Goal: Task Accomplishment & Management: Manage account settings

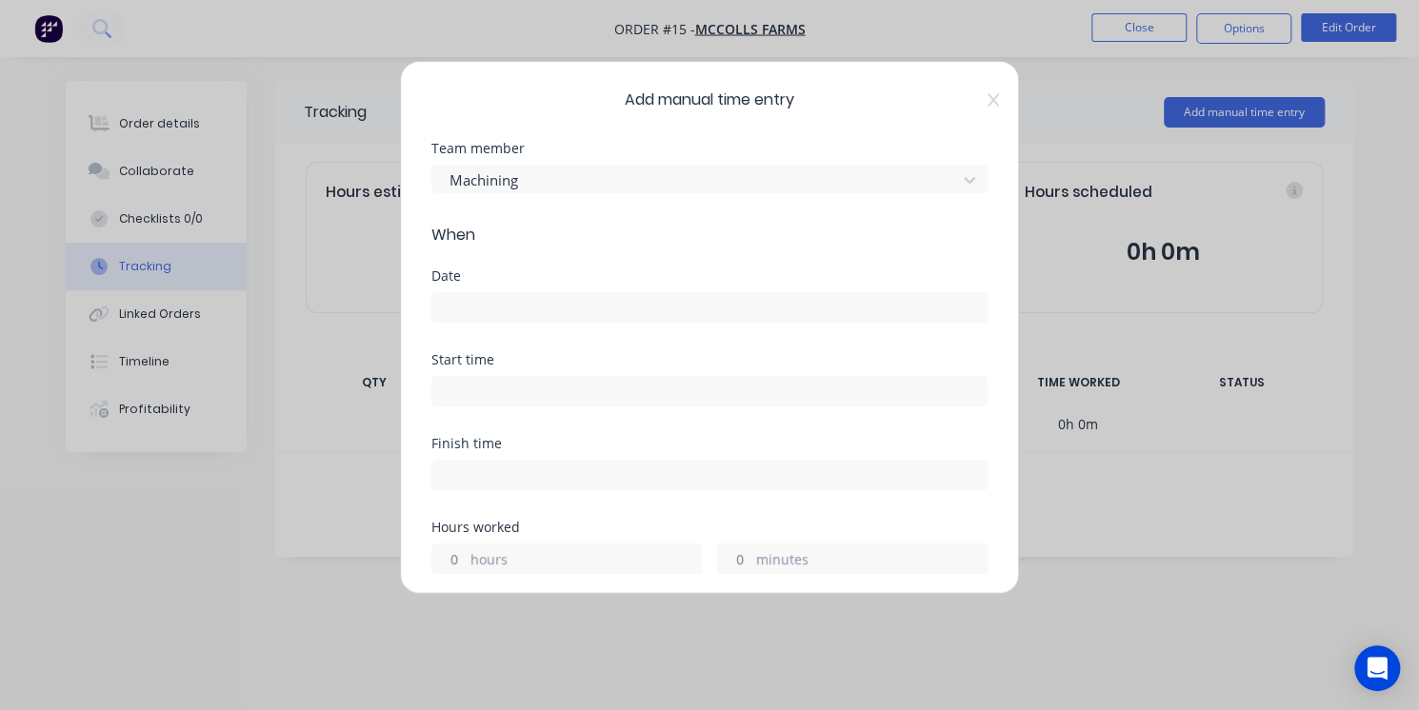
click at [547, 314] on input at bounding box center [709, 307] width 554 height 29
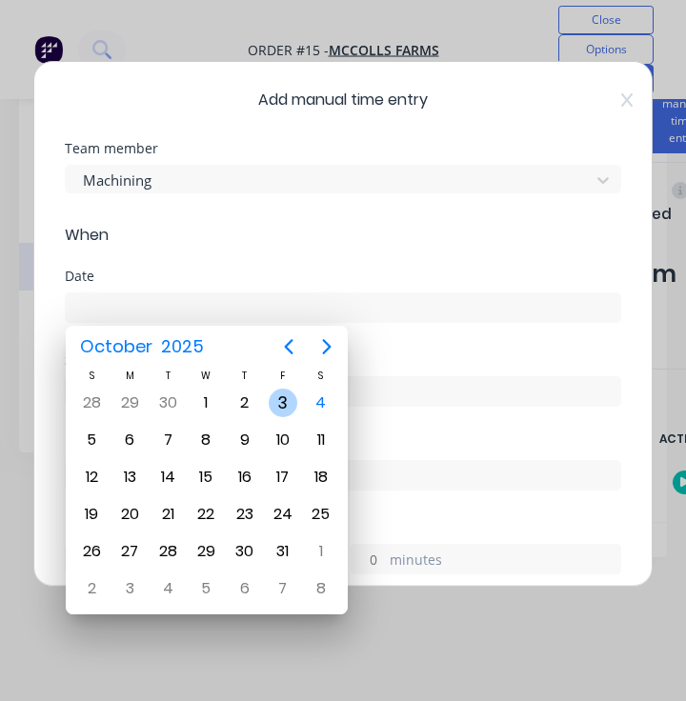
click at [275, 400] on div "3" at bounding box center [283, 402] width 29 height 29
type input "[DATE]"
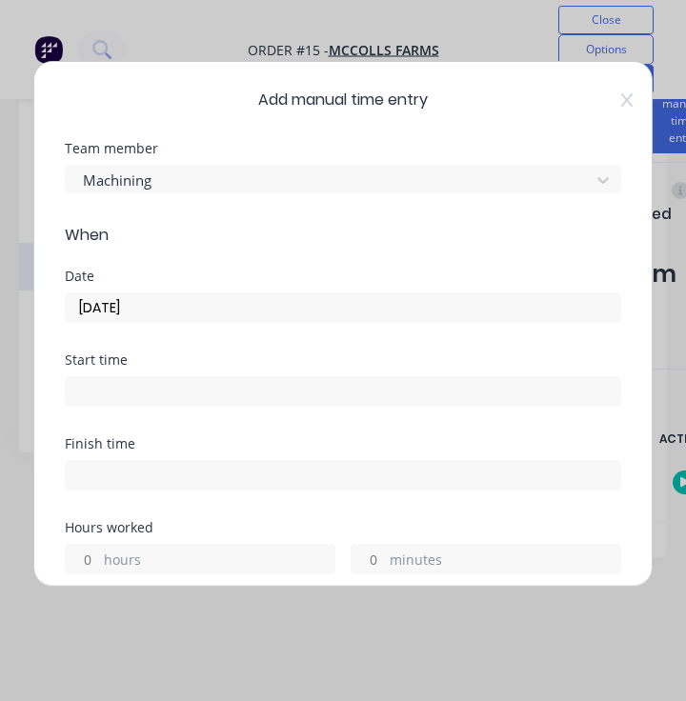
click at [165, 560] on label "hours" at bounding box center [219, 561] width 230 height 24
click at [99, 560] on input "hours" at bounding box center [82, 559] width 33 height 29
click at [144, 552] on label "hours" at bounding box center [219, 561] width 230 height 24
click at [99, 552] on input "hours" at bounding box center [82, 559] width 33 height 29
type input "7"
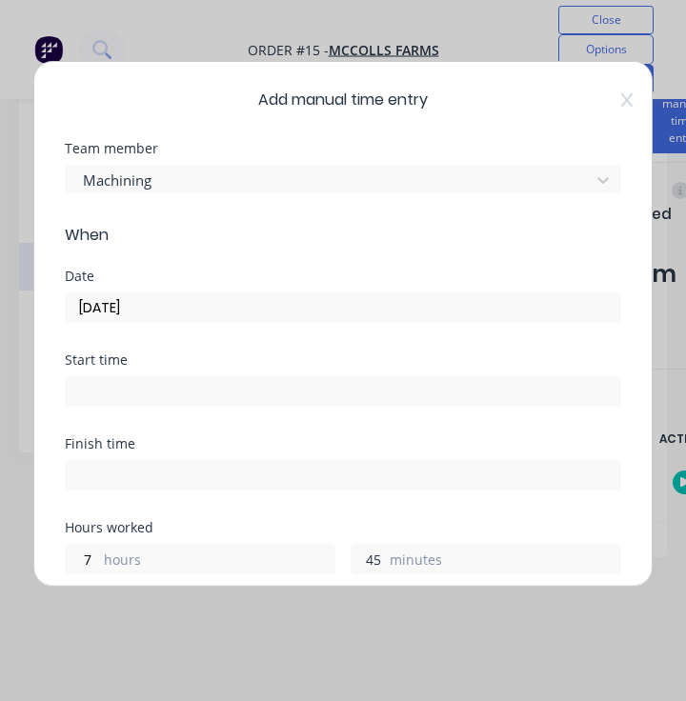
type input "45"
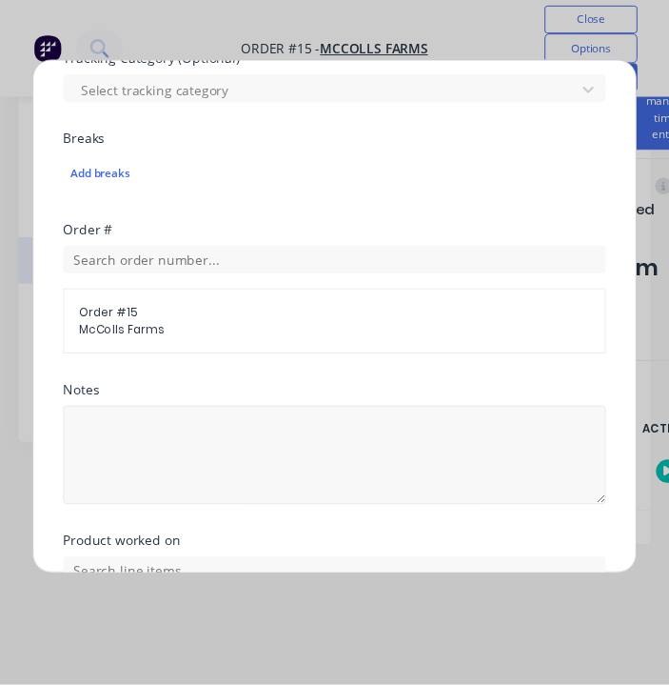
scroll to position [843, 0]
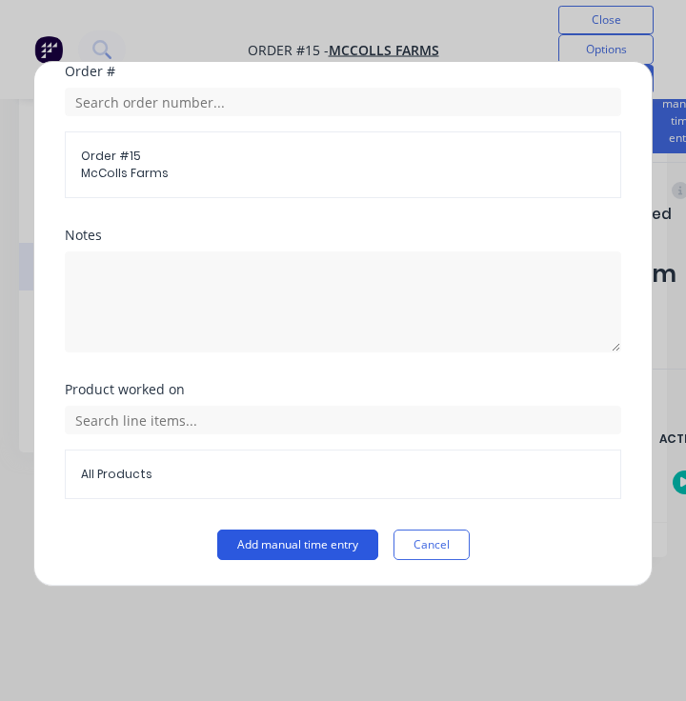
click at [309, 551] on button "Add manual time entry" at bounding box center [297, 544] width 161 height 30
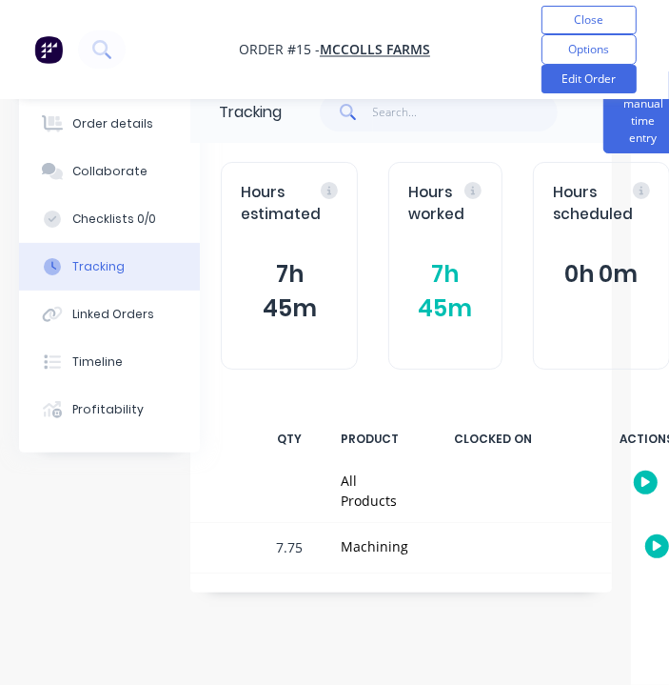
scroll to position [0, 30]
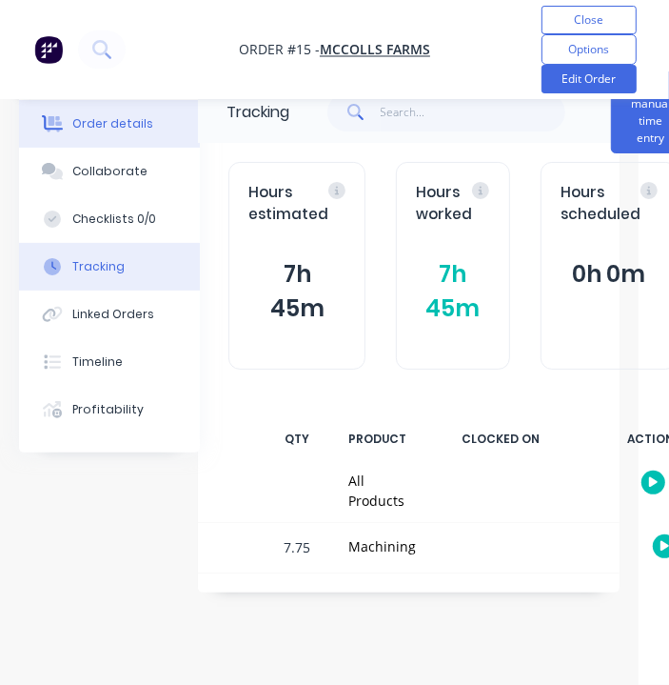
click at [96, 115] on div "Order details" at bounding box center [112, 123] width 81 height 17
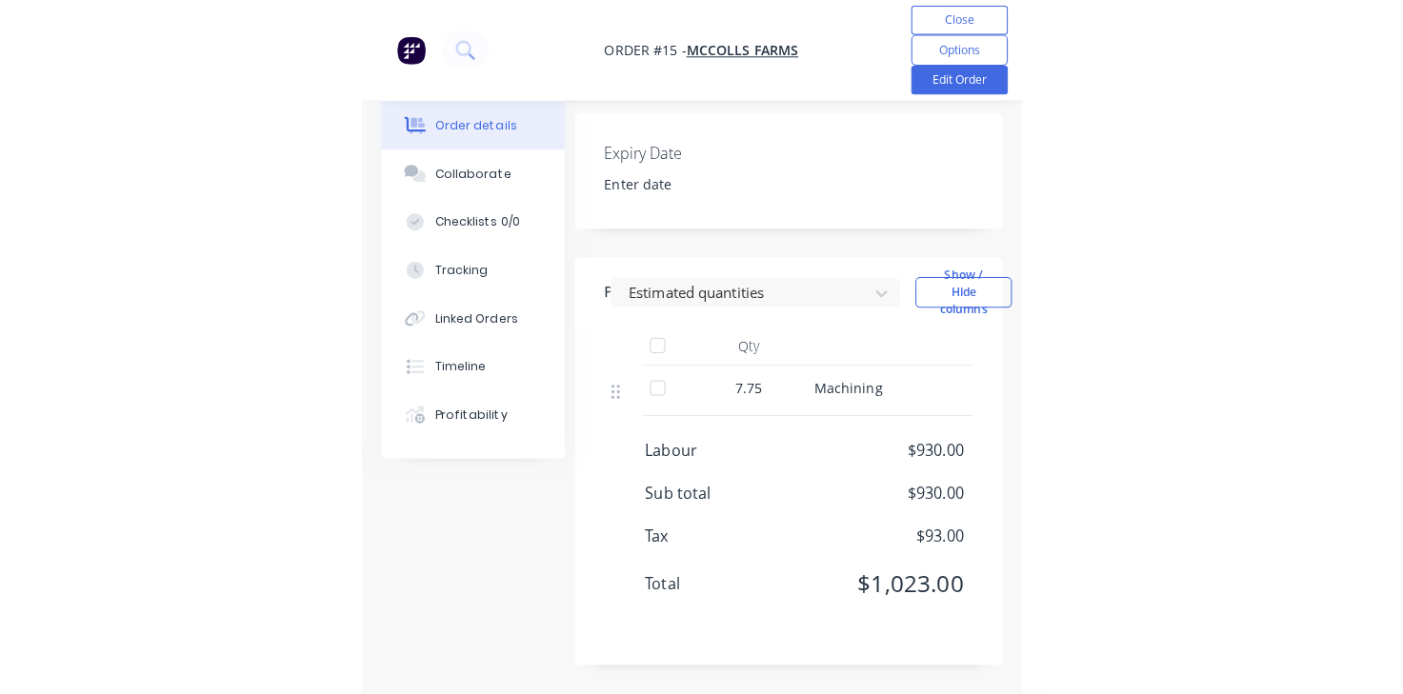
scroll to position [456, 19]
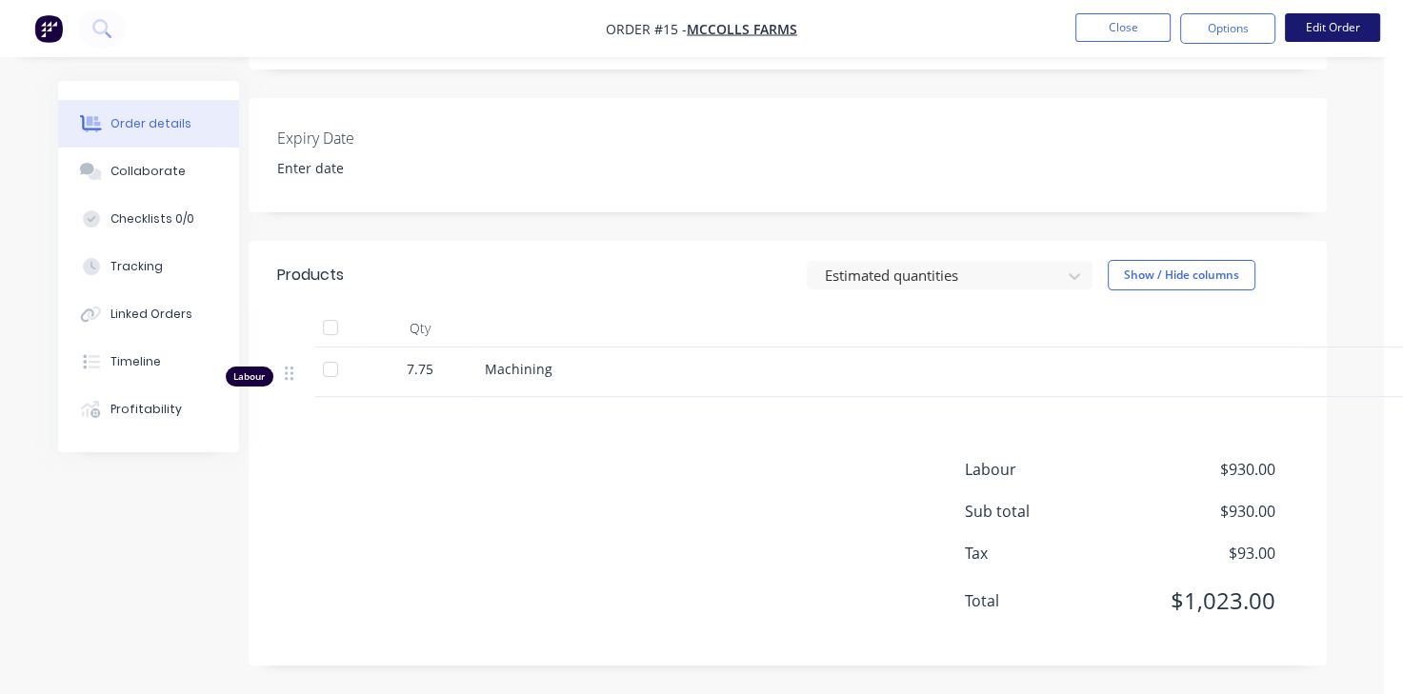
click at [1344, 18] on button "Edit Order" at bounding box center [1331, 27] width 95 height 29
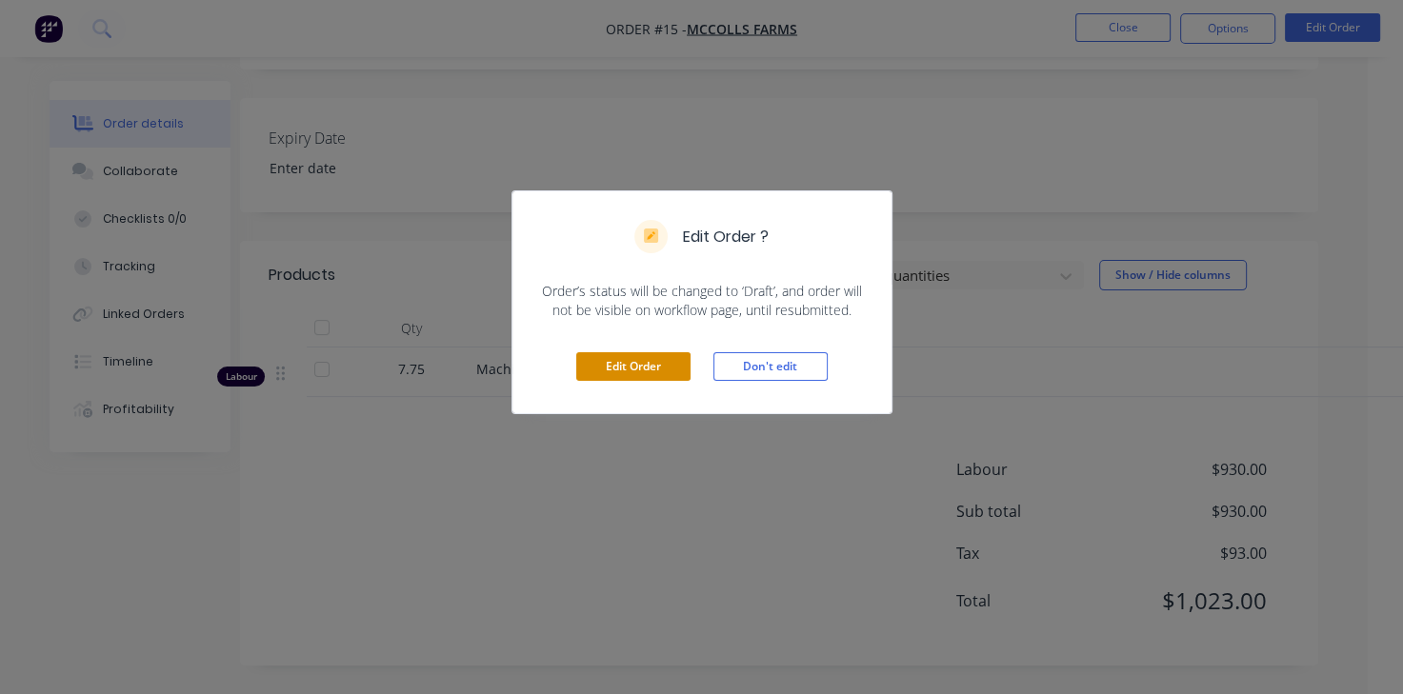
click at [647, 369] on button "Edit Order" at bounding box center [633, 366] width 114 height 29
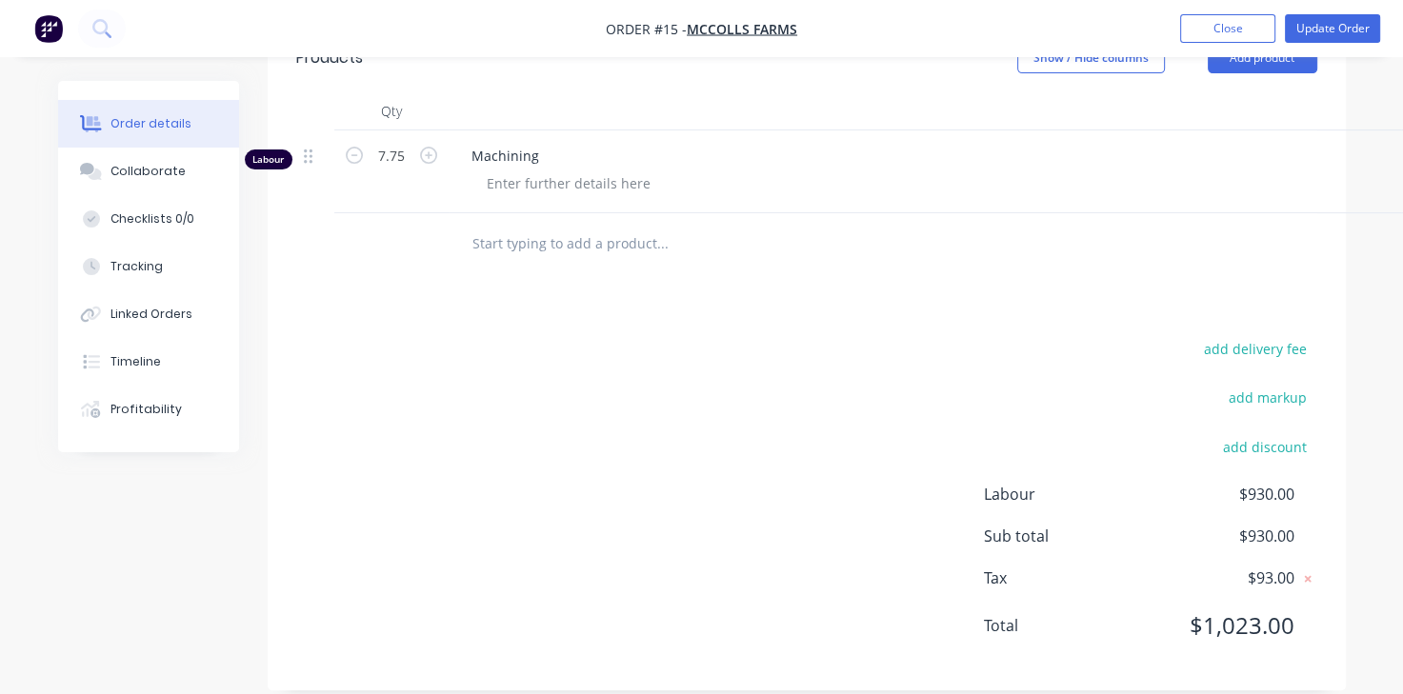
scroll to position [699, 0]
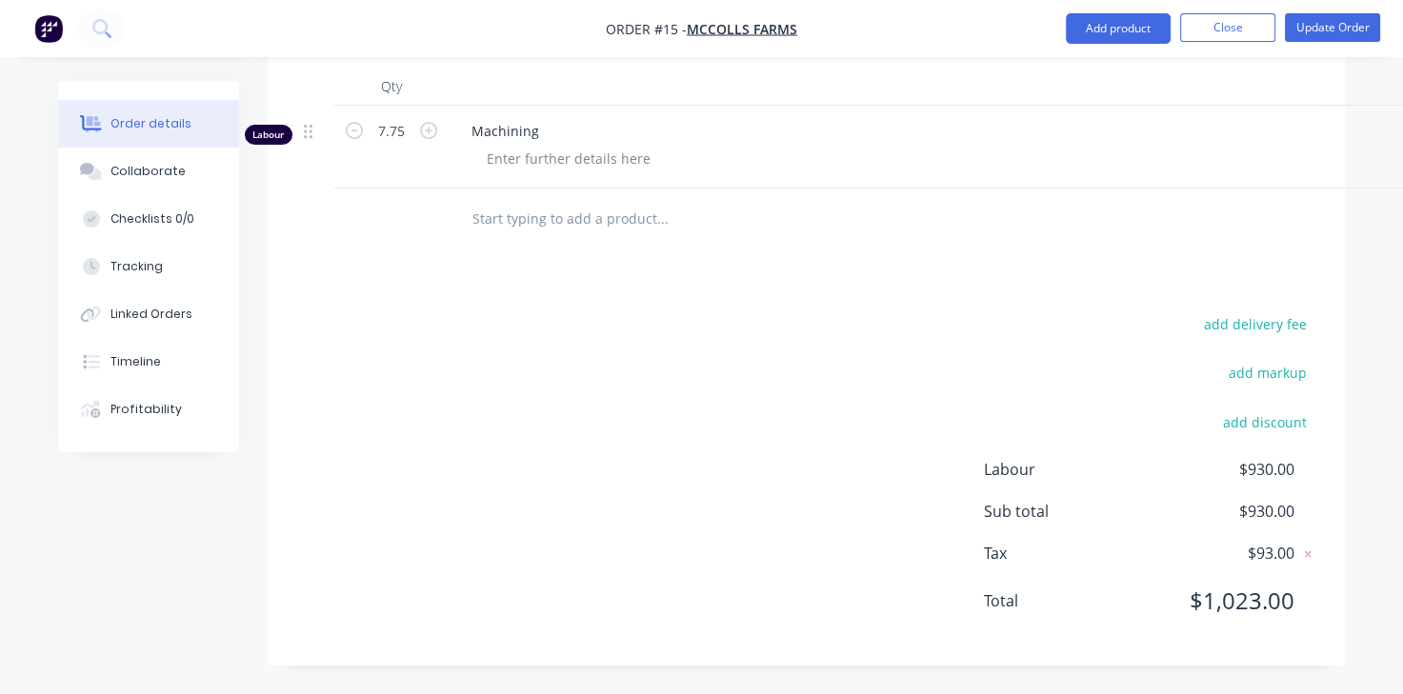
click at [544, 204] on input "text" at bounding box center [661, 219] width 381 height 38
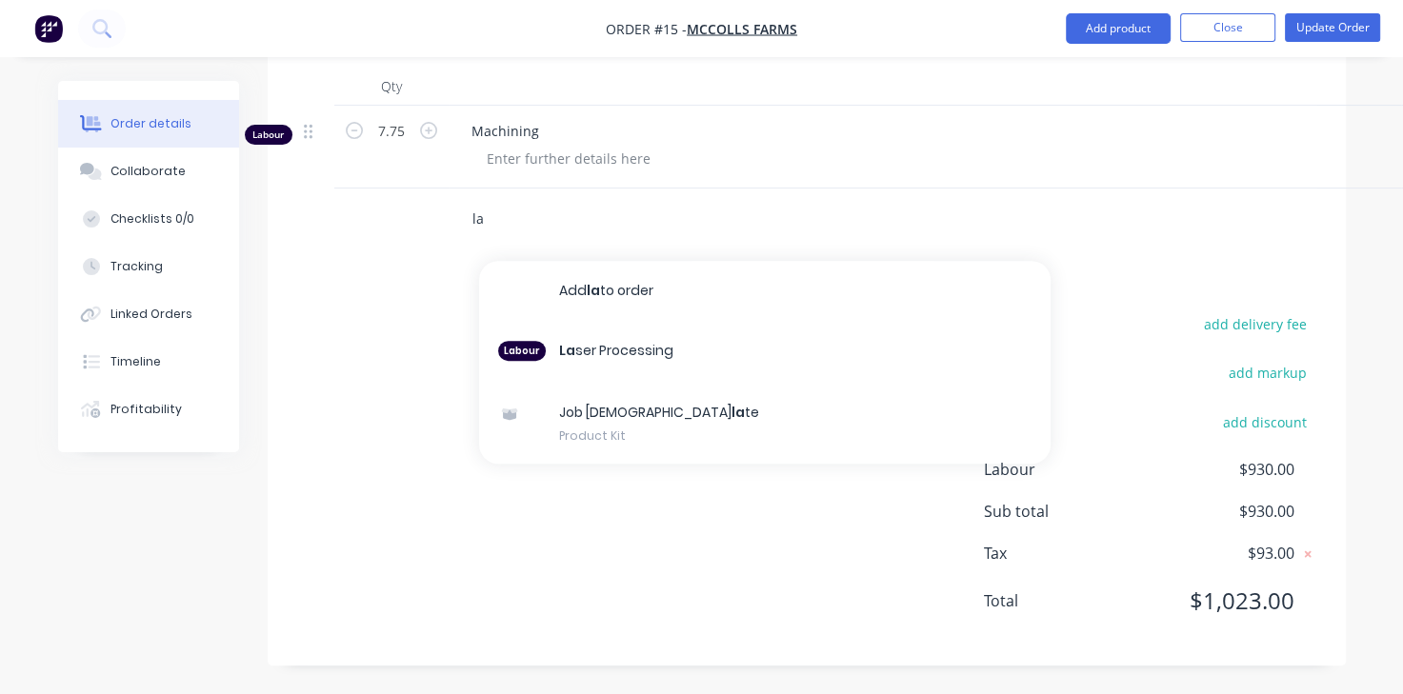
type input "l"
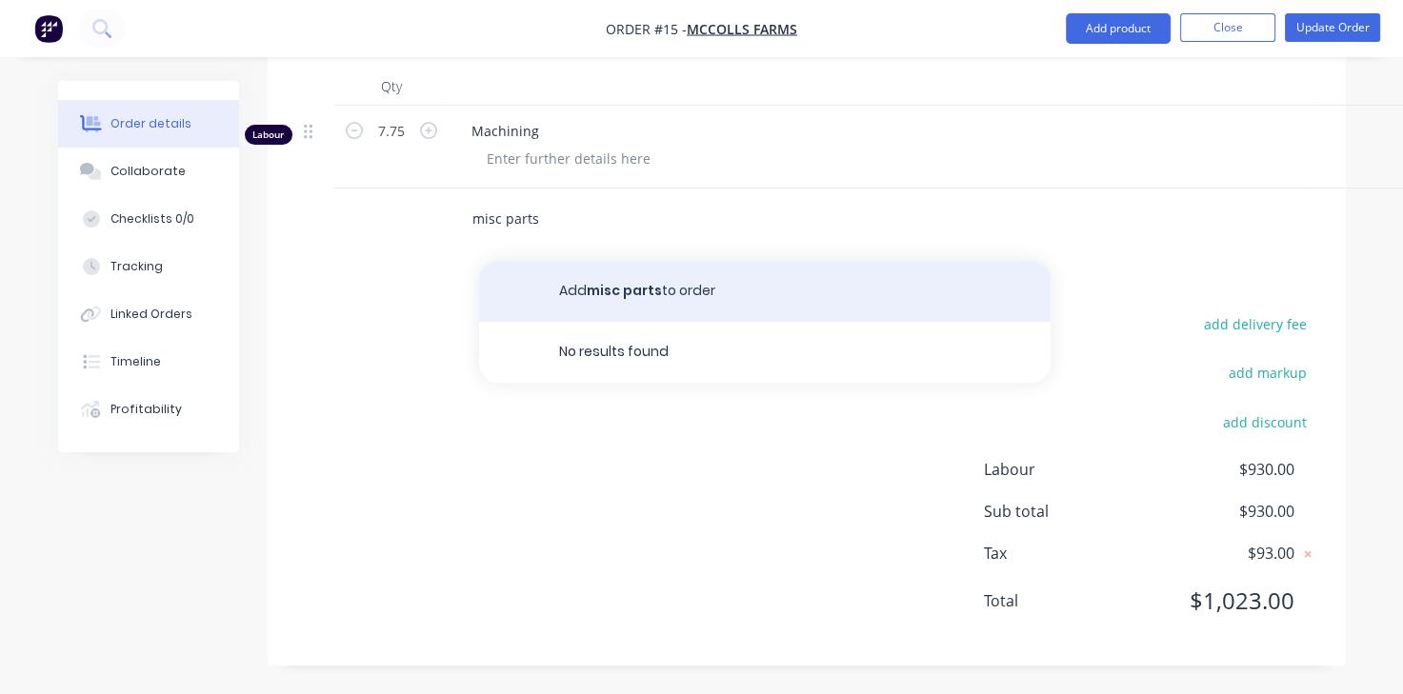
type input "misc parts"
click at [663, 284] on button "Add misc parts to order" at bounding box center [764, 291] width 571 height 61
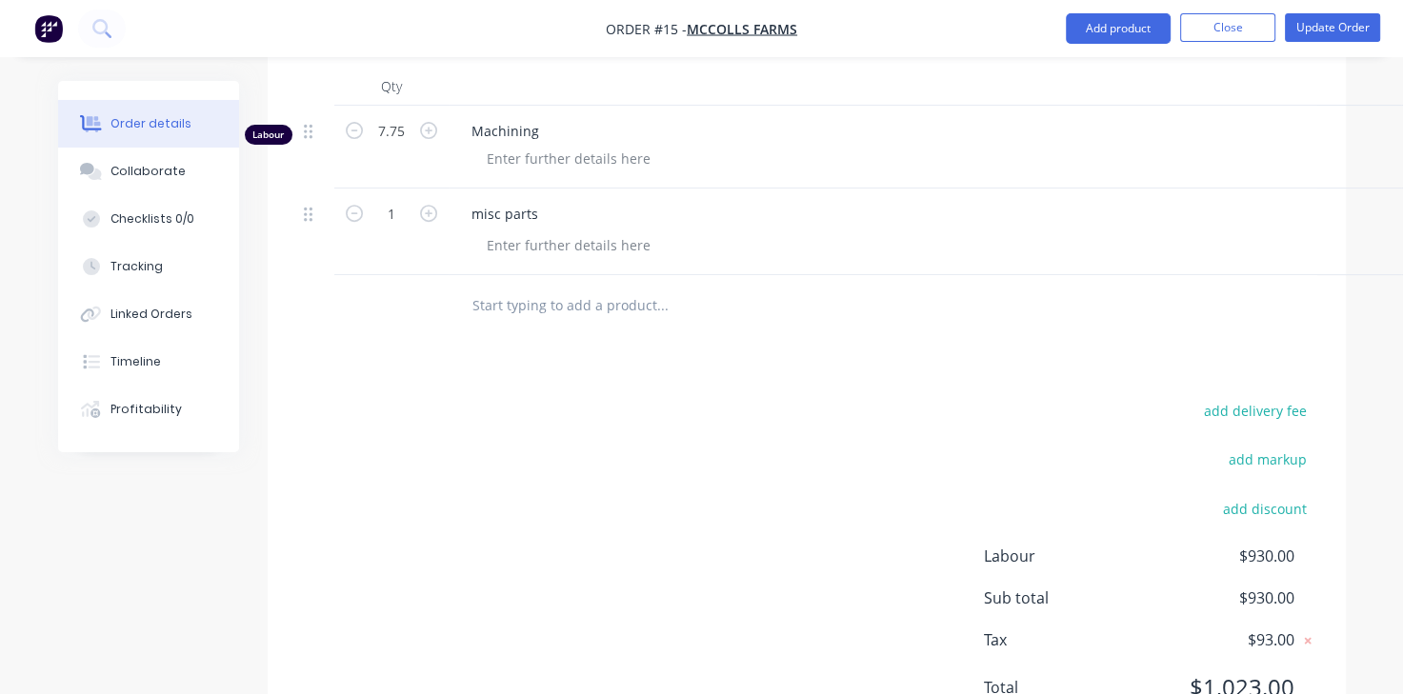
click at [312, 221] on div at bounding box center [315, 213] width 23 height 26
click at [522, 243] on div at bounding box center [568, 245] width 194 height 28
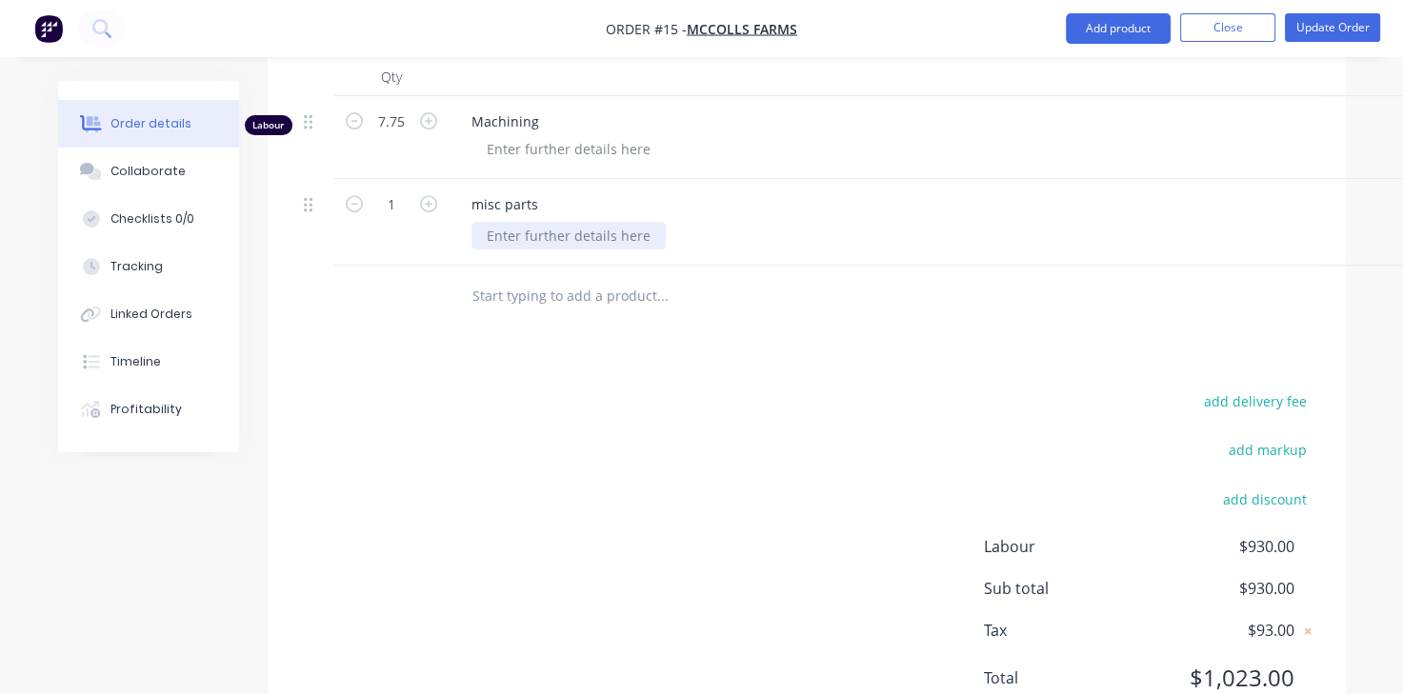
scroll to position [684, 0]
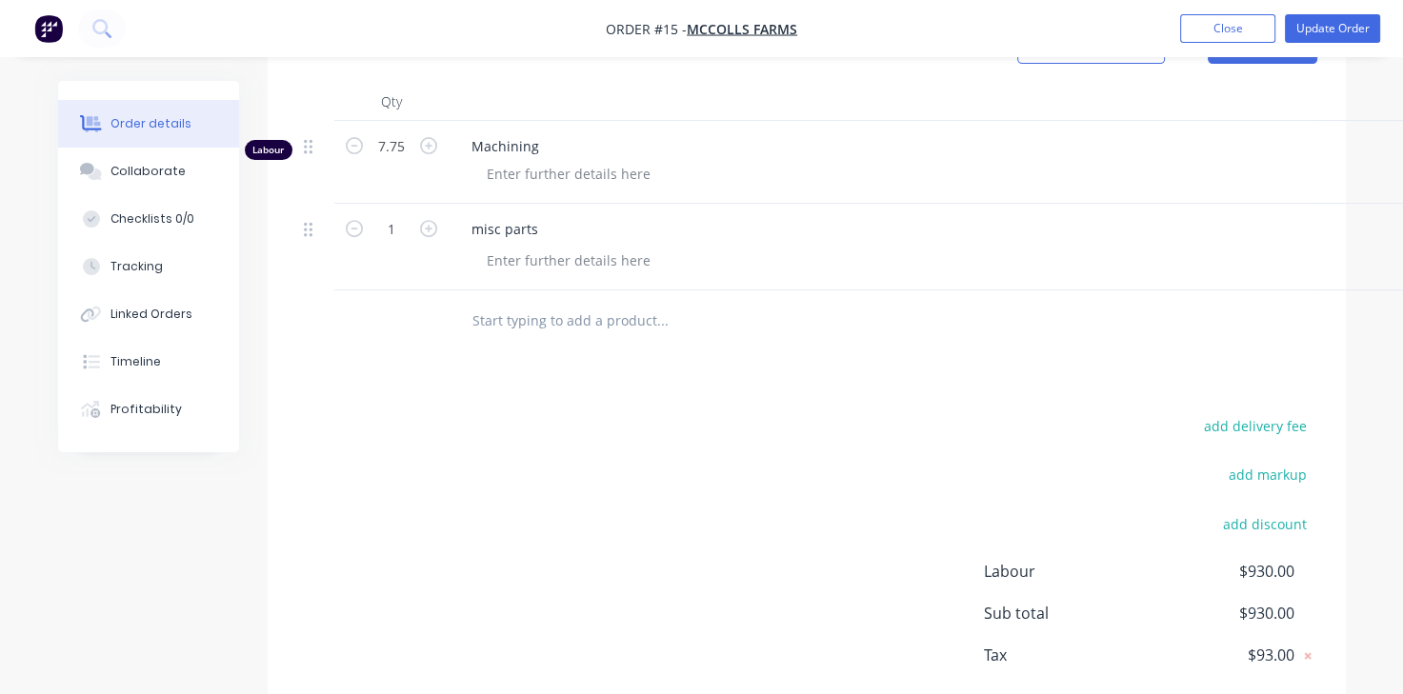
click at [771, 241] on div "misc parts" at bounding box center [924, 229] width 937 height 28
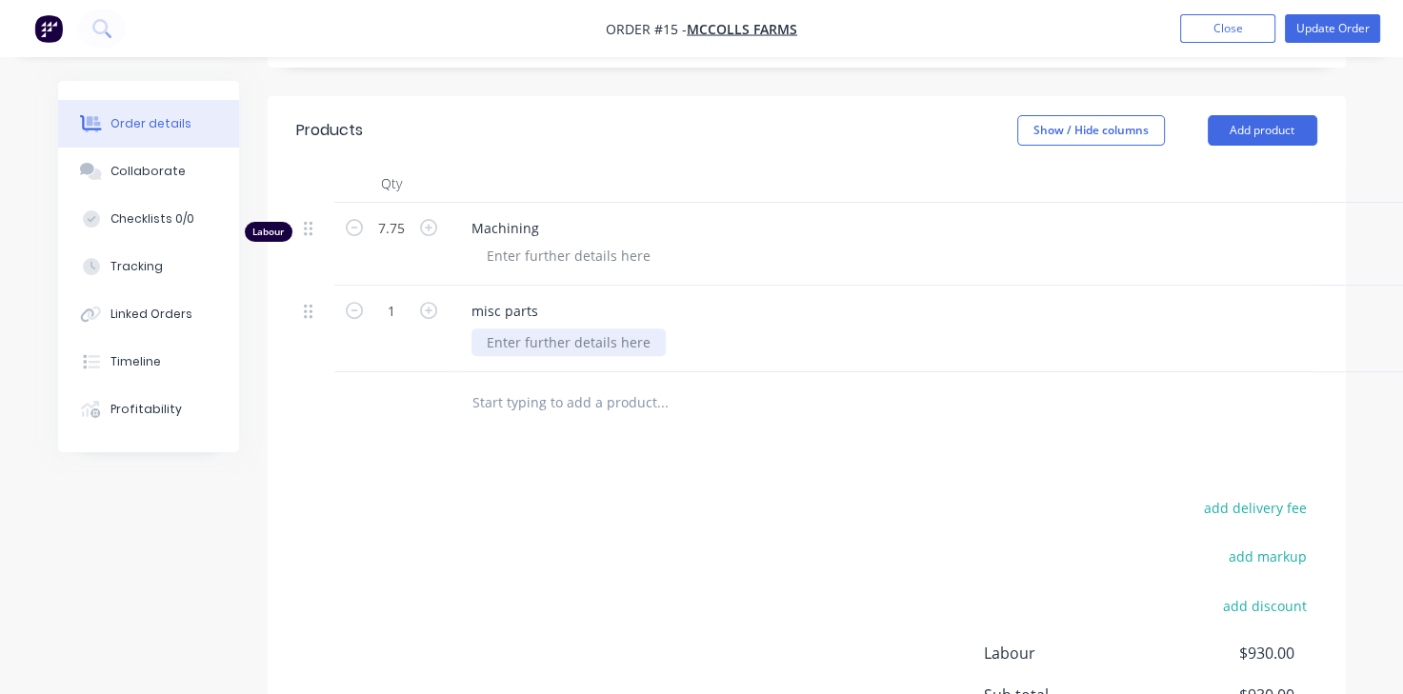
scroll to position [602, 194]
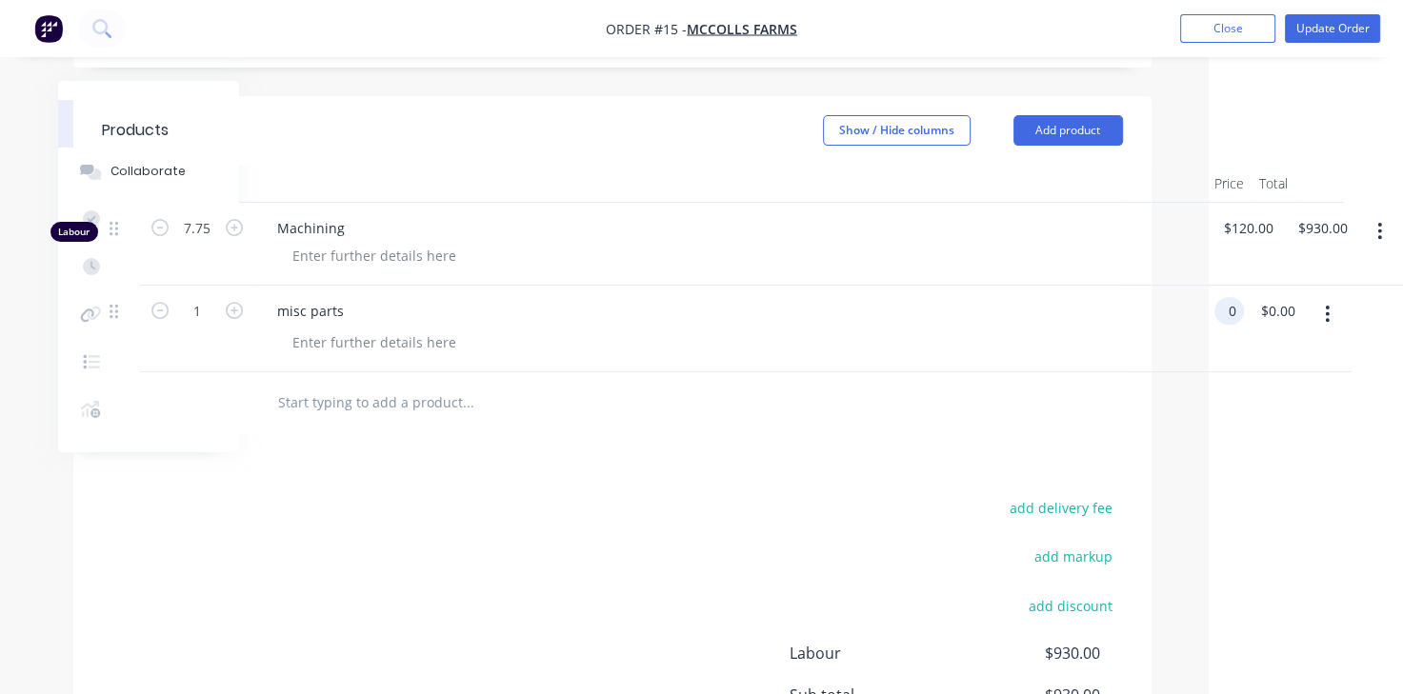
click at [1123, 303] on div "1 misc parts 0 0 $0.00 $0.00" at bounding box center [612, 329] width 1021 height 87
type input "$0.00"
click at [1267, 317] on div "0.00 0.00" at bounding box center [1290, 329] width 51 height 87
type input "272.11"
type input "$272.11"
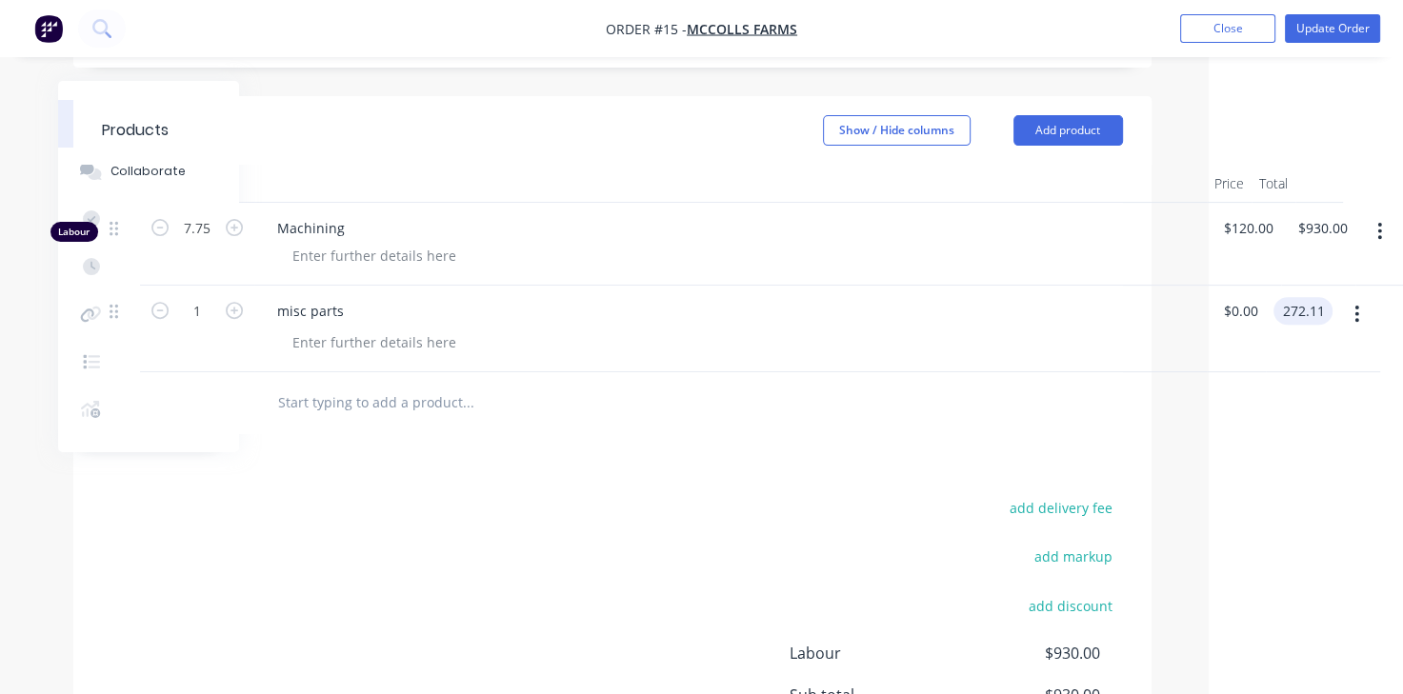
type input "$272.11"
click at [1367, 323] on button "button" at bounding box center [1379, 314] width 45 height 34
click at [1208, 524] on html "Order #15 - McColls Farms Add product Close Update Order Order details Collabor…" at bounding box center [507, 138] width 1403 height 1480
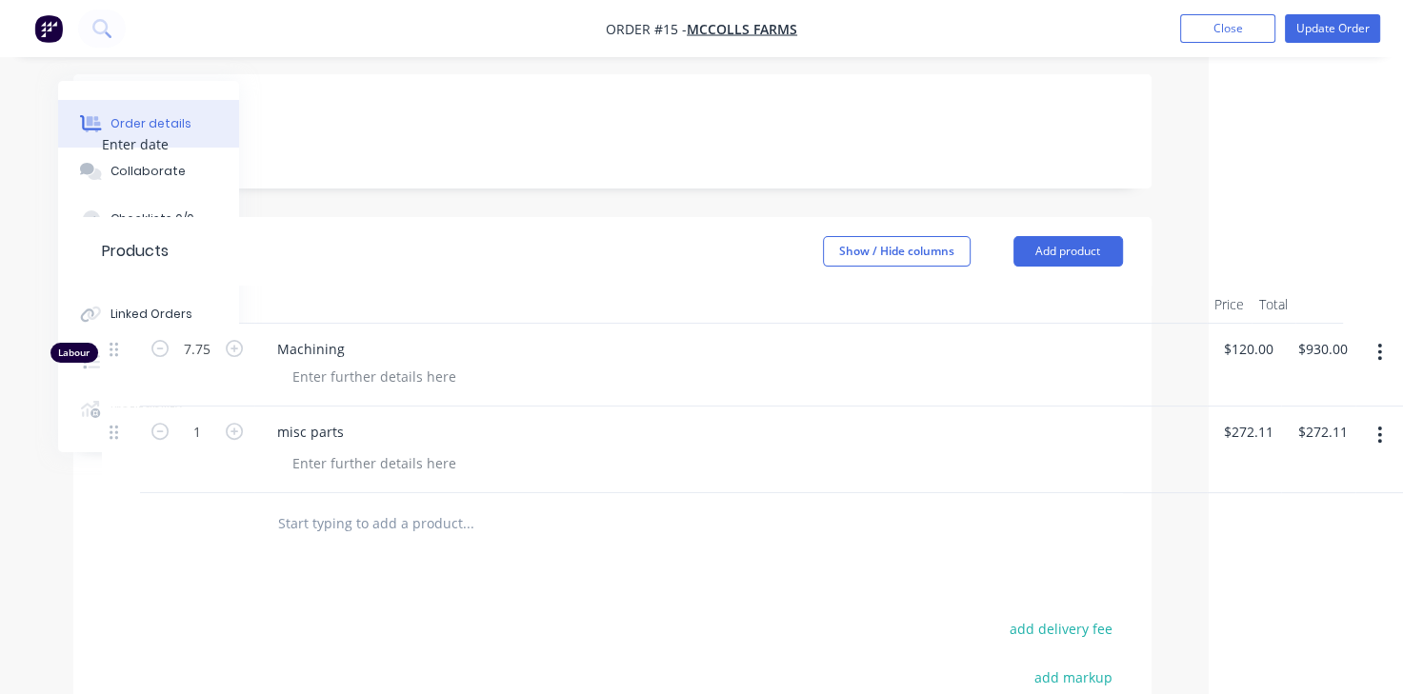
scroll to position [477, 194]
click at [480, 527] on input "text" at bounding box center [467, 527] width 381 height 38
type input "sundries"
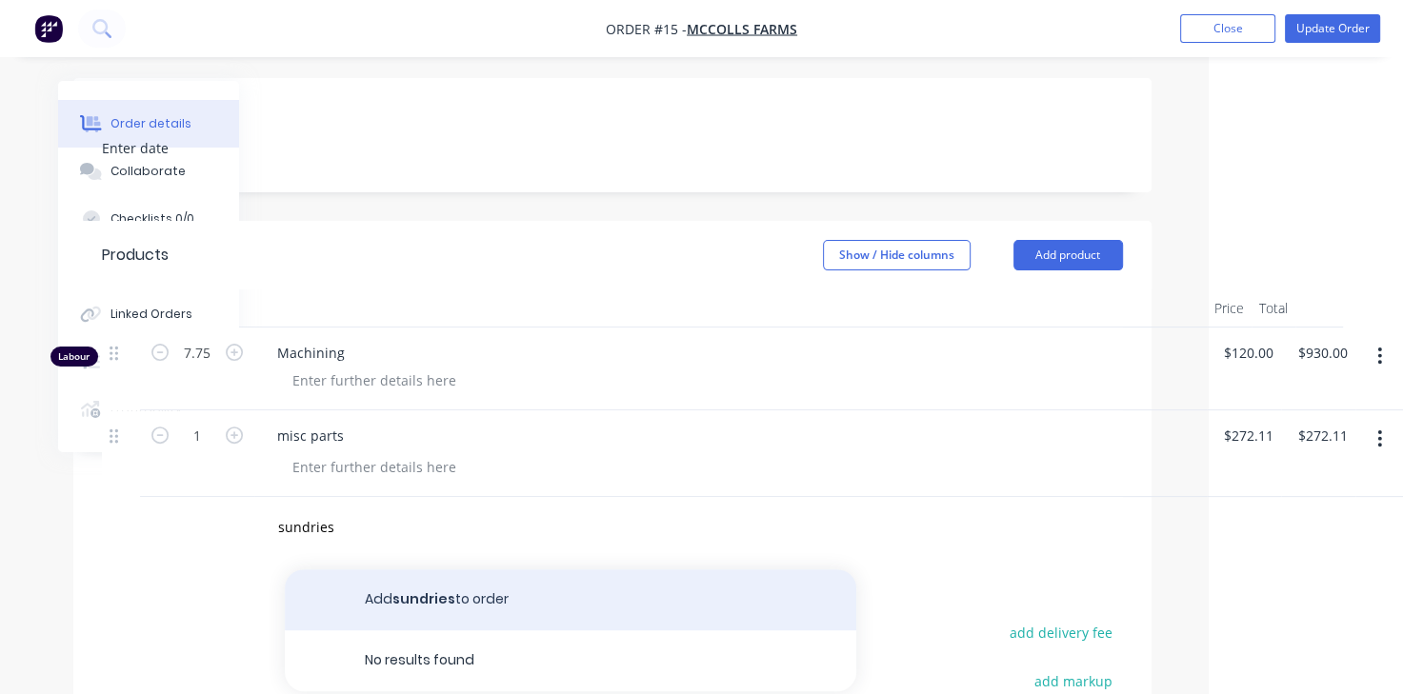
click at [522, 607] on button "Add sundries to order" at bounding box center [570, 599] width 571 height 61
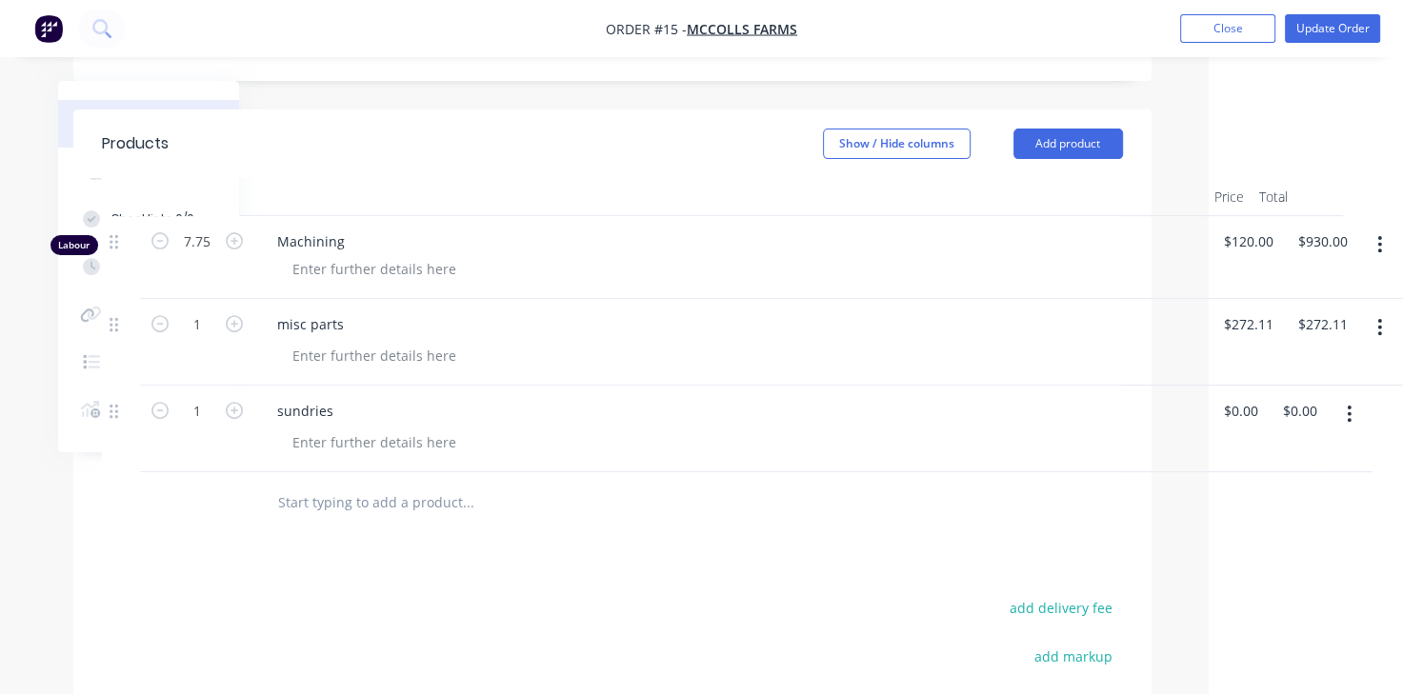
scroll to position [600, 194]
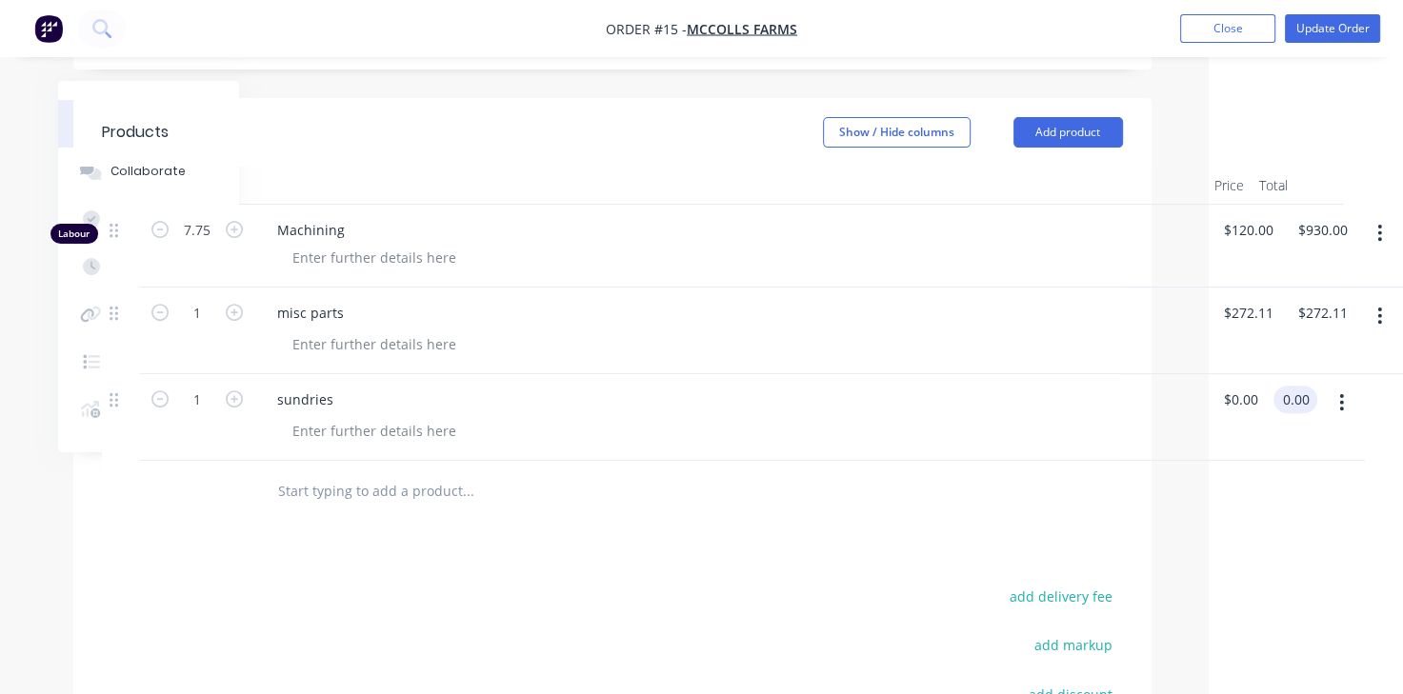
click at [1300, 399] on input "0.00" at bounding box center [1299, 400] width 36 height 28
type input "38.36"
type input "$38.36"
click at [997, 553] on div "Products Show / Hide columns Add product Qty Price Total Labour 7.75 Machining …" at bounding box center [612, 518] width 1078 height 840
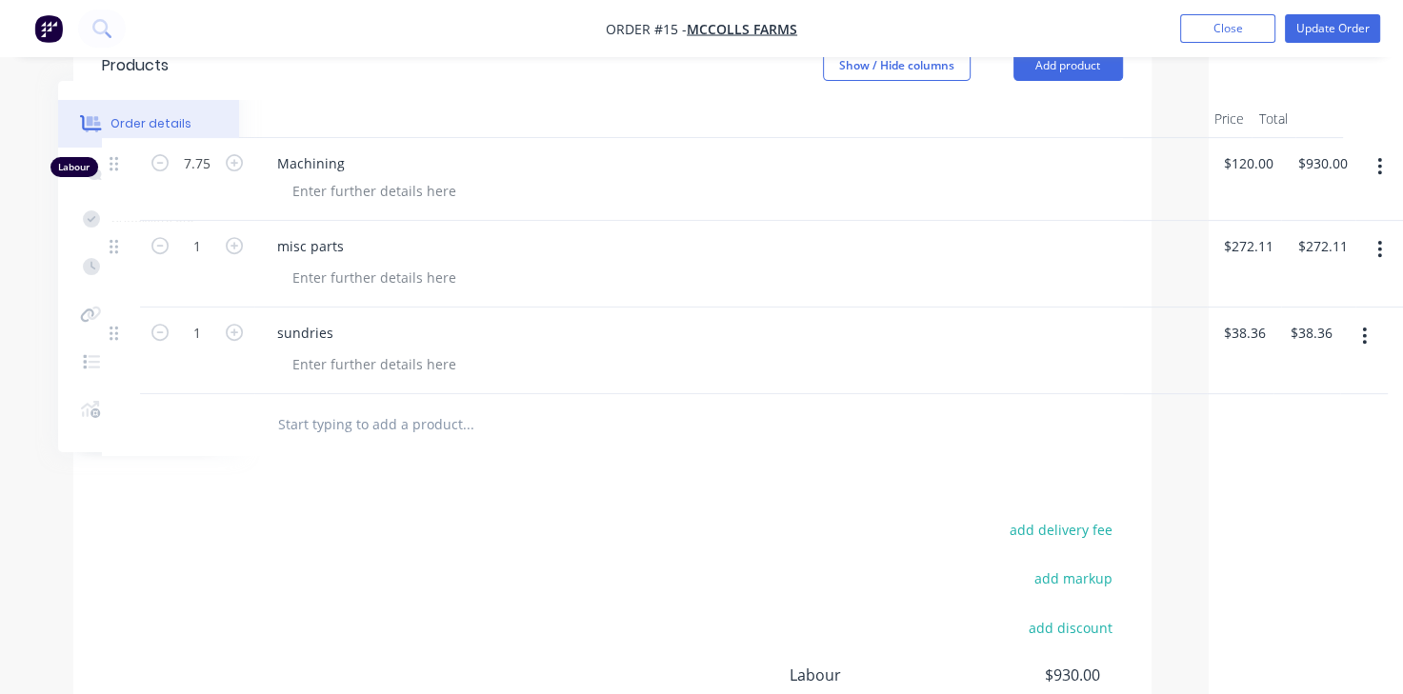
scroll to position [664, 194]
click at [1327, 36] on button "Update Order" at bounding box center [1331, 28] width 95 height 29
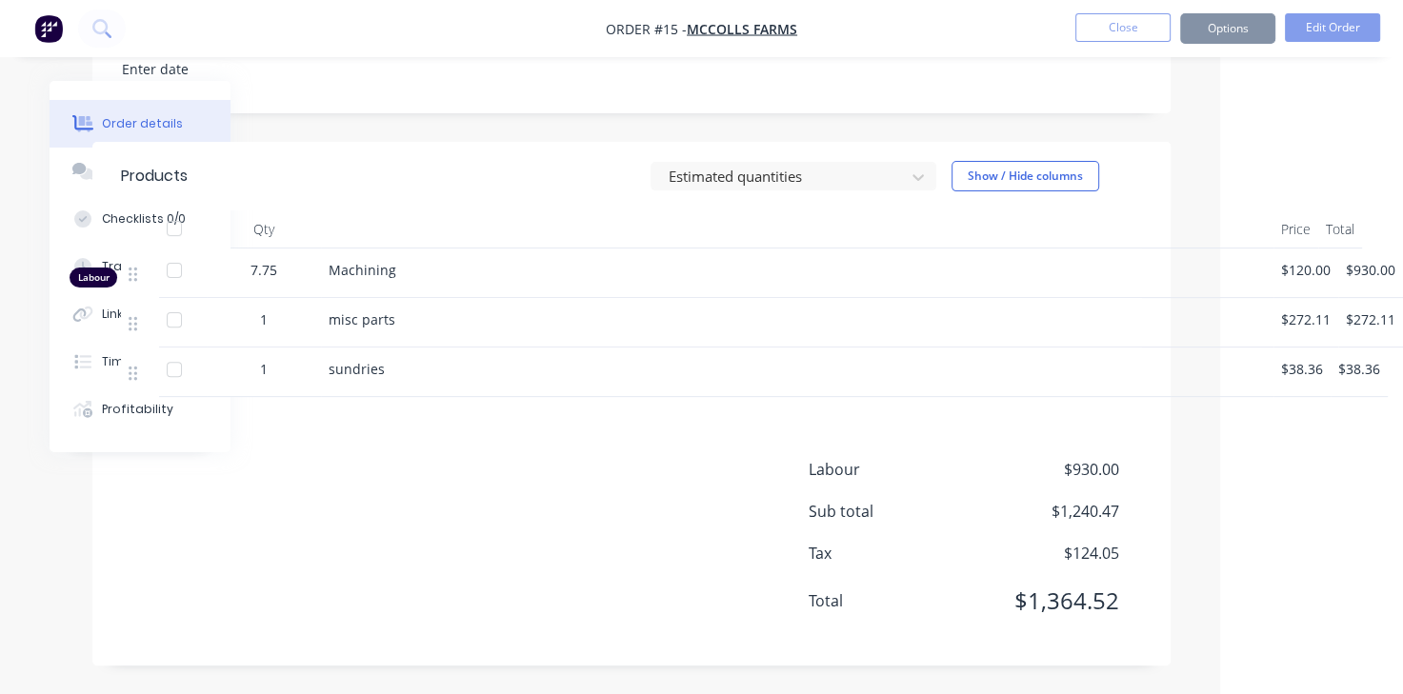
scroll to position [0, 0]
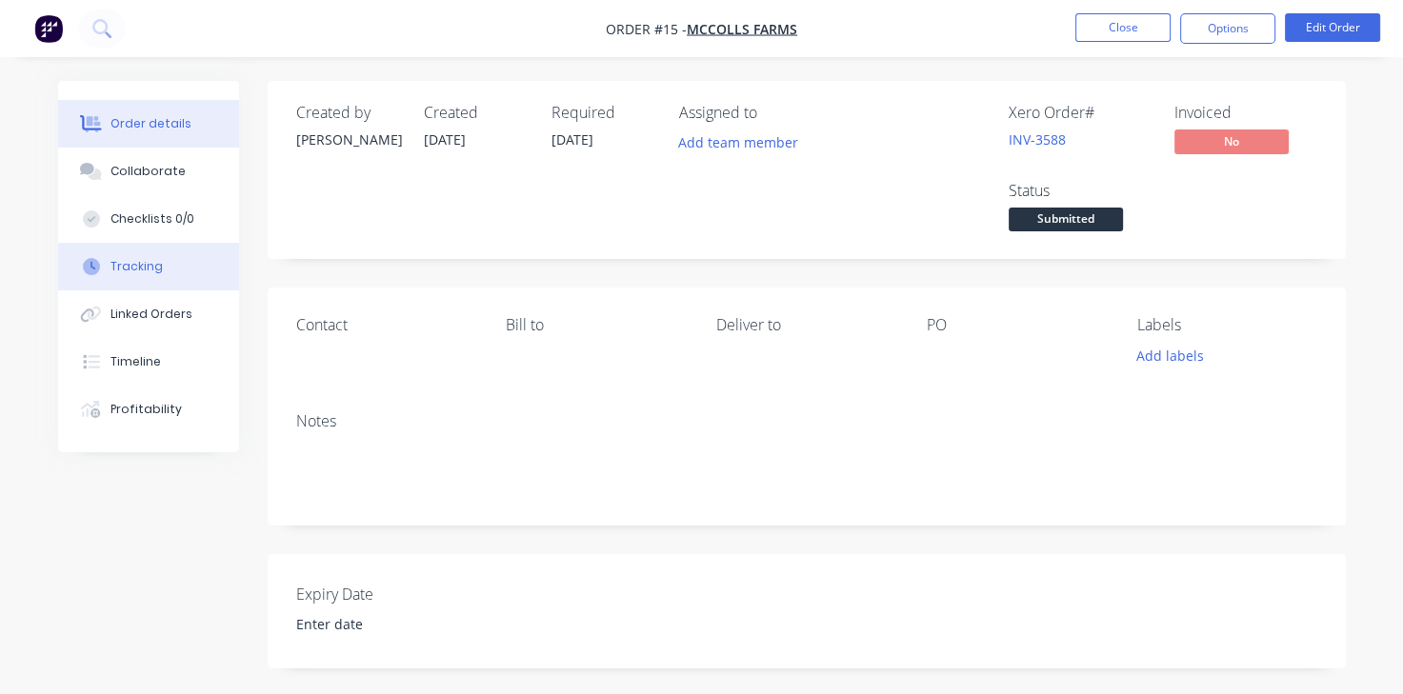
click at [161, 273] on button "Tracking" at bounding box center [148, 267] width 181 height 48
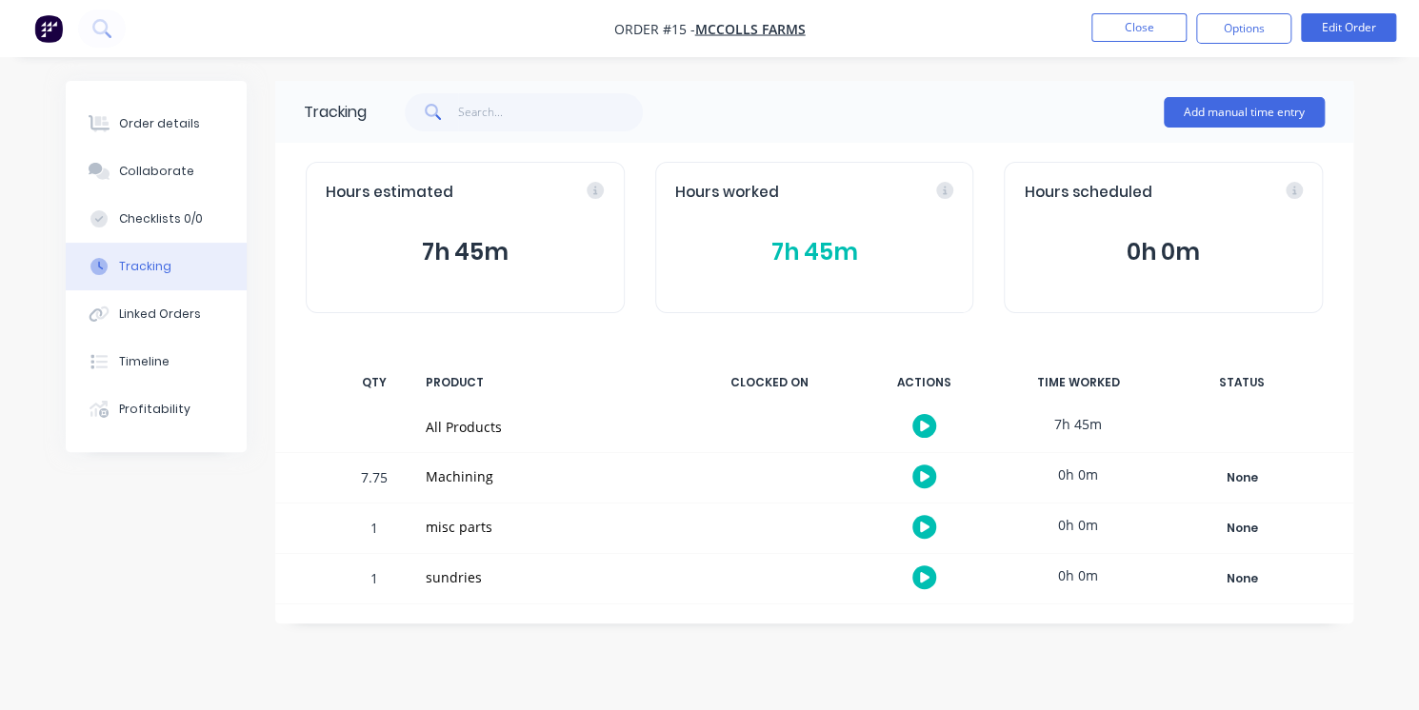
click at [462, 482] on div "Machining" at bounding box center [550, 477] width 249 height 20
click at [459, 481] on div "Machining" at bounding box center [550, 477] width 249 height 20
click at [1349, 36] on button "Edit Order" at bounding box center [1348, 27] width 95 height 29
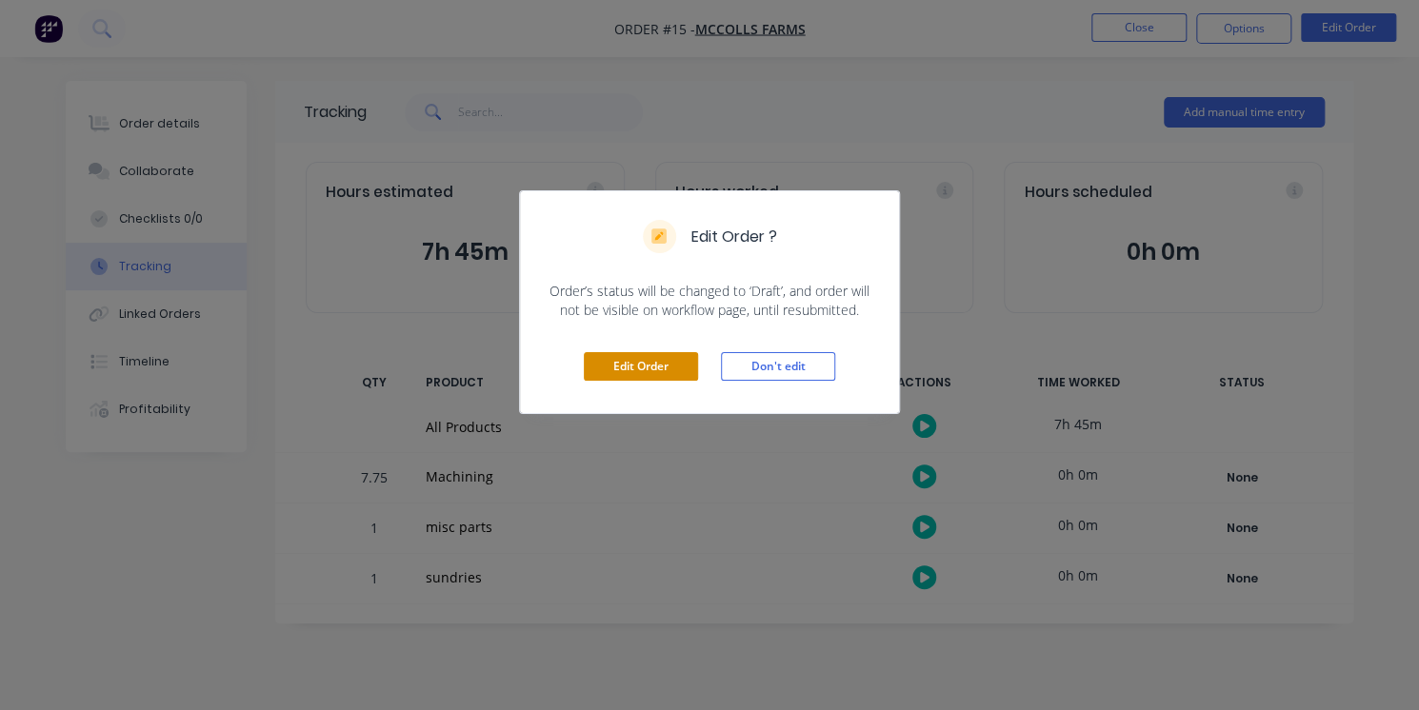
click at [662, 370] on button "Edit Order" at bounding box center [641, 366] width 114 height 29
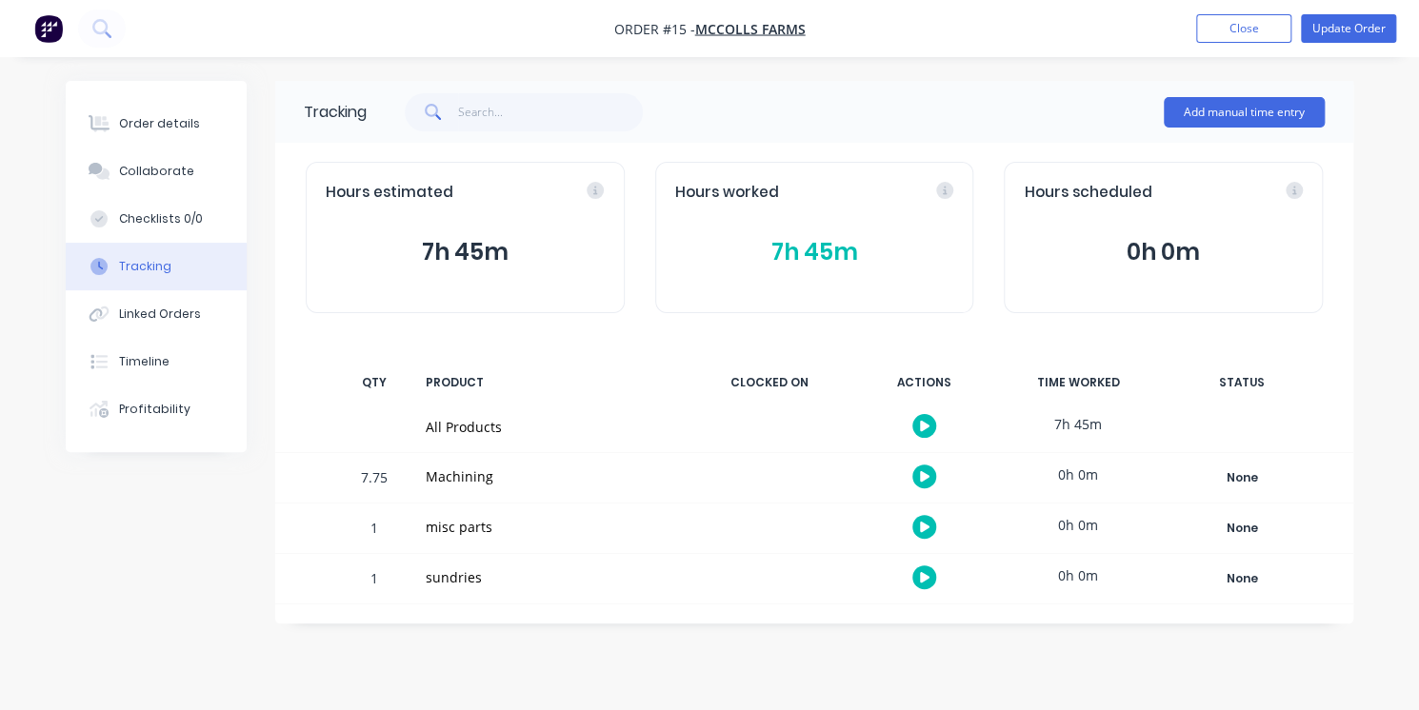
click at [457, 485] on div "Machining" at bounding box center [550, 477] width 249 height 20
click at [187, 130] on div "Order details" at bounding box center [159, 123] width 81 height 17
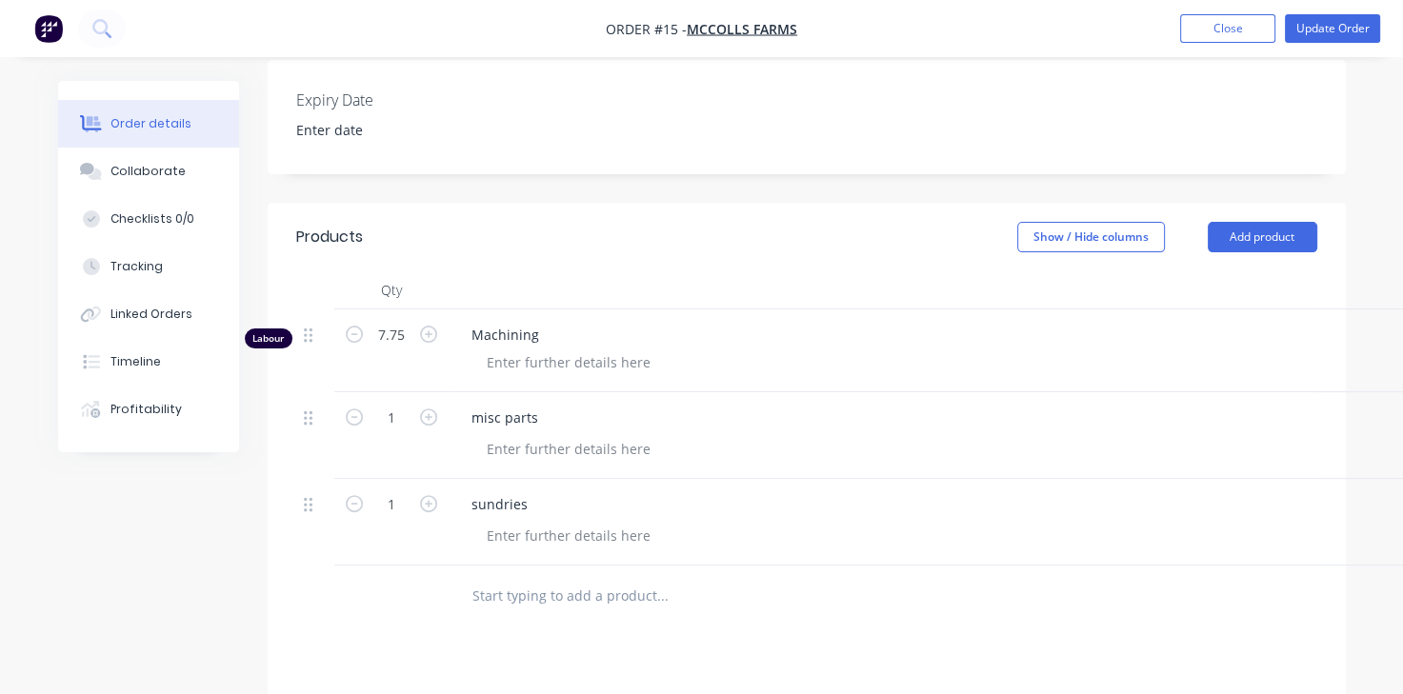
scroll to position [547, 0]
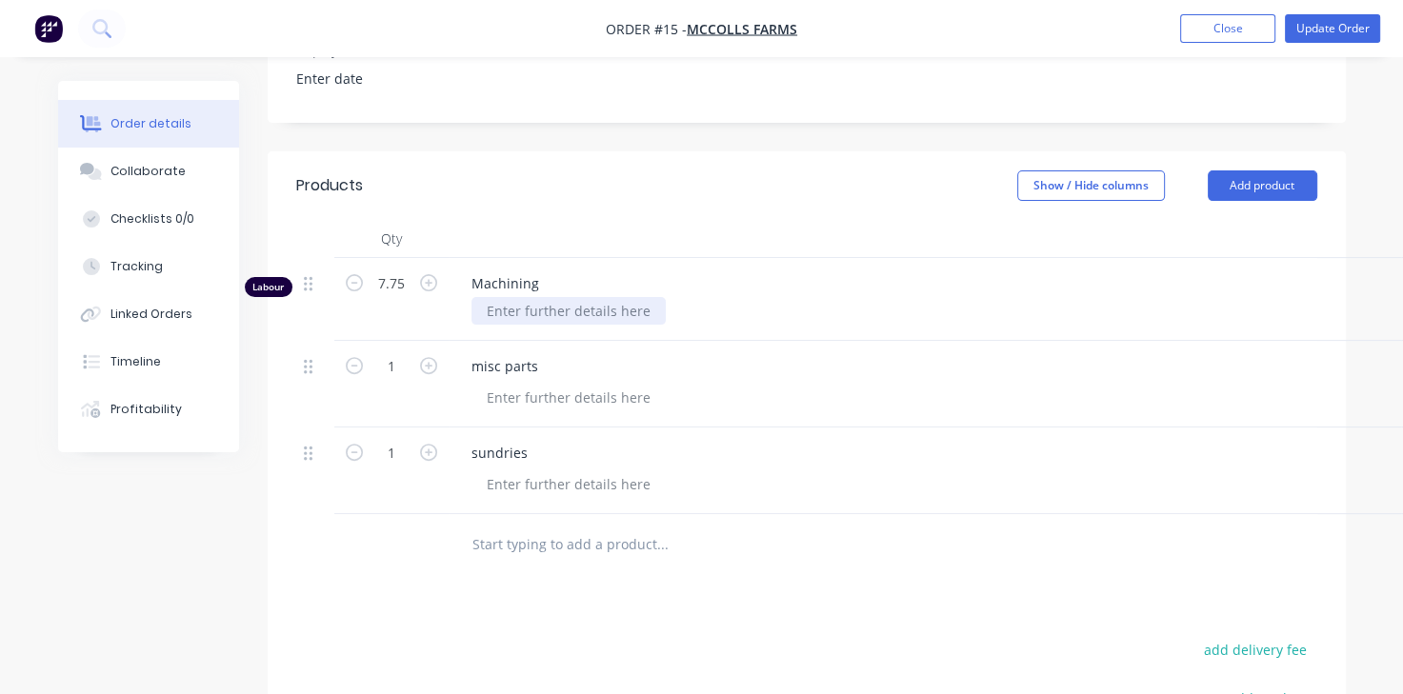
click at [587, 313] on div at bounding box center [568, 311] width 194 height 28
click at [1351, 31] on button "Update Order" at bounding box center [1331, 28] width 95 height 29
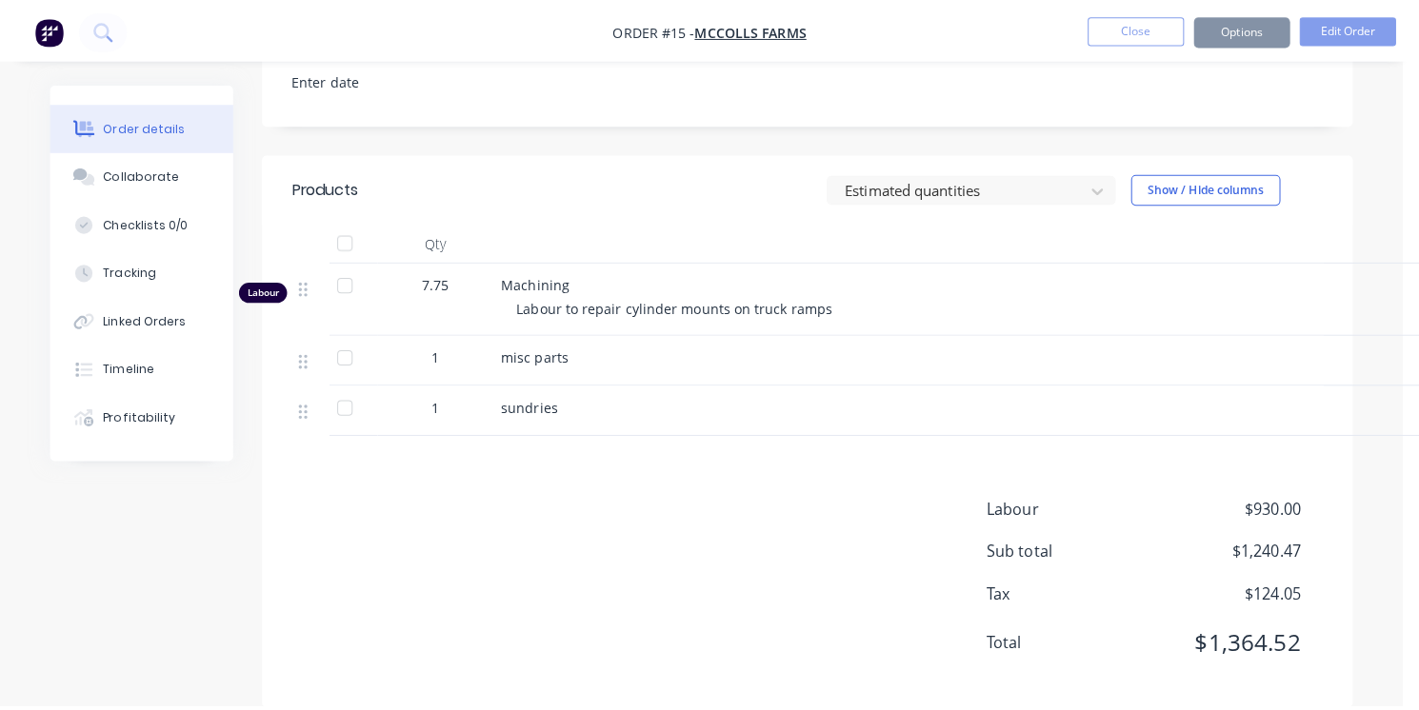
scroll to position [0, 0]
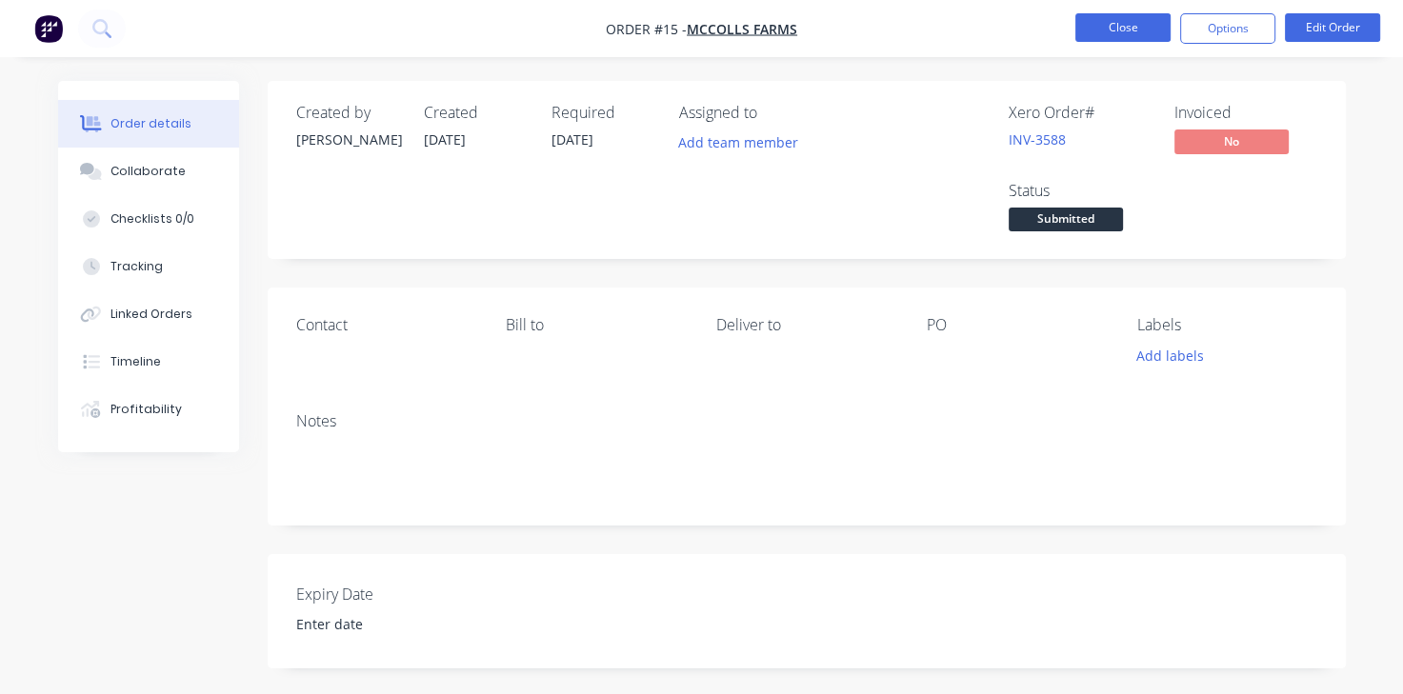
click at [1132, 39] on button "Close" at bounding box center [1122, 27] width 95 height 29
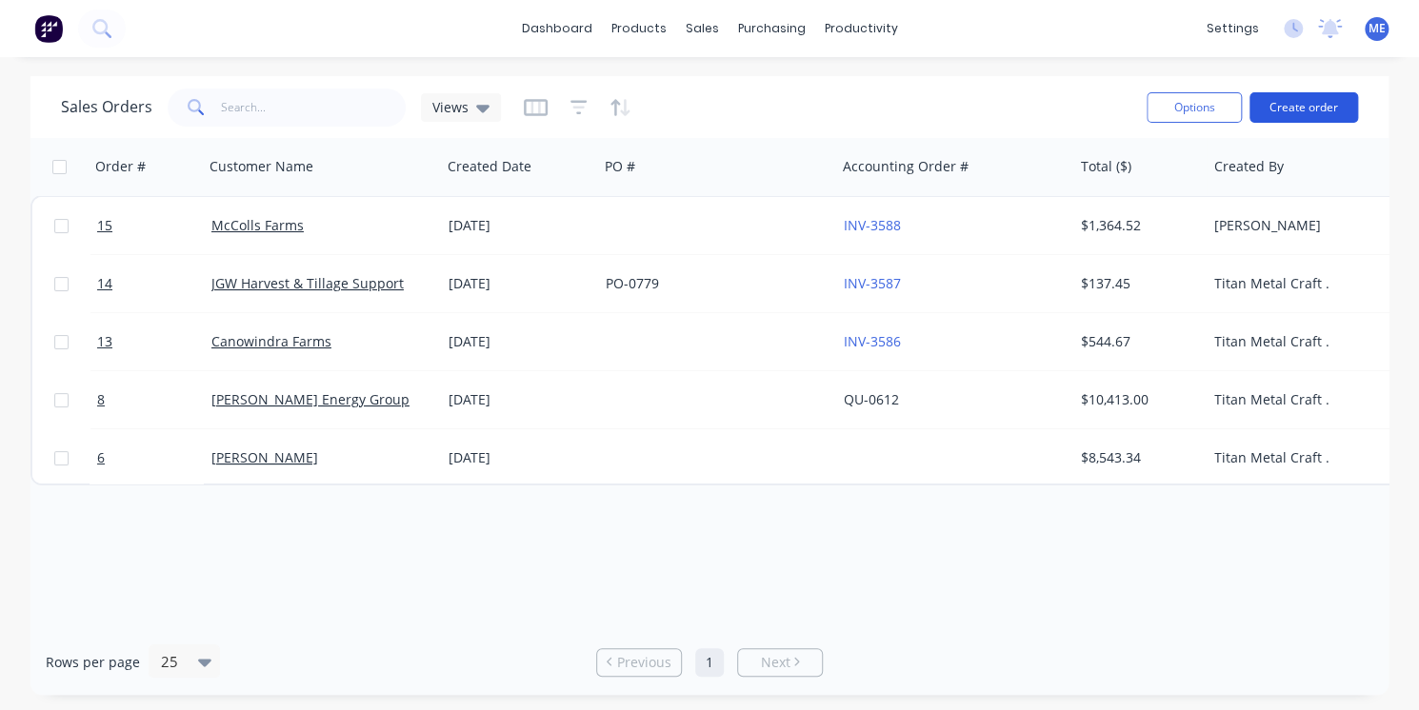
click at [1321, 104] on button "Create order" at bounding box center [1303, 107] width 109 height 30
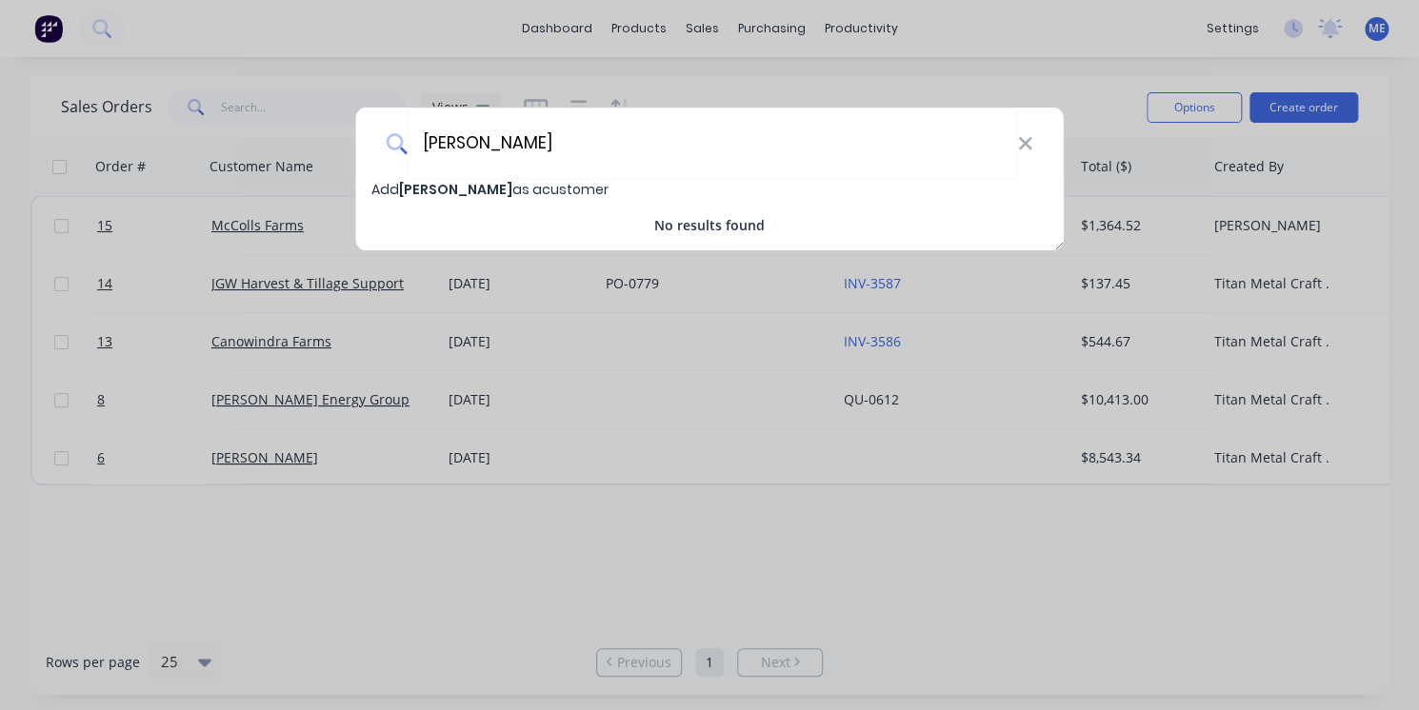
type input "[PERSON_NAME]"
click at [571, 201] on div "Add James Barker as a customer No results found" at bounding box center [709, 207] width 707 height 56
click at [558, 193] on span "Add James Barker as a customer" at bounding box center [489, 189] width 237 height 19
select select "AU"
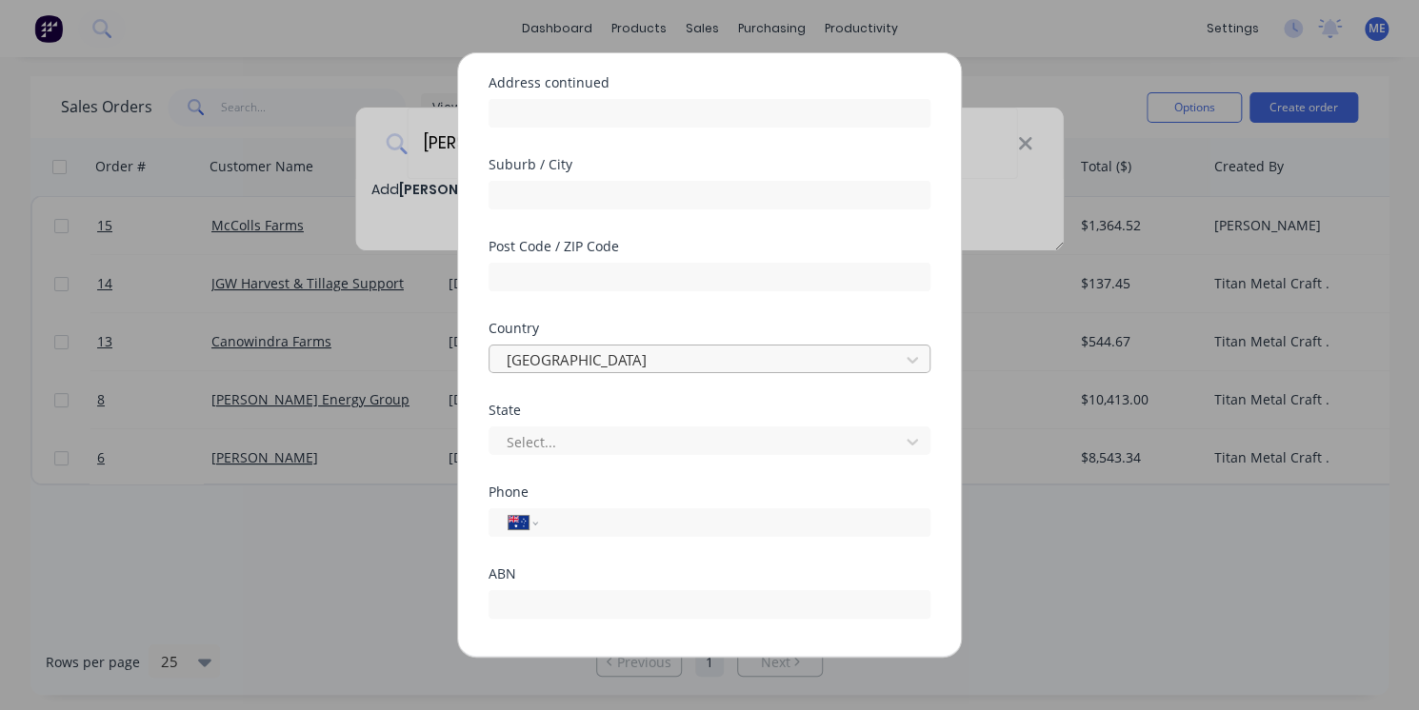
scroll to position [225, 0]
click at [632, 512] on input "tel" at bounding box center [730, 518] width 359 height 22
paste input "0428 434 126"
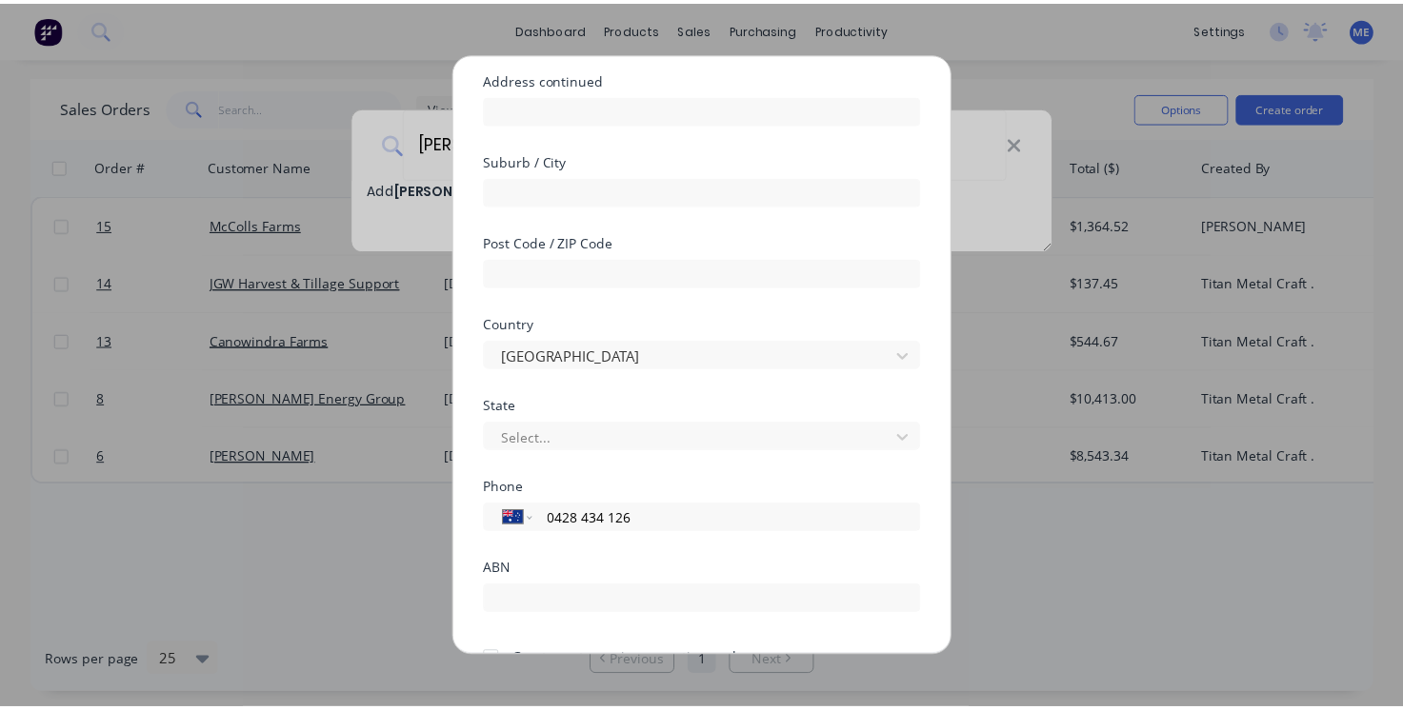
scroll to position [326, 0]
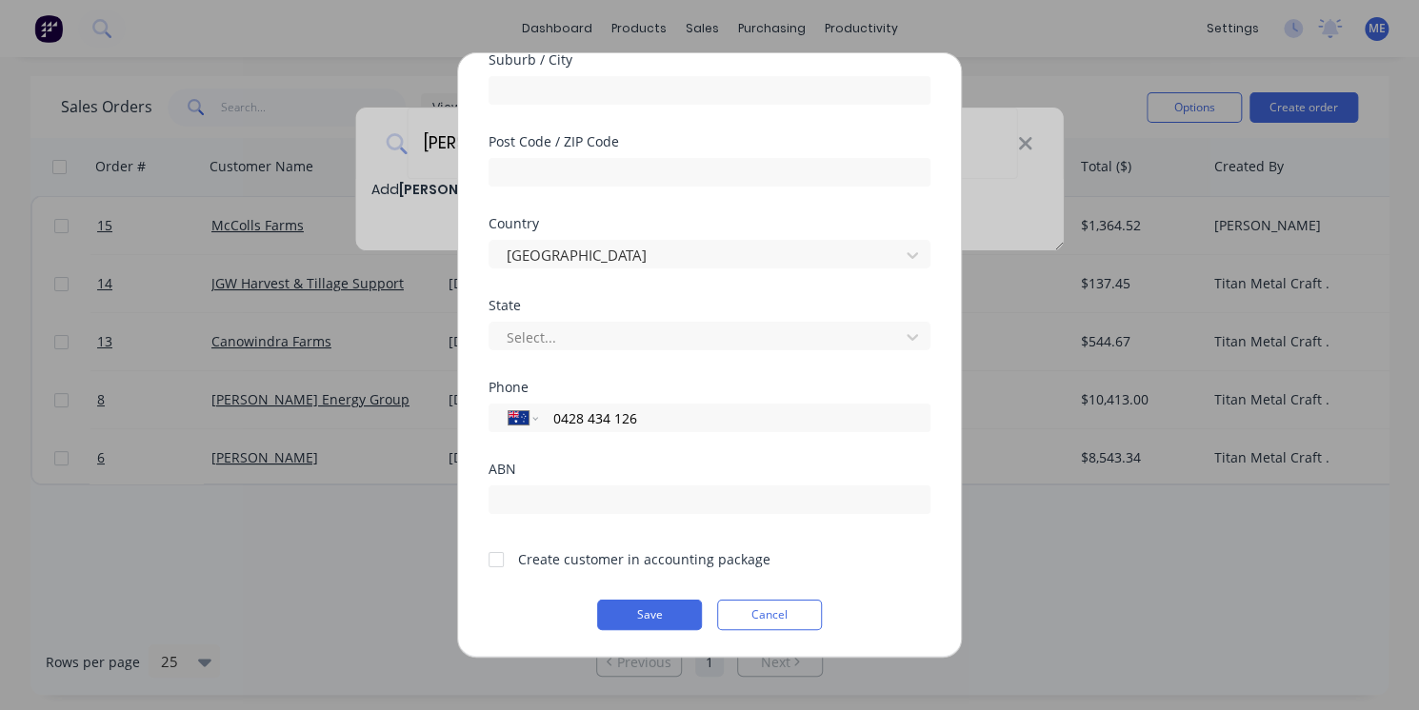
type input "0428 434 126"
click at [493, 565] on div at bounding box center [496, 559] width 38 height 38
click at [663, 620] on button "Save" at bounding box center [649, 615] width 105 height 30
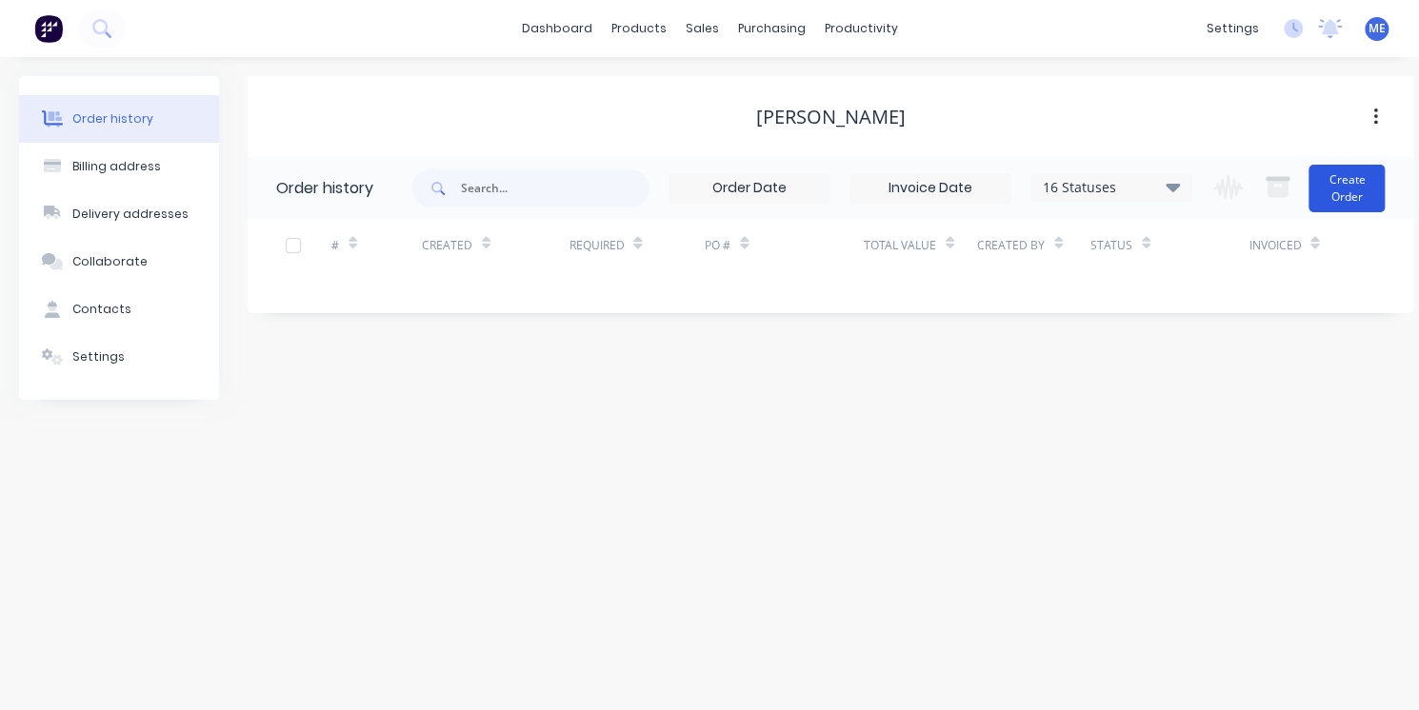
click at [1356, 188] on button "Create Order" at bounding box center [1346, 189] width 76 height 48
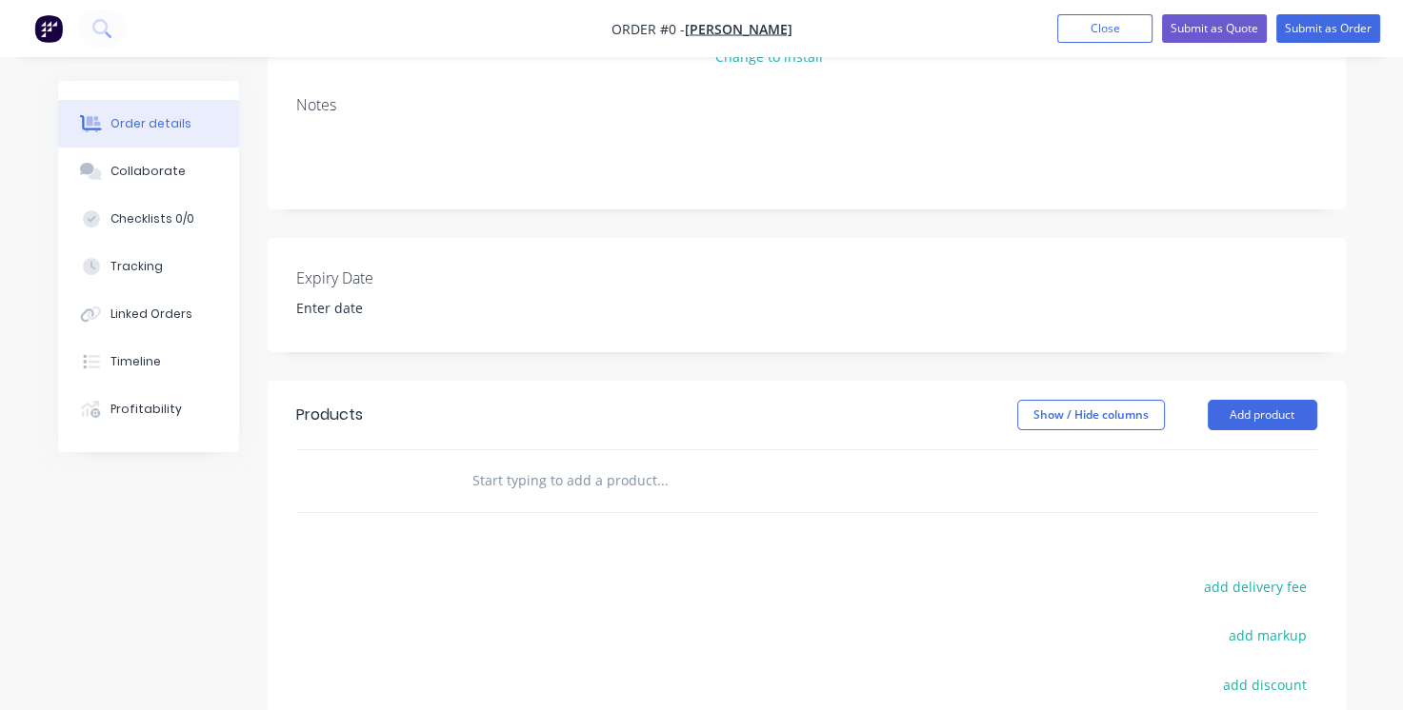
scroll to position [396, 0]
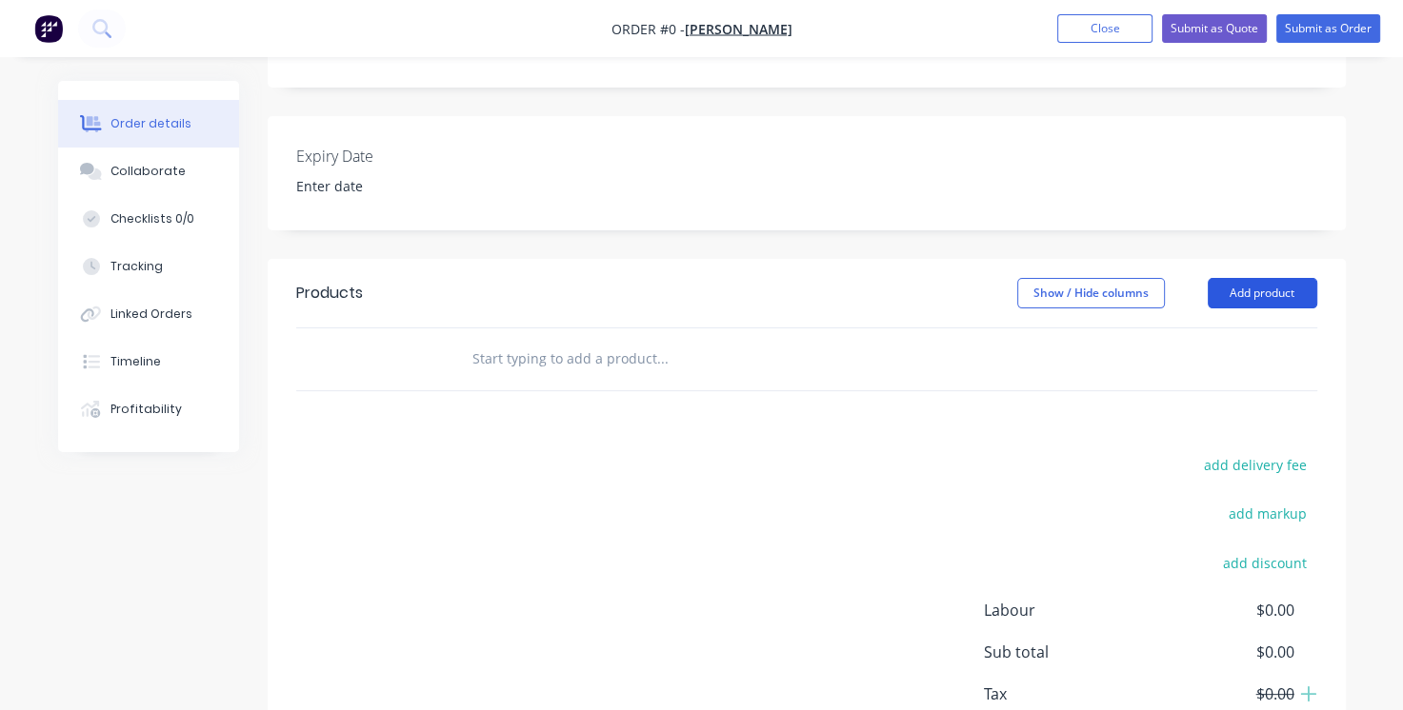
click at [1281, 302] on button "Add product" at bounding box center [1261, 293] width 109 height 30
click at [866, 465] on div "add delivery fee add markup add discount Labour $0.00 Sub total $0.00 Tax $0.00…" at bounding box center [806, 615] width 1021 height 326
click at [141, 258] on div "Tracking" at bounding box center [136, 266] width 52 height 17
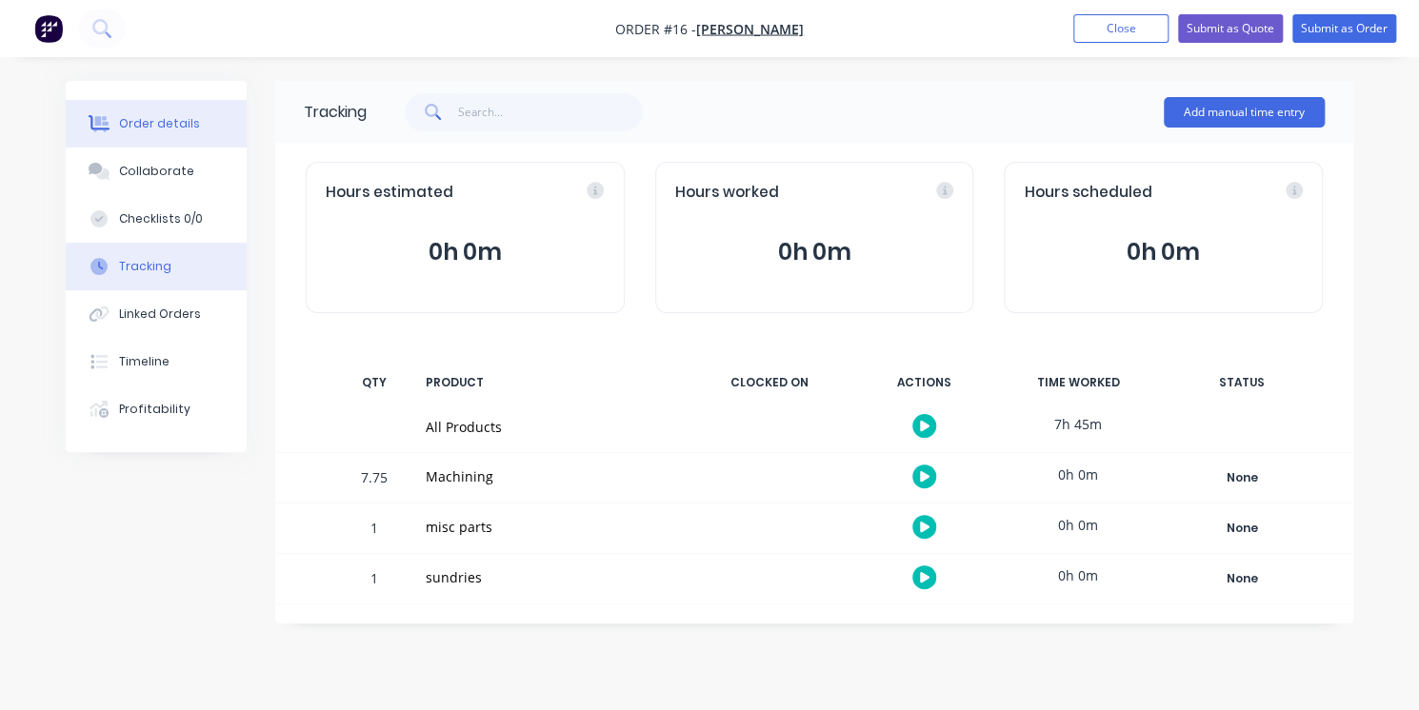
click at [165, 115] on div "Order details" at bounding box center [159, 123] width 81 height 17
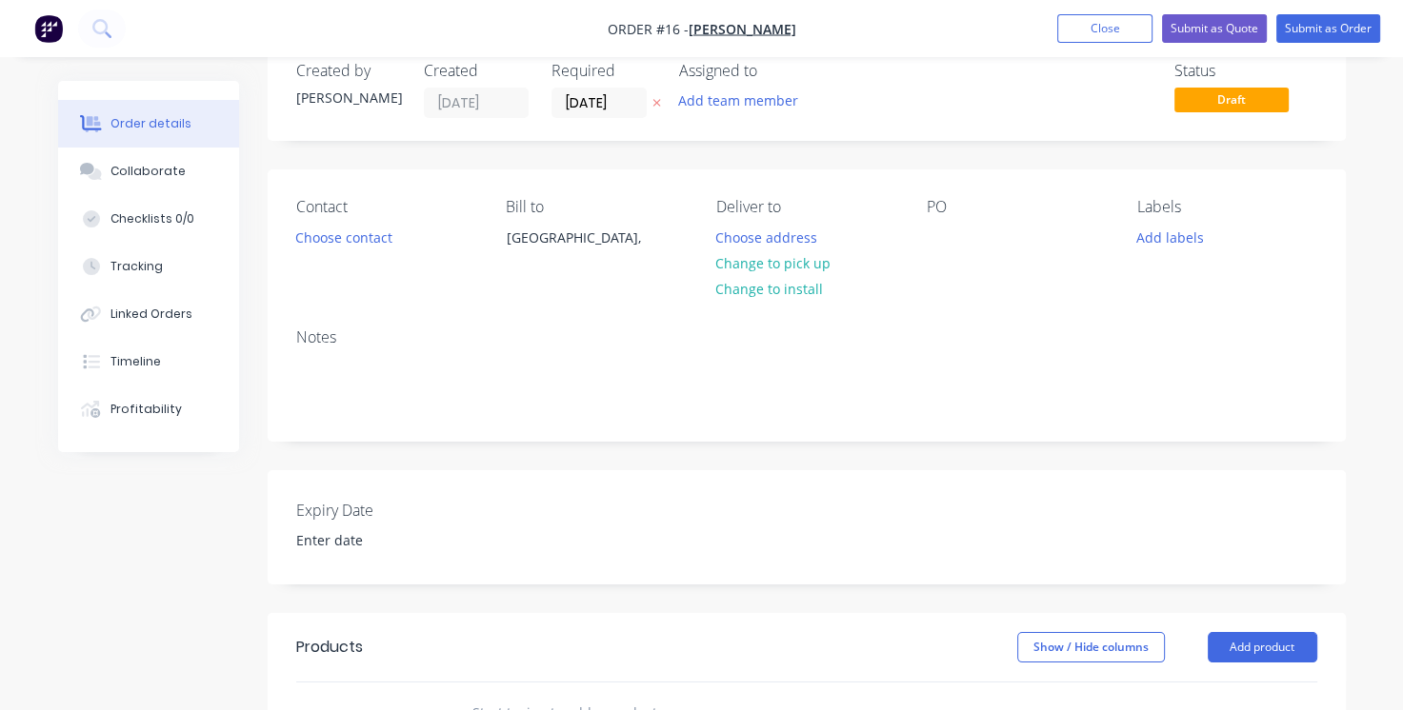
scroll to position [59, 0]
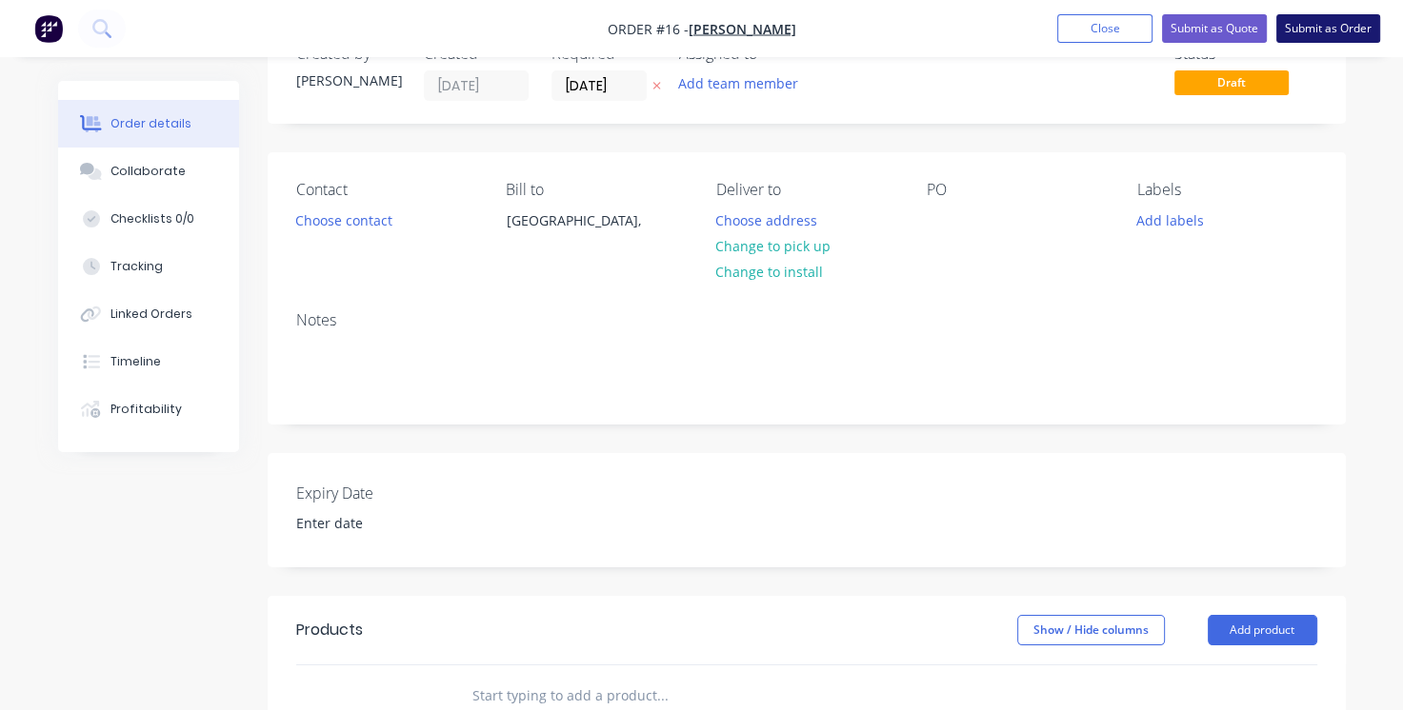
click at [1325, 39] on button "Submit as Order" at bounding box center [1328, 28] width 104 height 29
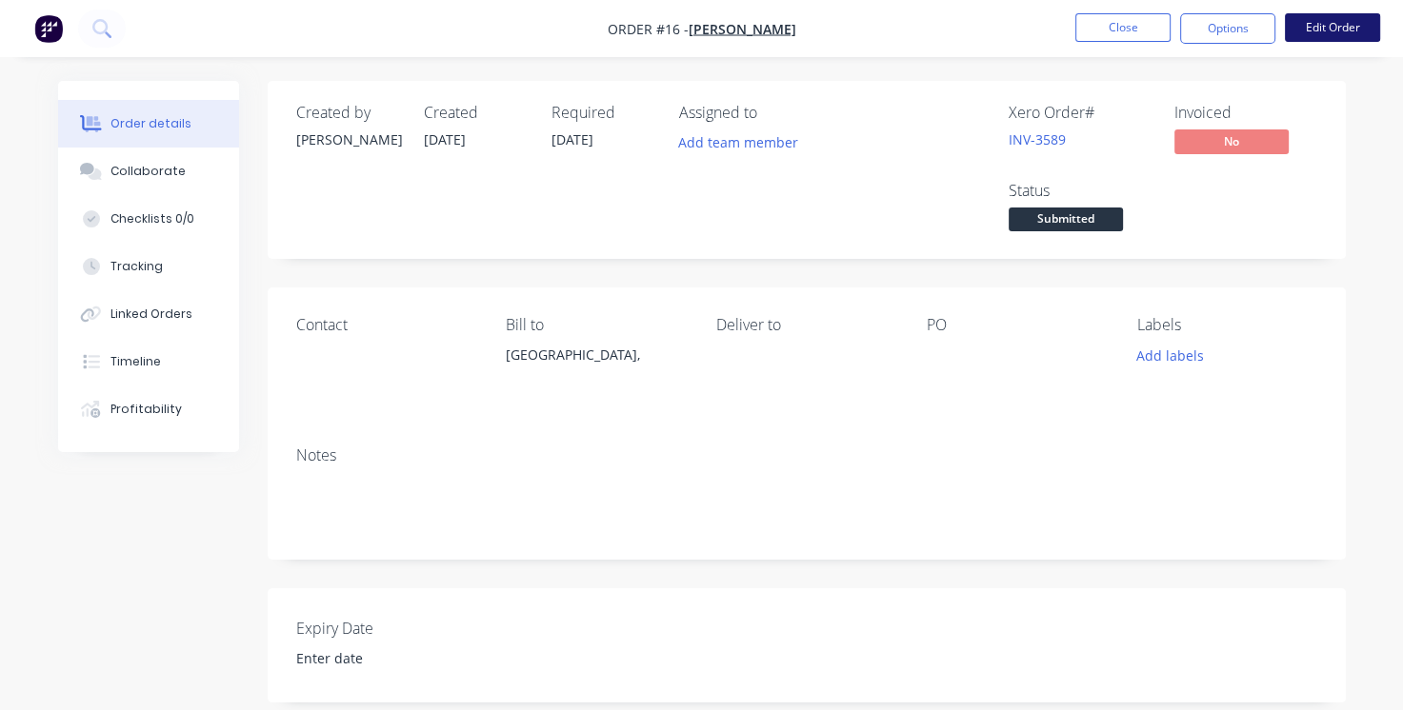
click at [1303, 23] on button "Edit Order" at bounding box center [1331, 27] width 95 height 29
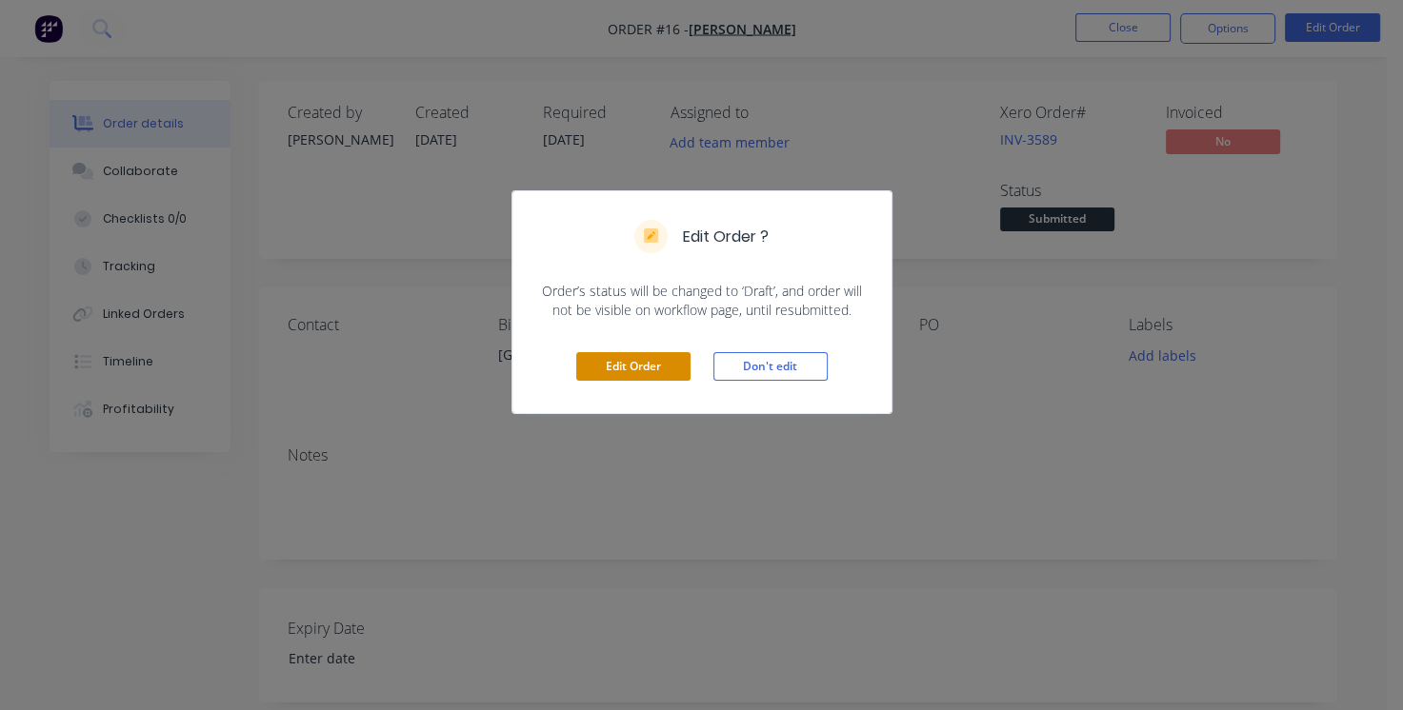
click at [636, 363] on button "Edit Order" at bounding box center [633, 366] width 114 height 29
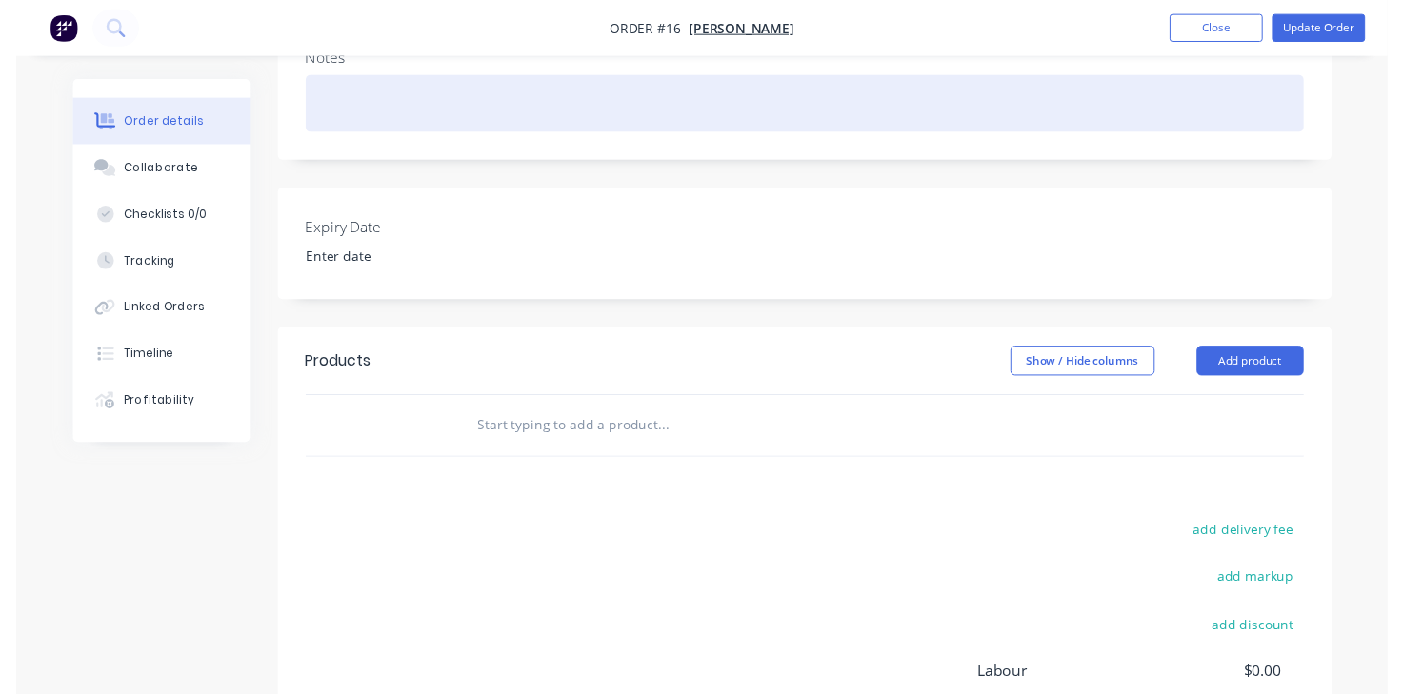
scroll to position [398, 0]
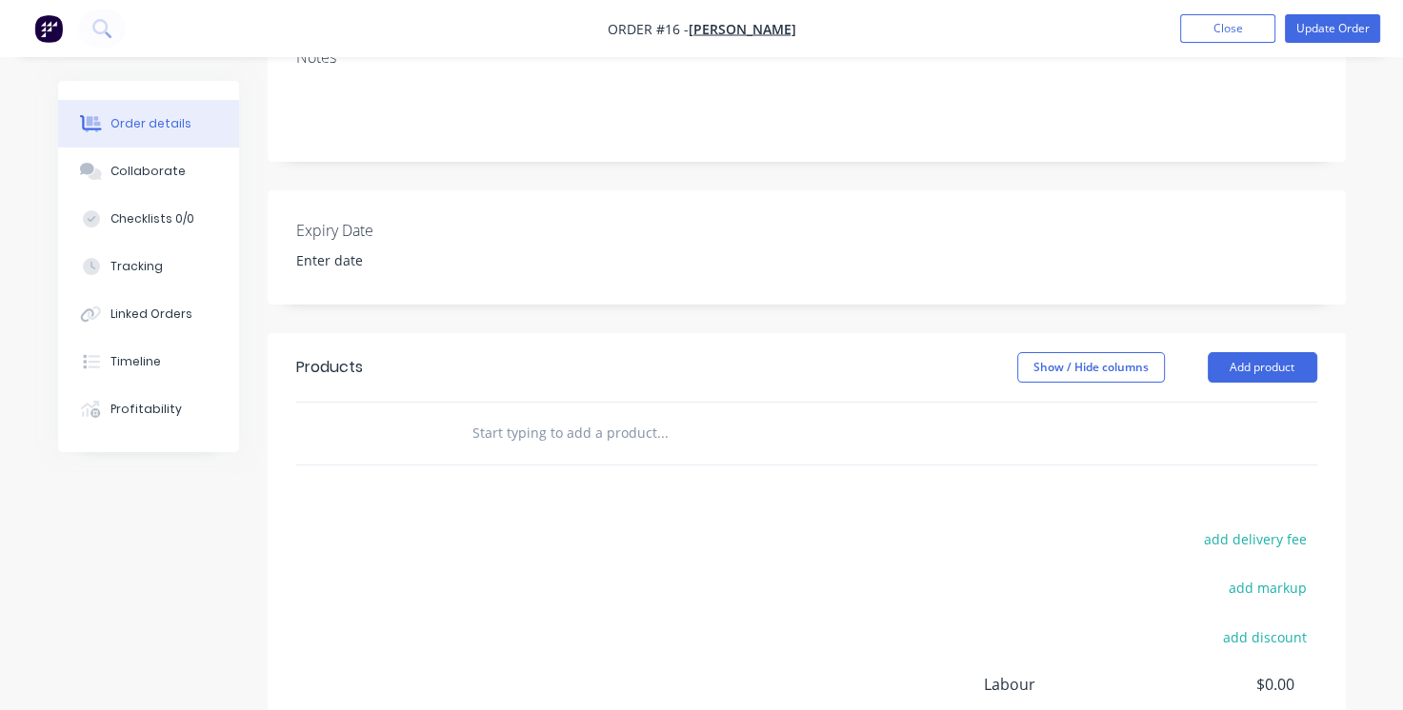
click at [631, 448] on input "text" at bounding box center [661, 433] width 381 height 38
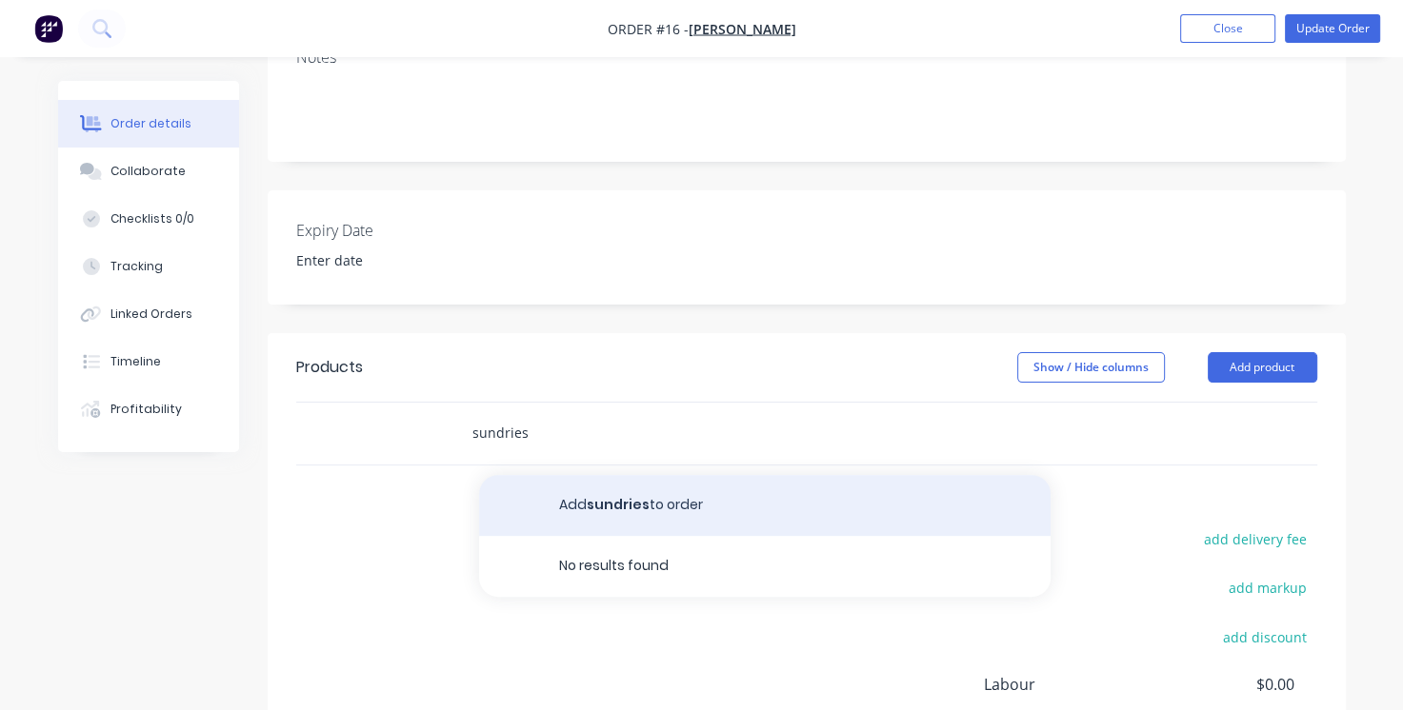
type input "sundries"
click at [626, 507] on button "Add sundries to order" at bounding box center [764, 505] width 571 height 61
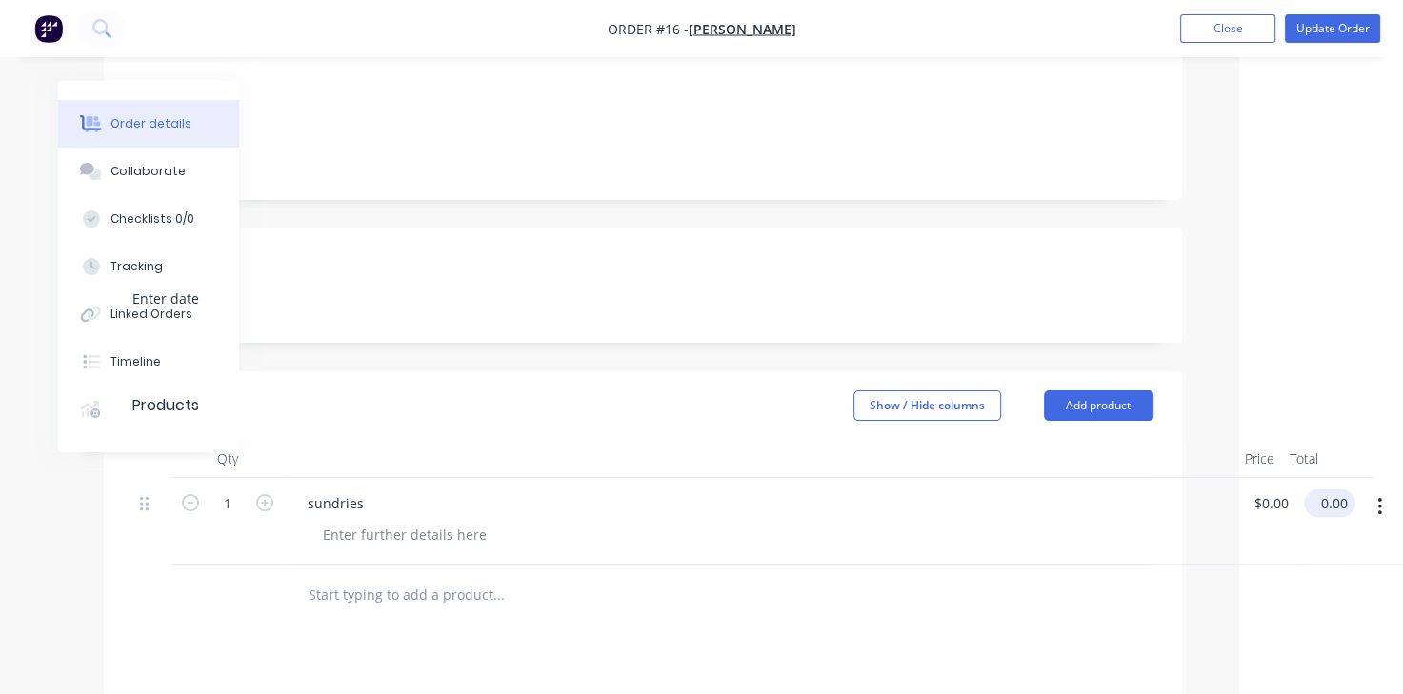
scroll to position [360, 156]
click at [1333, 495] on input "0.00" at bounding box center [1337, 503] width 36 height 28
type input "4"
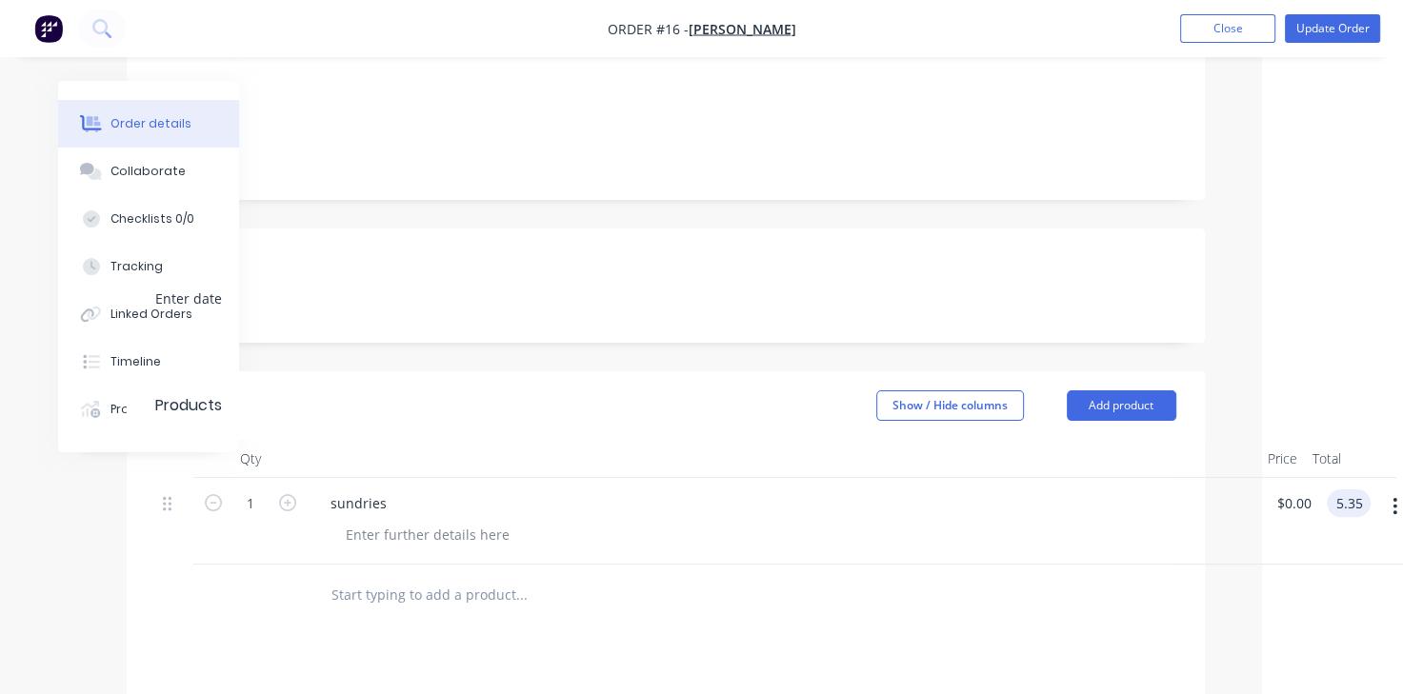
type input "5.35"
type input "$5.35"
click at [133, 260] on div "Tracking" at bounding box center [136, 266] width 52 height 17
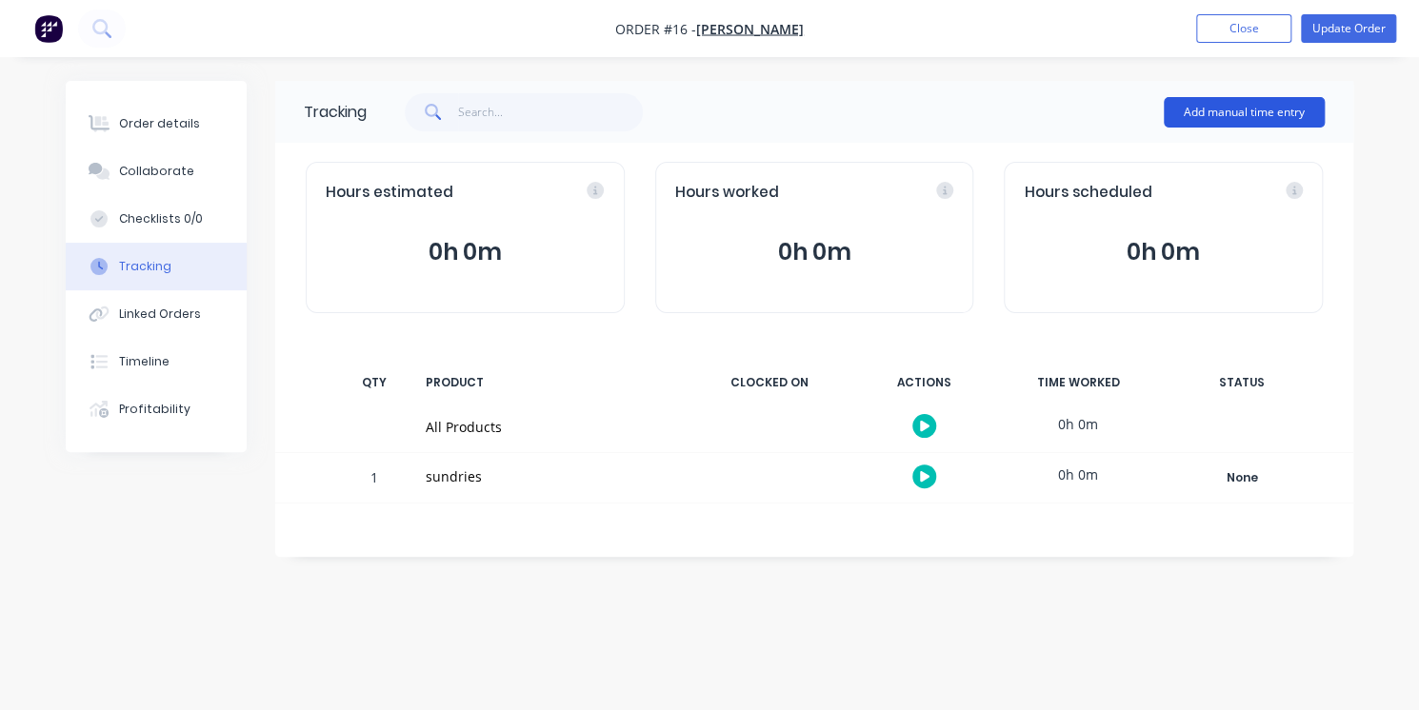
click at [1230, 118] on button "Add manual time entry" at bounding box center [1244, 112] width 161 height 30
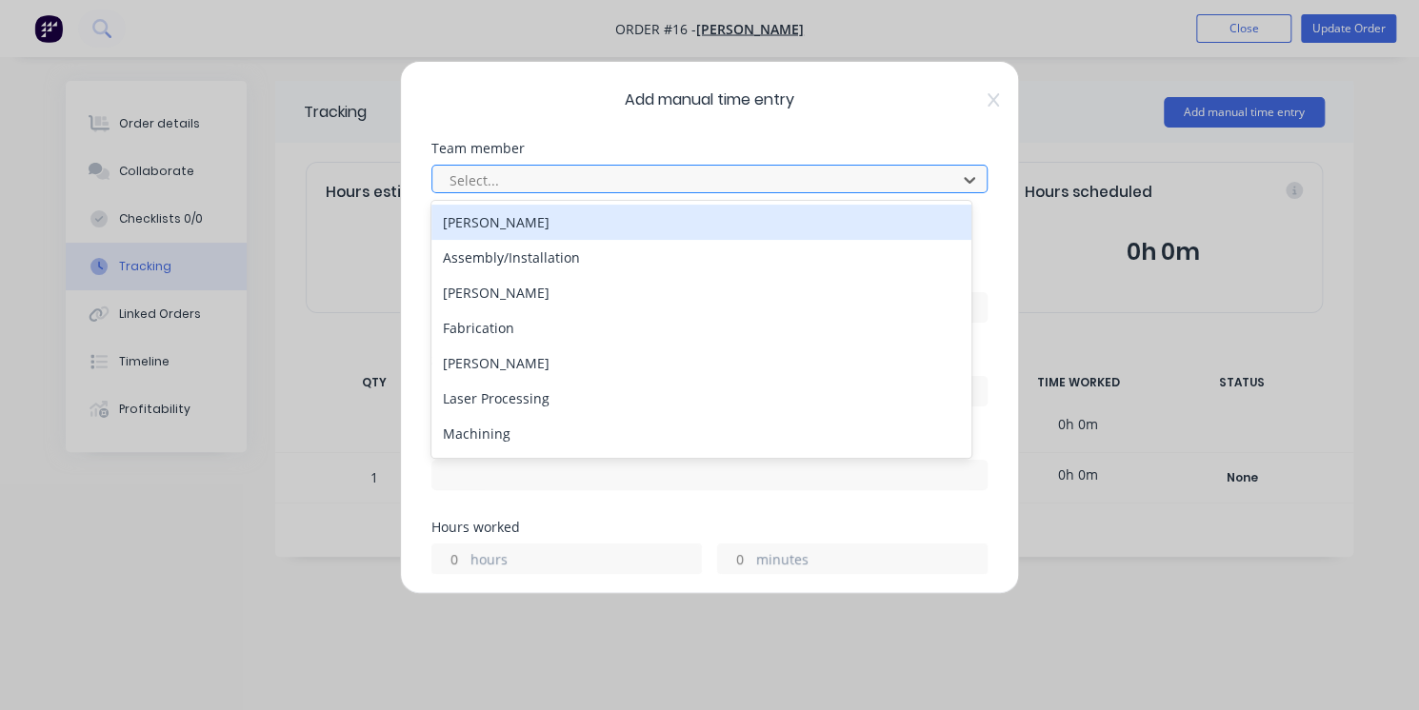
click at [496, 176] on div at bounding box center [697, 181] width 499 height 24
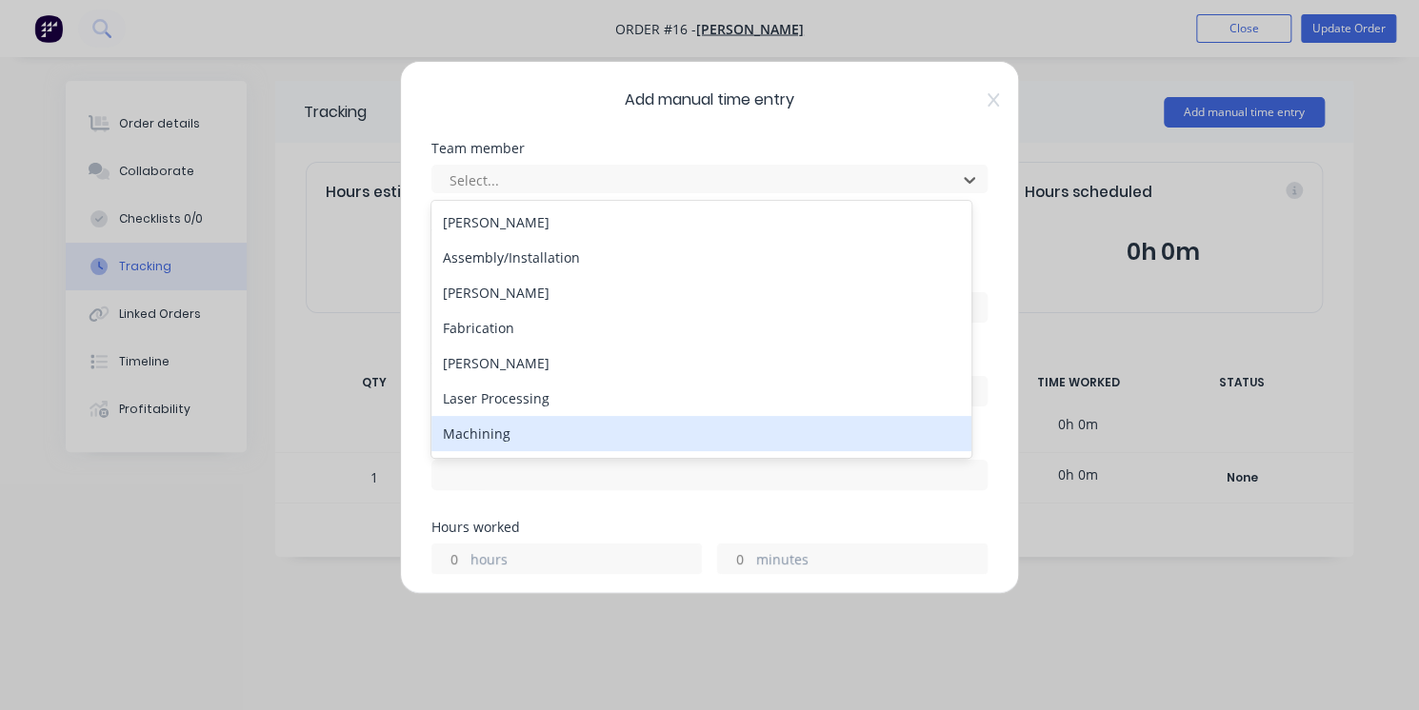
click at [490, 428] on div "Machining" at bounding box center [701, 433] width 540 height 35
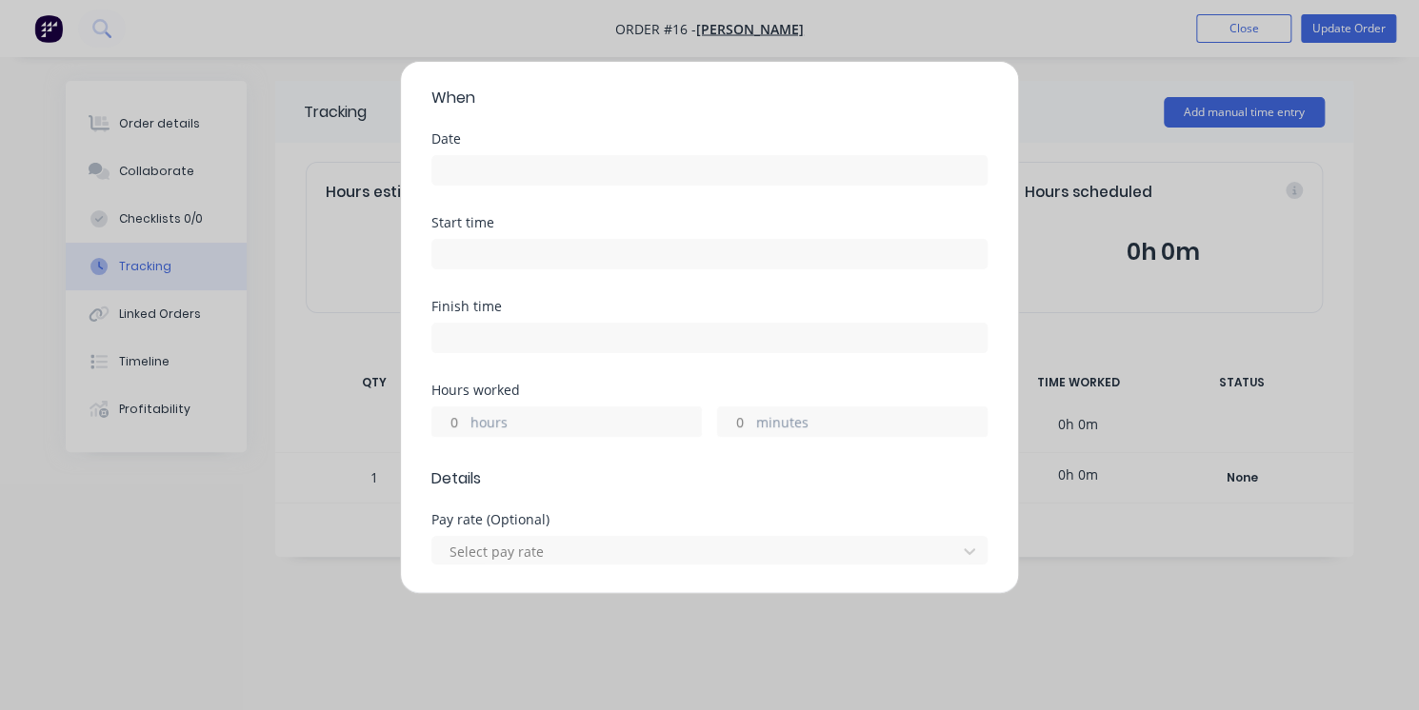
scroll to position [143, 0]
click at [496, 416] on label "hours" at bounding box center [585, 419] width 230 height 24
click at [466, 416] on input "hours" at bounding box center [448, 416] width 33 height 29
type input "1"
type input "`"
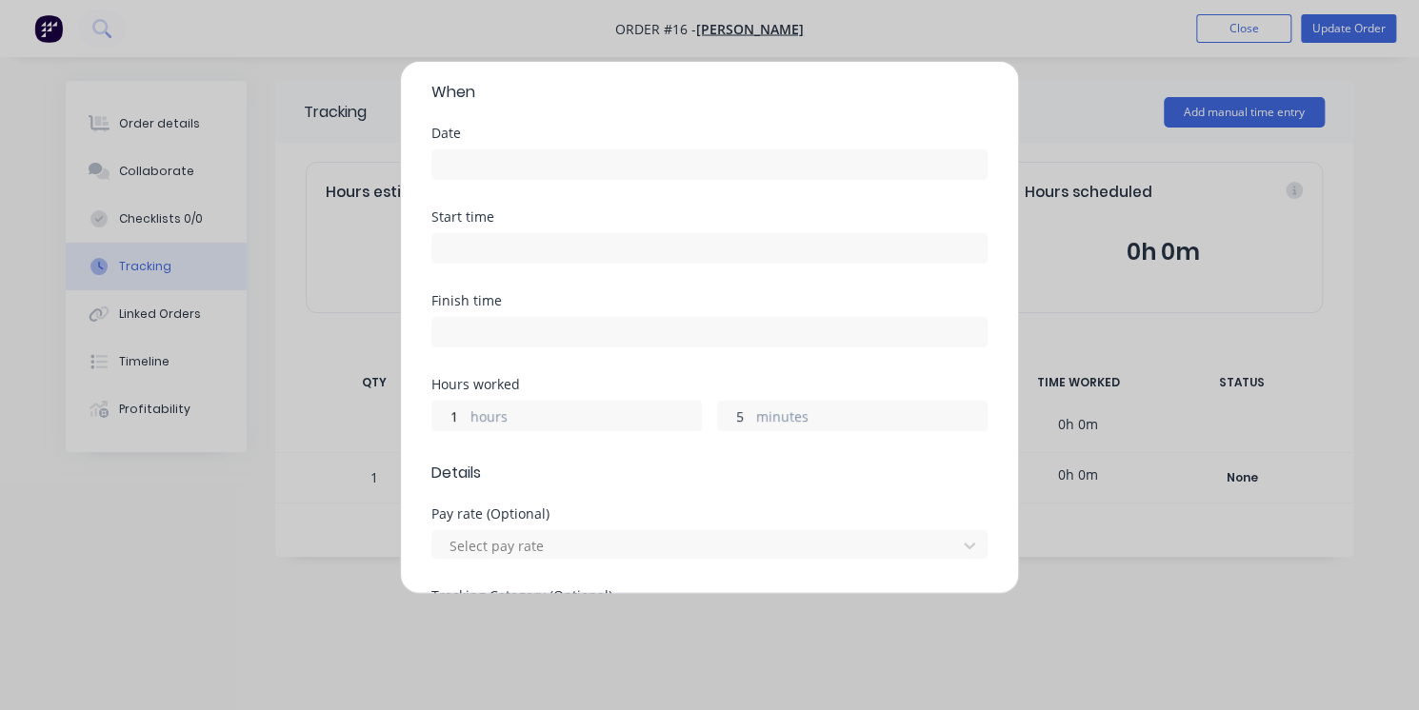
type input "5"
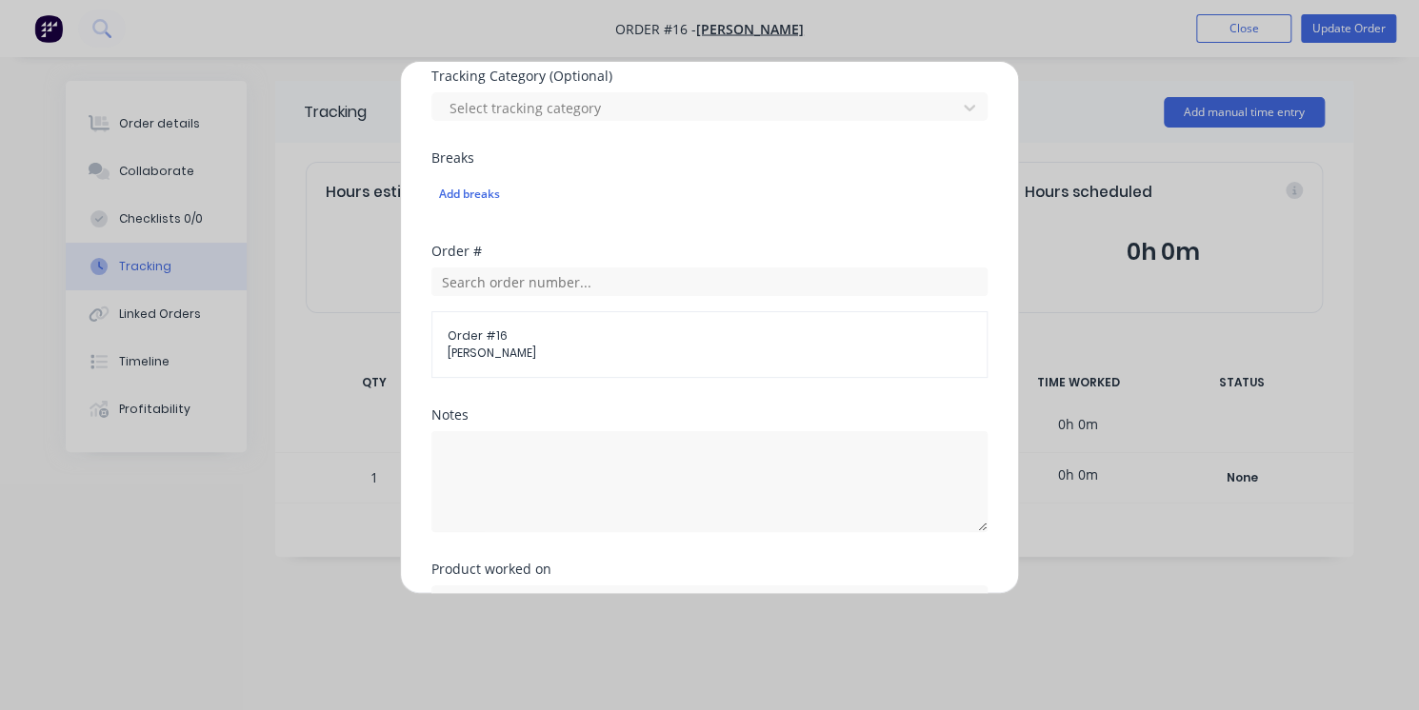
scroll to position [710, 0]
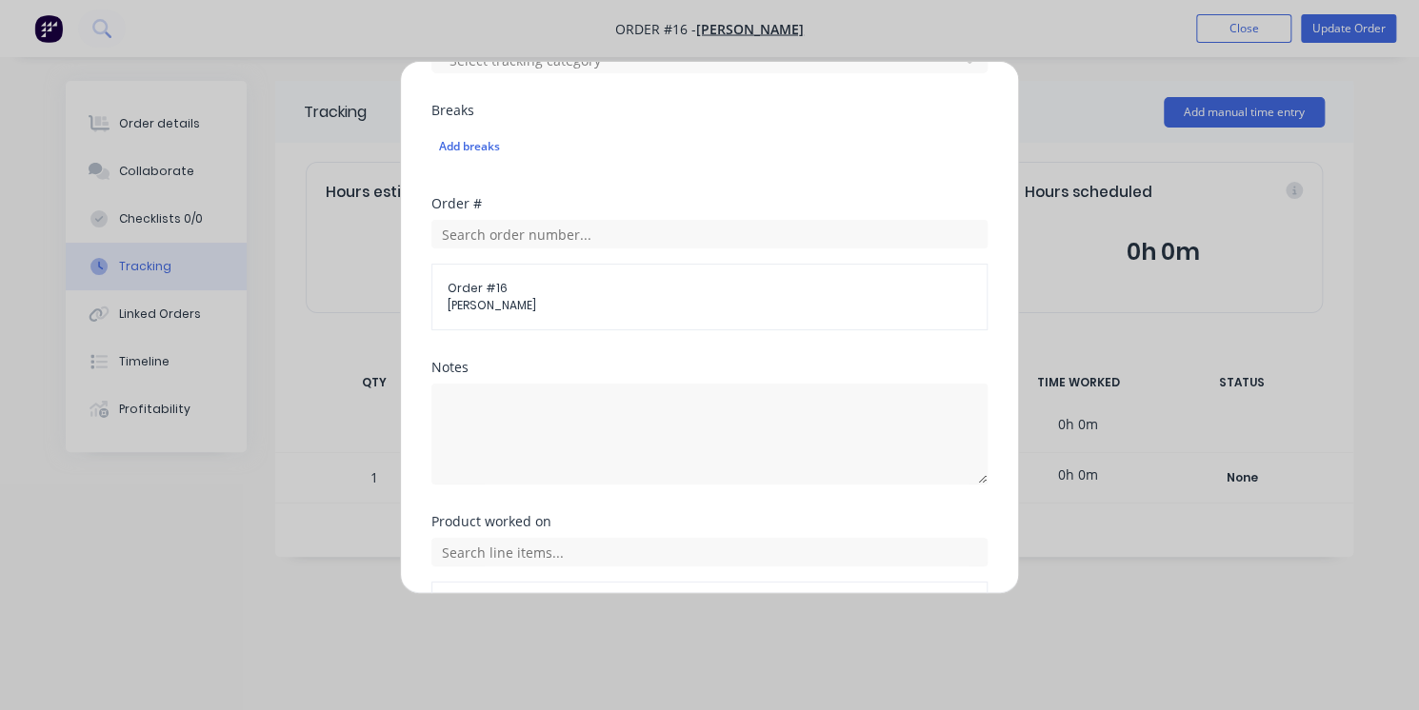
click at [491, 307] on span "[PERSON_NAME]" at bounding box center [710, 305] width 524 height 17
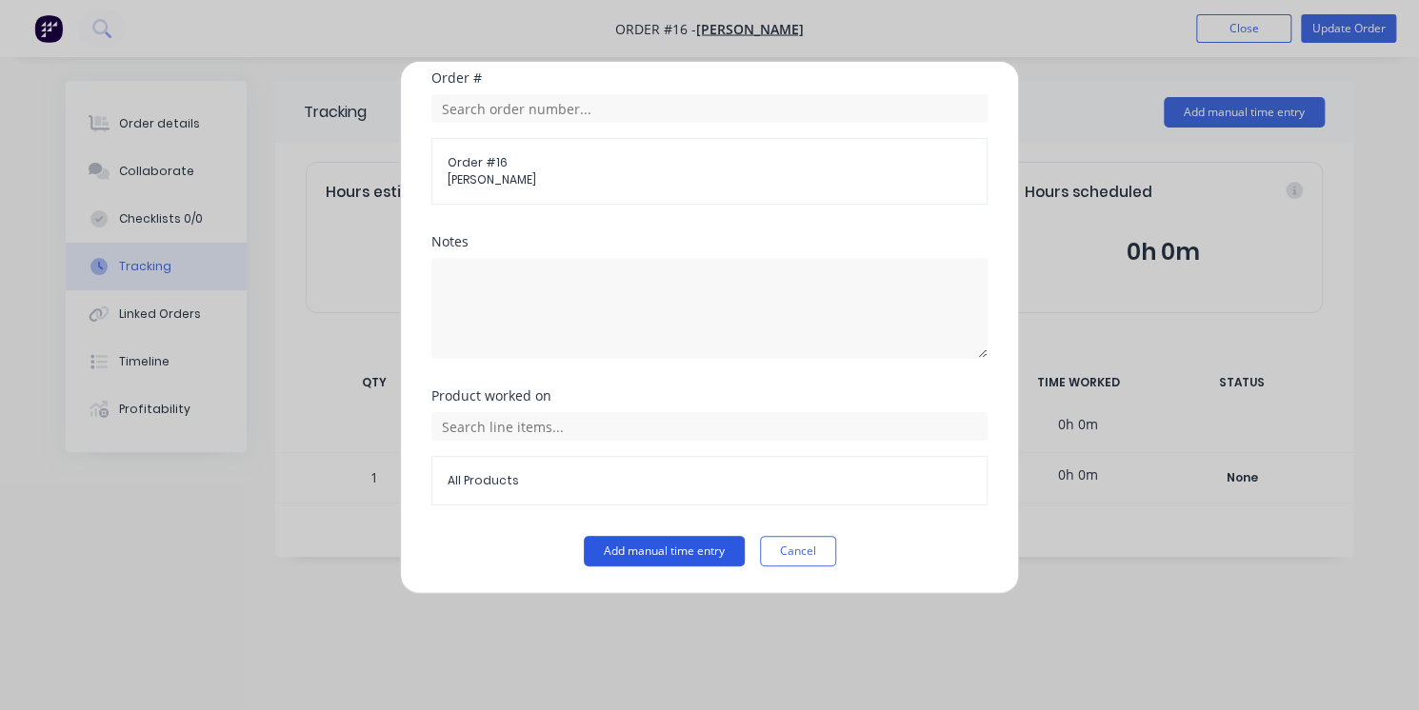
click at [684, 561] on button "Add manual time entry" at bounding box center [664, 551] width 161 height 30
click at [663, 548] on button "Add manual time entry" at bounding box center [664, 551] width 161 height 30
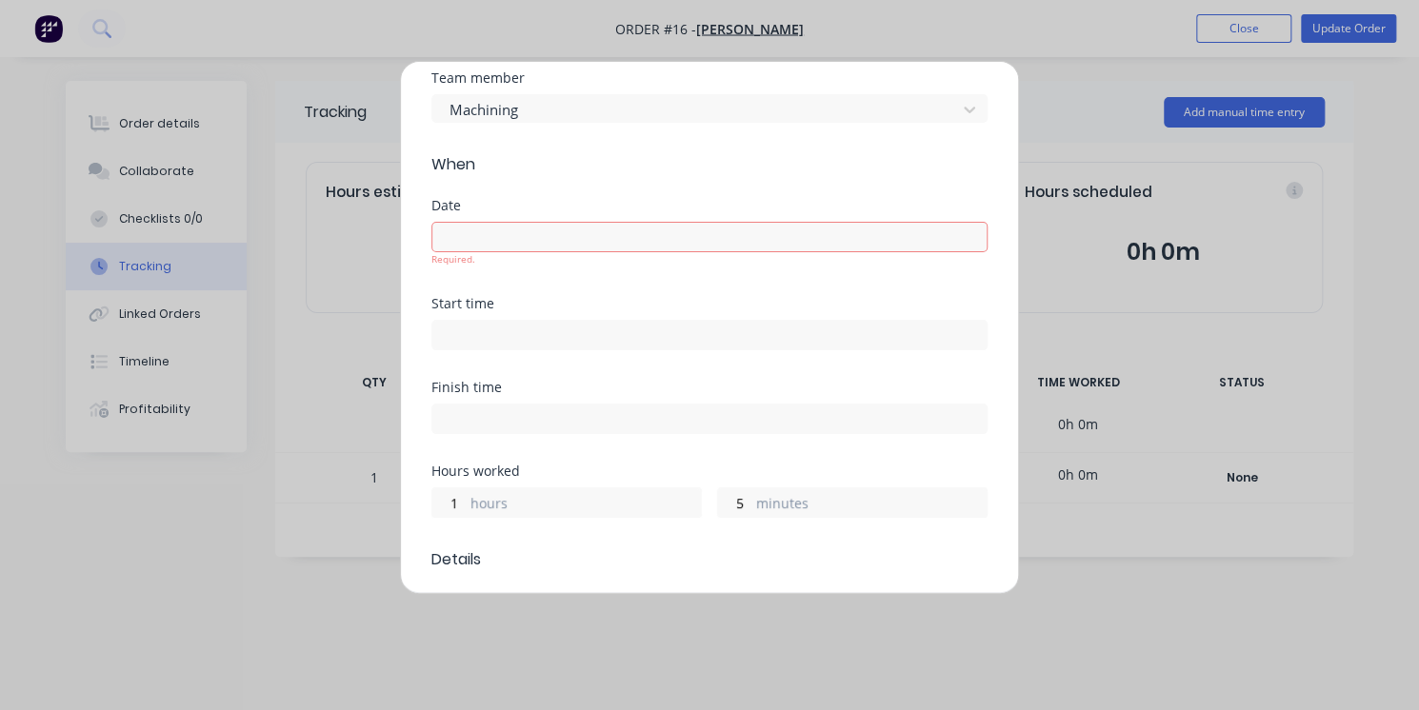
scroll to position [31, 0]
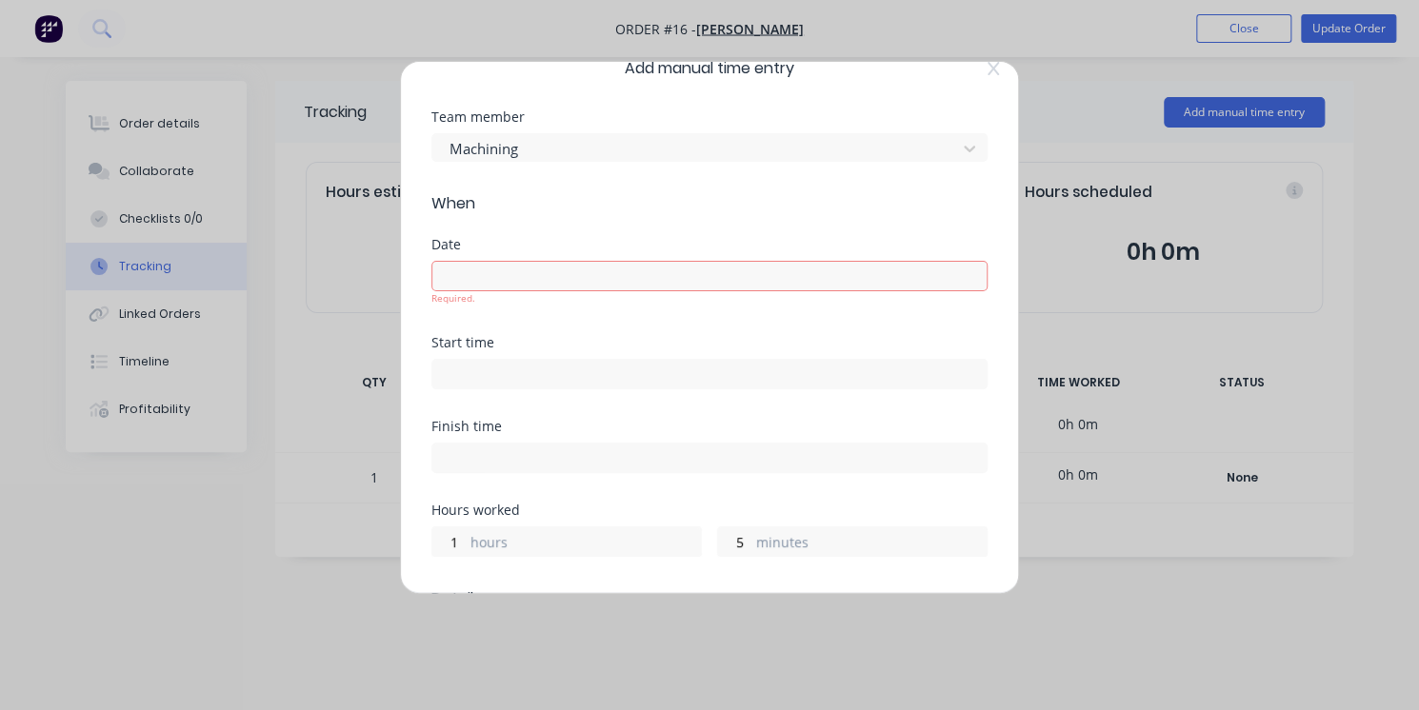
click at [742, 279] on input at bounding box center [709, 276] width 554 height 29
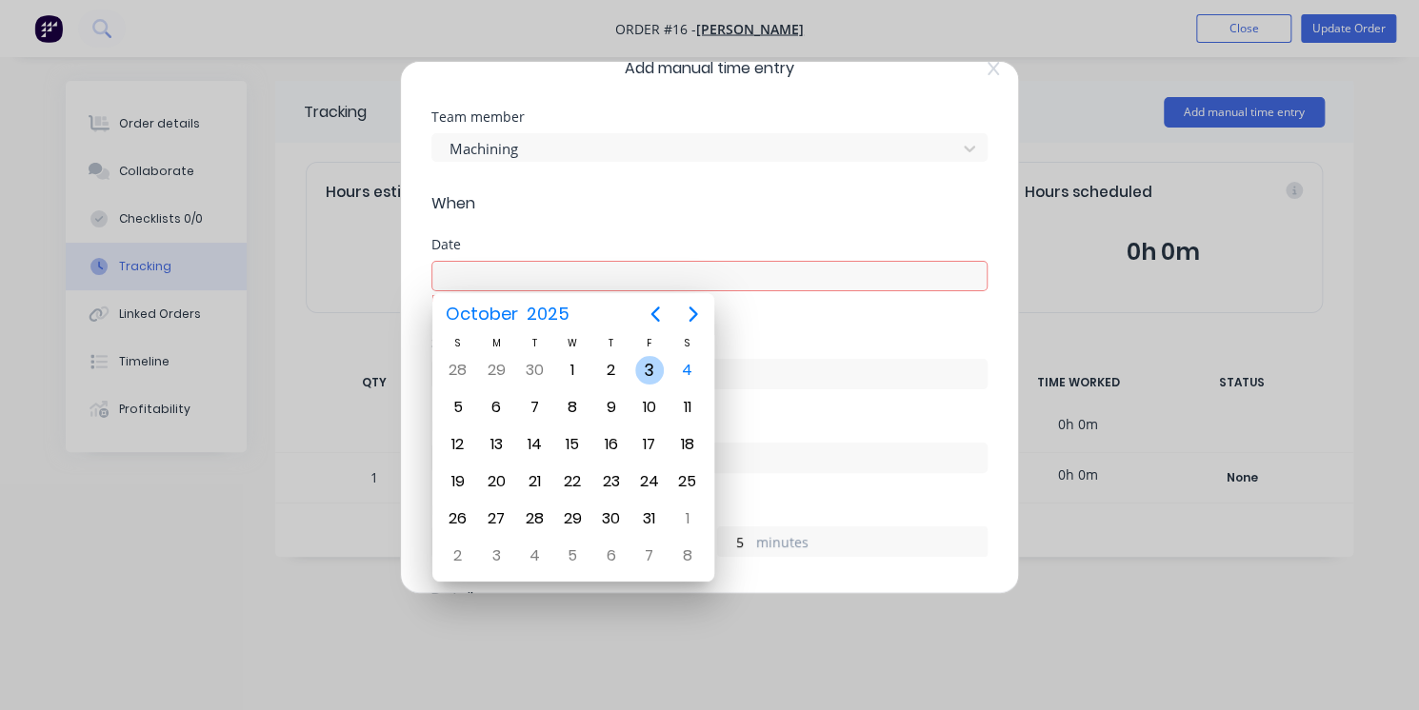
click at [643, 382] on div "3" at bounding box center [649, 370] width 29 height 29
type input "[DATE]"
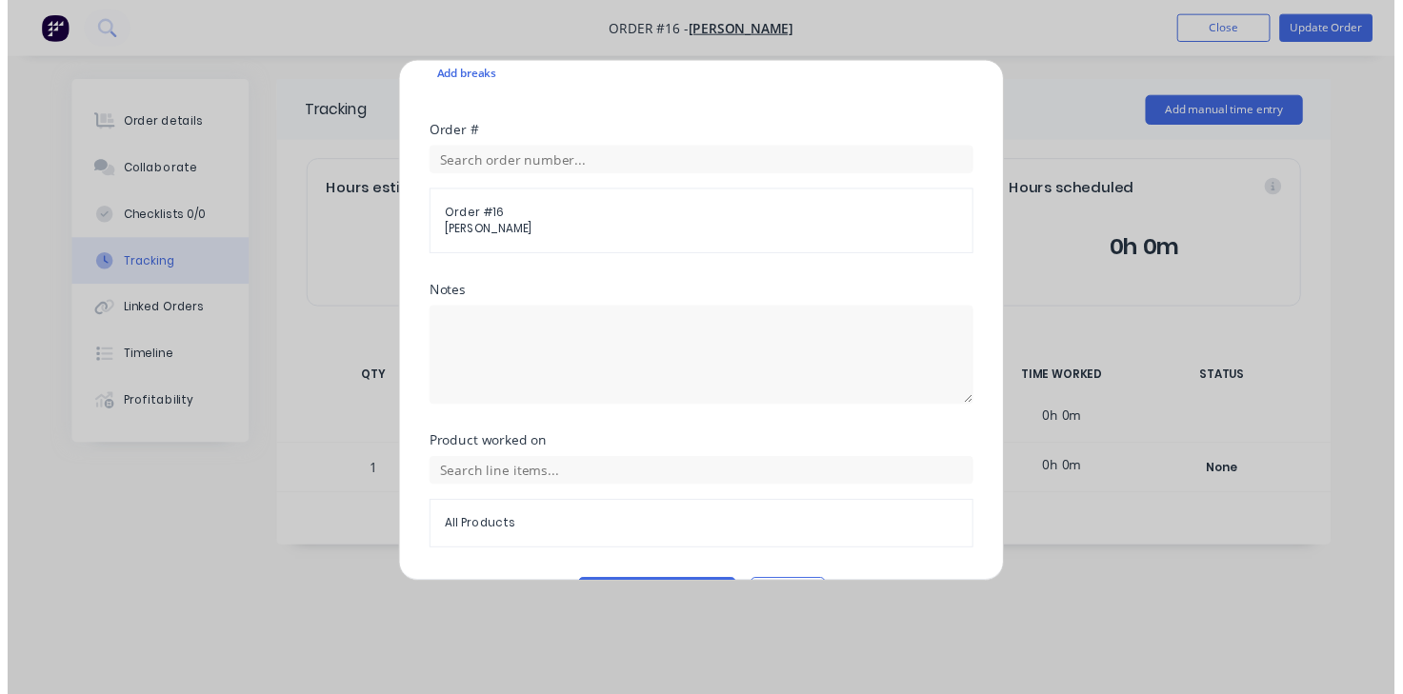
scroll to position [836, 0]
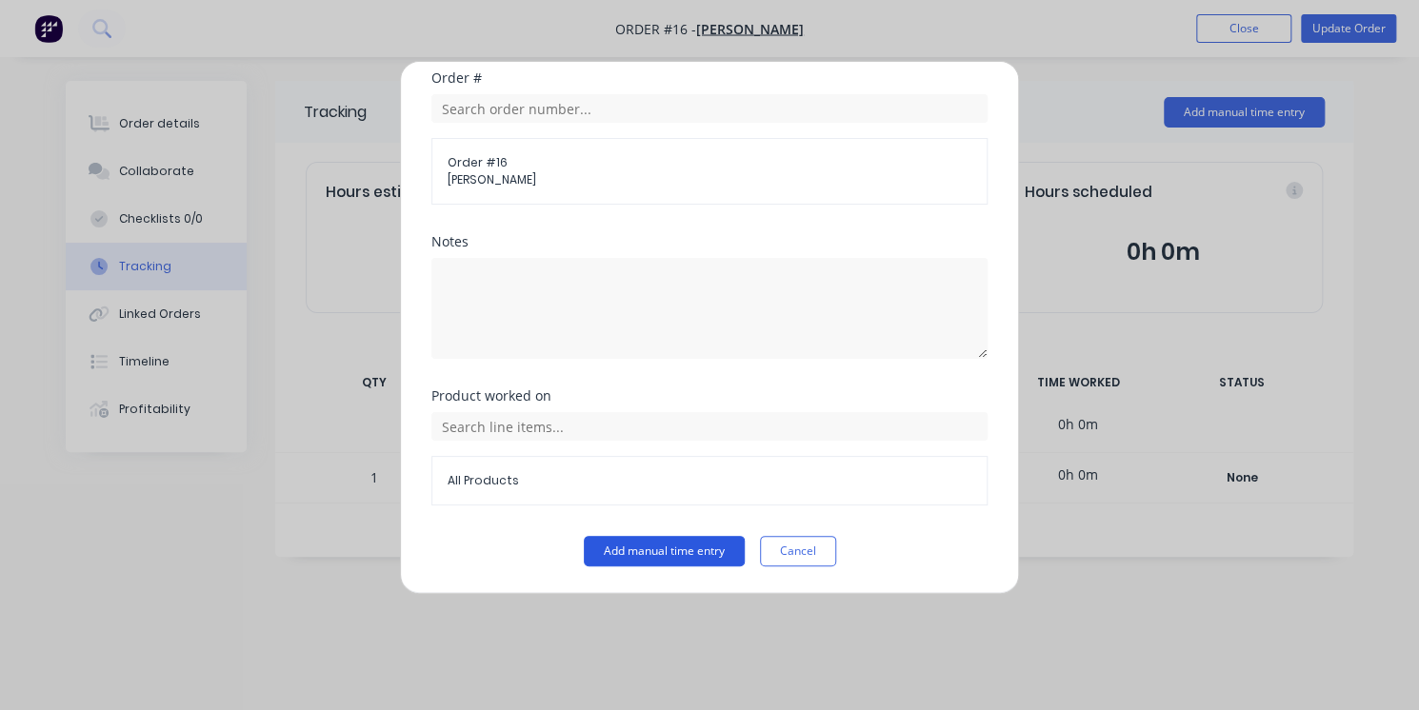
click at [678, 555] on button "Add manual time entry" at bounding box center [664, 551] width 161 height 30
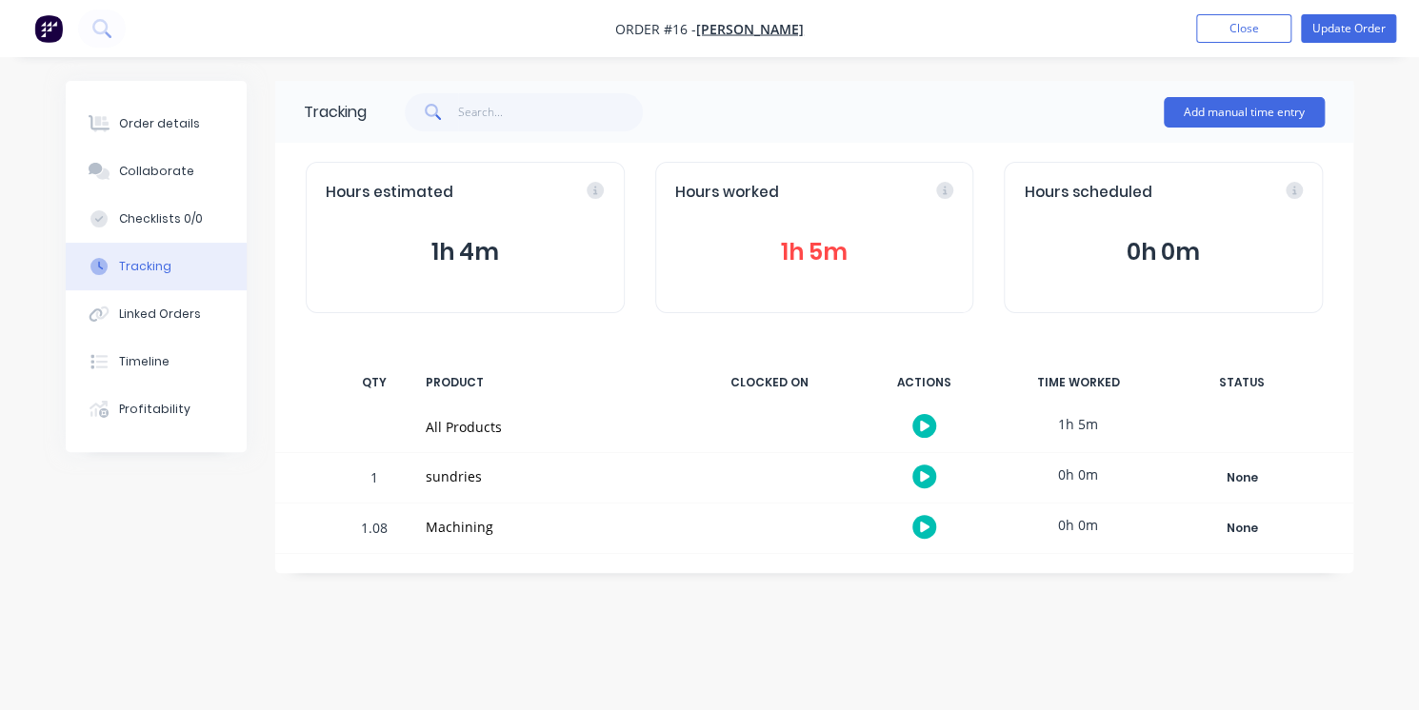
click at [612, 521] on div "Machining" at bounding box center [550, 527] width 249 height 20
click at [465, 527] on div "Machining" at bounding box center [550, 527] width 249 height 20
click at [1329, 28] on button "Update Order" at bounding box center [1348, 28] width 95 height 29
click at [1354, 28] on button "Edit Order" at bounding box center [1348, 27] width 95 height 29
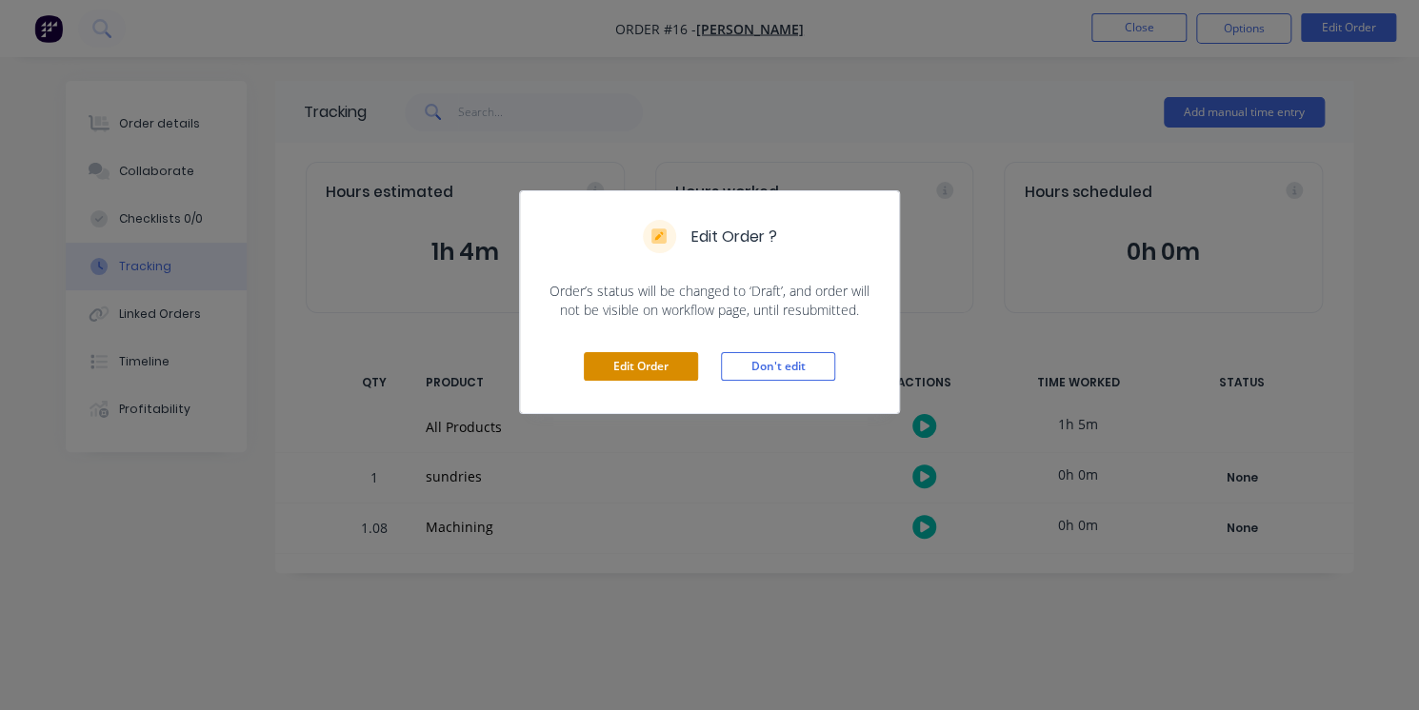
click at [661, 367] on button "Edit Order" at bounding box center [641, 366] width 114 height 29
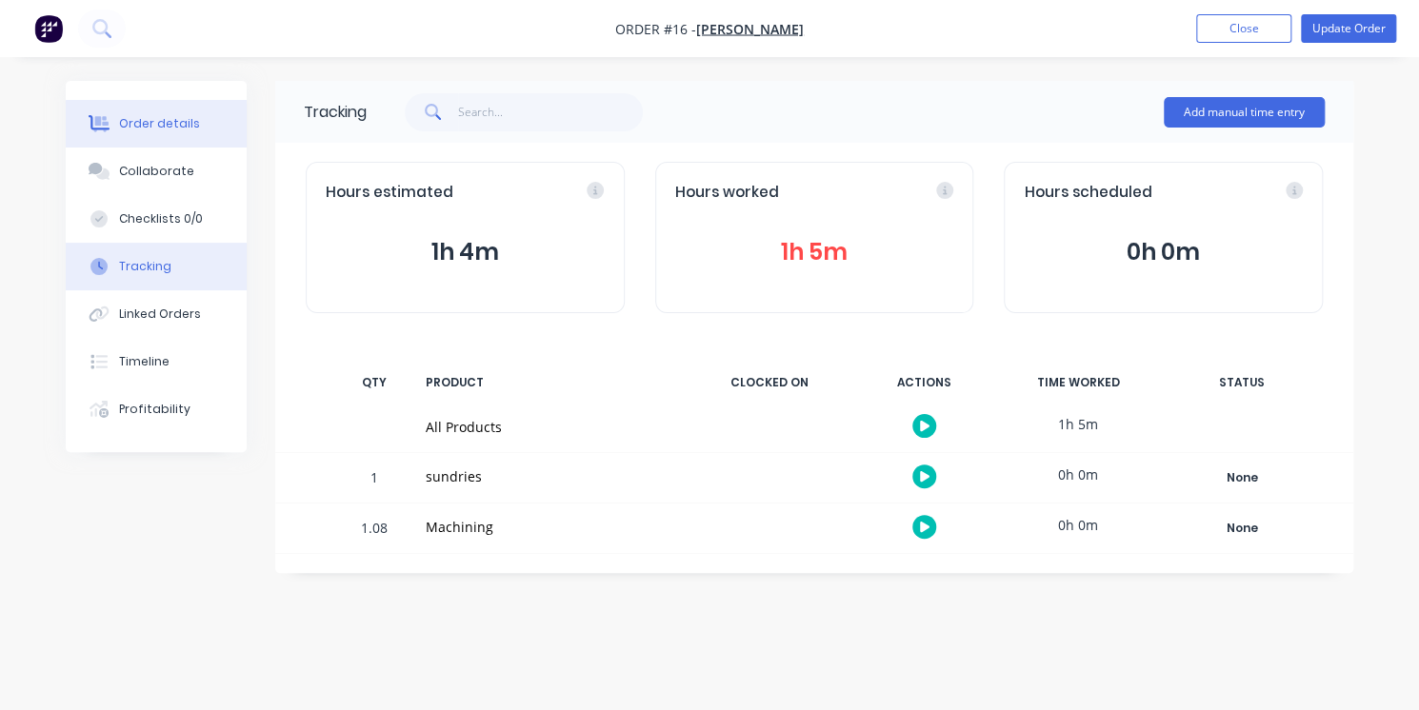
click at [168, 107] on button "Order details" at bounding box center [156, 124] width 181 height 48
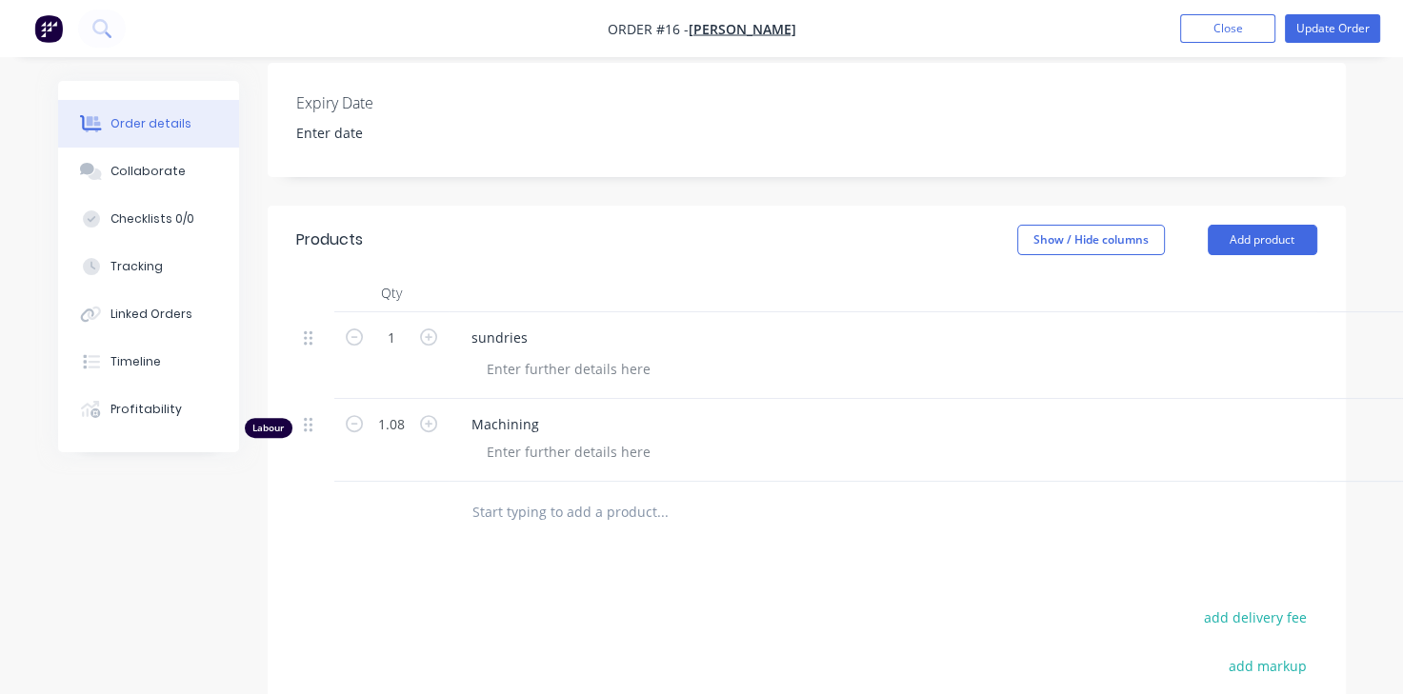
scroll to position [527, 0]
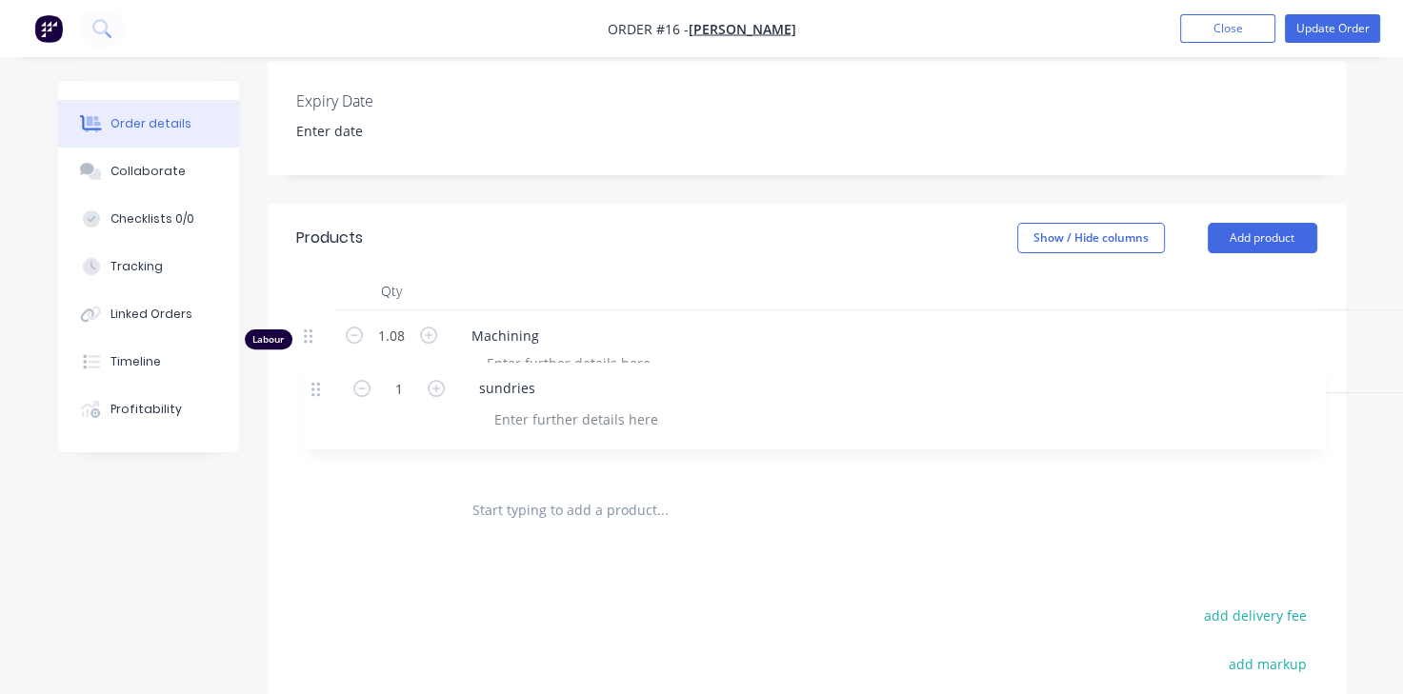
drag, startPoint x: 305, startPoint y: 336, endPoint x: 314, endPoint y: 397, distance: 61.7
click at [314, 397] on div "1 sundries $5.35 $5.35 $5.35 $5.35 Labour 1.08 Machining $120.00 $120.00 $129.6…" at bounding box center [806, 394] width 1021 height 169
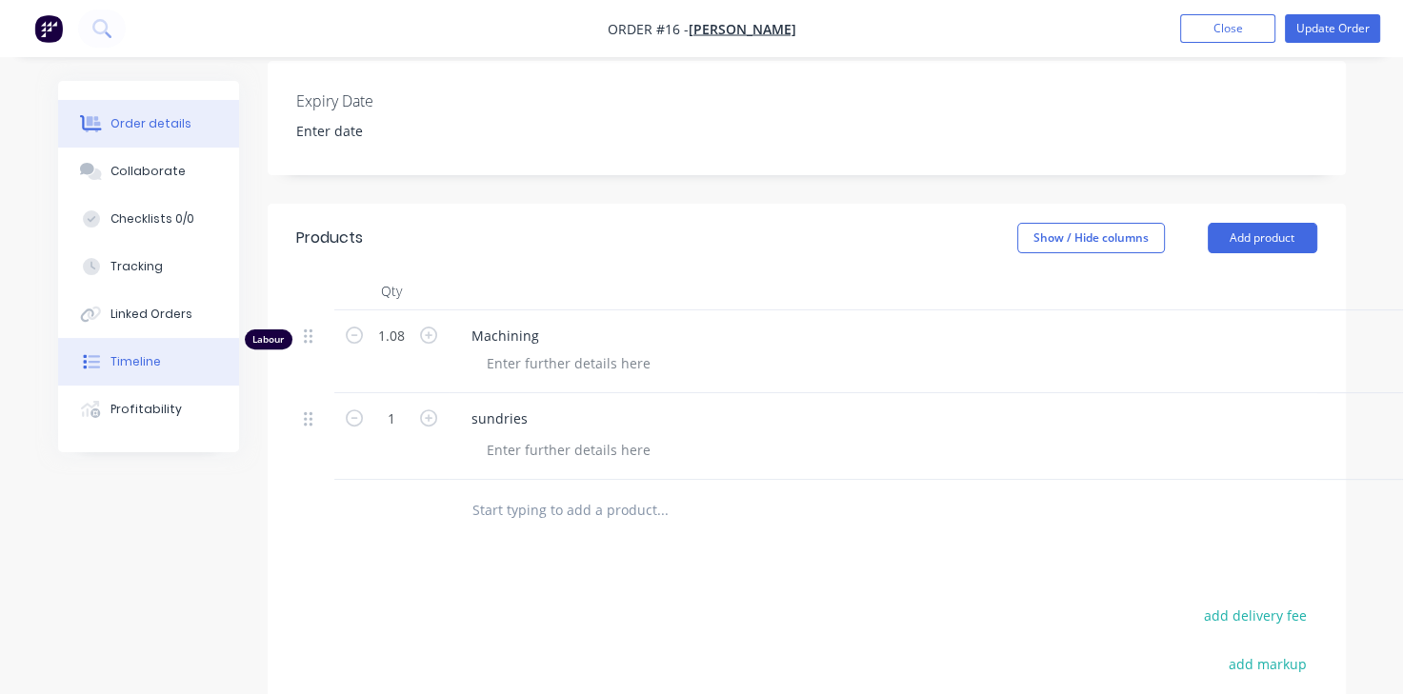
click at [140, 359] on div "Timeline" at bounding box center [135, 361] width 50 height 17
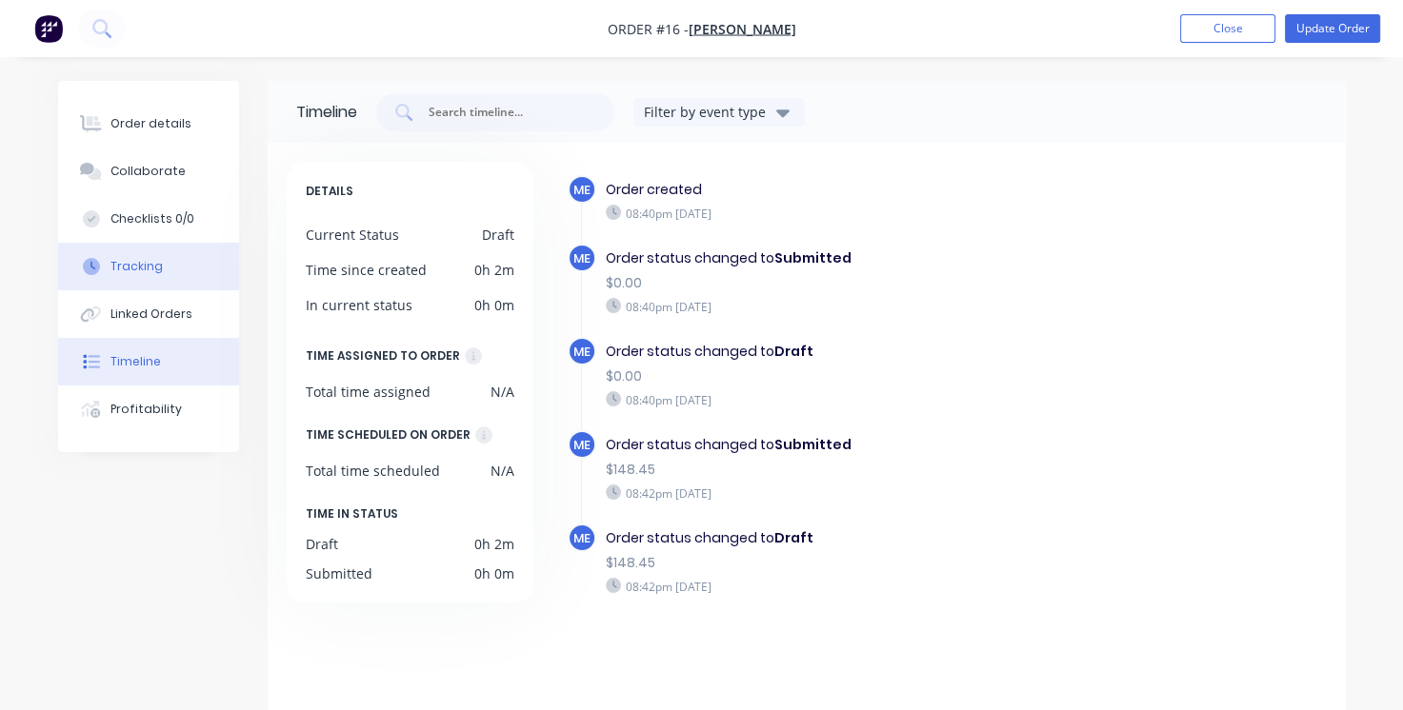
click at [162, 264] on button "Tracking" at bounding box center [148, 267] width 181 height 48
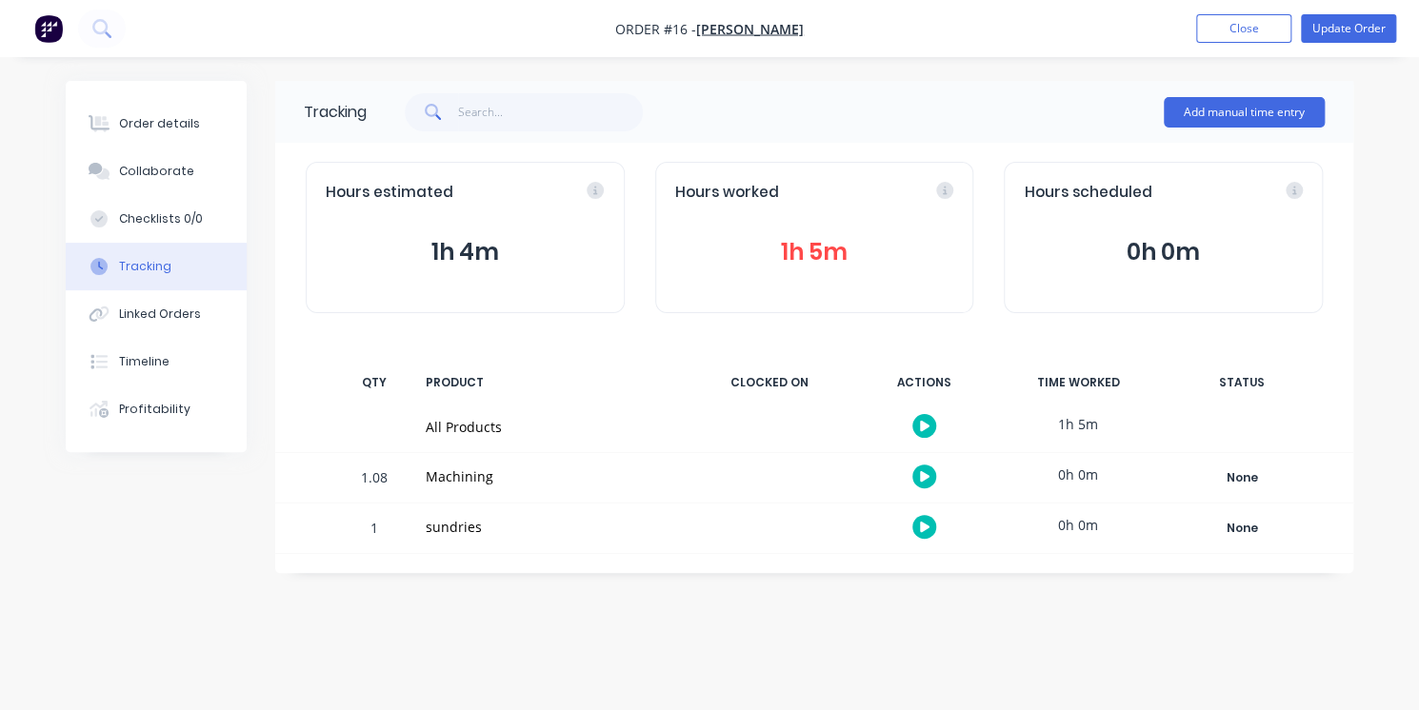
click at [459, 478] on div "Machining" at bounding box center [550, 477] width 249 height 20
click at [912, 478] on button "button" at bounding box center [924, 477] width 24 height 24
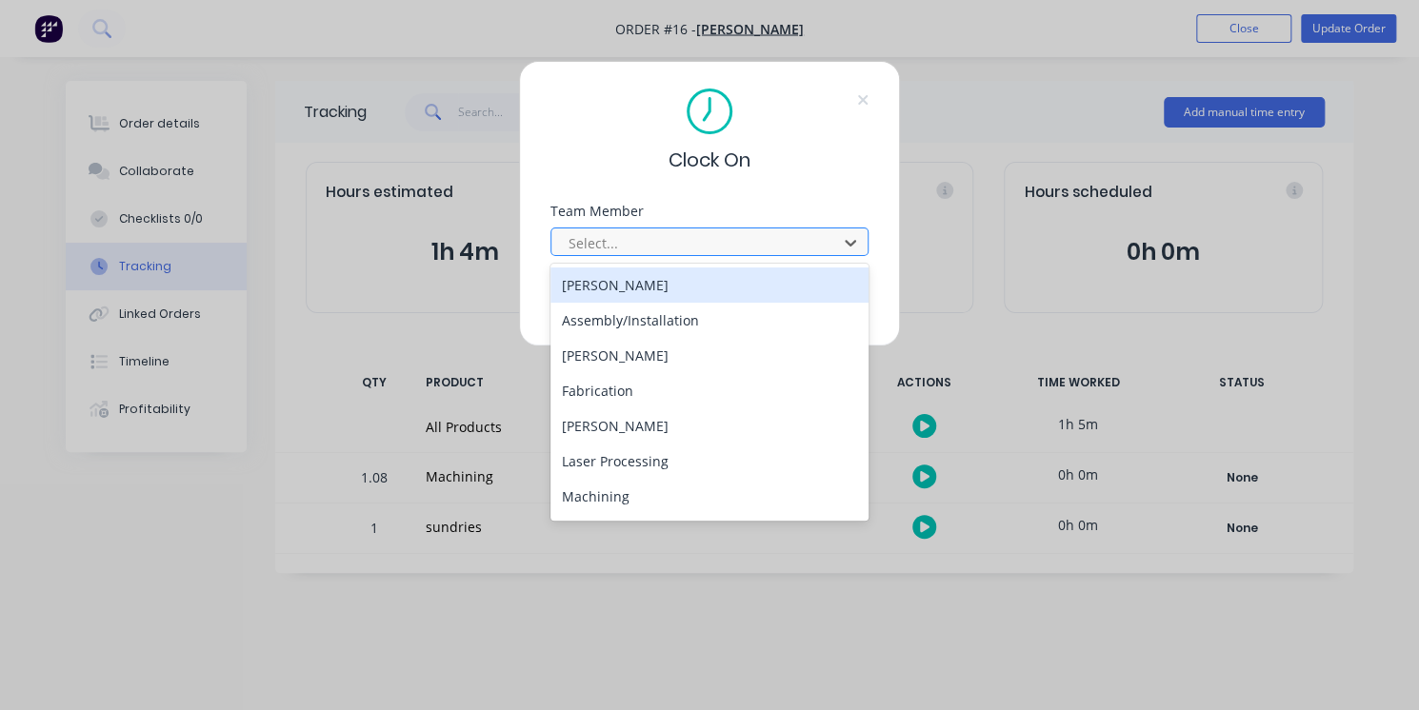
click at [674, 254] on div at bounding box center [697, 243] width 261 height 24
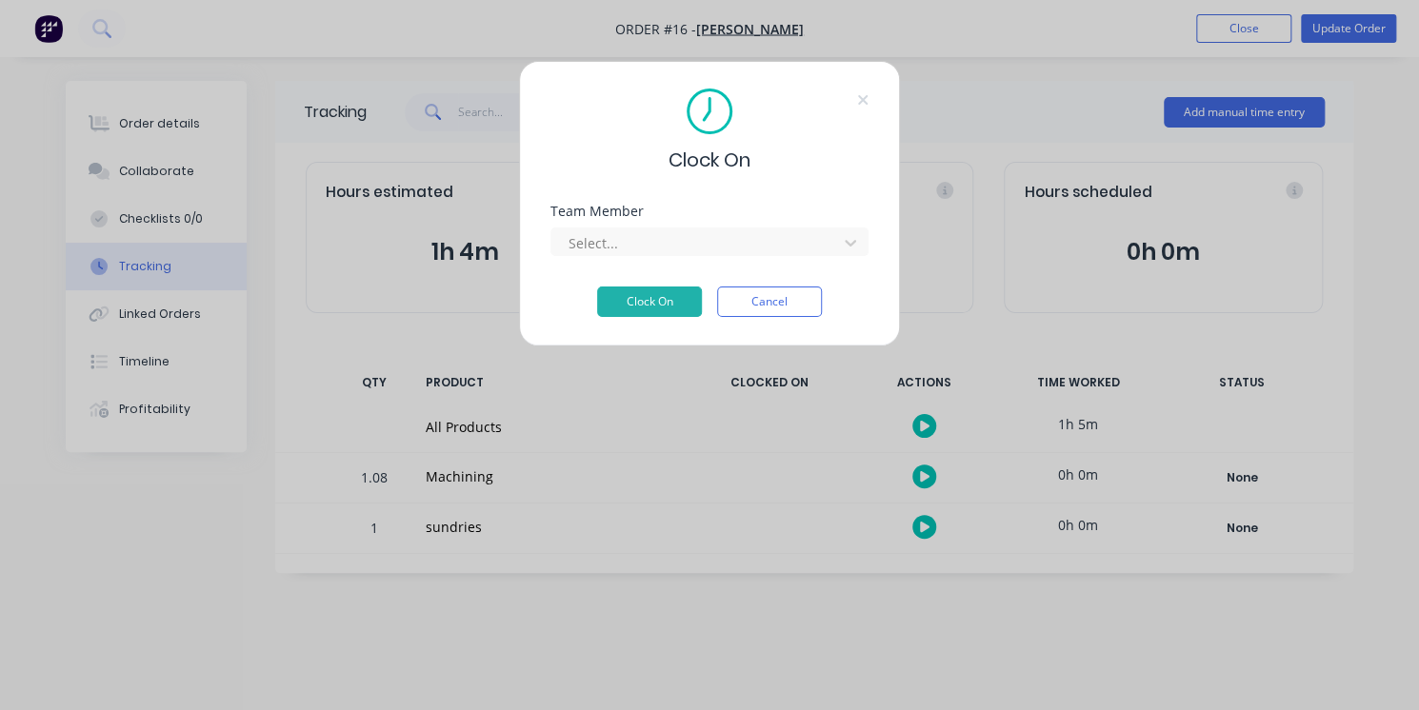
click at [756, 674] on div "Clock On Team Member Select... Clock On Cancel" at bounding box center [709, 355] width 1419 height 710
click at [766, 308] on button "Cancel" at bounding box center [769, 302] width 105 height 30
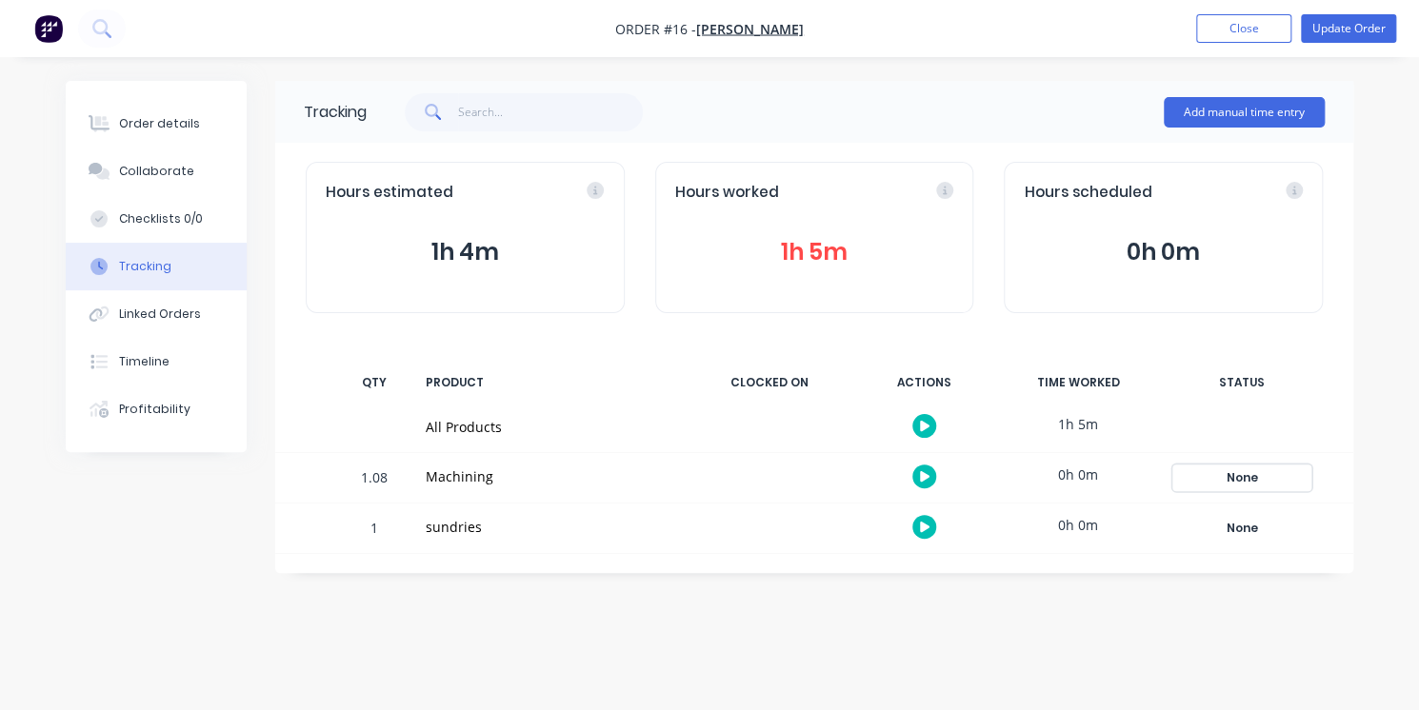
click at [1245, 478] on div "None" at bounding box center [1241, 478] width 137 height 25
click at [1241, 618] on div "Order details Collaborate Checklists 0/0 Tracking Linked Orders Timeline Profit…" at bounding box center [709, 355] width 1419 height 710
click at [599, 190] on div "Hours estimated" at bounding box center [465, 193] width 279 height 22
click at [531, 188] on icon at bounding box center [528, 190] width 17 height 17
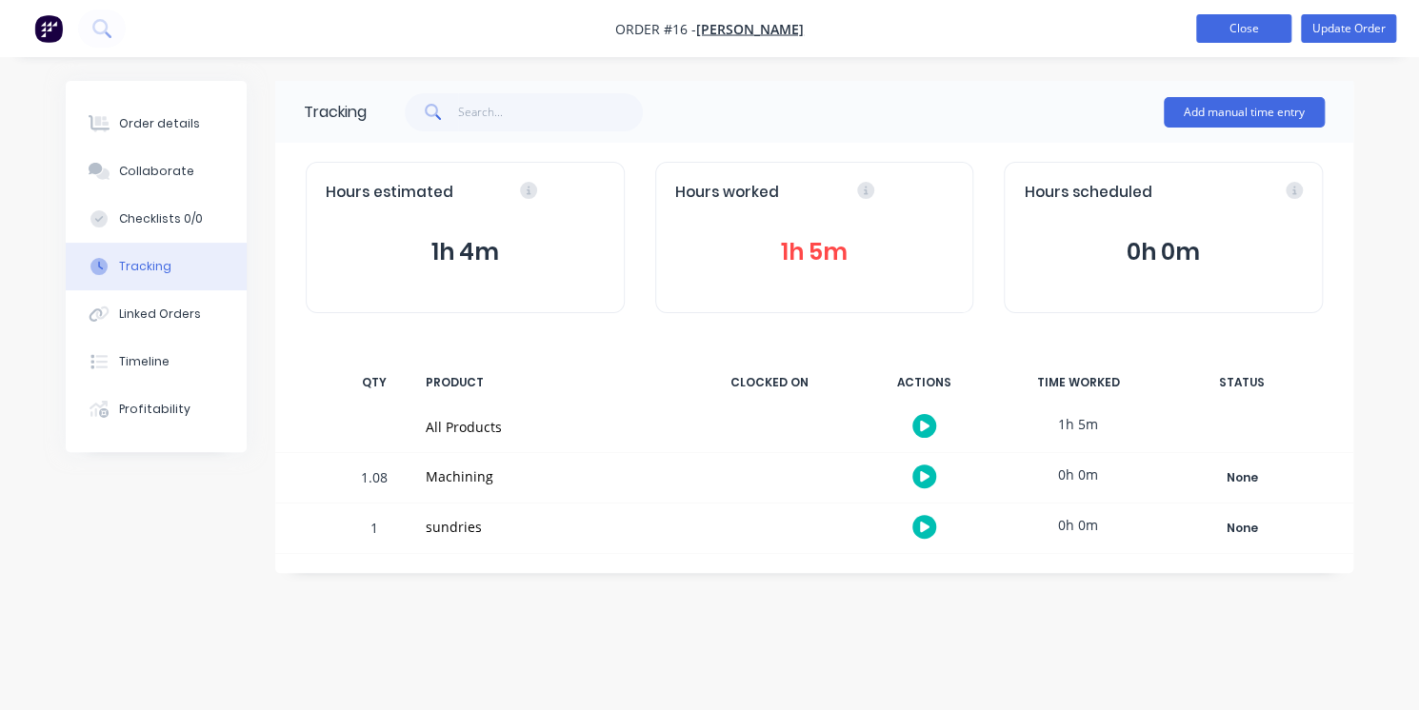
click at [1234, 24] on button "Close" at bounding box center [1243, 28] width 95 height 29
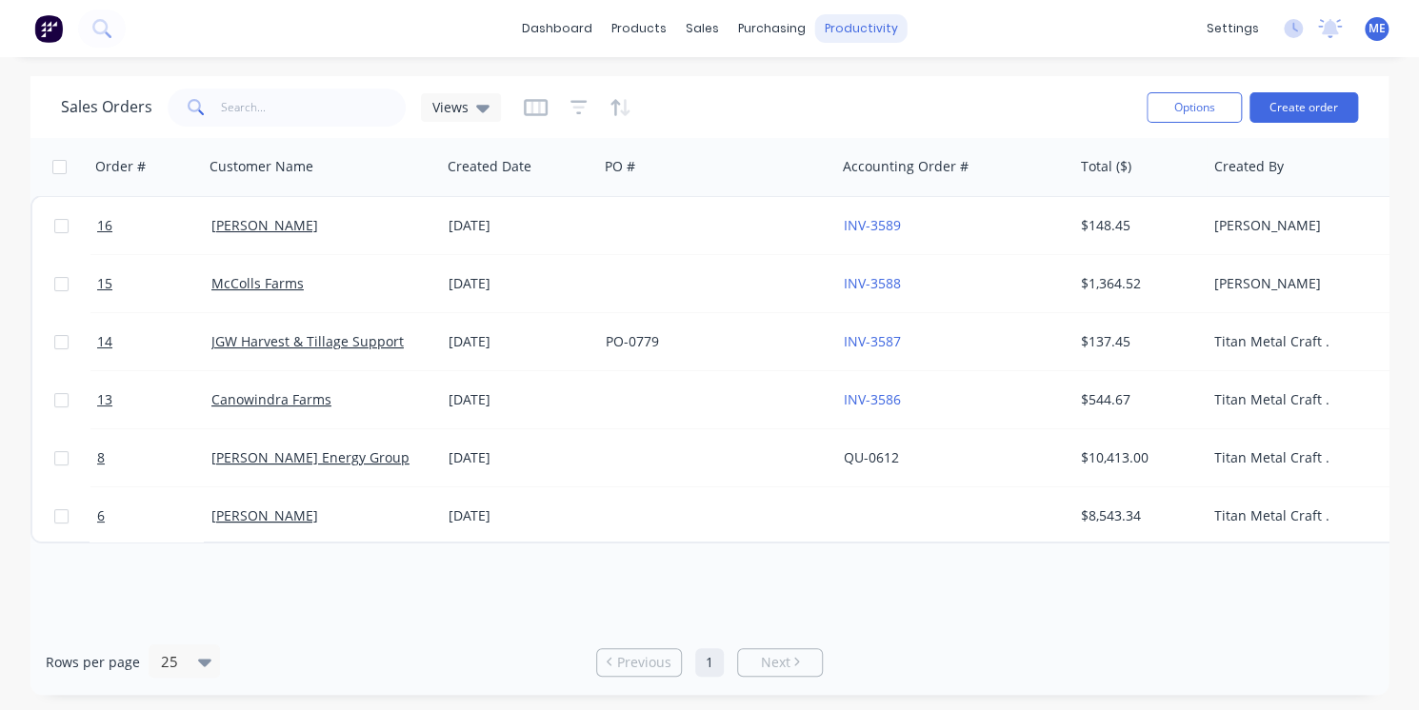
click at [846, 33] on div "productivity" at bounding box center [861, 28] width 92 height 29
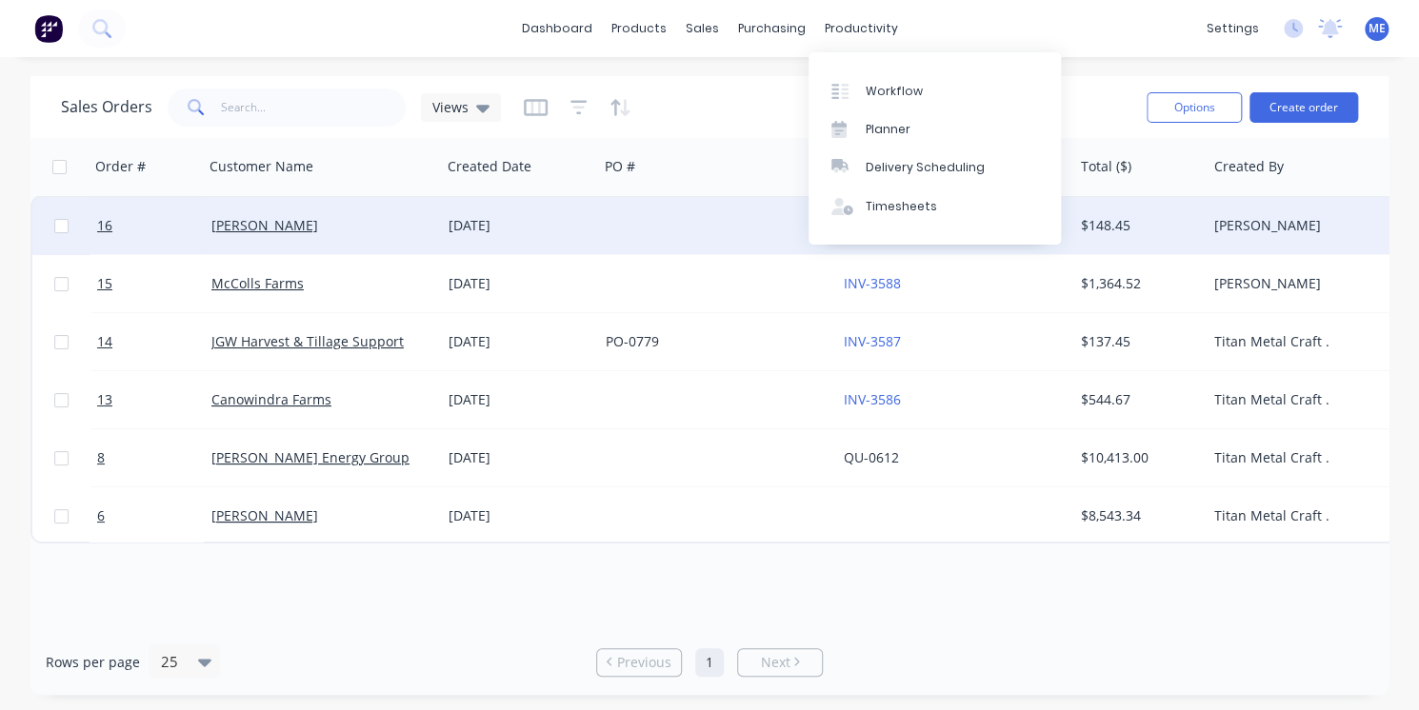
click at [933, 216] on div "INV-3589" at bounding box center [948, 225] width 211 height 19
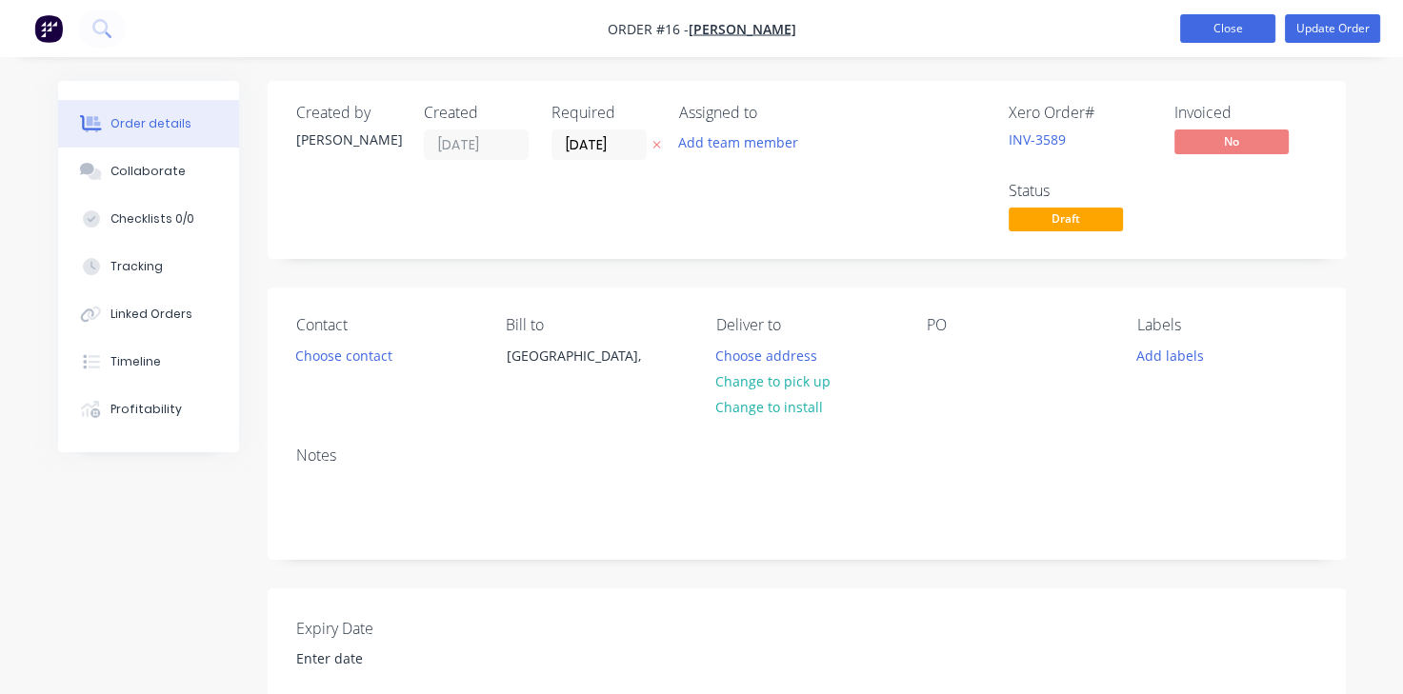
click at [1240, 22] on button "Close" at bounding box center [1227, 28] width 95 height 29
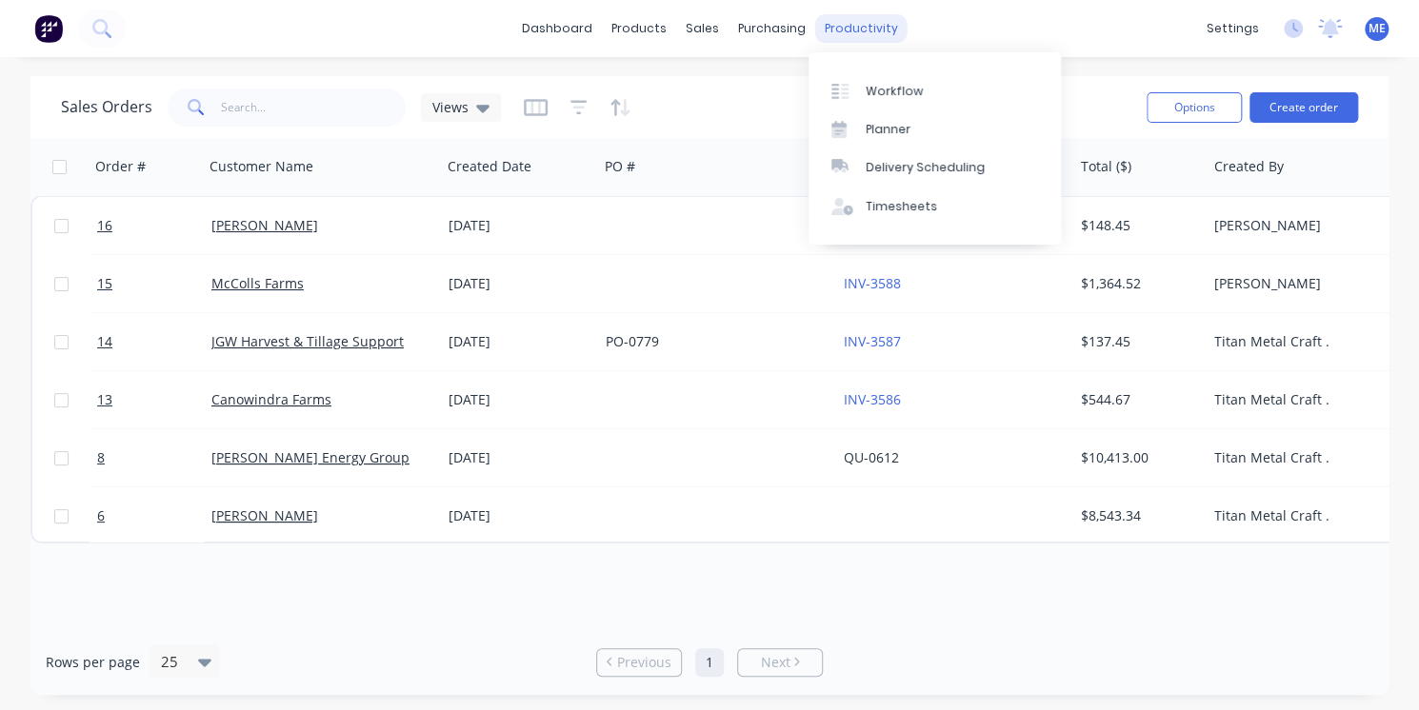
click at [826, 23] on div "productivity" at bounding box center [861, 28] width 92 height 29
click at [872, 200] on div "Timesheets" at bounding box center [900, 206] width 71 height 17
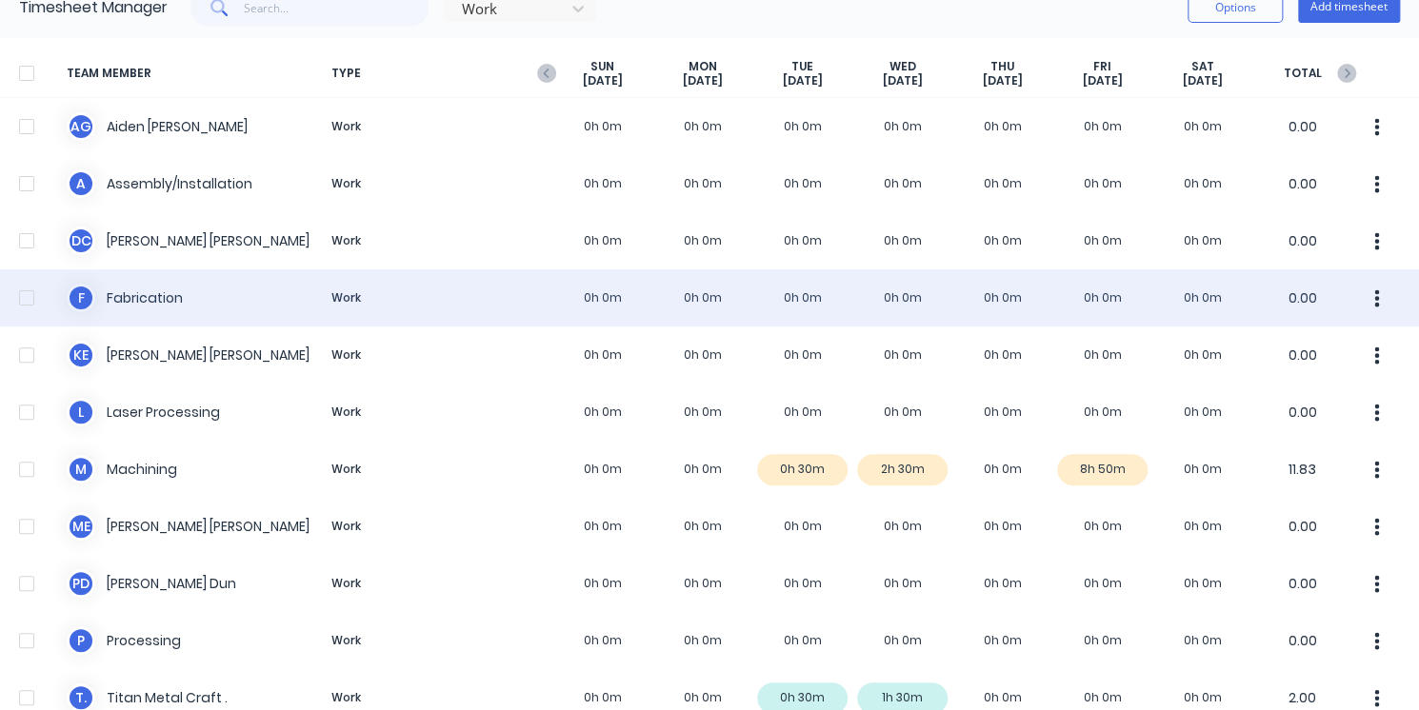
scroll to position [118, 0]
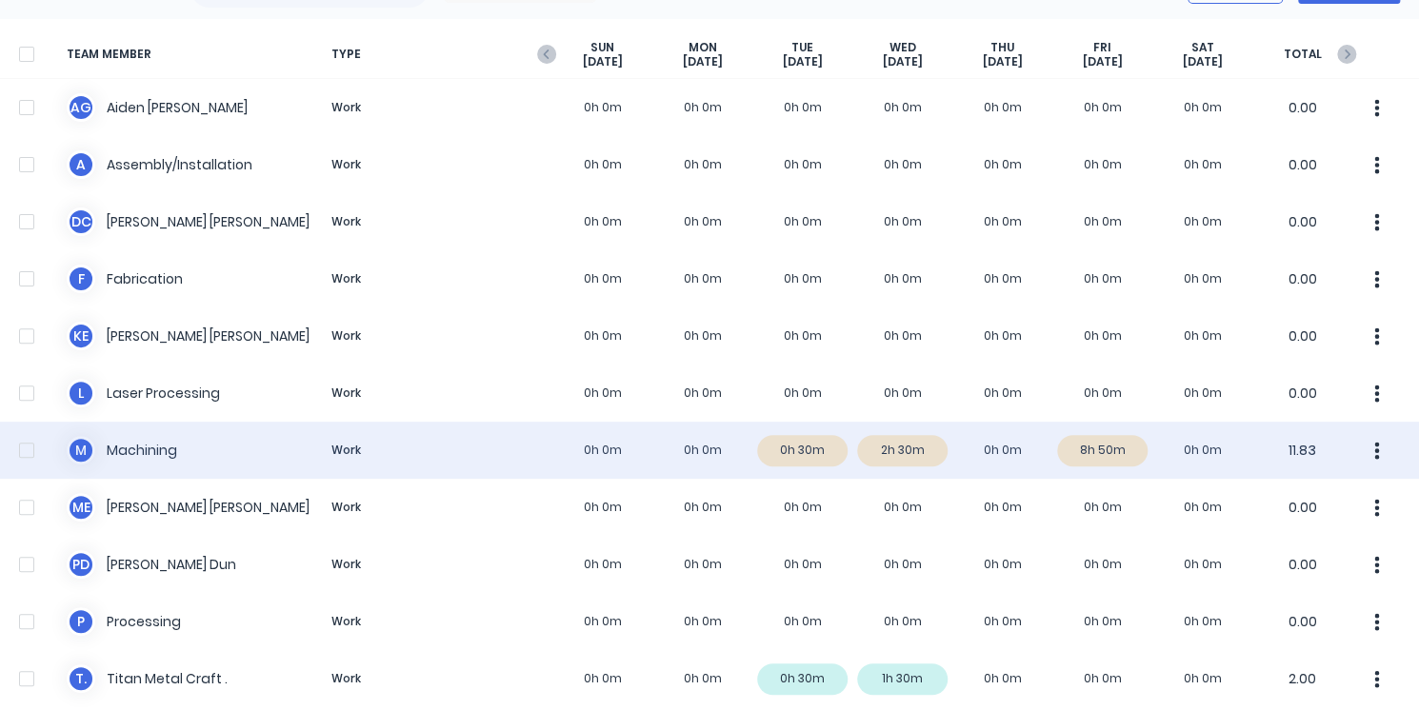
click at [659, 447] on div "M Machining Work 0h 0m 0h 0m 0h 30m 2h 30m 0h 0m 8h 50m 0h 0m 11.83" at bounding box center [709, 450] width 1419 height 57
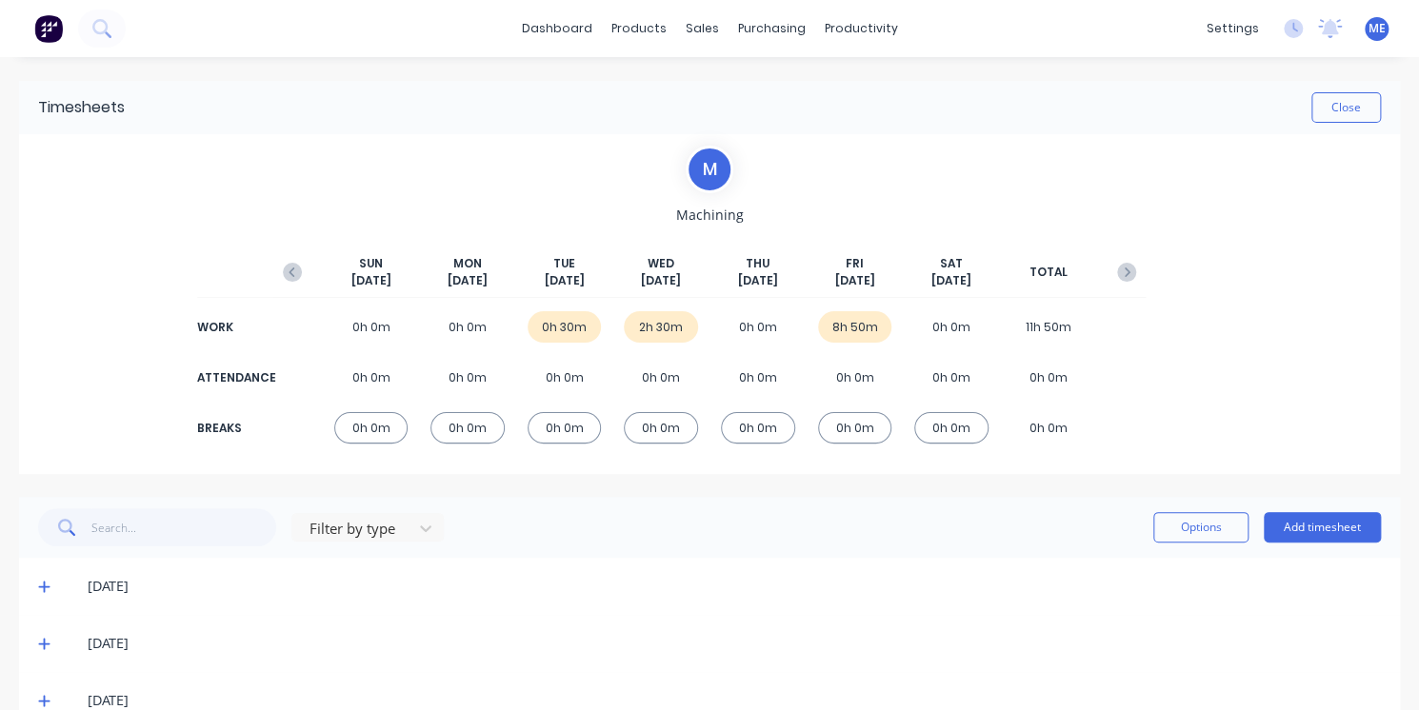
scroll to position [43, 0]
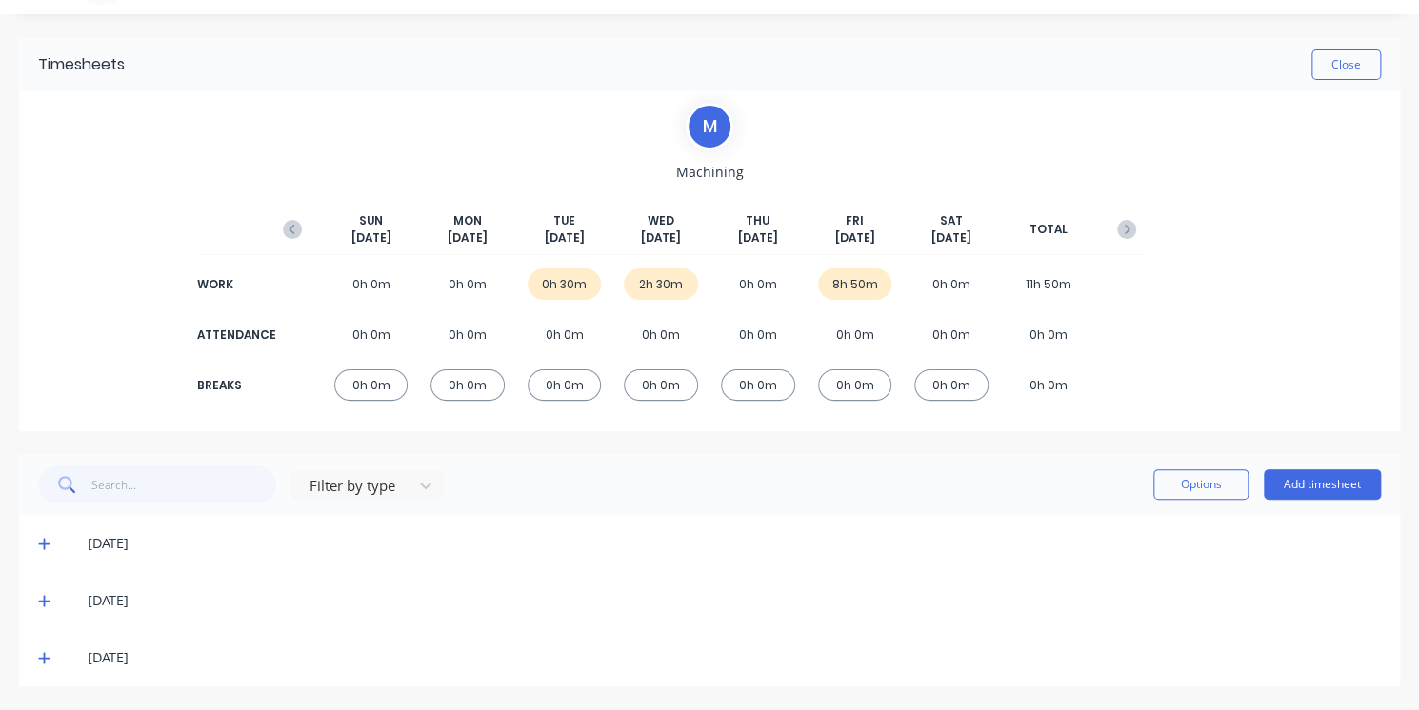
click at [838, 294] on div "8h 50m" at bounding box center [855, 284] width 74 height 31
click at [259, 660] on div "03/10/25" at bounding box center [734, 657] width 1293 height 21
click at [42, 656] on icon at bounding box center [44, 657] width 12 height 13
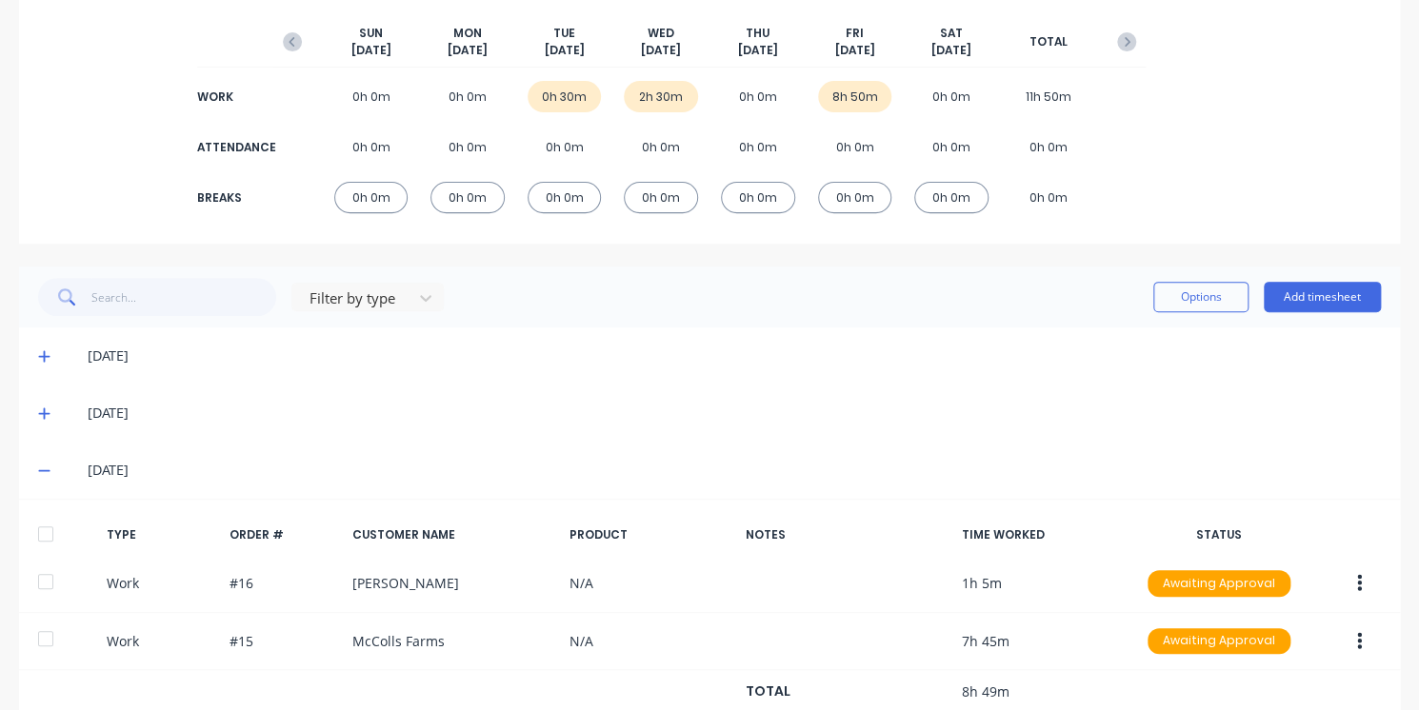
scroll to position [289, 0]
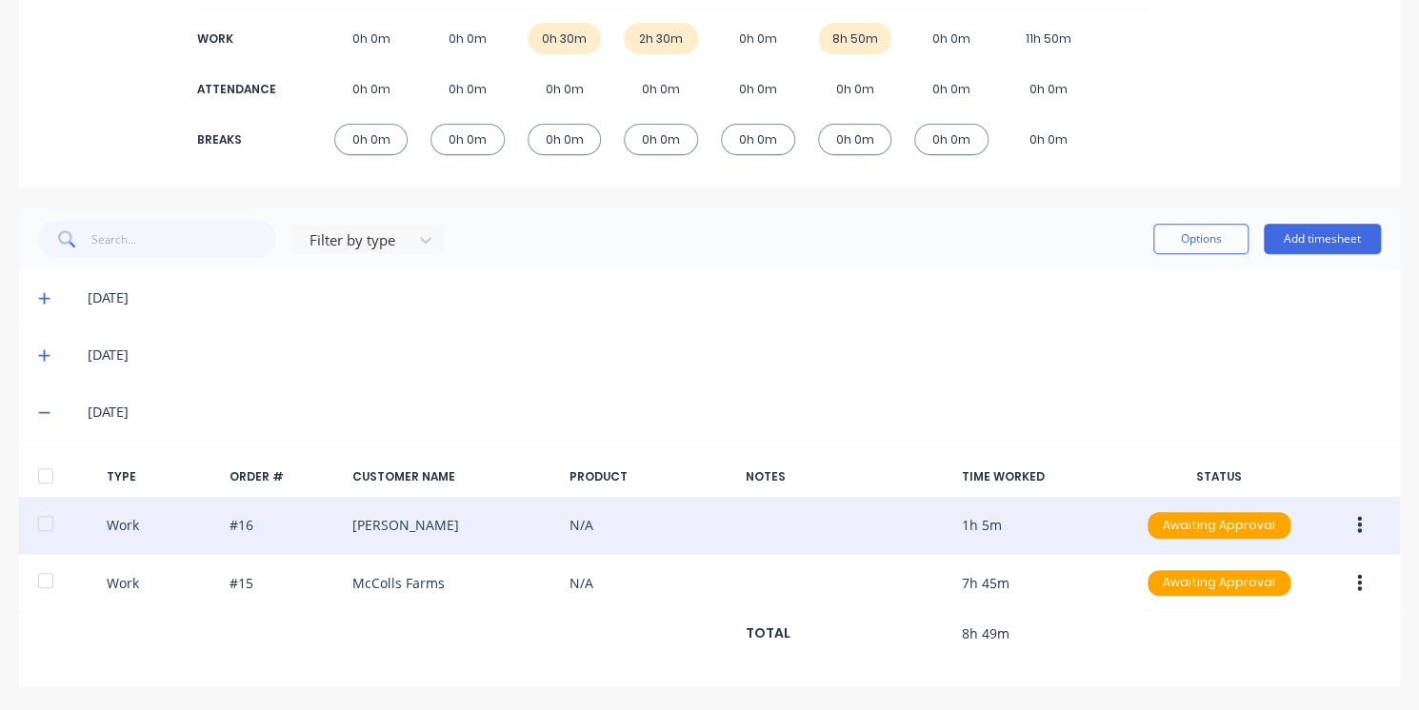
click at [1346, 526] on button "button" at bounding box center [1359, 525] width 45 height 34
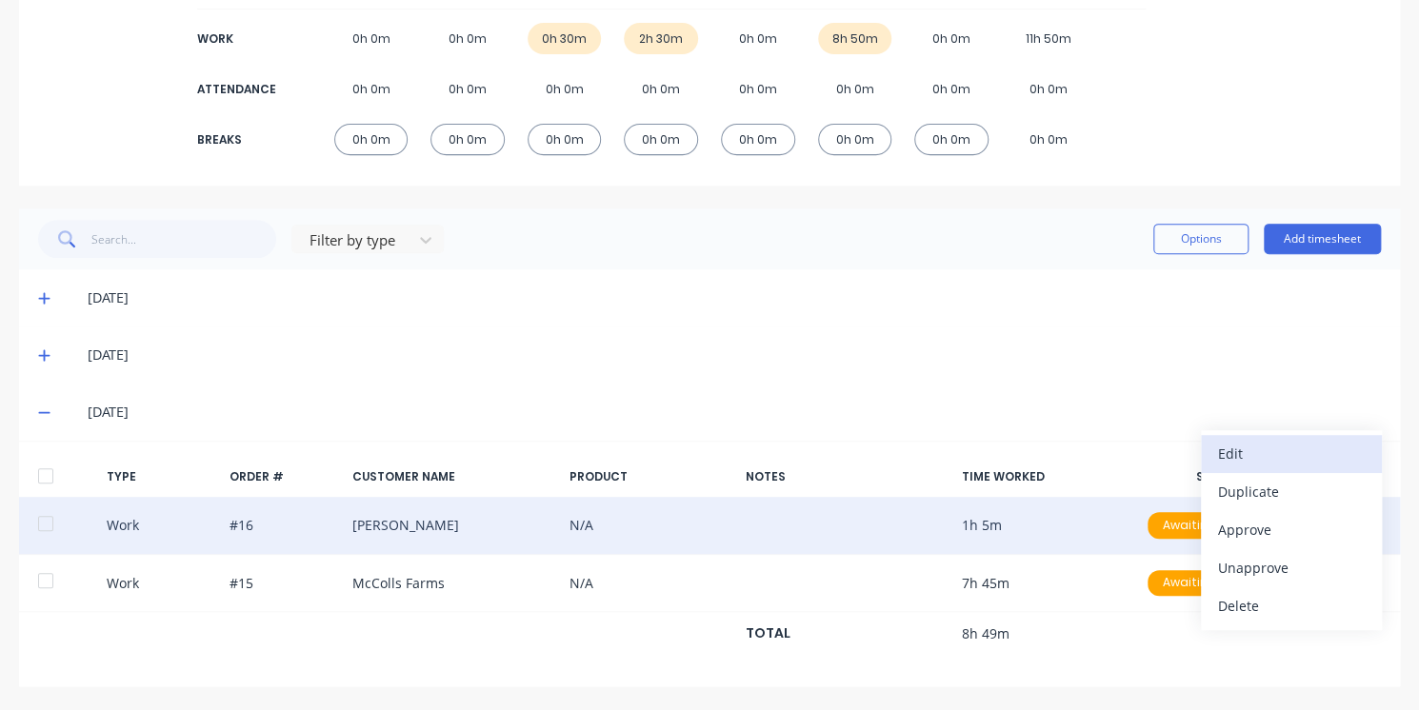
click at [1277, 462] on div "Edit" at bounding box center [1291, 454] width 147 height 28
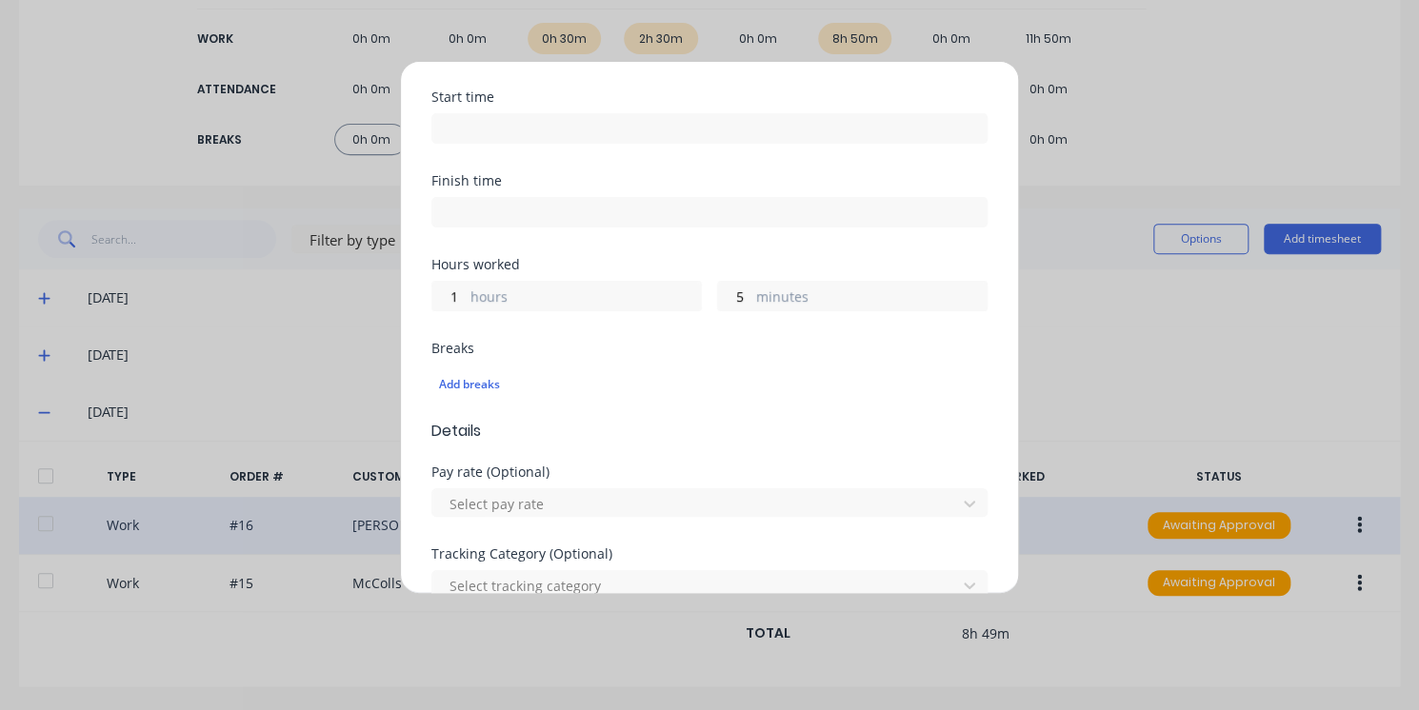
scroll to position [251, 0]
click at [731, 302] on input "5" at bounding box center [734, 295] width 33 height 29
type input "4"
click at [847, 283] on div "4 minutes" at bounding box center [852, 295] width 270 height 30
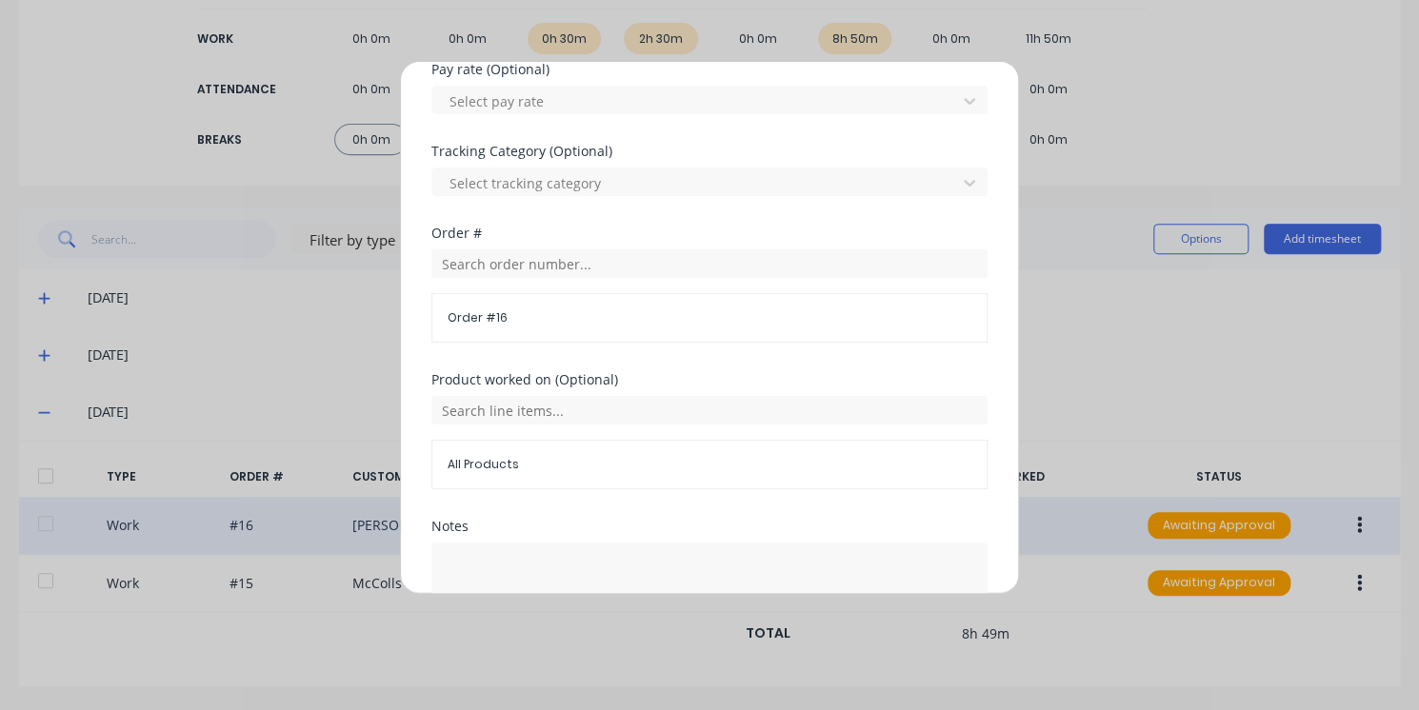
scroll to position [792, 0]
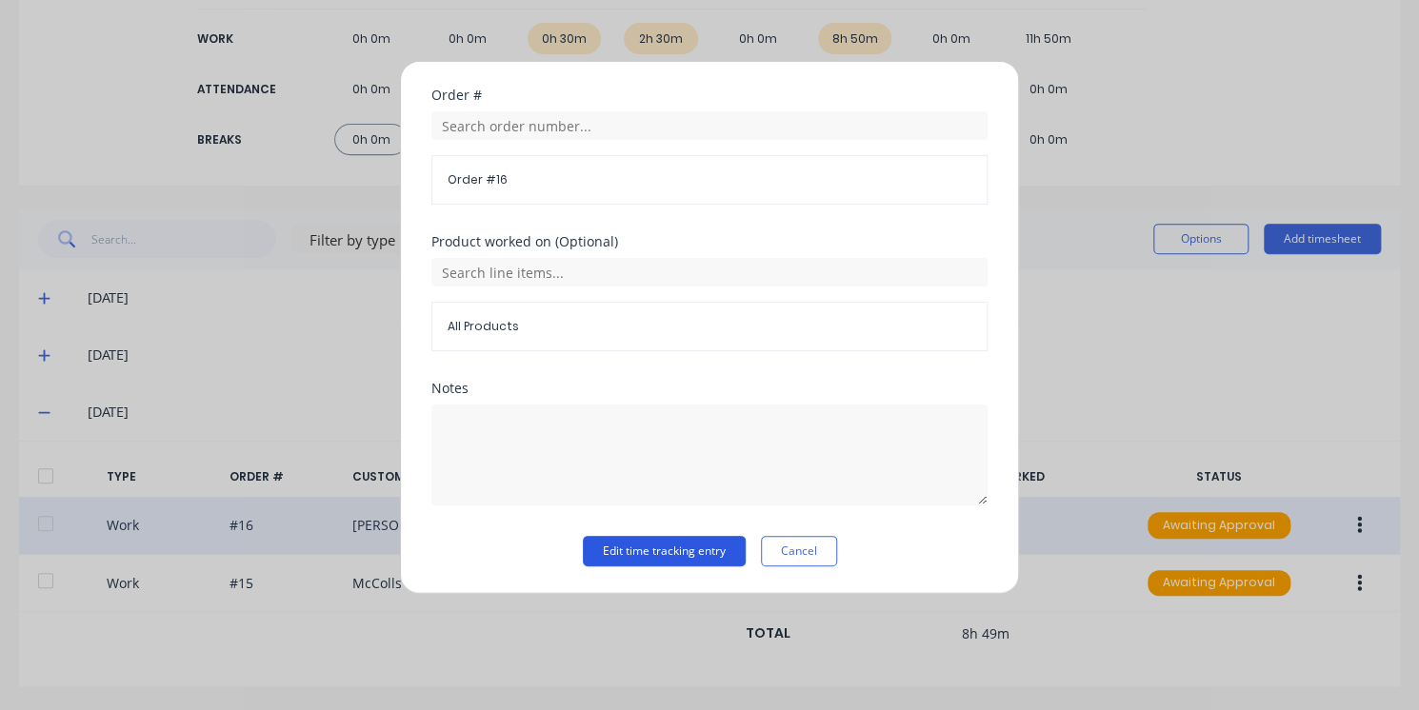
click at [647, 546] on button "Edit time tracking entry" at bounding box center [664, 551] width 163 height 30
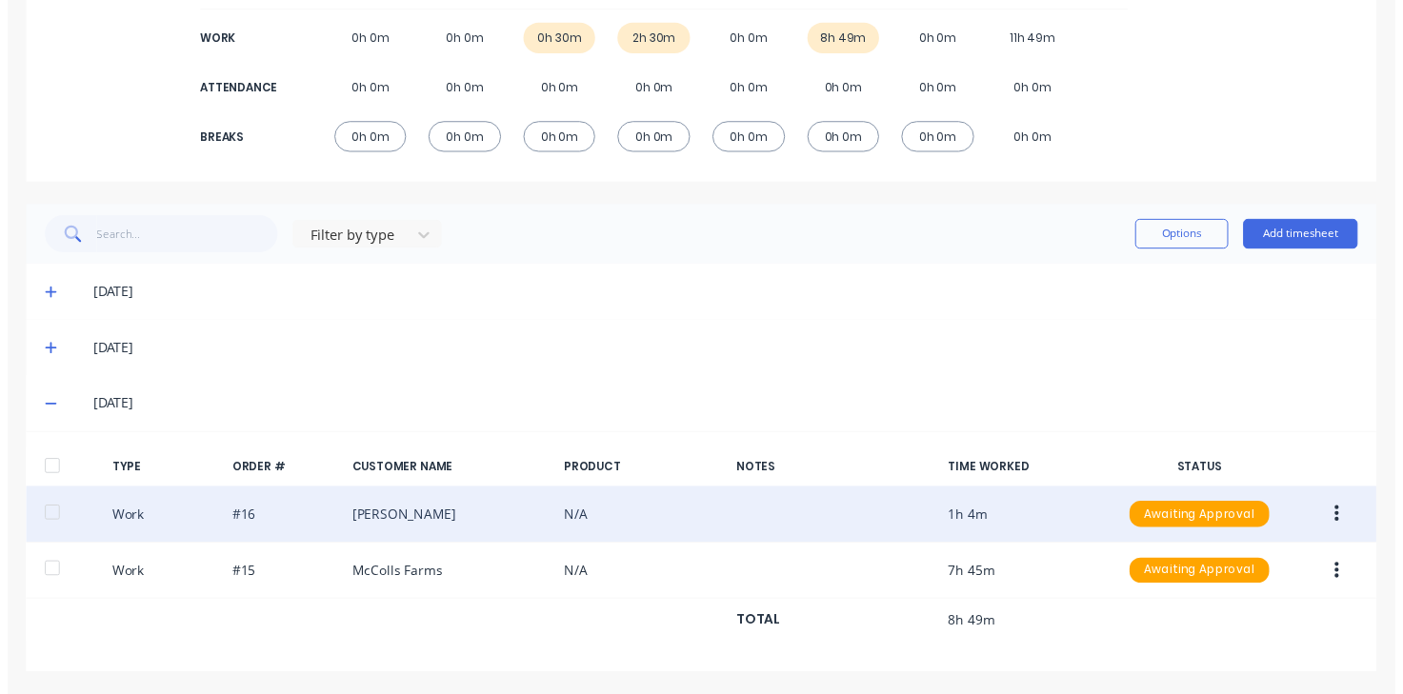
scroll to position [0, 0]
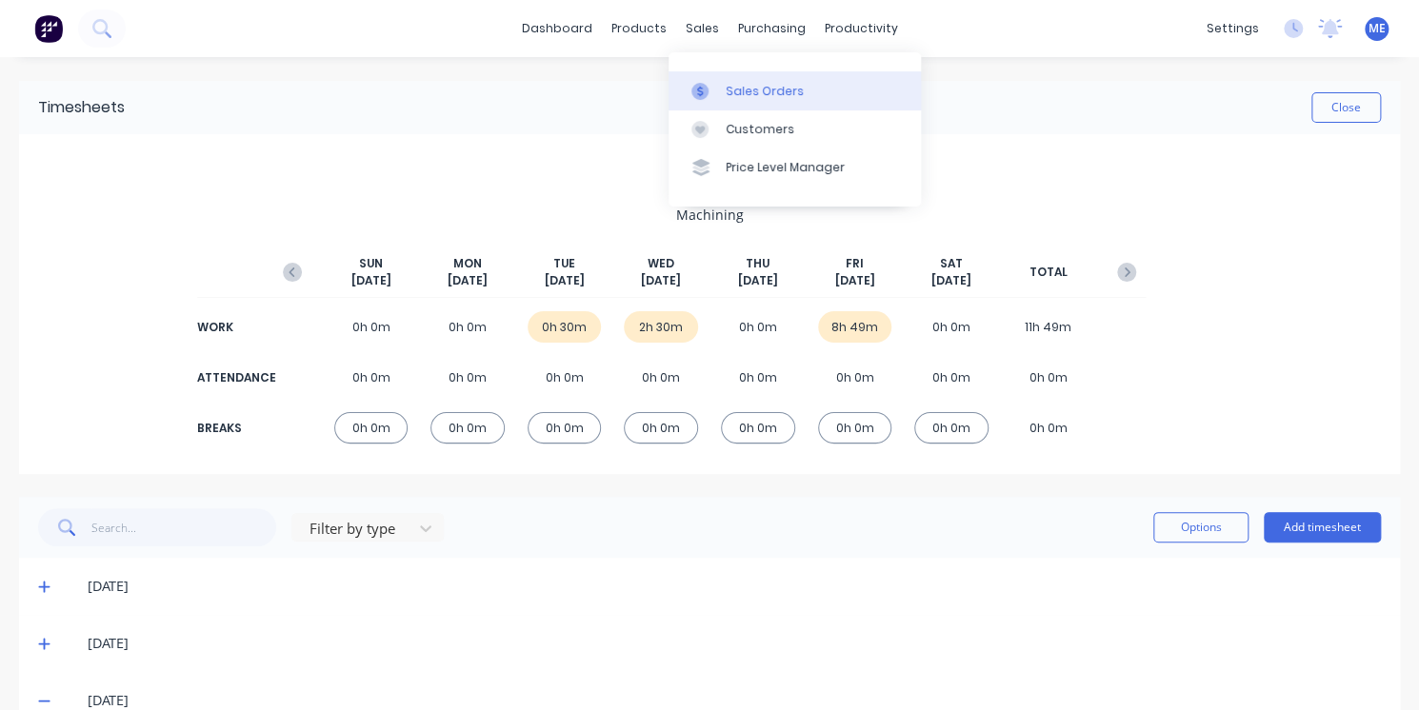
click at [727, 109] on link "Sales Orders" at bounding box center [794, 90] width 252 height 38
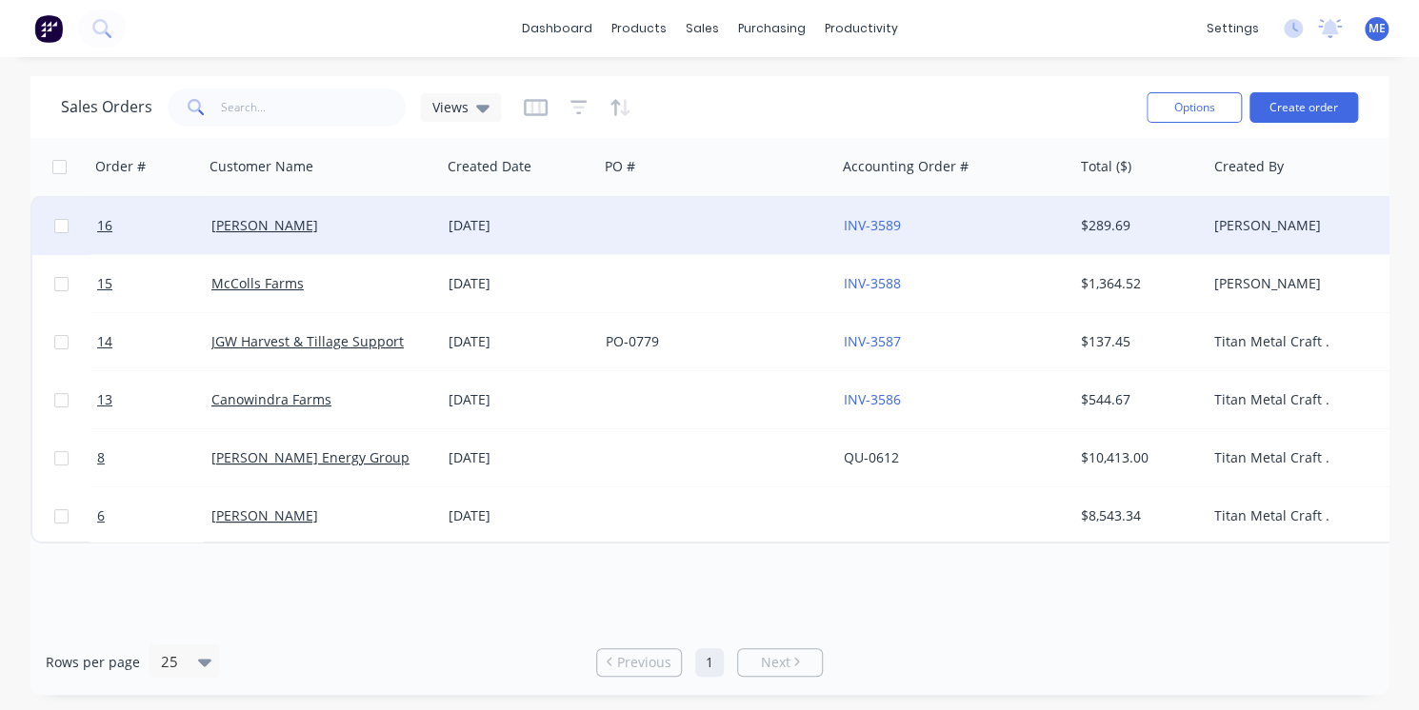
click at [693, 235] on div at bounding box center [716, 225] width 237 height 57
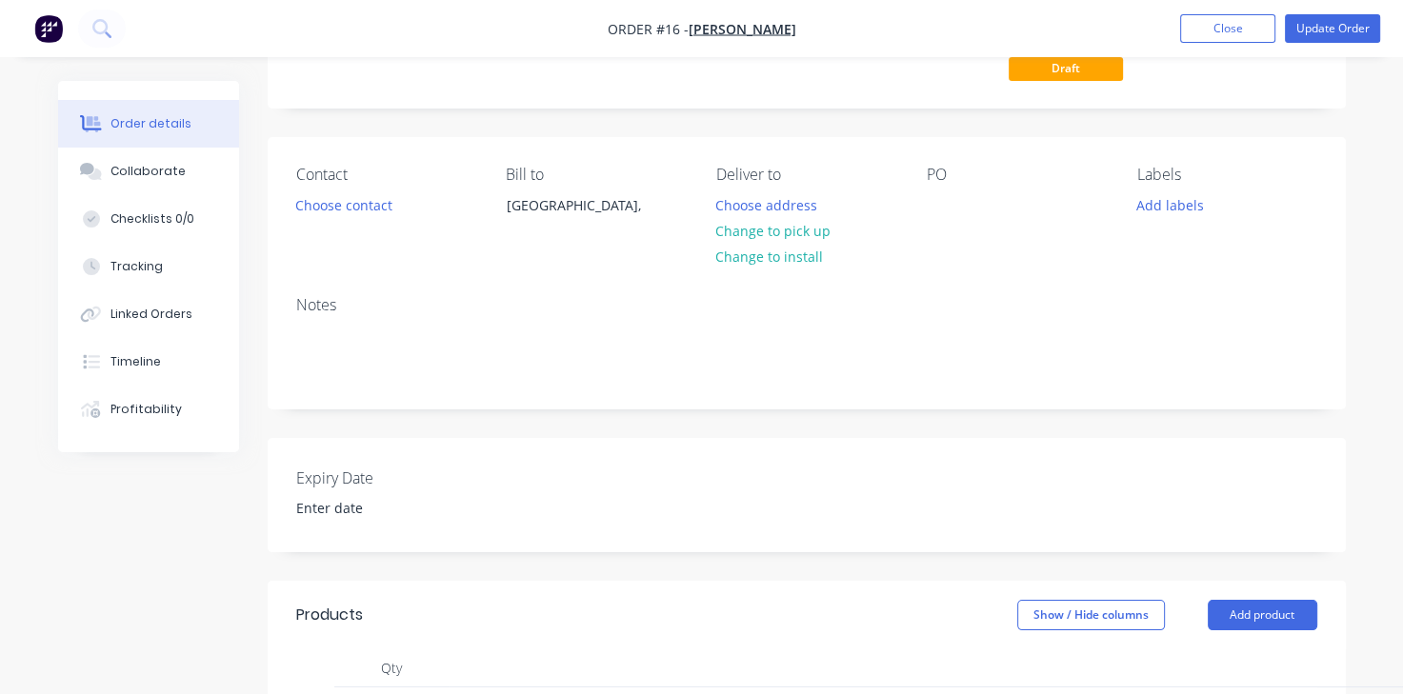
scroll to position [129, 0]
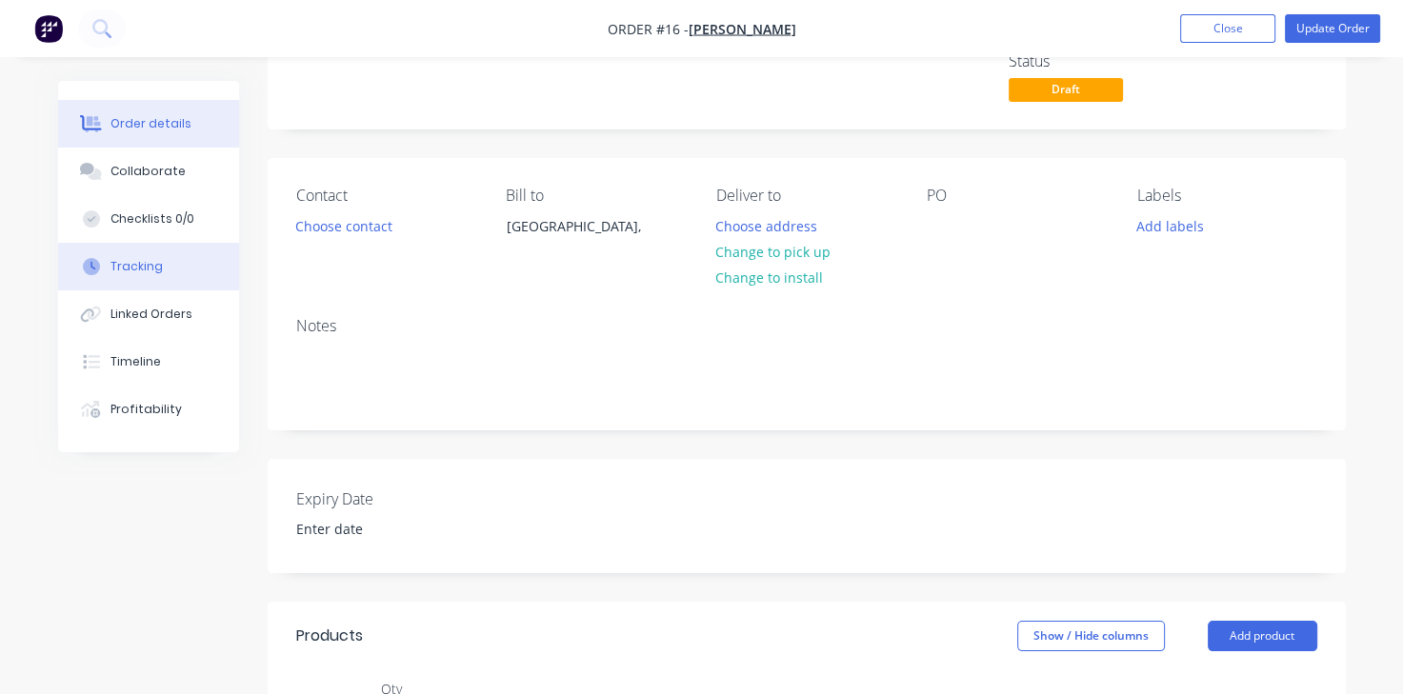
click at [164, 268] on button "Tracking" at bounding box center [148, 267] width 181 height 48
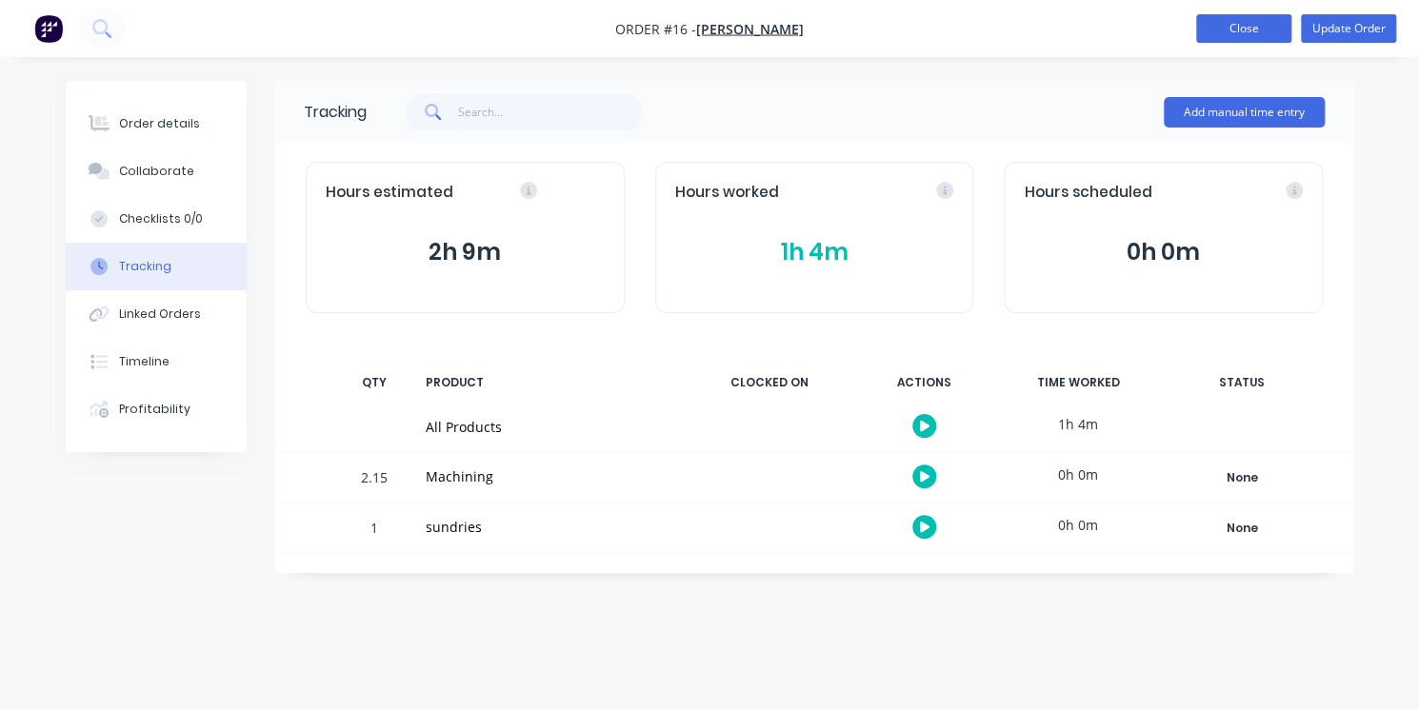
click at [1260, 34] on button "Close" at bounding box center [1243, 28] width 95 height 29
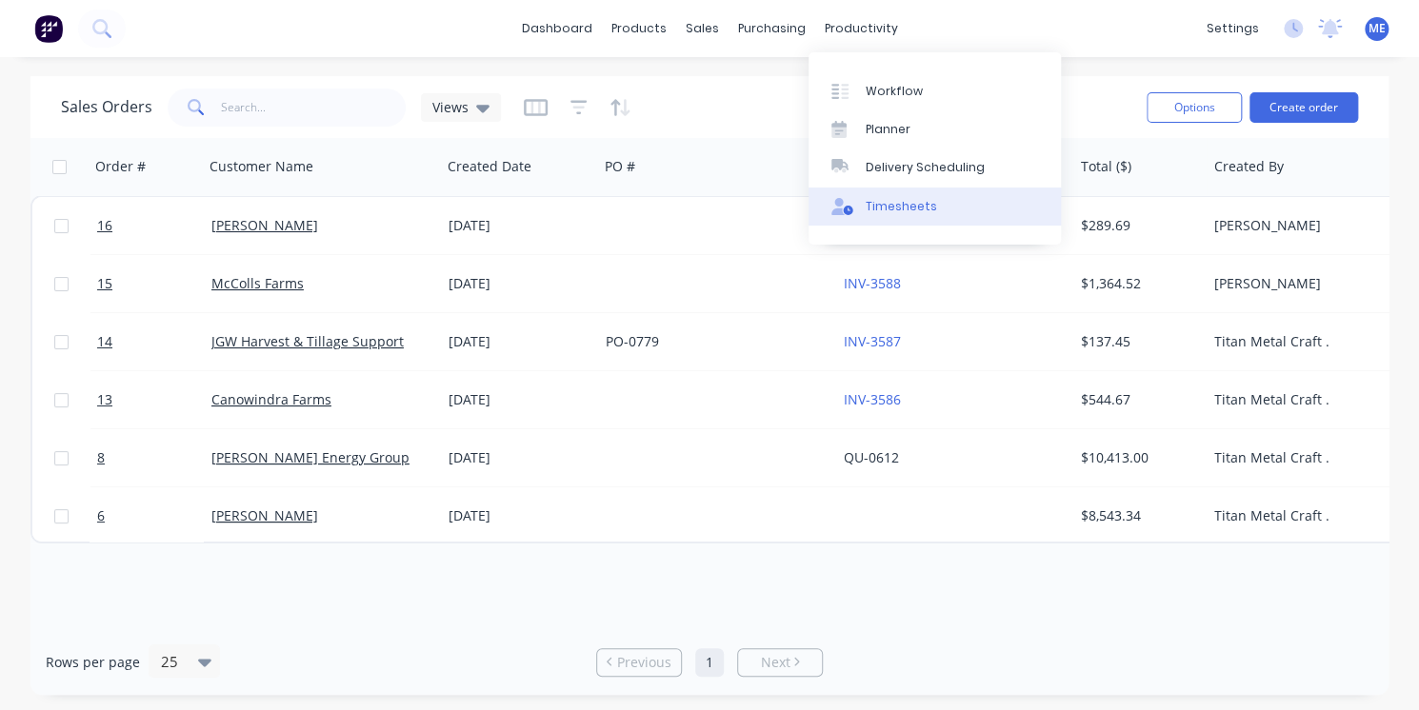
click at [894, 206] on div "Timesheets" at bounding box center [900, 206] width 71 height 17
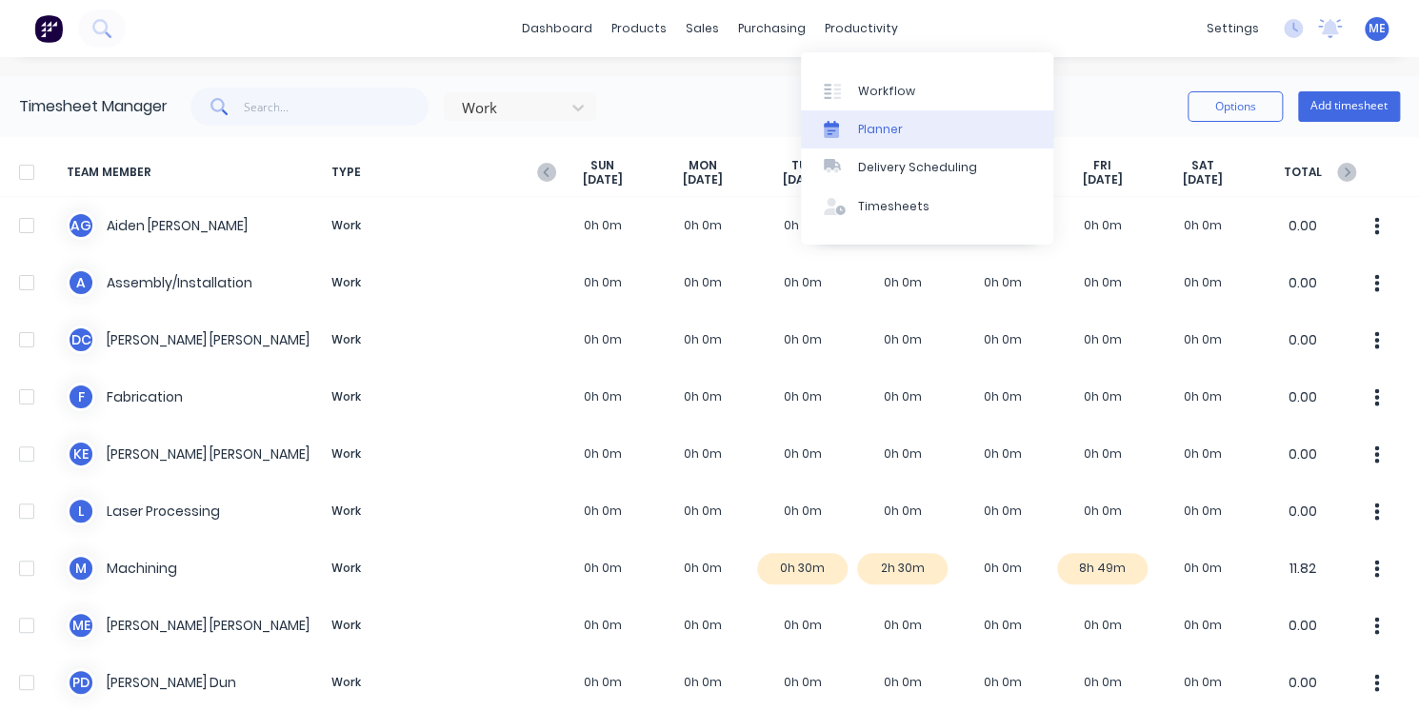
click at [861, 126] on div "Planner" at bounding box center [880, 129] width 45 height 17
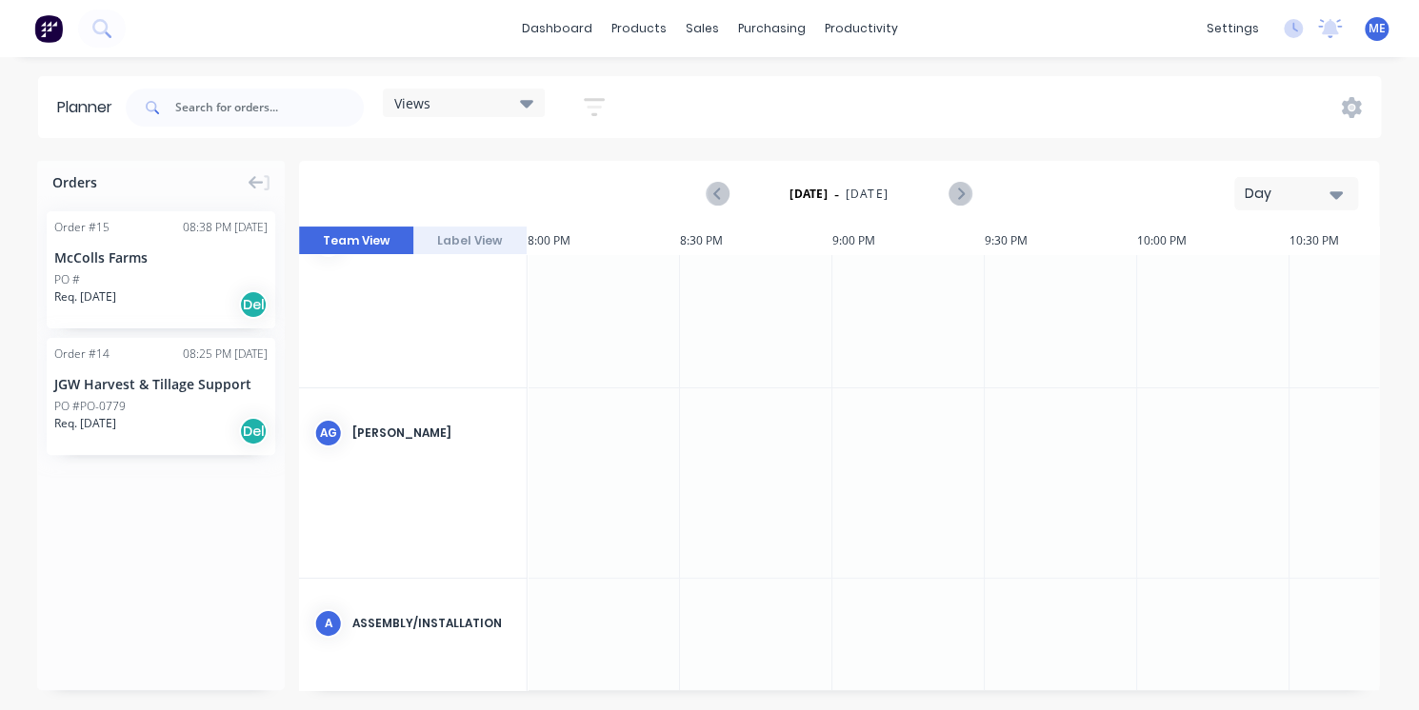
scroll to position [0, 6094]
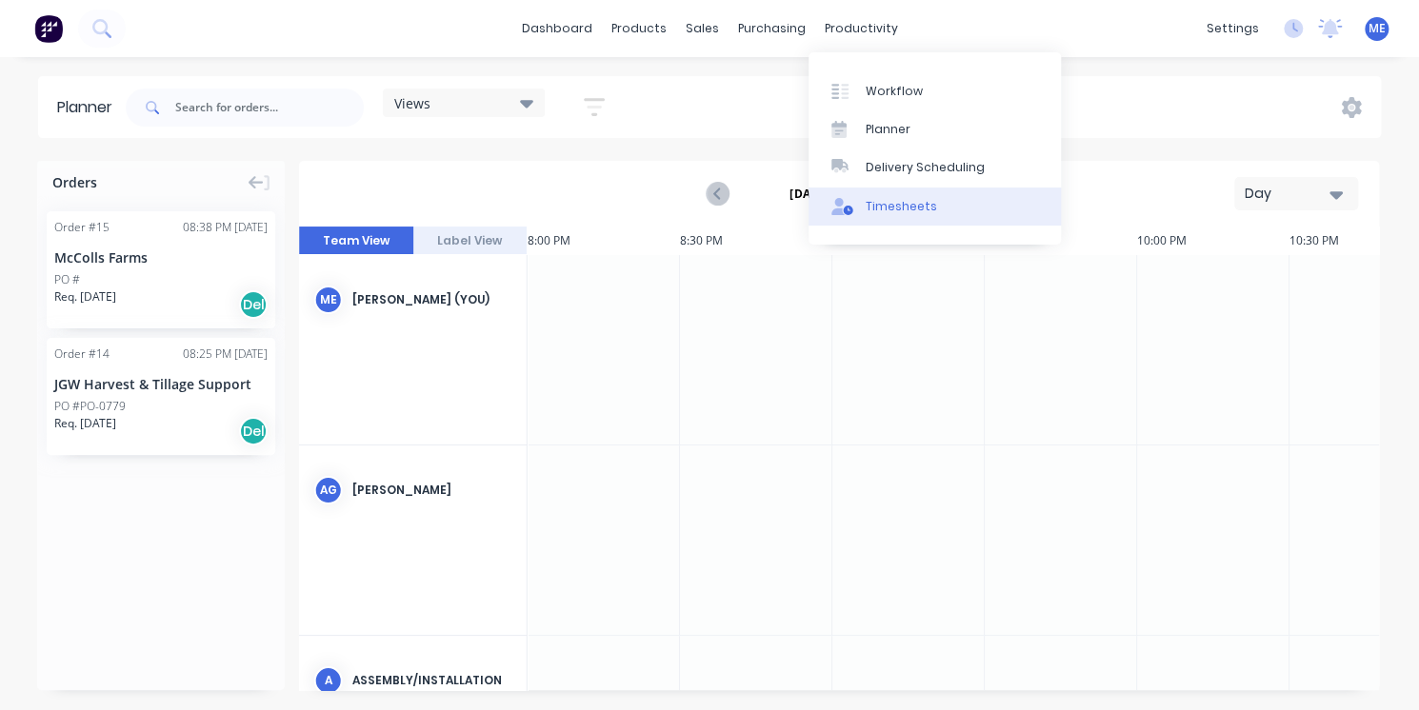
click at [861, 214] on link "Timesheets" at bounding box center [934, 207] width 252 height 38
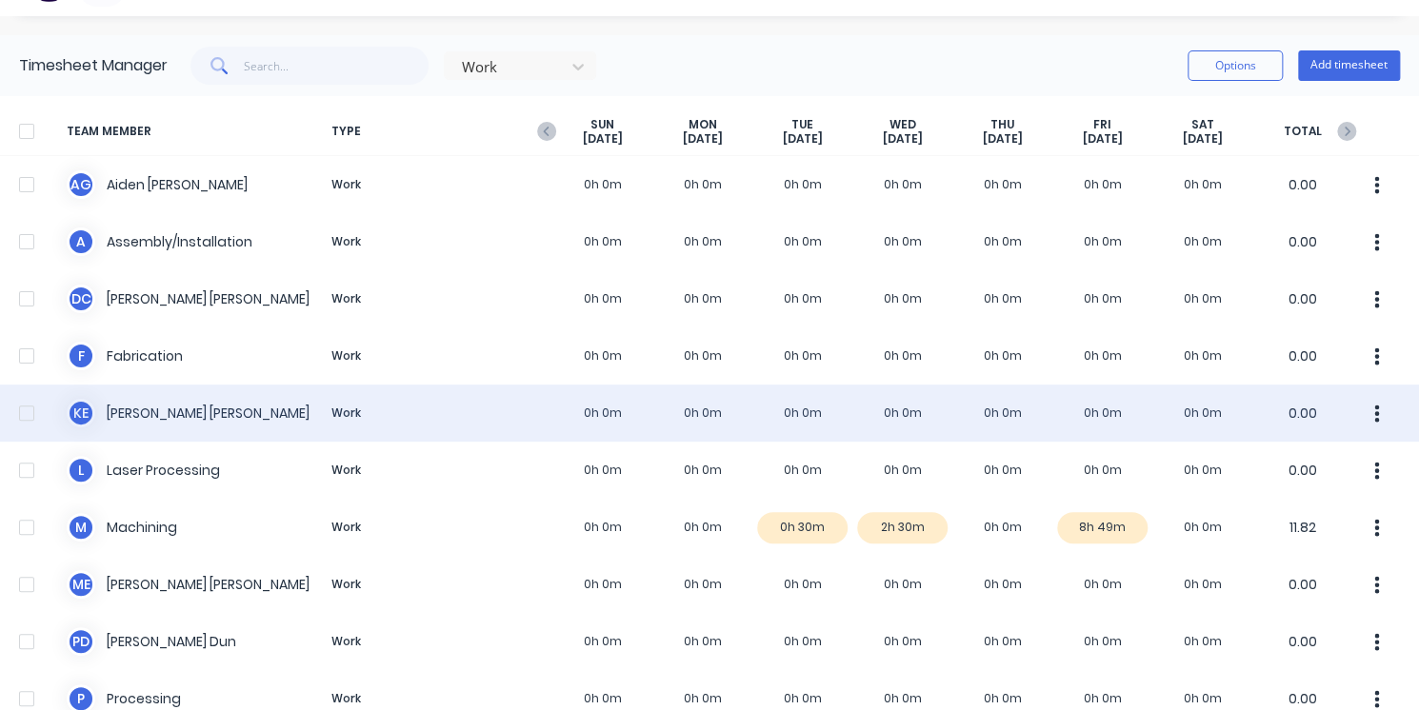
scroll to position [42, 0]
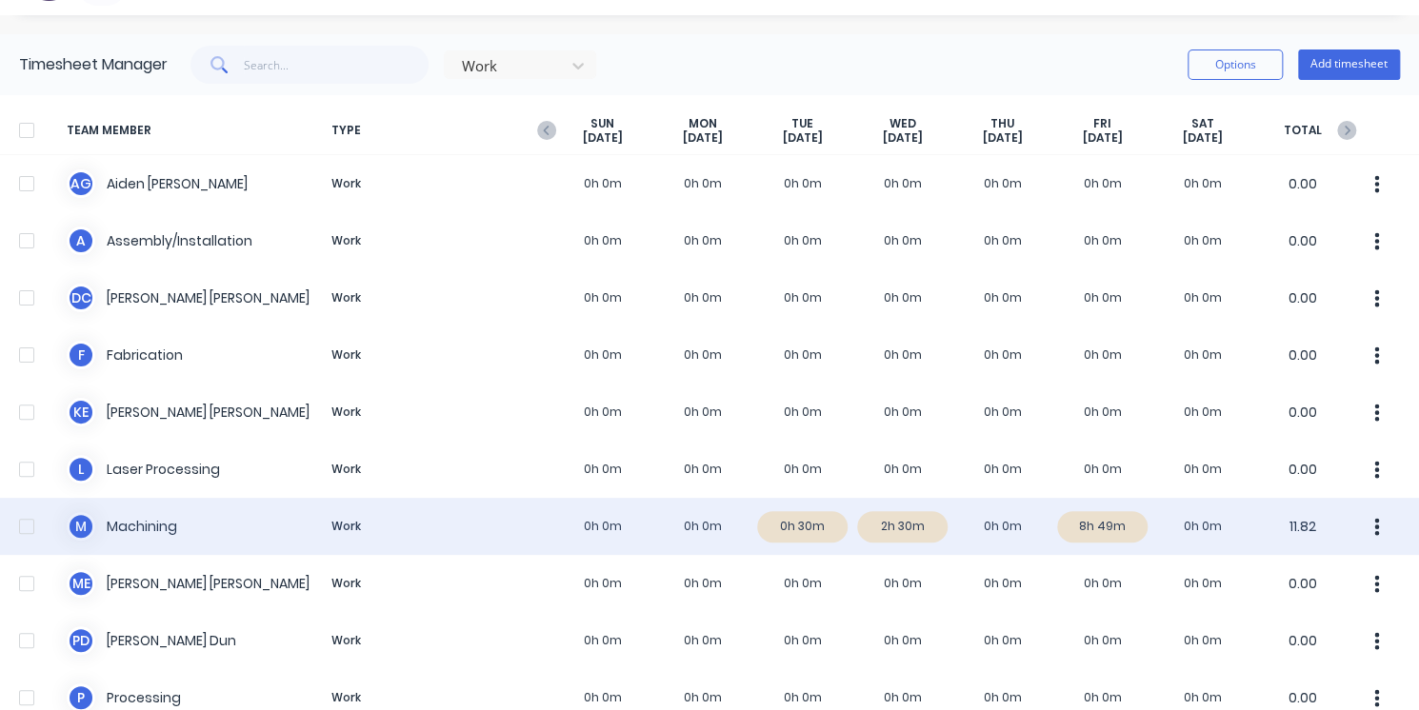
click at [1374, 524] on icon "button" at bounding box center [1376, 527] width 5 height 21
click at [1159, 527] on div "M Machining Work 0h 0m 0h 0m 0h 30m 2h 30m 0h 0m 8h 49m 0h 0m 11.82" at bounding box center [709, 526] width 1419 height 57
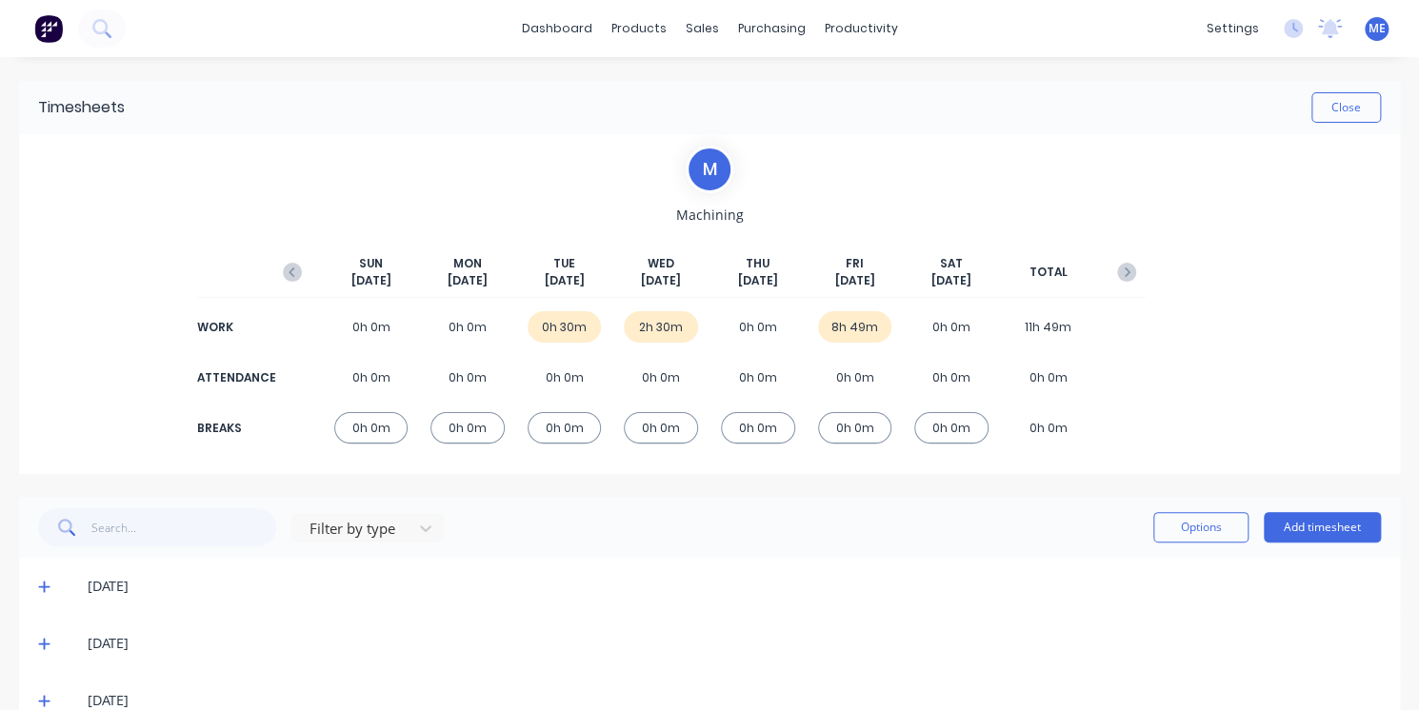
scroll to position [43, 0]
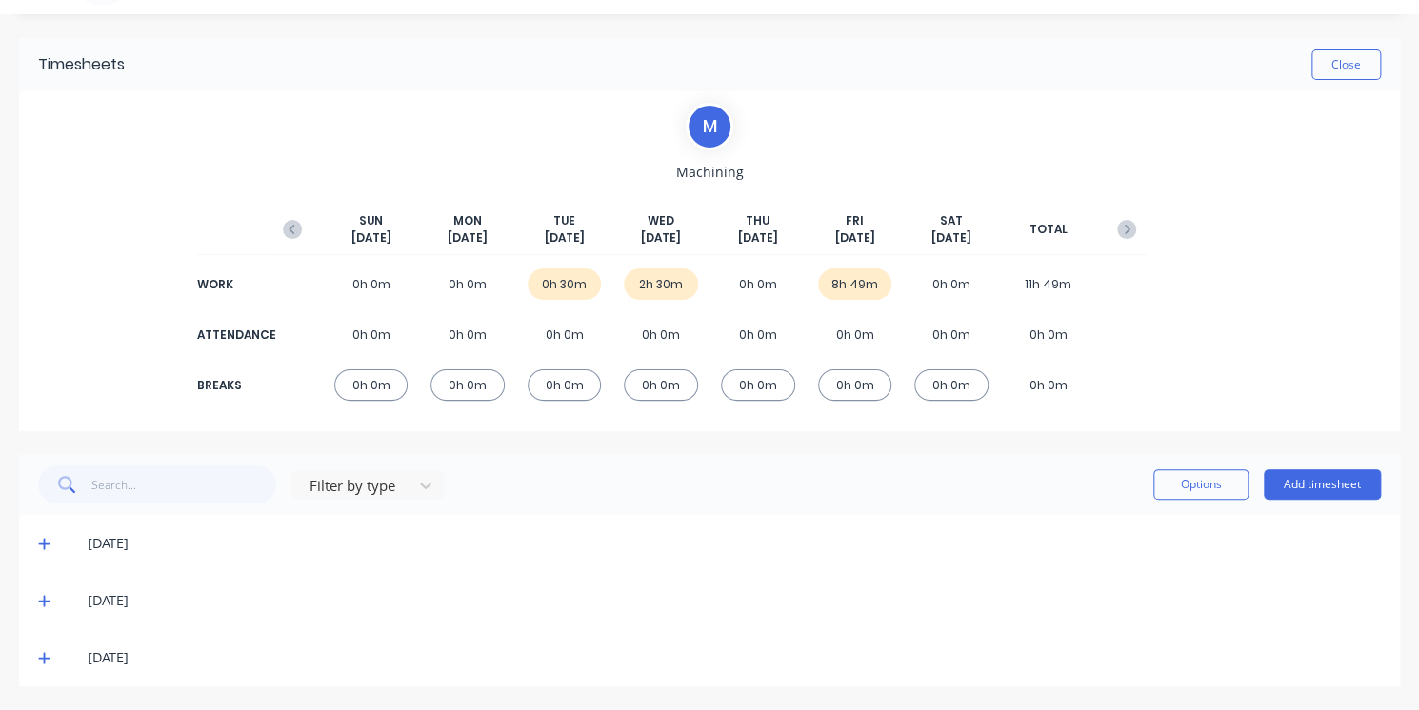
click at [42, 656] on icon at bounding box center [44, 657] width 12 height 13
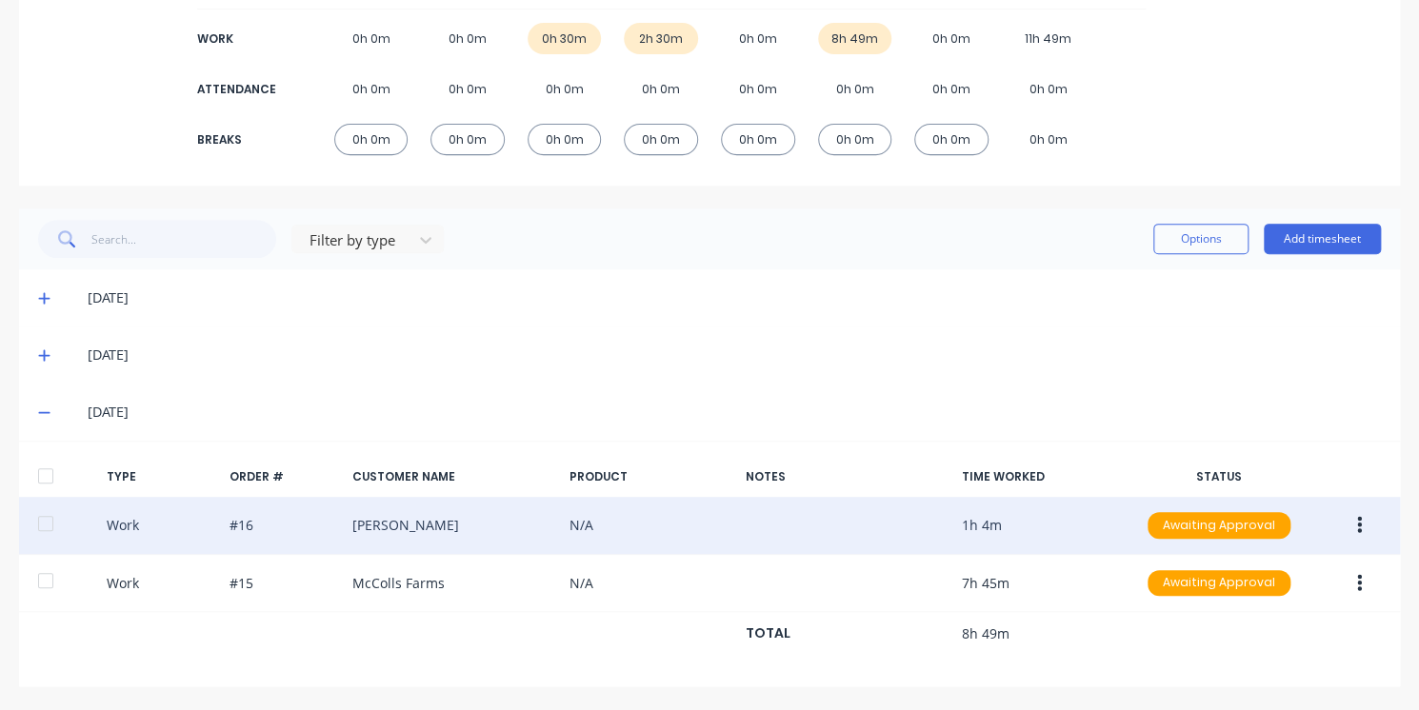
click at [468, 523] on div "Work #16 James Barker N/A 1h 4m Awaiting Approval" at bounding box center [709, 526] width 1381 height 58
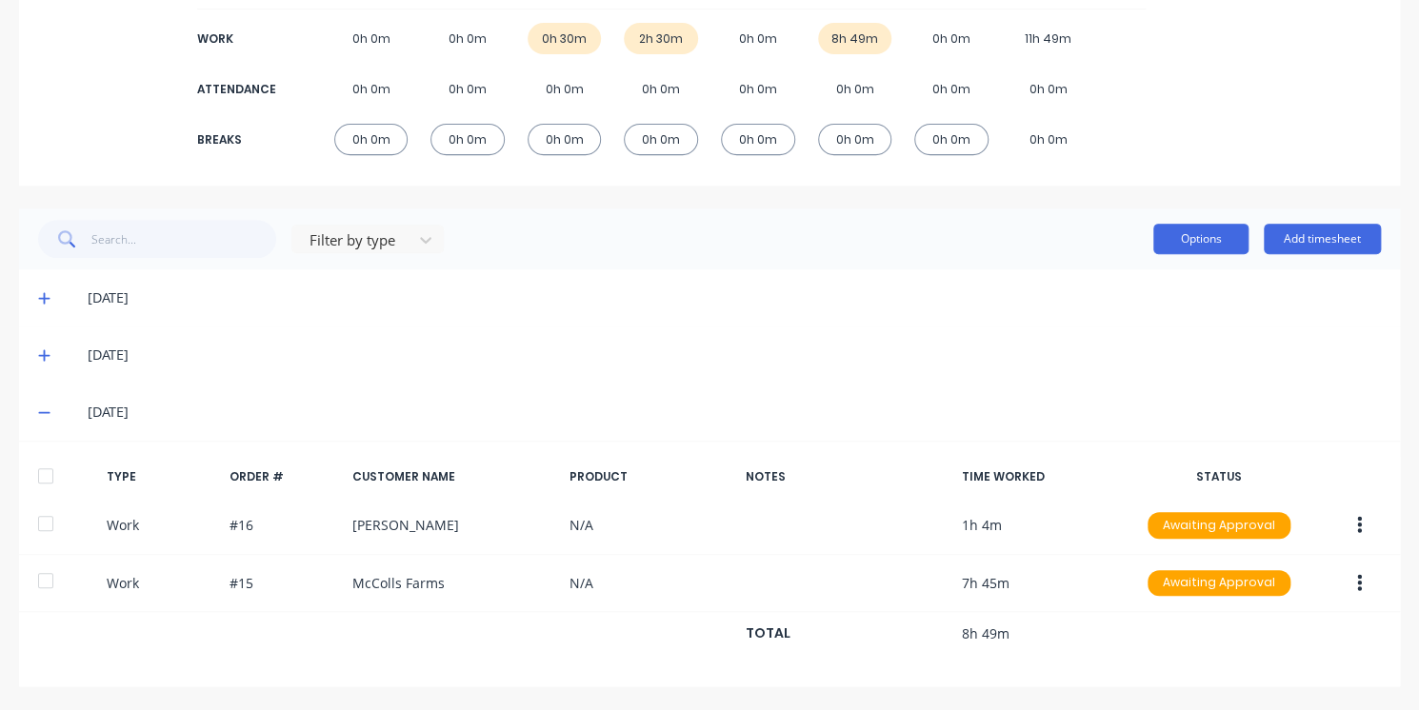
click at [1188, 241] on button "Options" at bounding box center [1200, 239] width 95 height 30
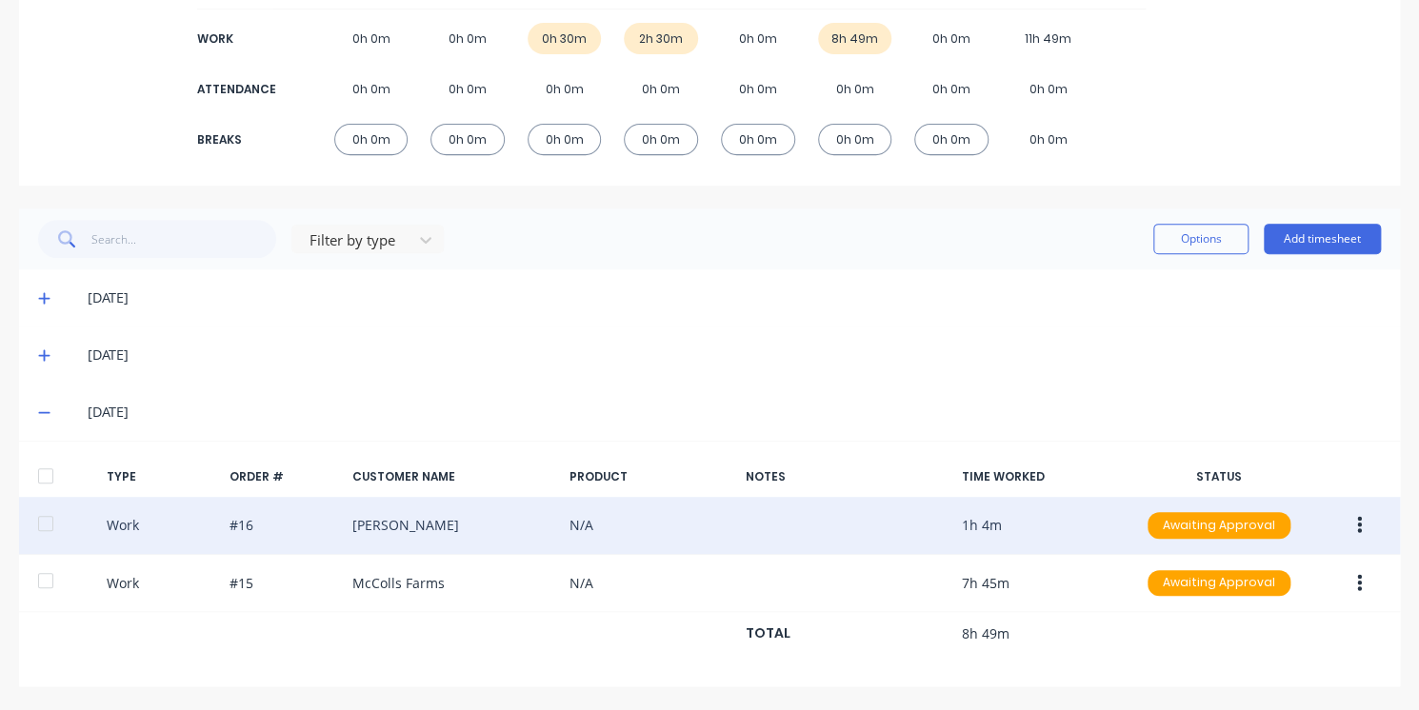
click at [1357, 530] on icon "button" at bounding box center [1359, 525] width 5 height 17
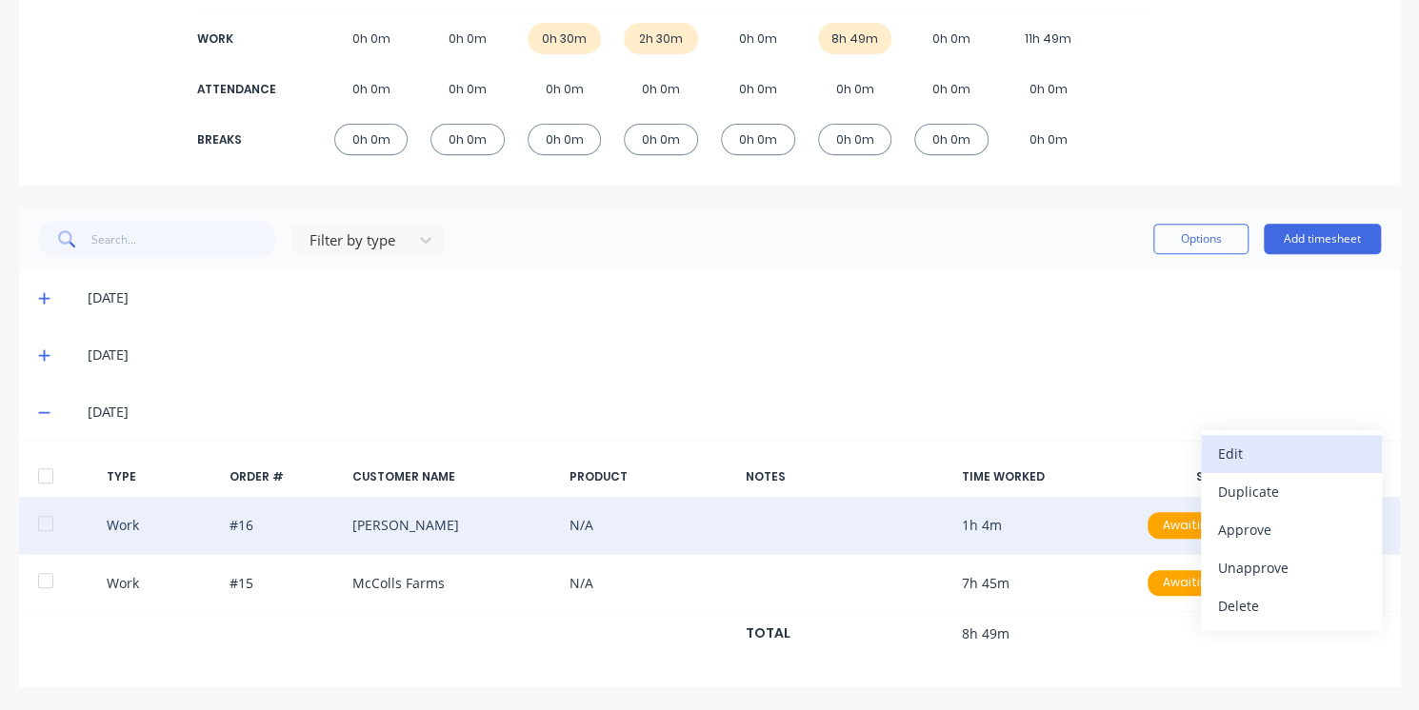
click at [1257, 453] on div "Edit" at bounding box center [1291, 454] width 147 height 28
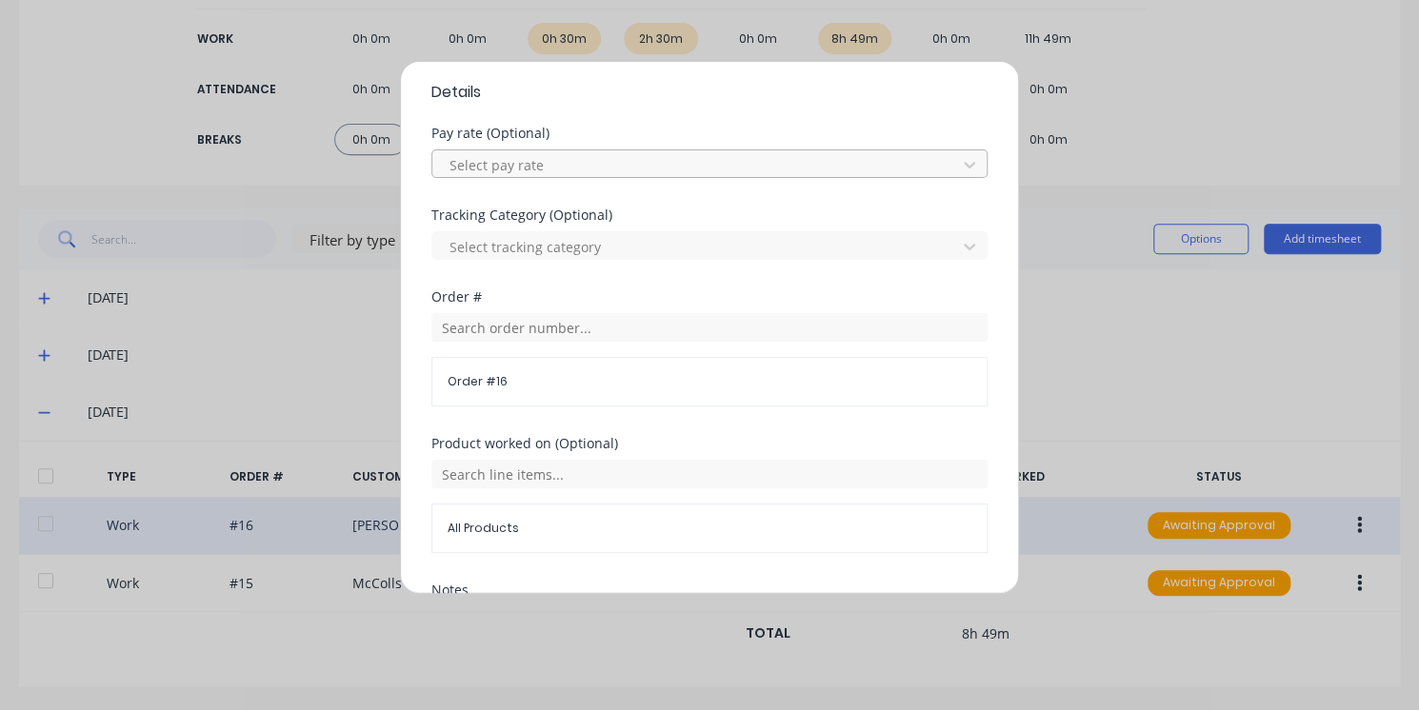
scroll to position [590, 0]
click at [693, 382] on span "Order # 16" at bounding box center [710, 380] width 524 height 17
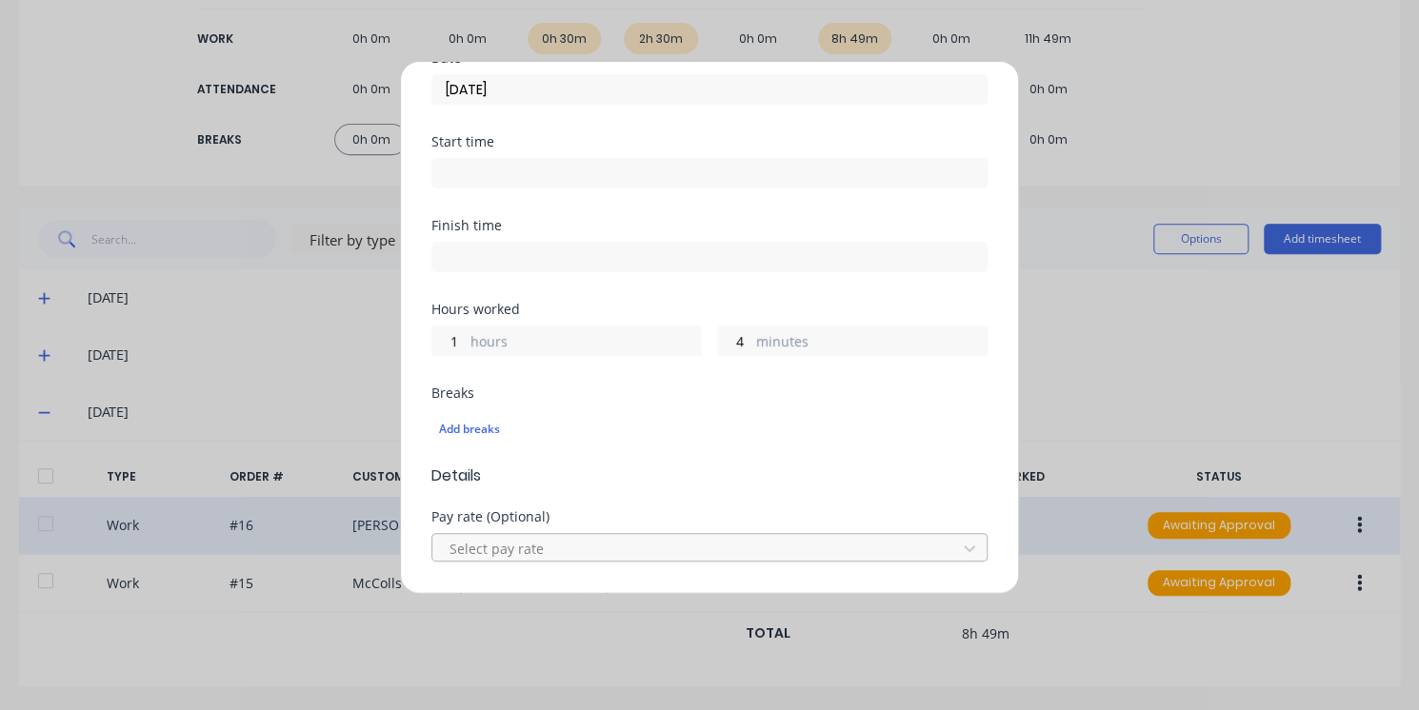
scroll to position [206, 0]
click at [760, 340] on label "minutes" at bounding box center [871, 343] width 230 height 24
click at [751, 340] on input "4" at bounding box center [734, 341] width 33 height 29
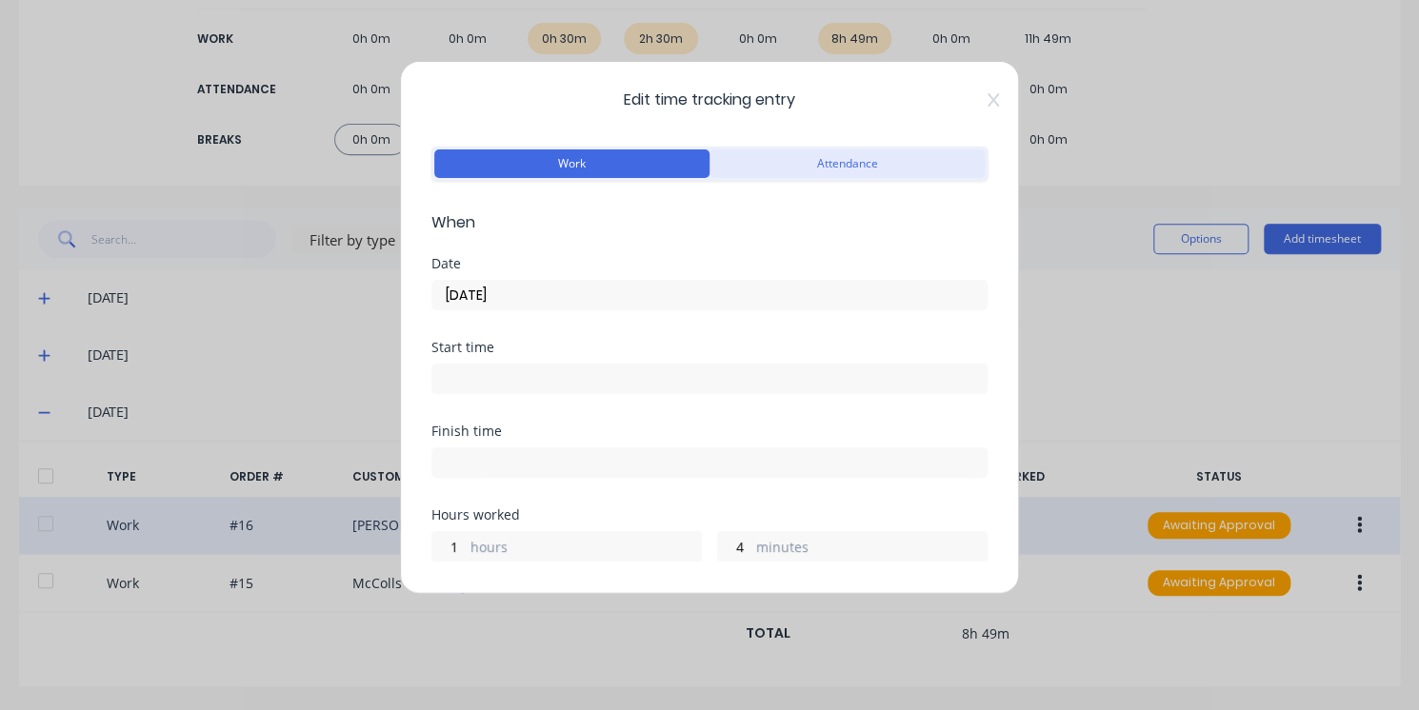
click at [743, 153] on button "Attendance" at bounding box center [846, 163] width 275 height 29
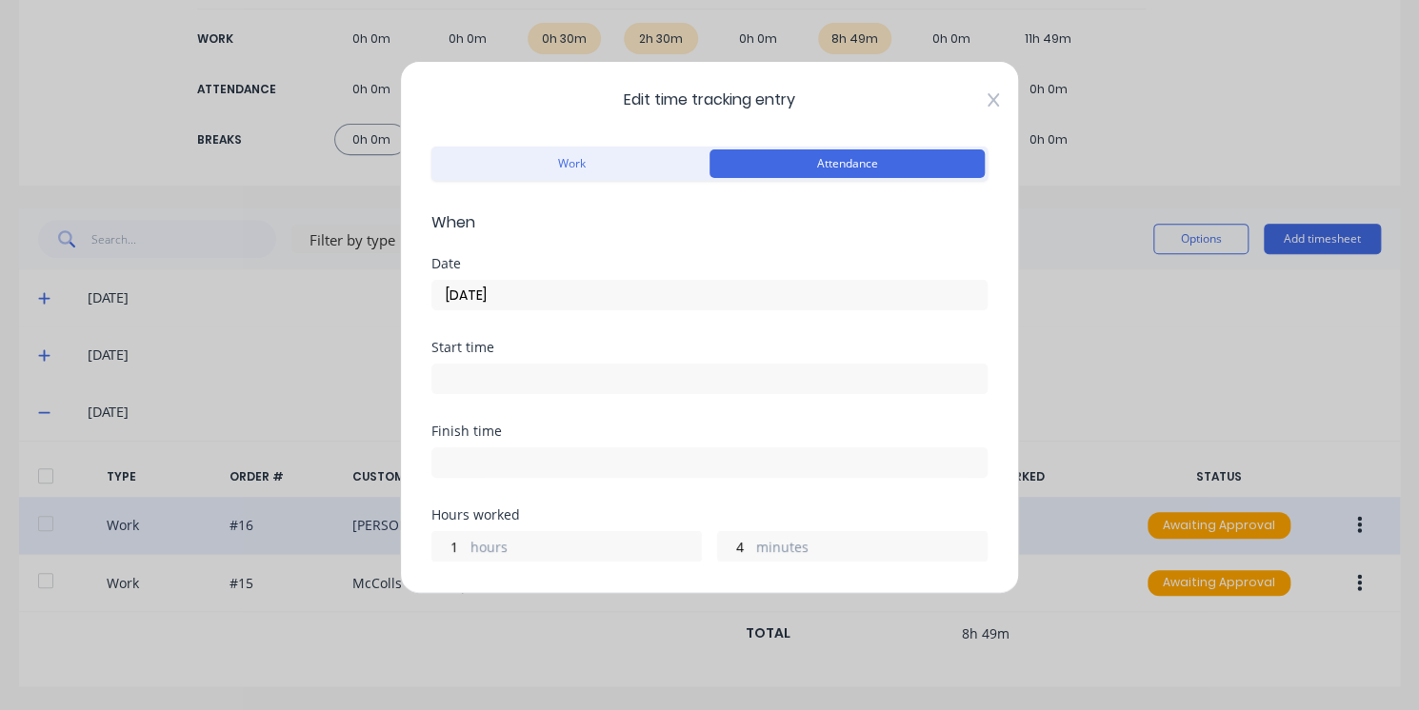
click at [987, 102] on icon at bounding box center [992, 99] width 11 height 13
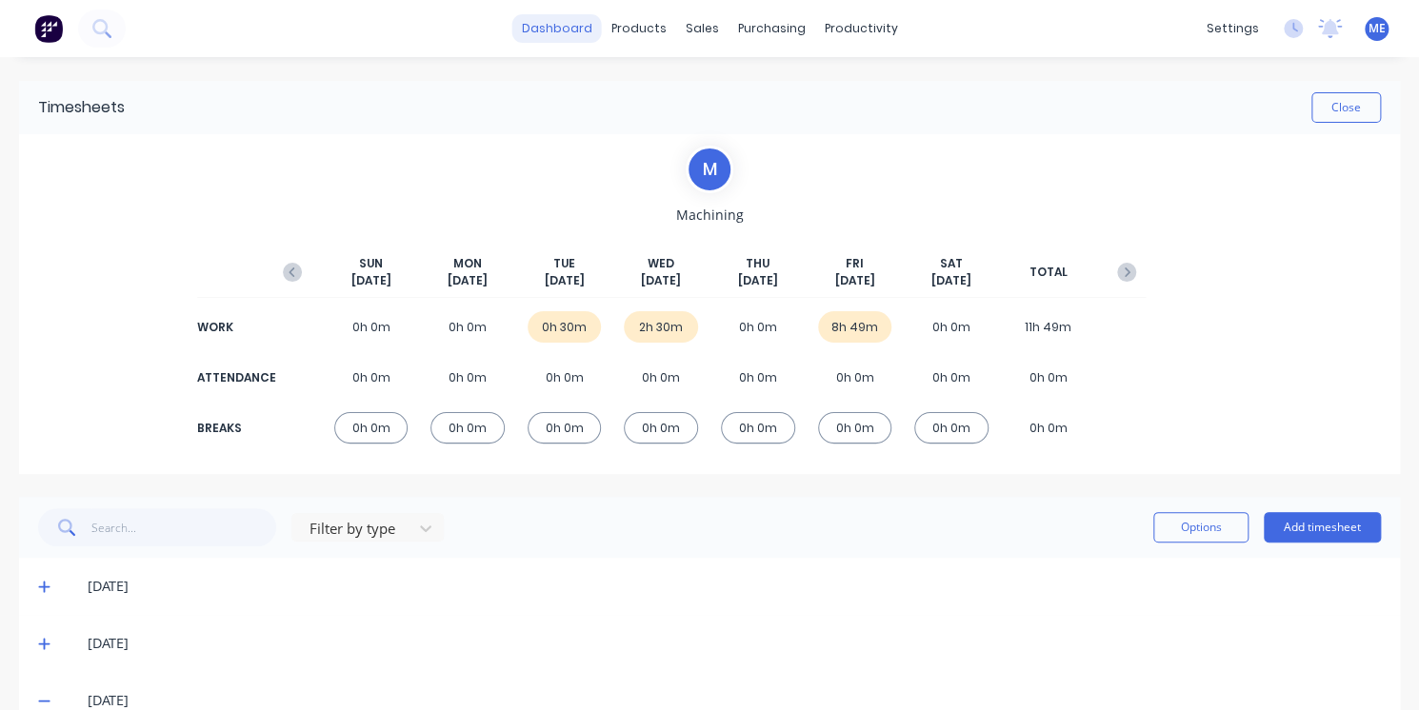
click at [565, 35] on link "dashboard" at bounding box center [557, 28] width 90 height 29
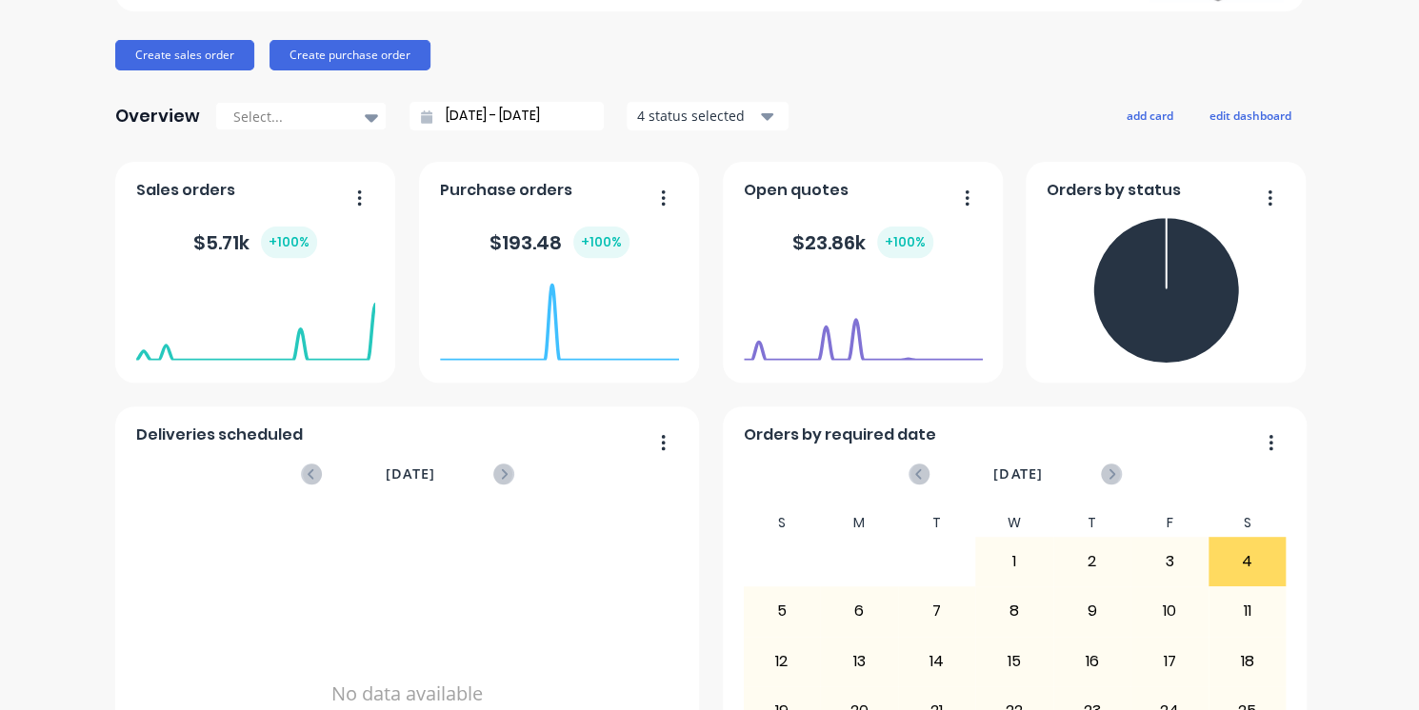
scroll to position [378, 0]
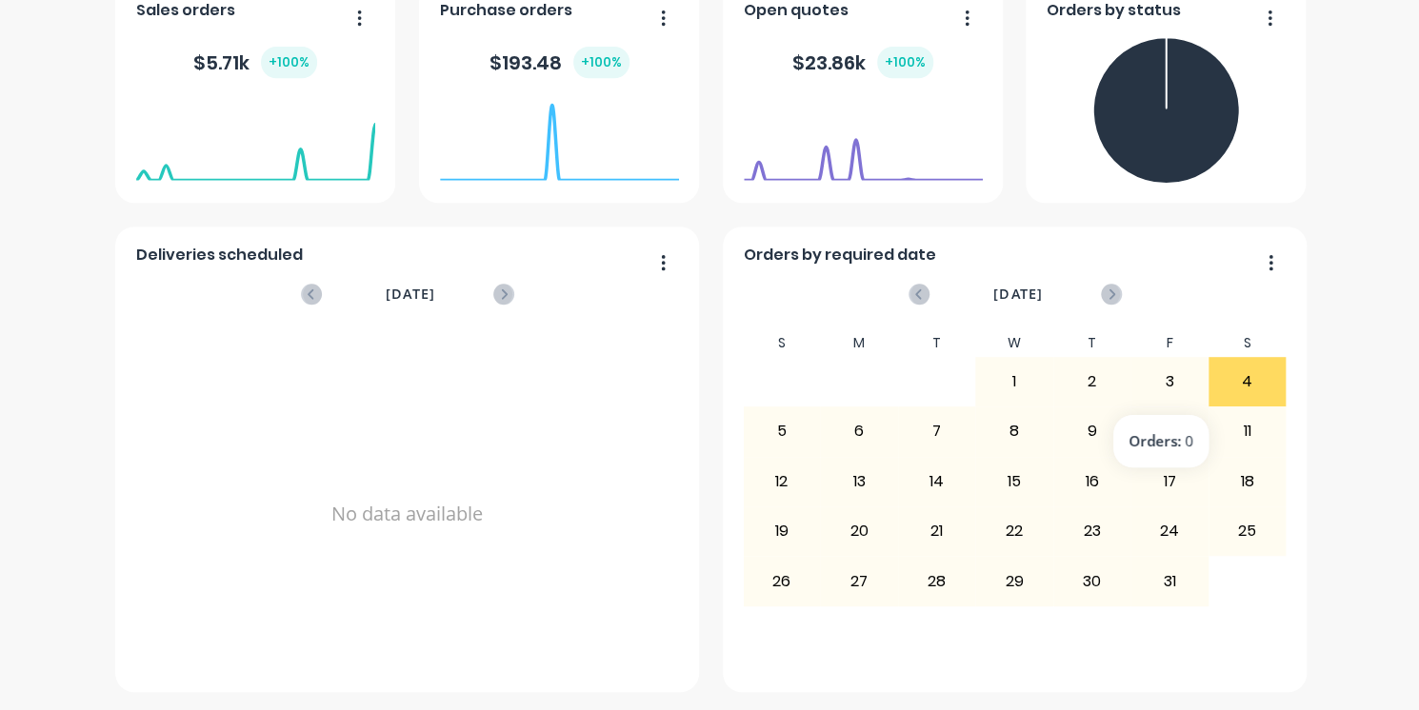
click at [1181, 400] on div "3" at bounding box center [1169, 382] width 76 height 48
click at [1165, 370] on div "3" at bounding box center [1169, 382] width 76 height 48
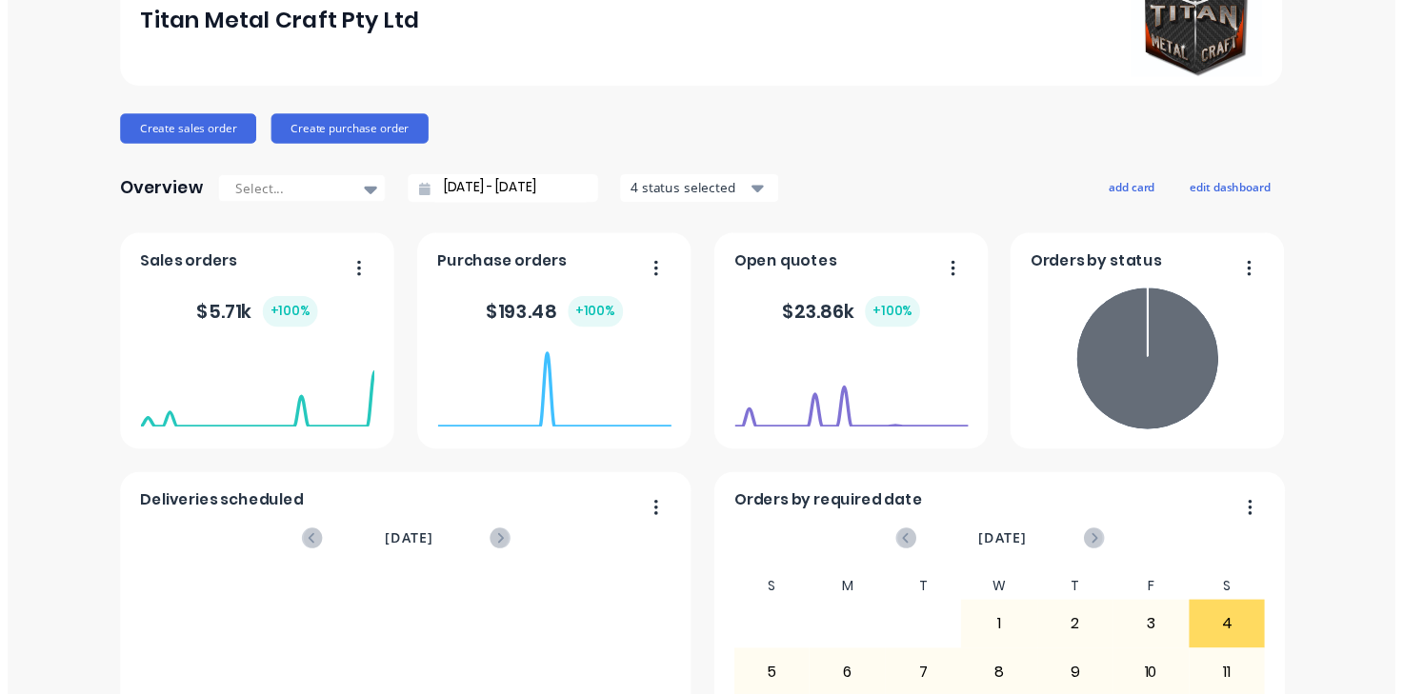
scroll to position [0, 0]
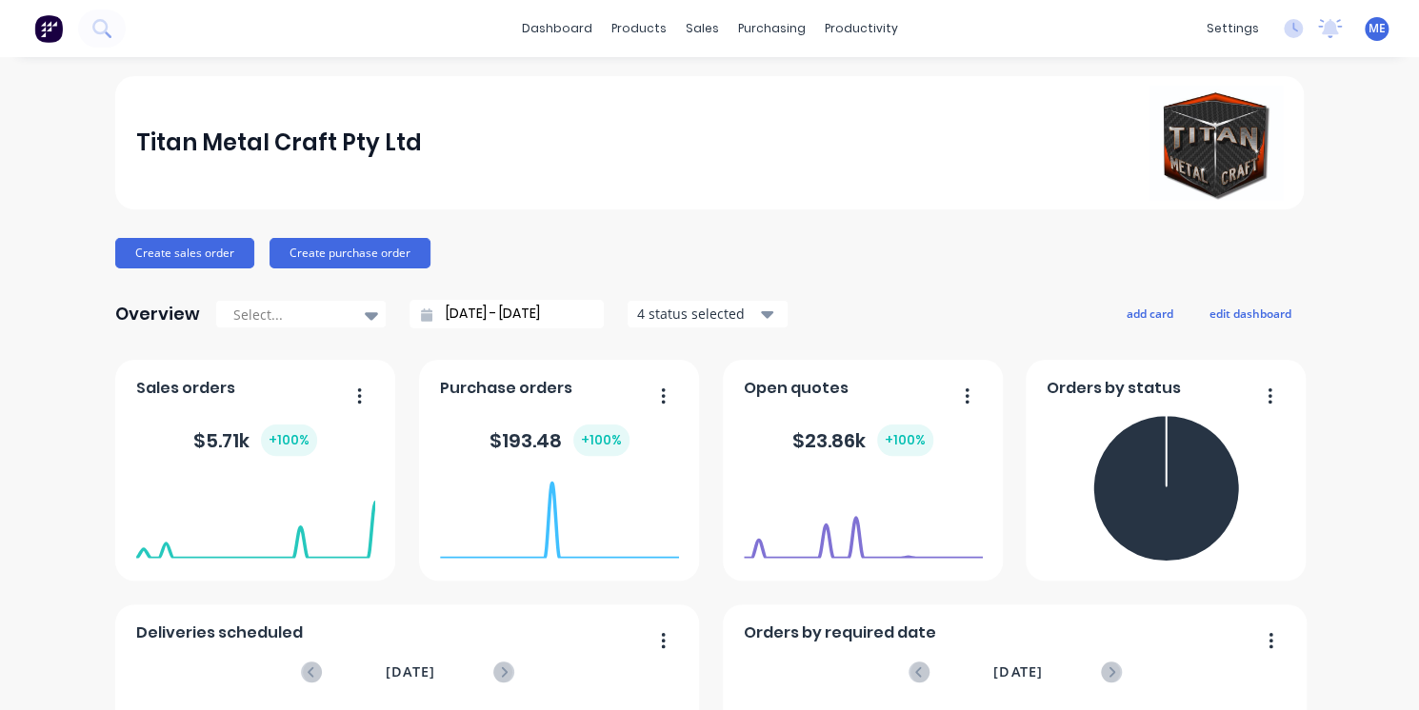
click at [725, 314] on div "4 status selected" at bounding box center [697, 314] width 120 height 20
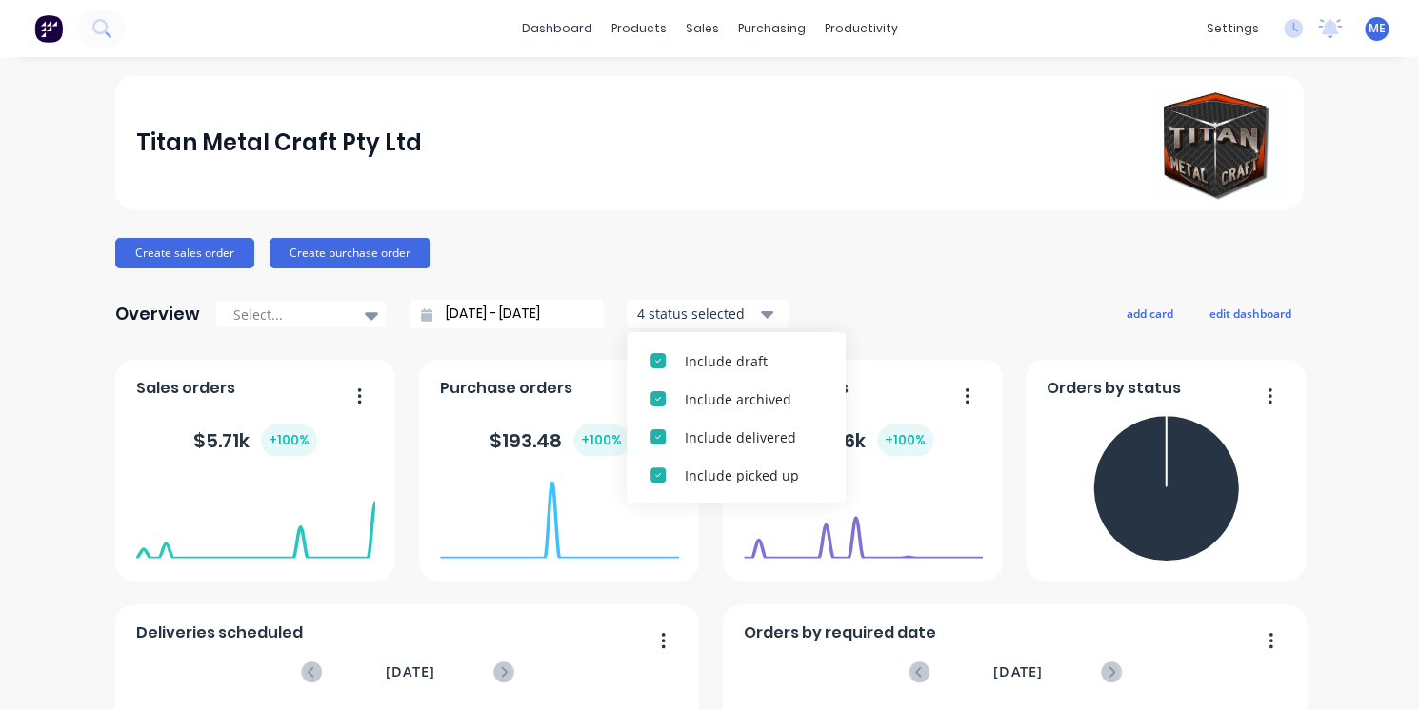
click at [747, 265] on div "Create sales order Create purchase order" at bounding box center [709, 253] width 1188 height 30
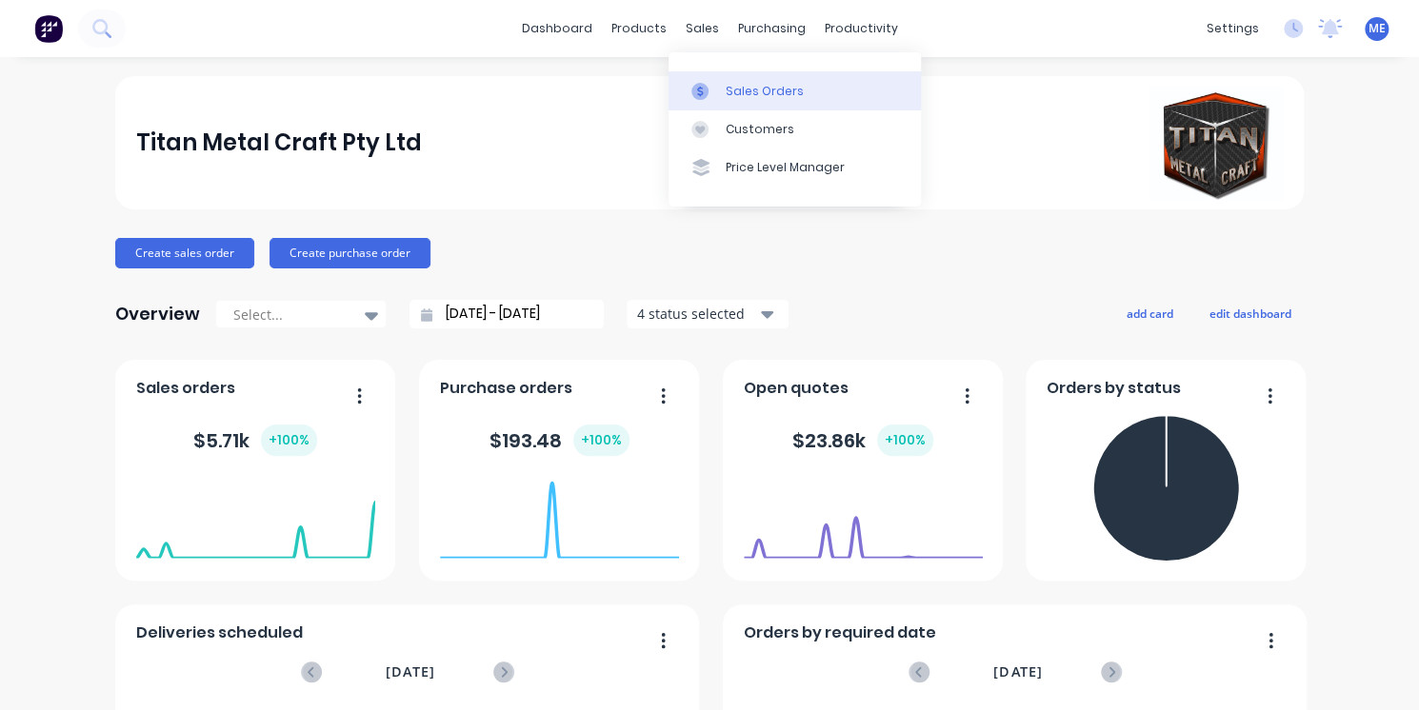
click at [758, 92] on div "Sales Orders" at bounding box center [765, 91] width 78 height 17
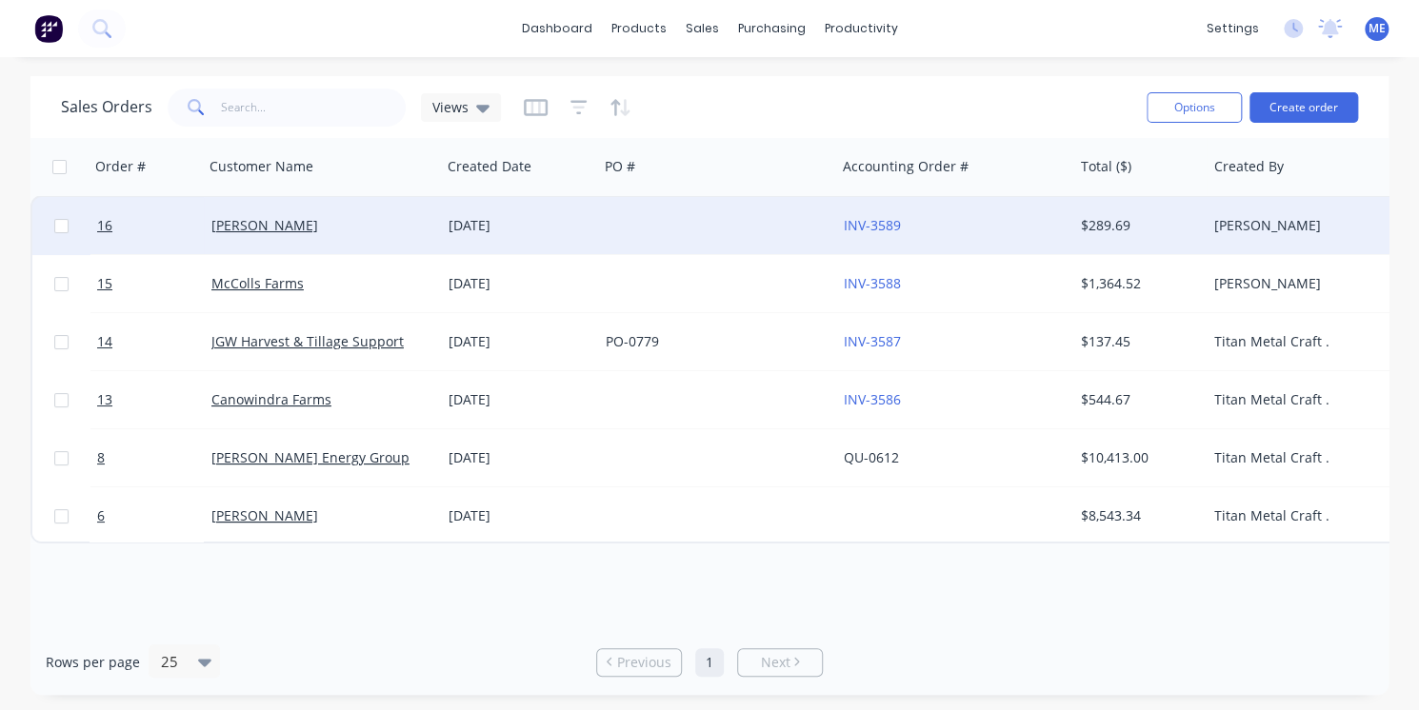
click at [755, 214] on div at bounding box center [716, 225] width 237 height 57
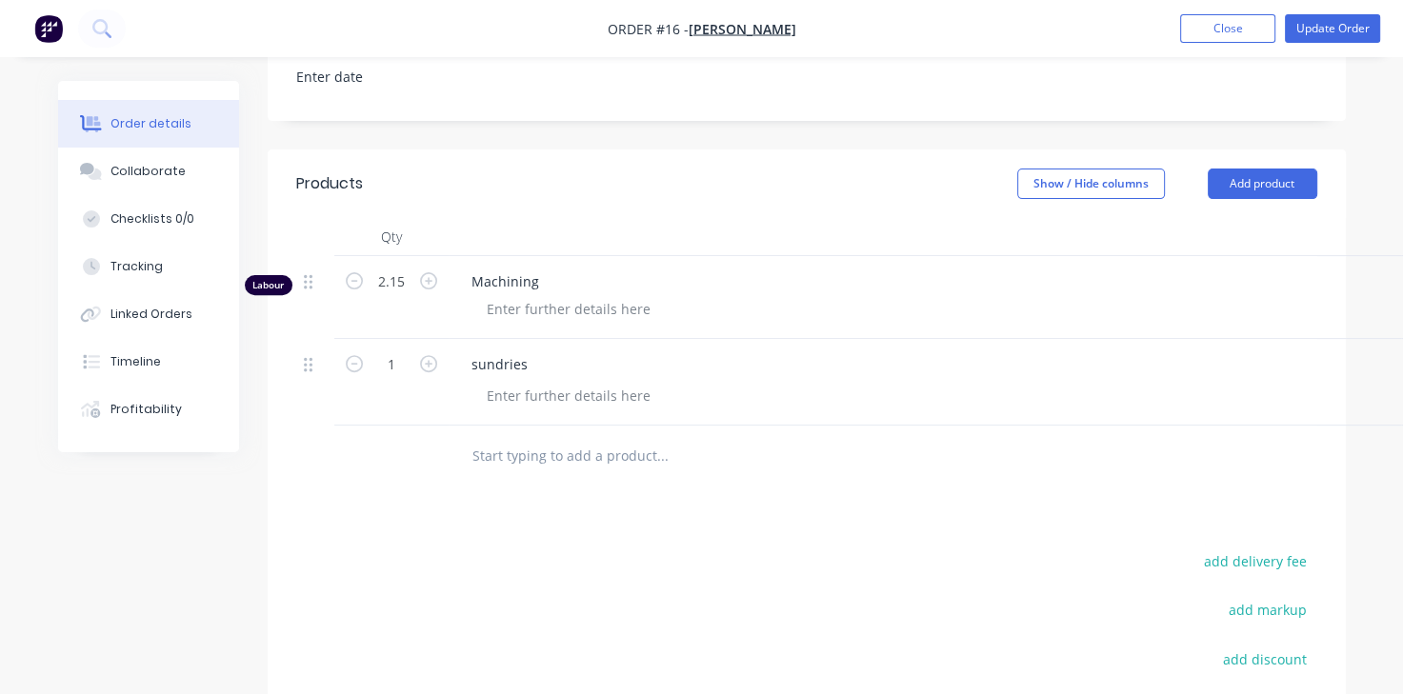
scroll to position [583, 0]
click at [142, 274] on div "Tracking" at bounding box center [136, 266] width 52 height 17
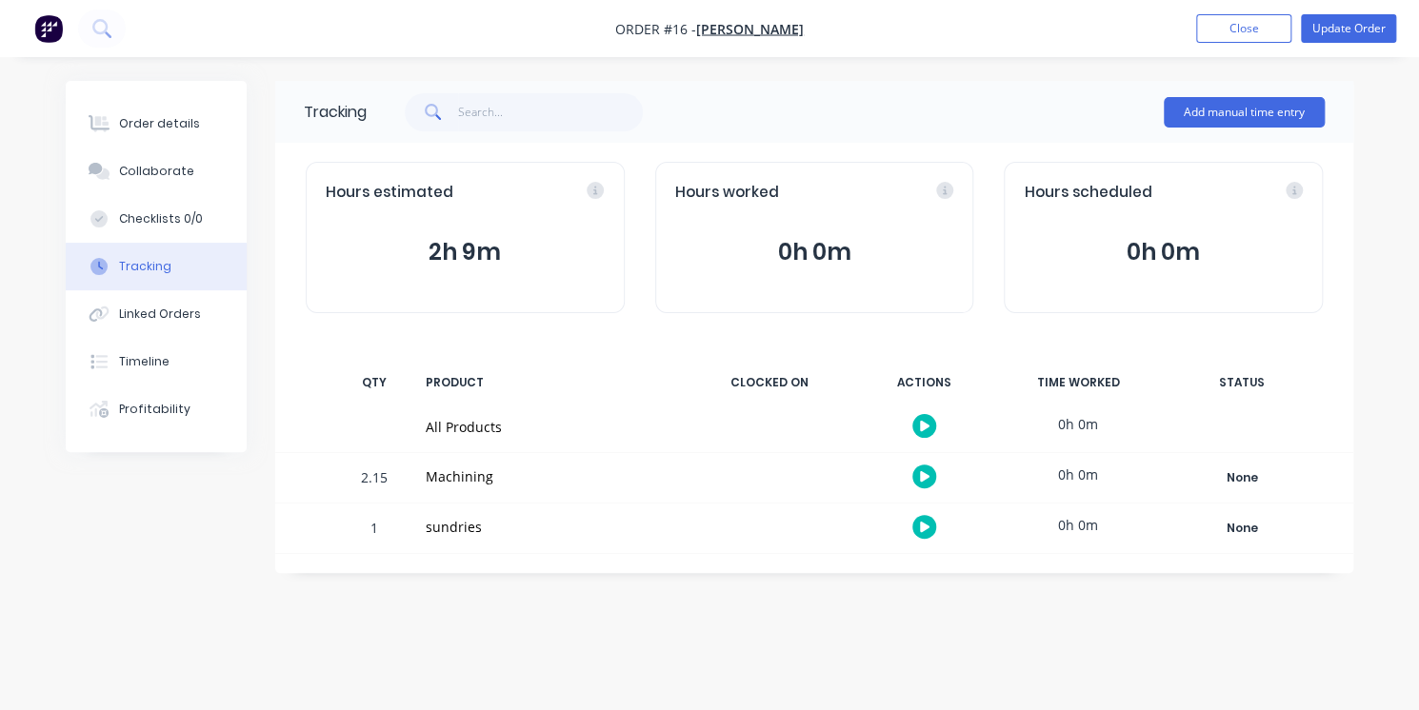
click at [369, 475] on div "2.15" at bounding box center [374, 479] width 57 height 47
copy div "2.15"
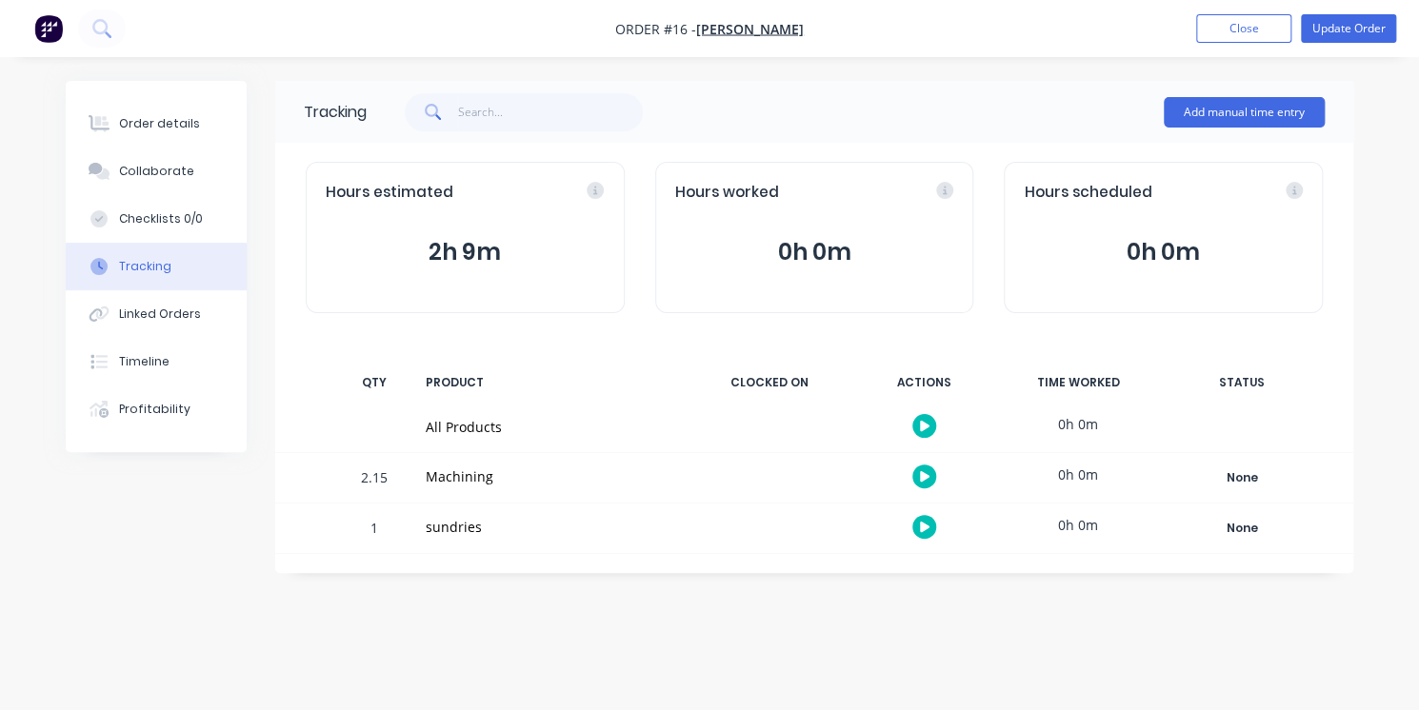
click at [465, 632] on div "Order details Collaborate Checklists 0/0 Tracking Linked Orders Timeline Profit…" at bounding box center [709, 355] width 1419 height 710
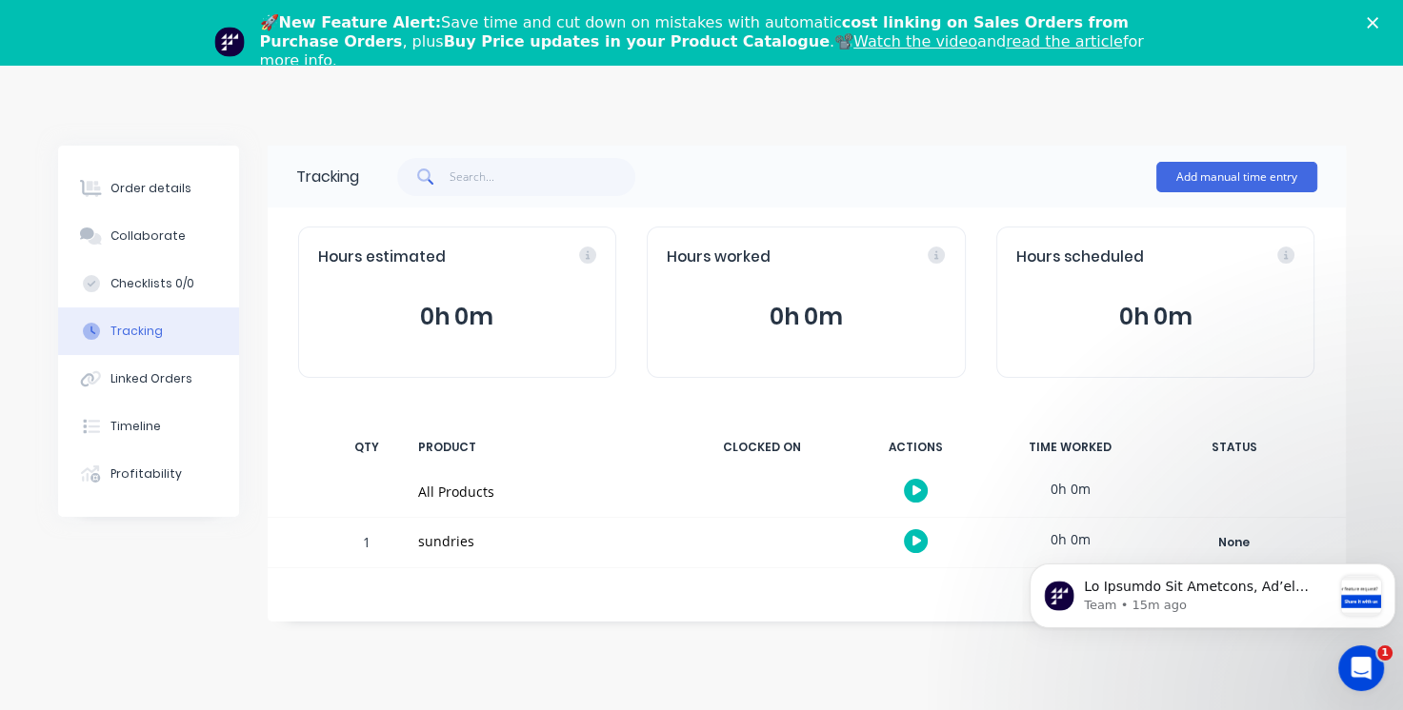
click at [1387, 30] on div "🚀 New Feature Alert: Save time and cut down on mistakes with automatic cost lin…" at bounding box center [701, 42] width 1403 height 69
click at [1378, 23] on polygon "Close" at bounding box center [1371, 22] width 11 height 11
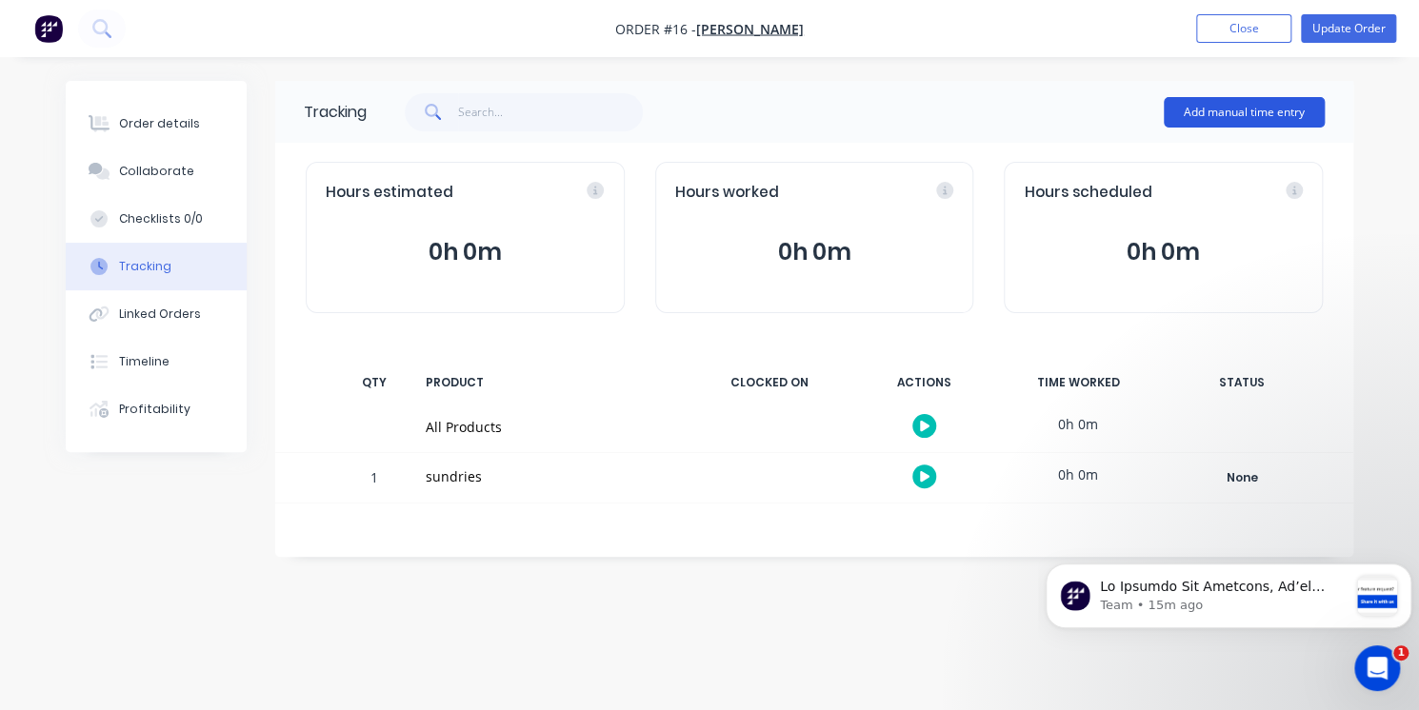
click at [1223, 118] on button "Add manual time entry" at bounding box center [1244, 112] width 161 height 30
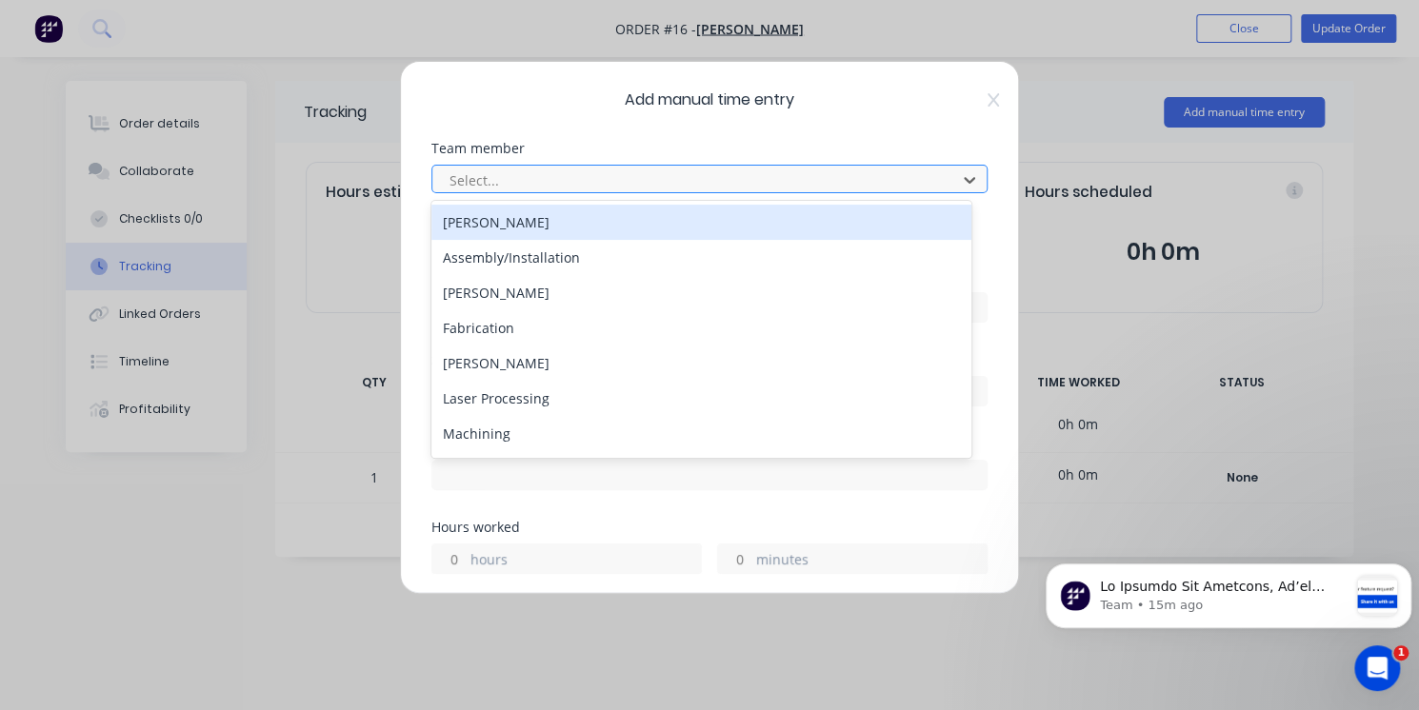
click at [712, 191] on div "Select..." at bounding box center [697, 180] width 510 height 29
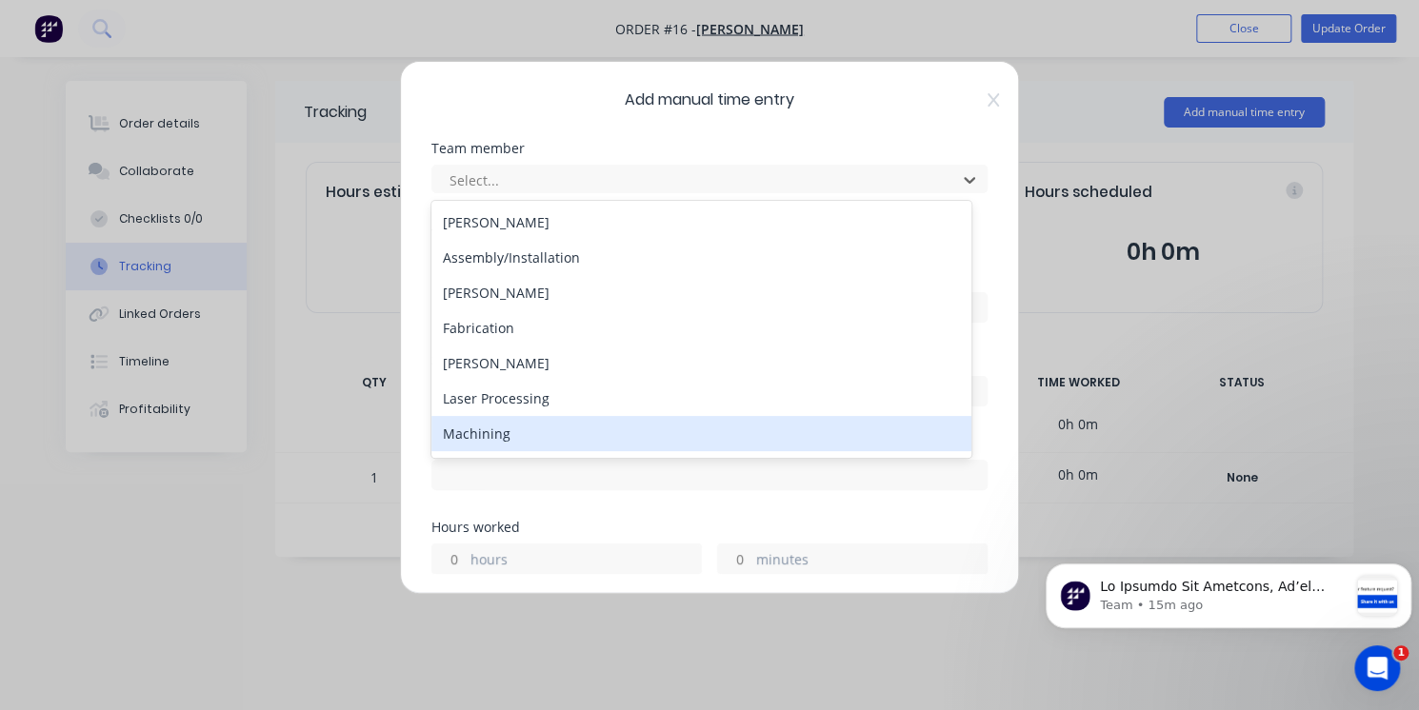
click at [661, 431] on div "Machining" at bounding box center [701, 433] width 540 height 35
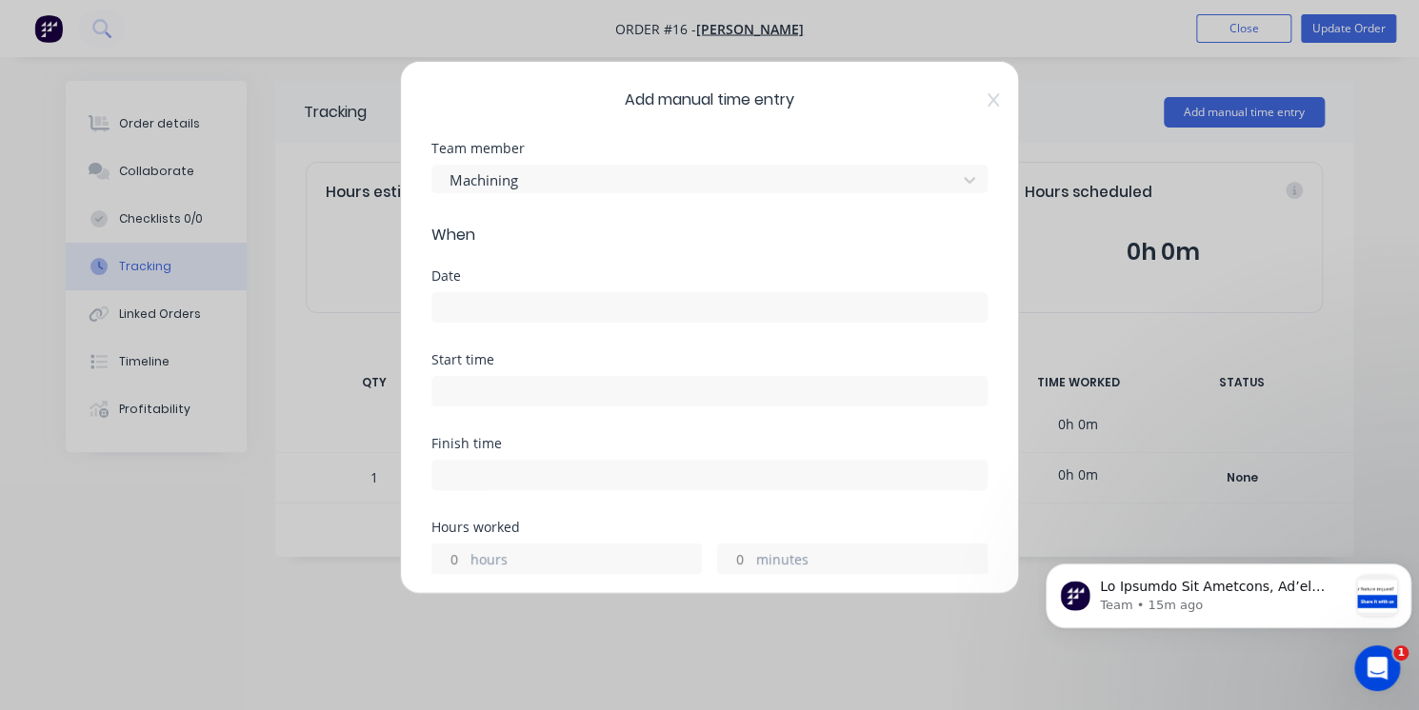
click at [601, 564] on label "hours" at bounding box center [585, 561] width 230 height 24
click at [466, 564] on input "hours" at bounding box center [448, 559] width 33 height 29
type input "1"
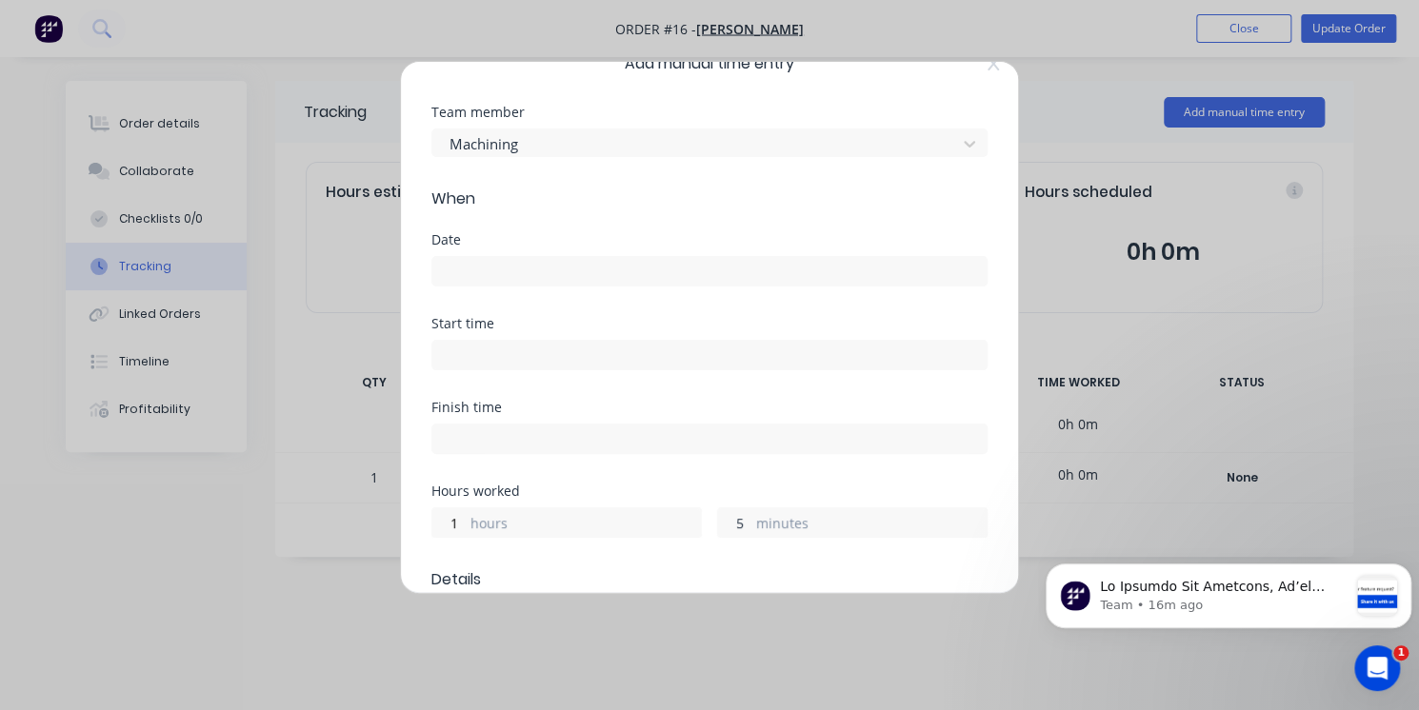
scroll to position [38, 0]
type input "5"
click at [582, 268] on input at bounding box center [709, 269] width 554 height 29
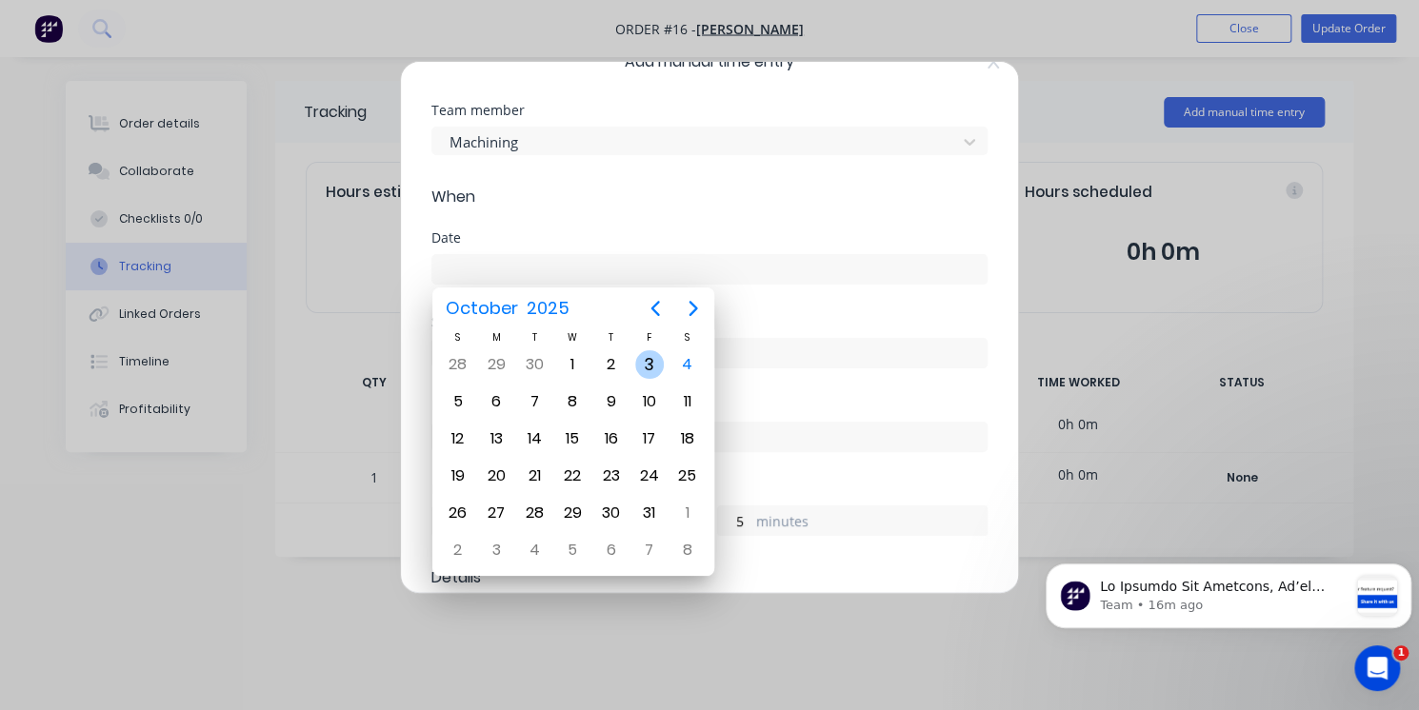
click at [644, 368] on div "3" at bounding box center [649, 364] width 29 height 29
type input "[DATE]"
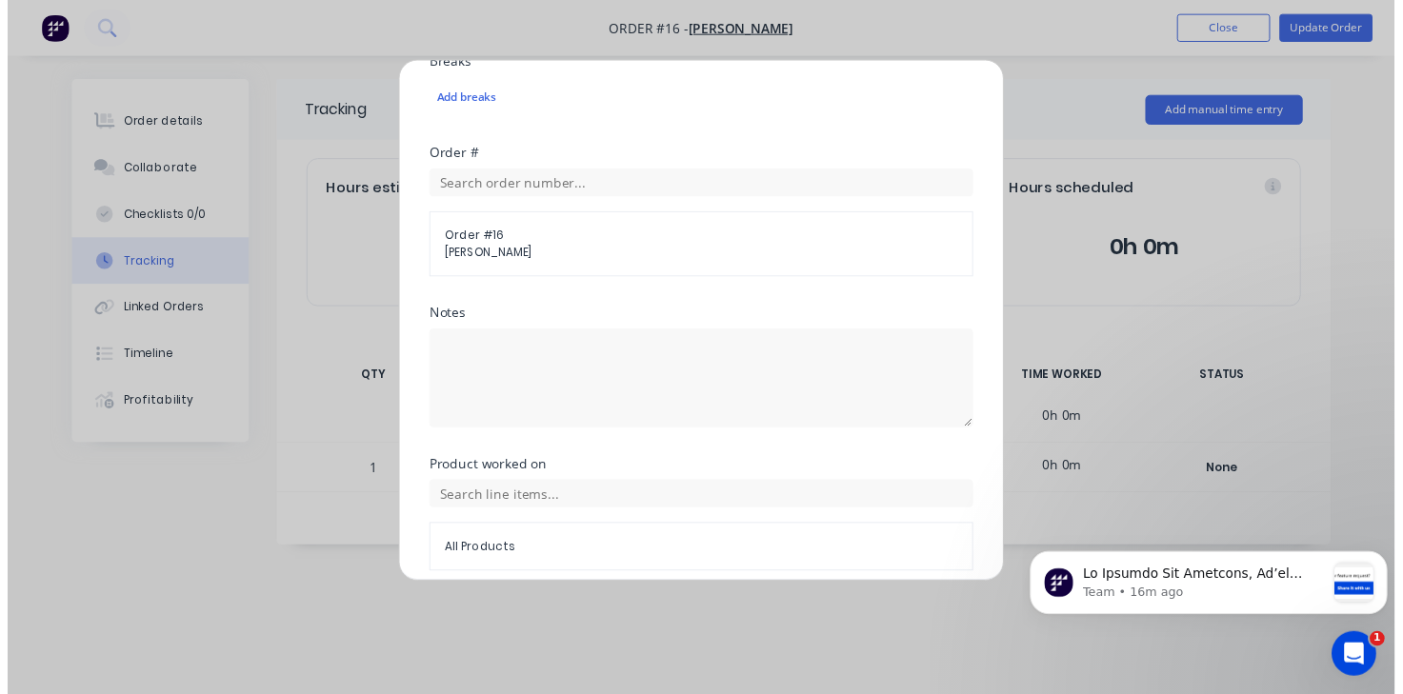
scroll to position [836, 0]
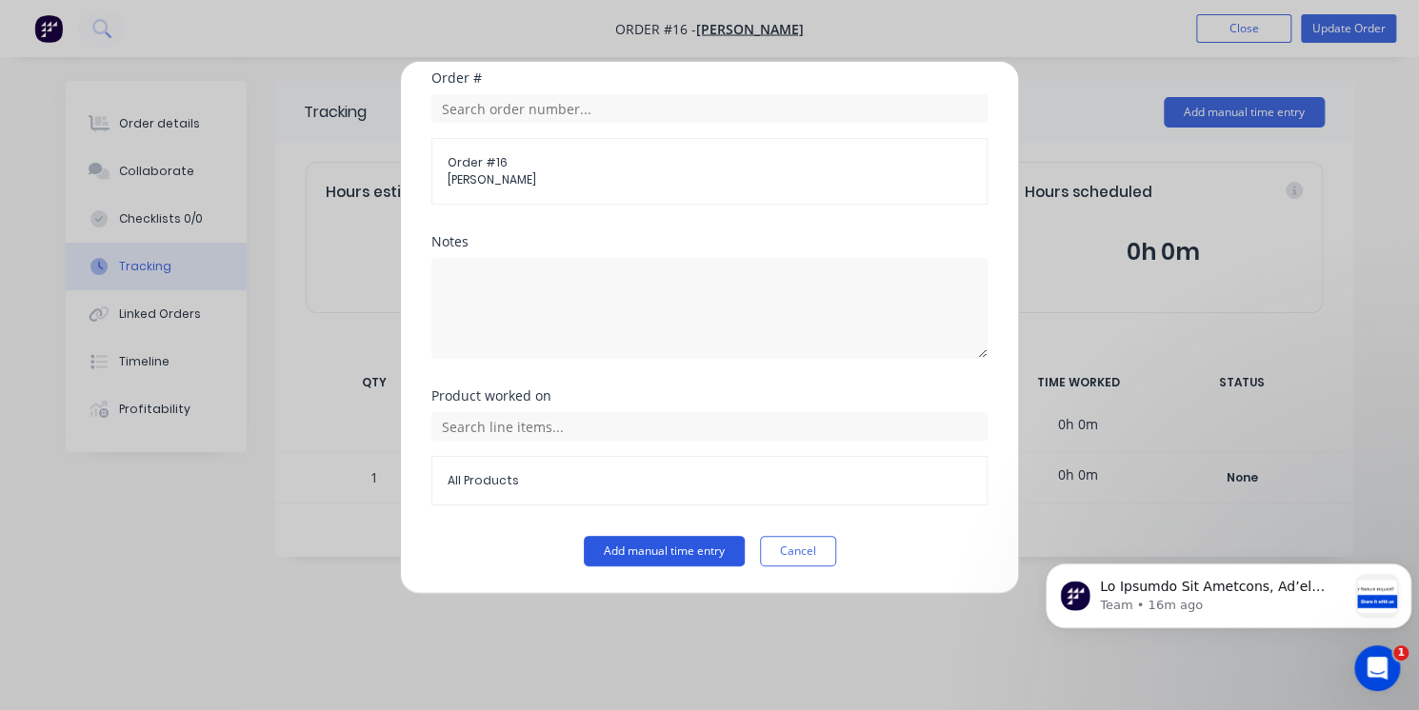
click at [686, 564] on button "Add manual time entry" at bounding box center [664, 551] width 161 height 30
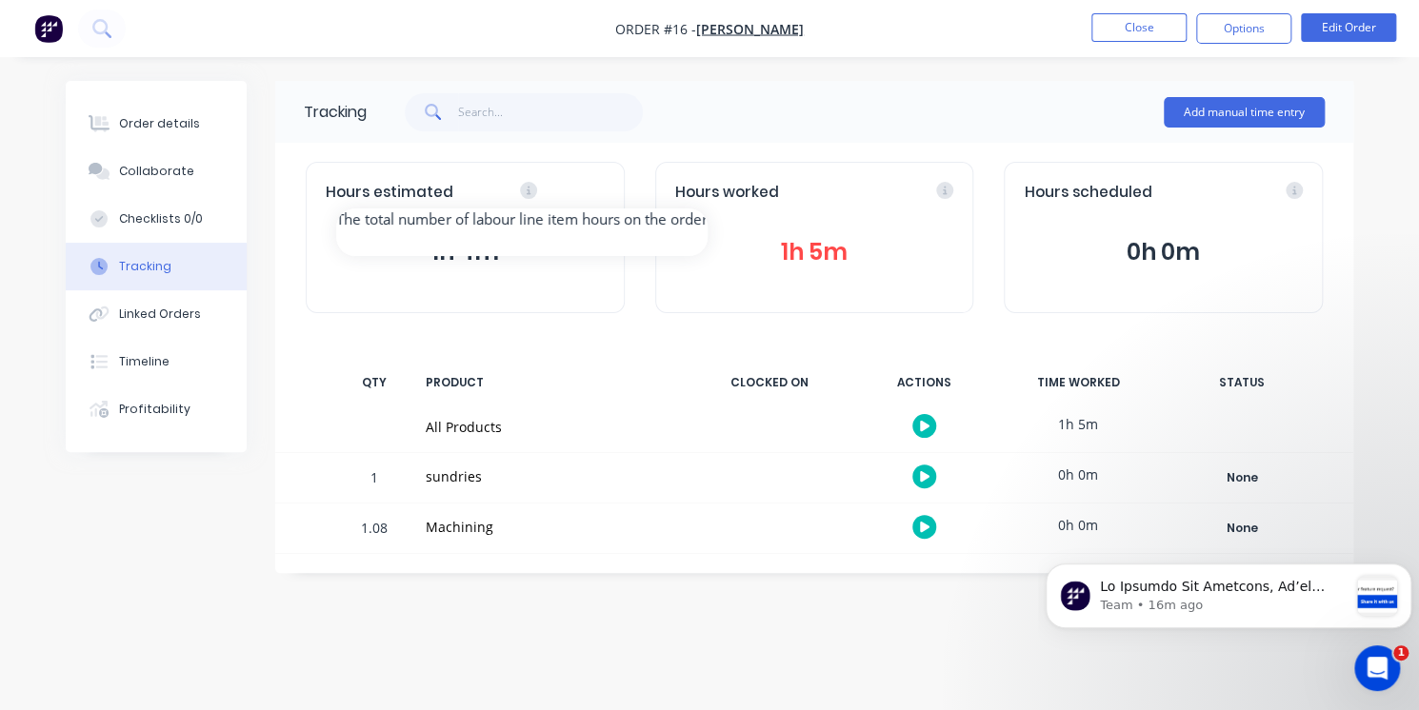
click at [597, 199] on div "Hours estimated" at bounding box center [465, 193] width 279 height 22
click at [514, 198] on div "Hours estimated" at bounding box center [465, 193] width 279 height 22
click at [522, 193] on icon at bounding box center [528, 190] width 17 height 17
click at [526, 188] on icon at bounding box center [528, 190] width 17 height 17
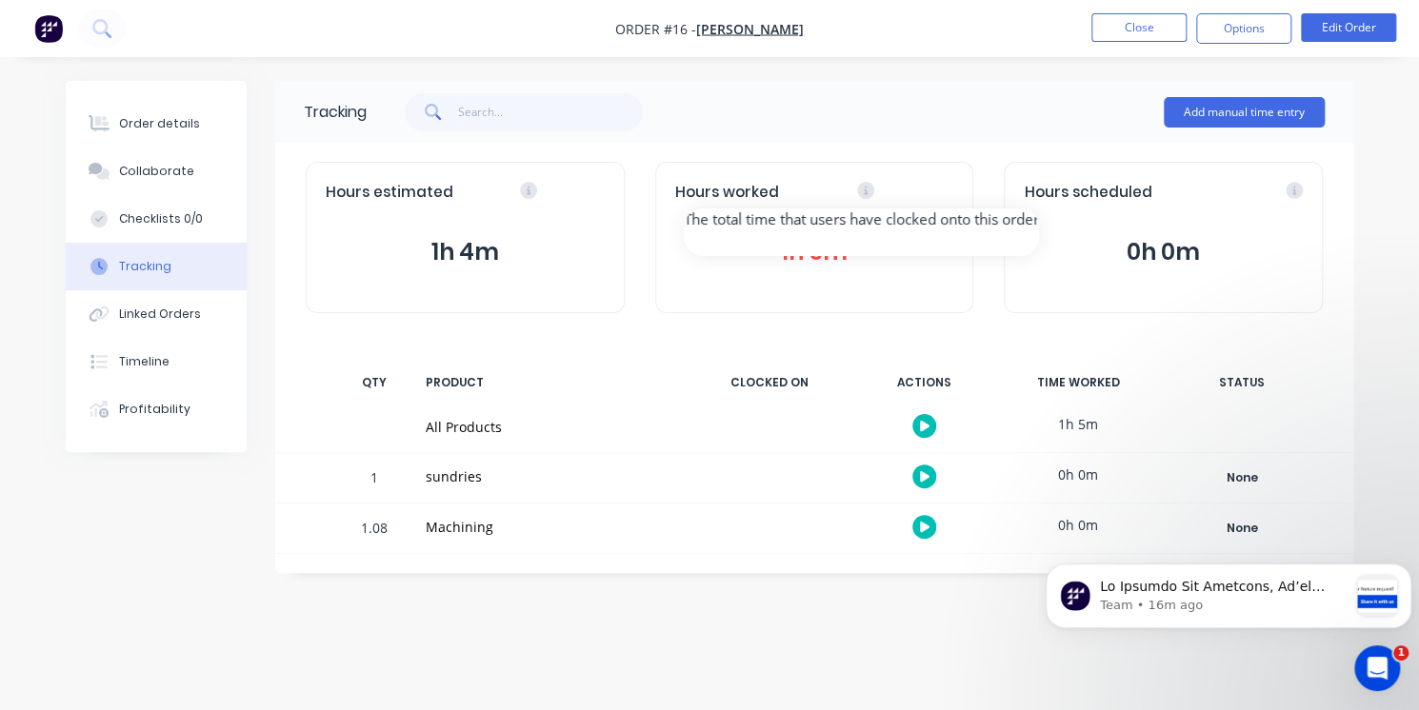
click at [946, 202] on div "Hours worked" at bounding box center [814, 193] width 279 height 22
click at [857, 190] on icon at bounding box center [865, 190] width 17 height 17
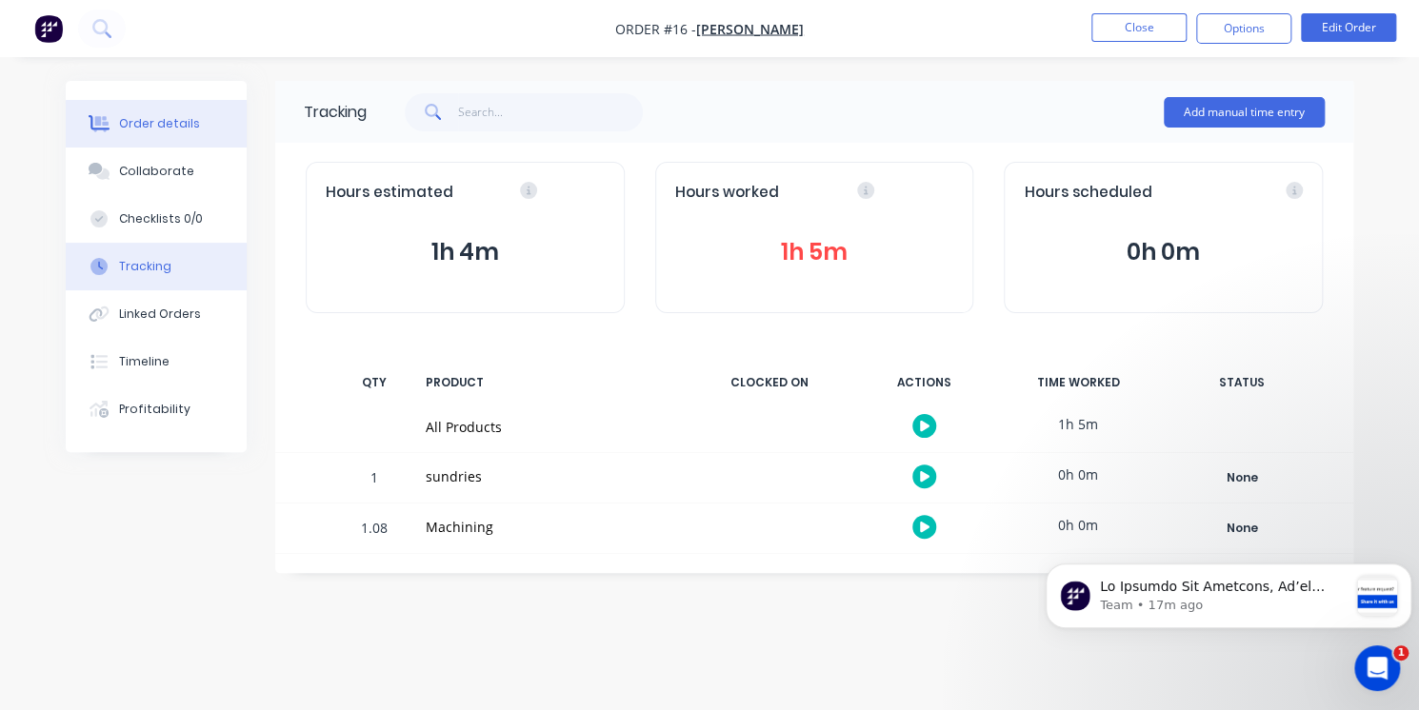
click at [170, 126] on div "Order details" at bounding box center [159, 123] width 81 height 17
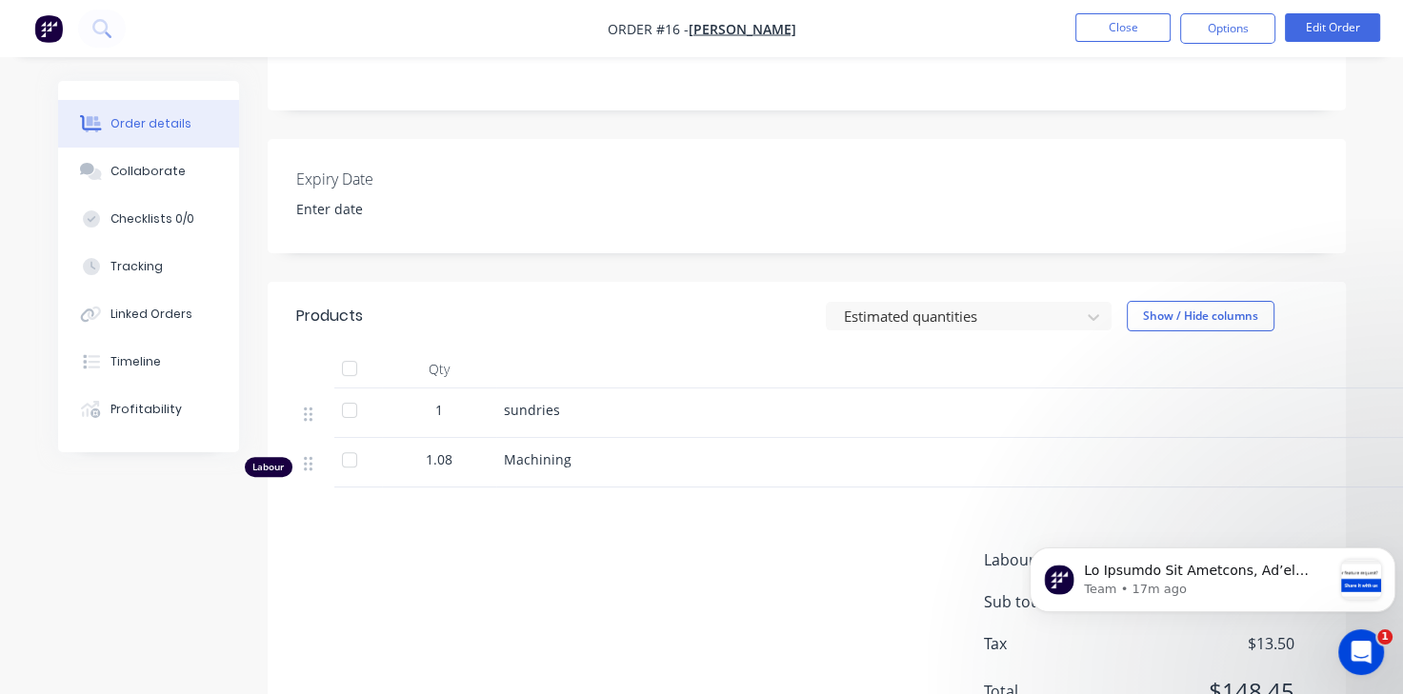
scroll to position [540, 0]
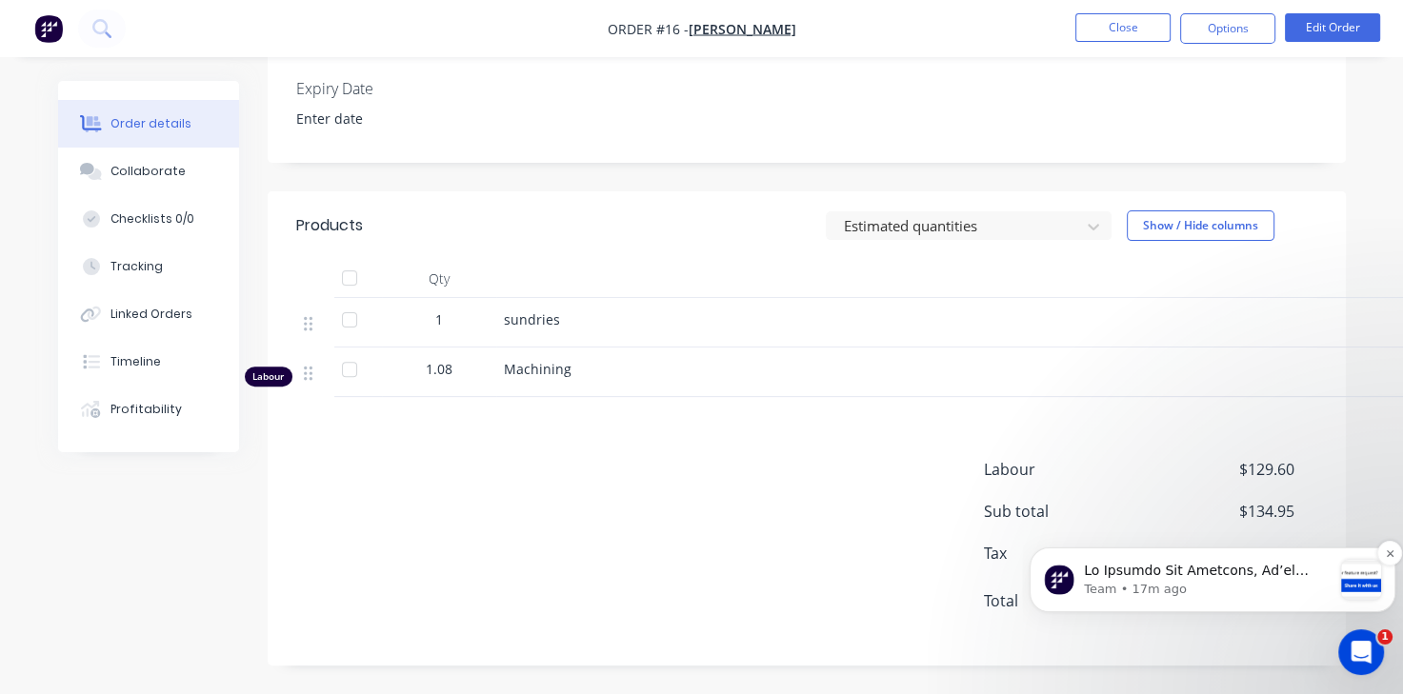
click at [1286, 585] on p "Team • 17m ago" at bounding box center [1208, 589] width 248 height 17
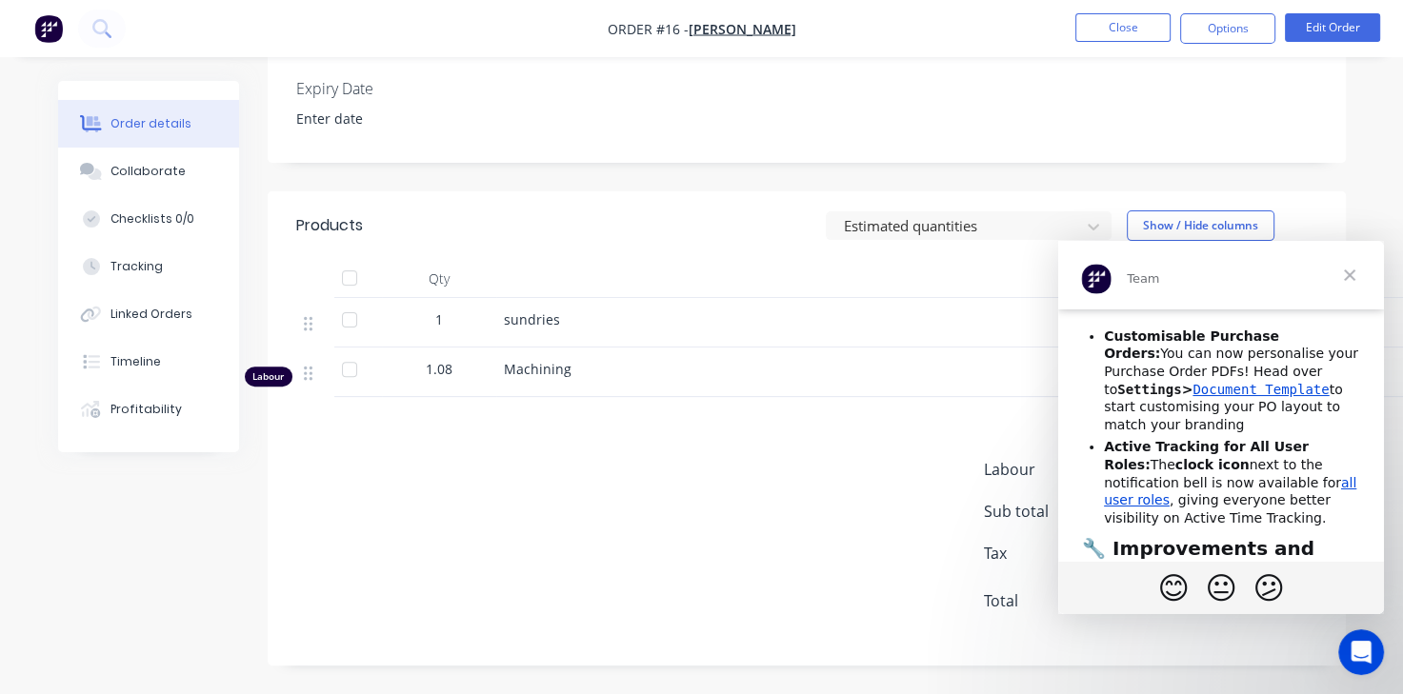
scroll to position [145, 0]
click at [1357, 278] on span "Close" at bounding box center [1349, 275] width 69 height 69
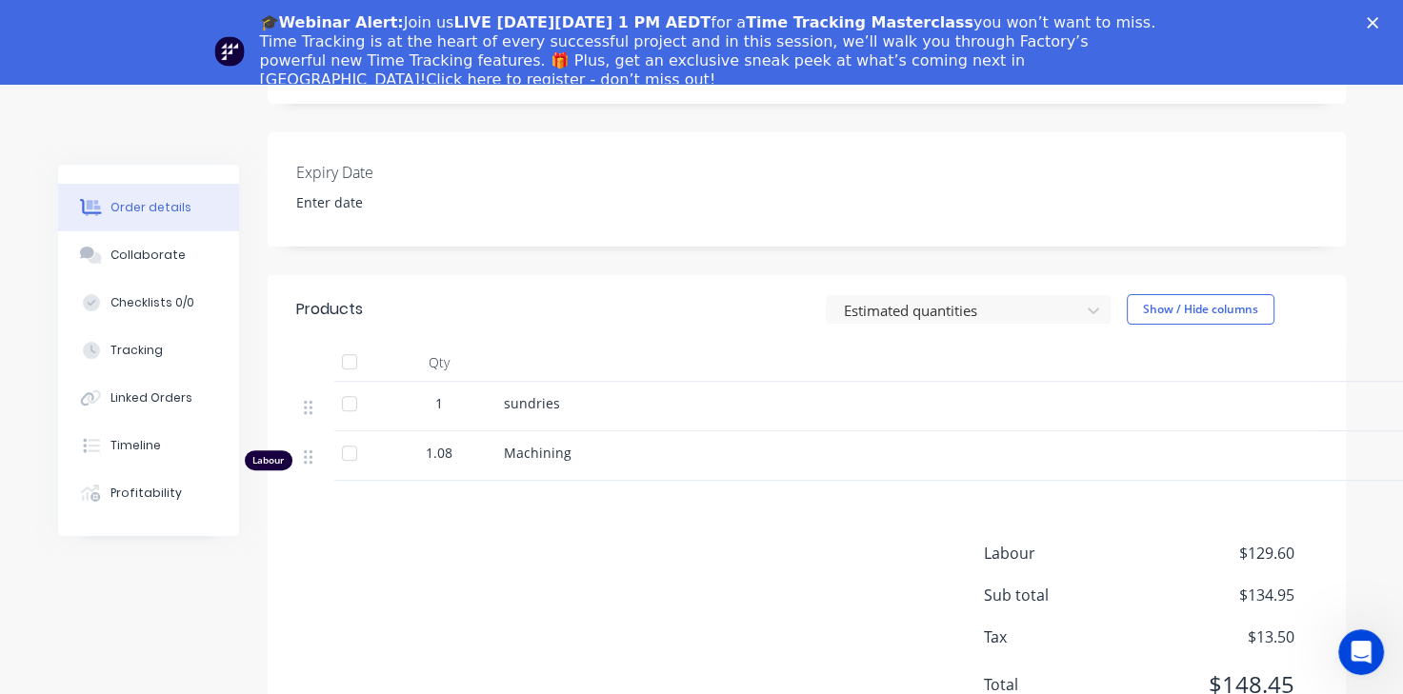
scroll to position [0, 0]
drag, startPoint x: 313, startPoint y: 467, endPoint x: 322, endPoint y: 411, distance: 55.9
click at [322, 411] on div "1 sundries $5.35 $5.35 Labour 1.08 Machining $120.00 $129.60" at bounding box center [806, 431] width 1021 height 99
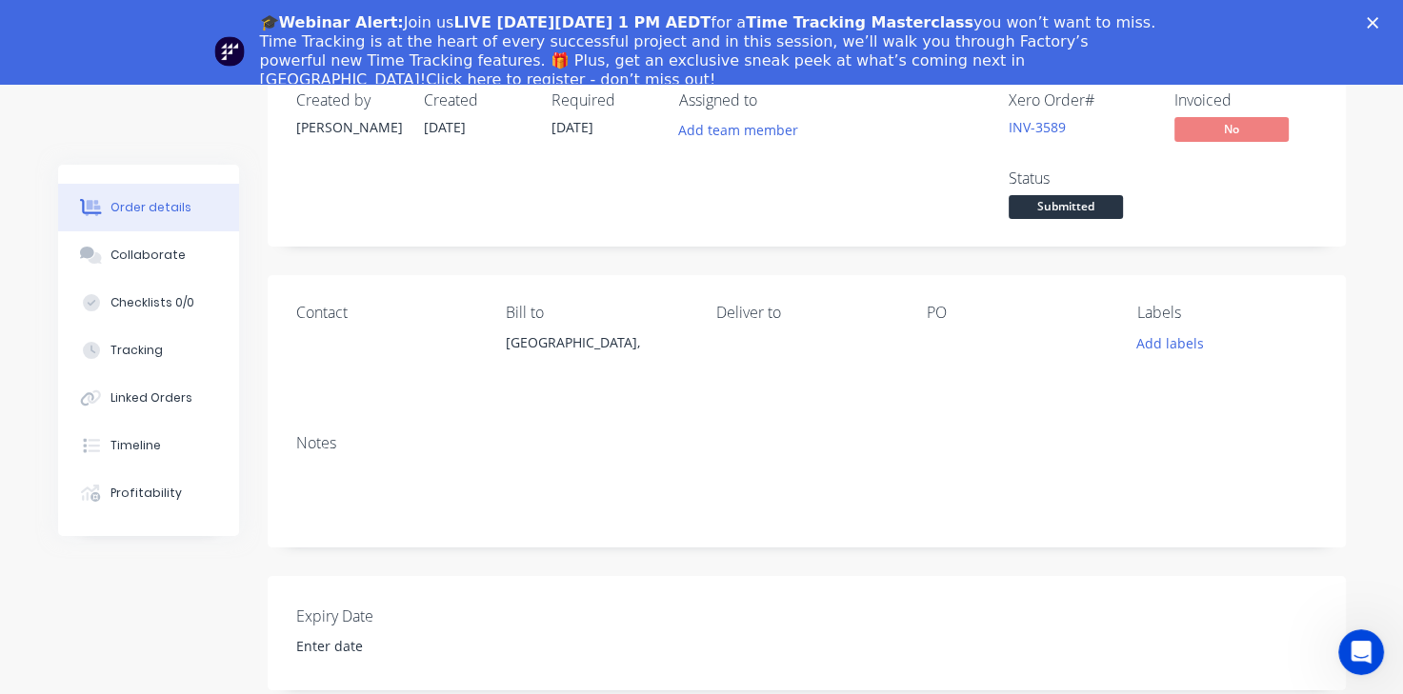
scroll to position [94, 0]
click at [1378, 23] on polygon "Close" at bounding box center [1371, 22] width 11 height 11
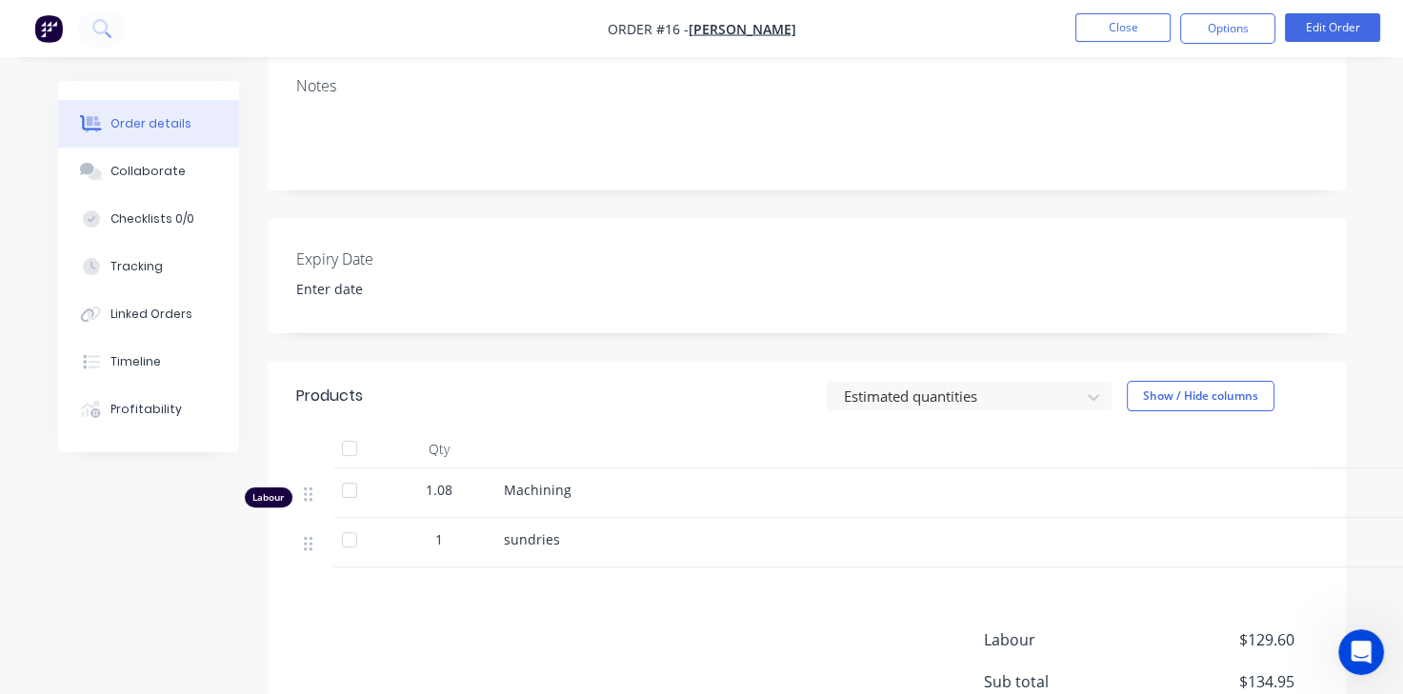
scroll to position [384, 0]
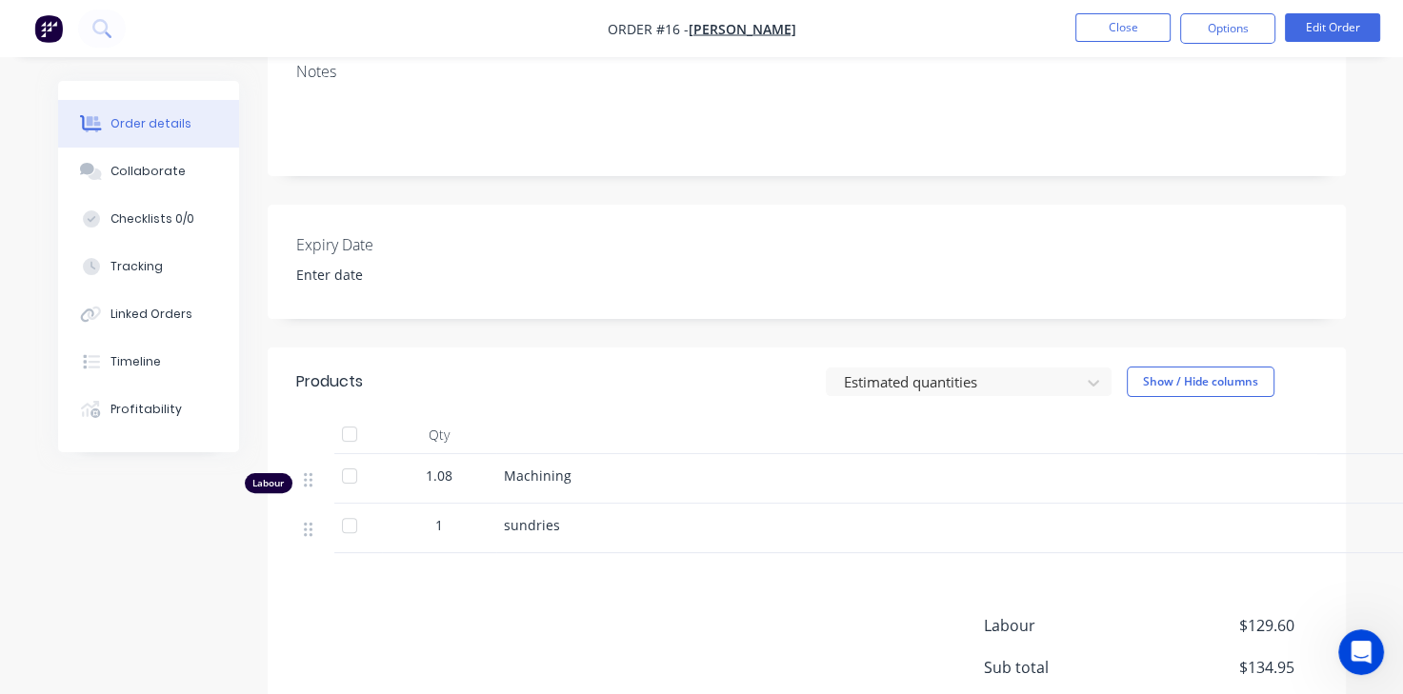
click at [691, 484] on div "Machining" at bounding box center [972, 476] width 937 height 20
click at [551, 483] on span "Machining" at bounding box center [538, 476] width 68 height 18
click at [1328, 31] on button "Edit Order" at bounding box center [1331, 27] width 95 height 29
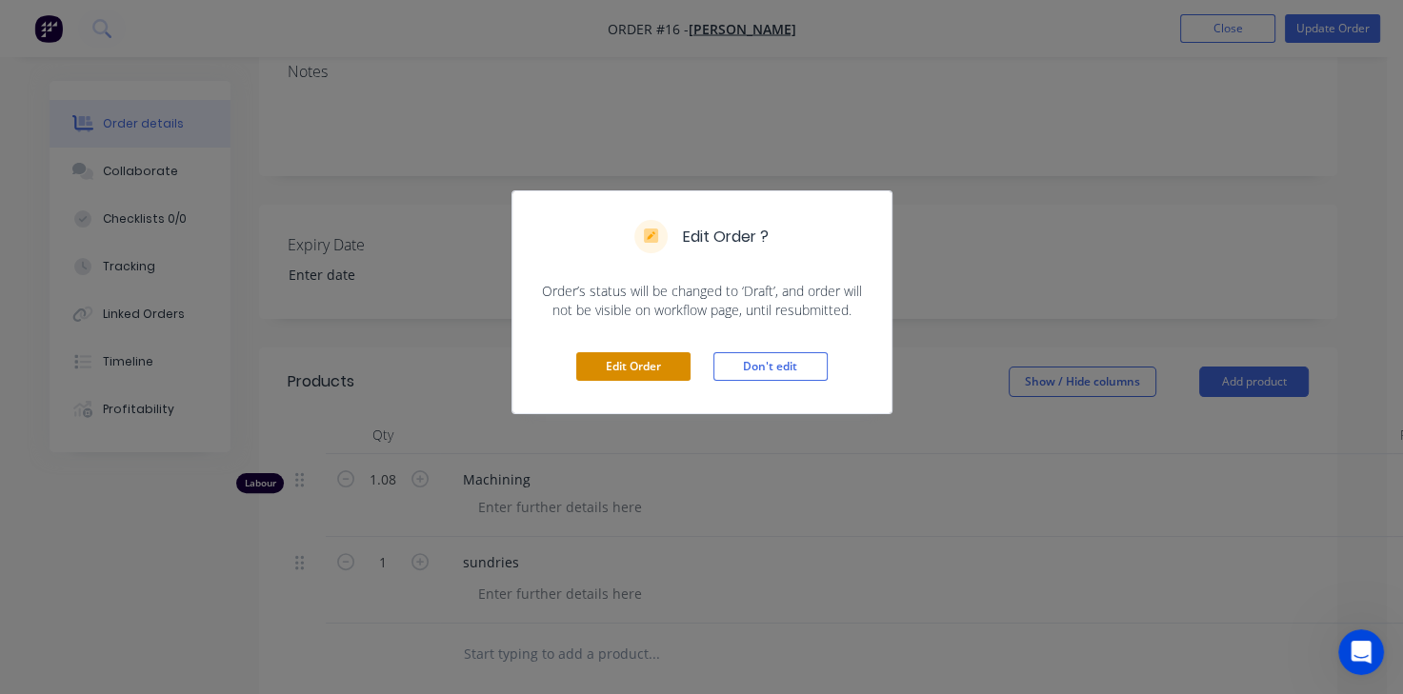
click at [634, 368] on button "Edit Order" at bounding box center [633, 366] width 114 height 29
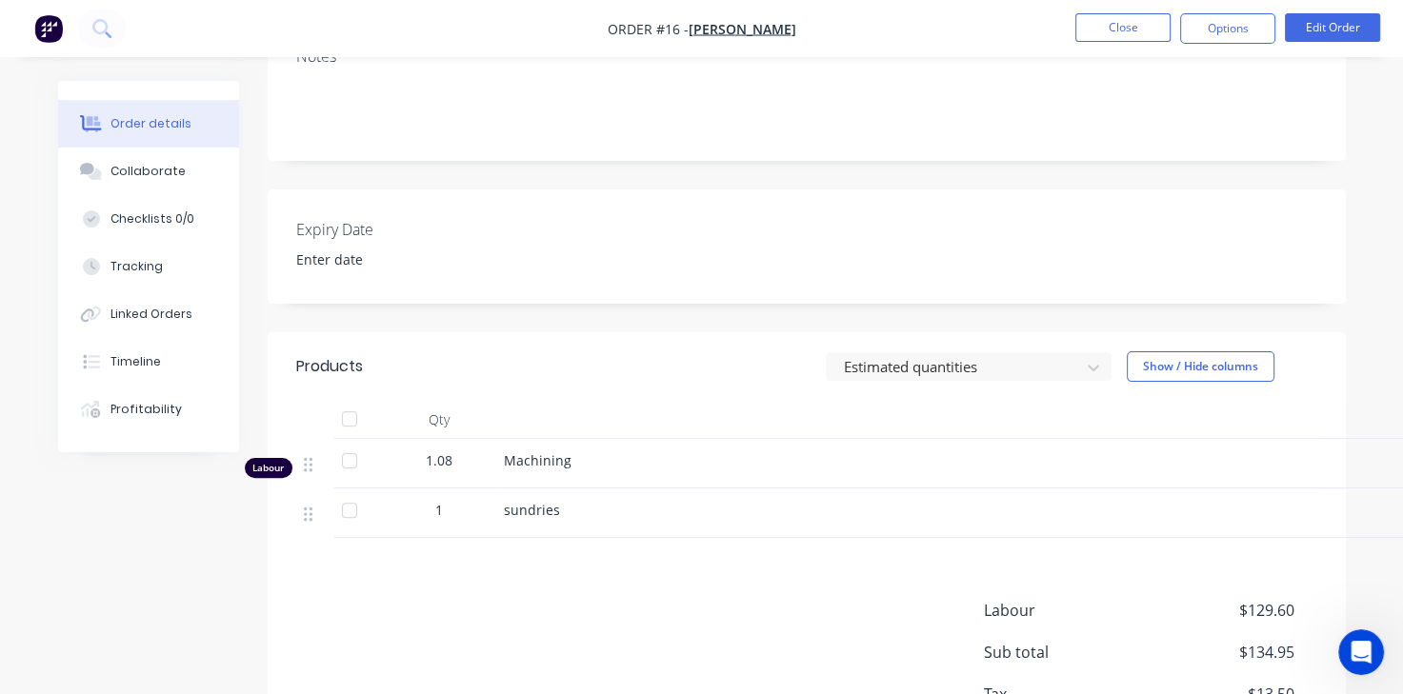
scroll to position [540, 0]
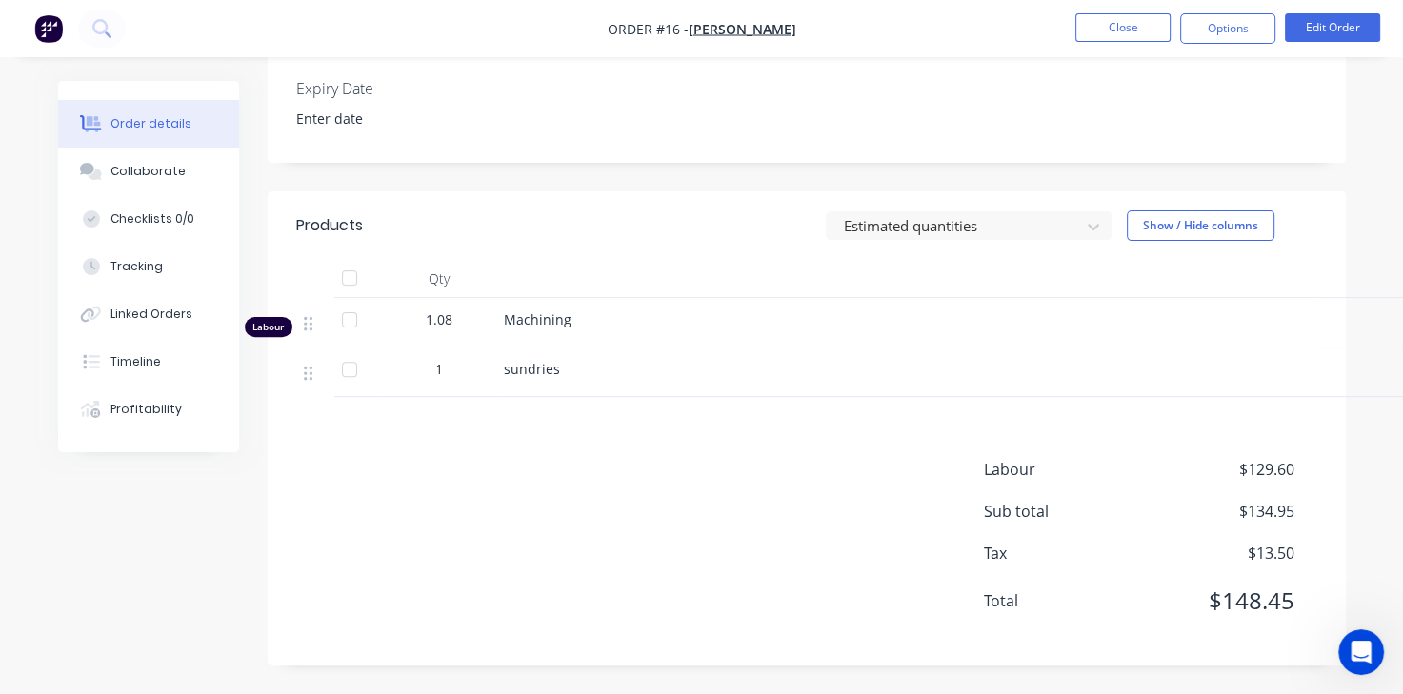
click at [536, 317] on span "Machining" at bounding box center [538, 319] width 68 height 18
click at [1323, 34] on button "Edit Order" at bounding box center [1331, 27] width 95 height 29
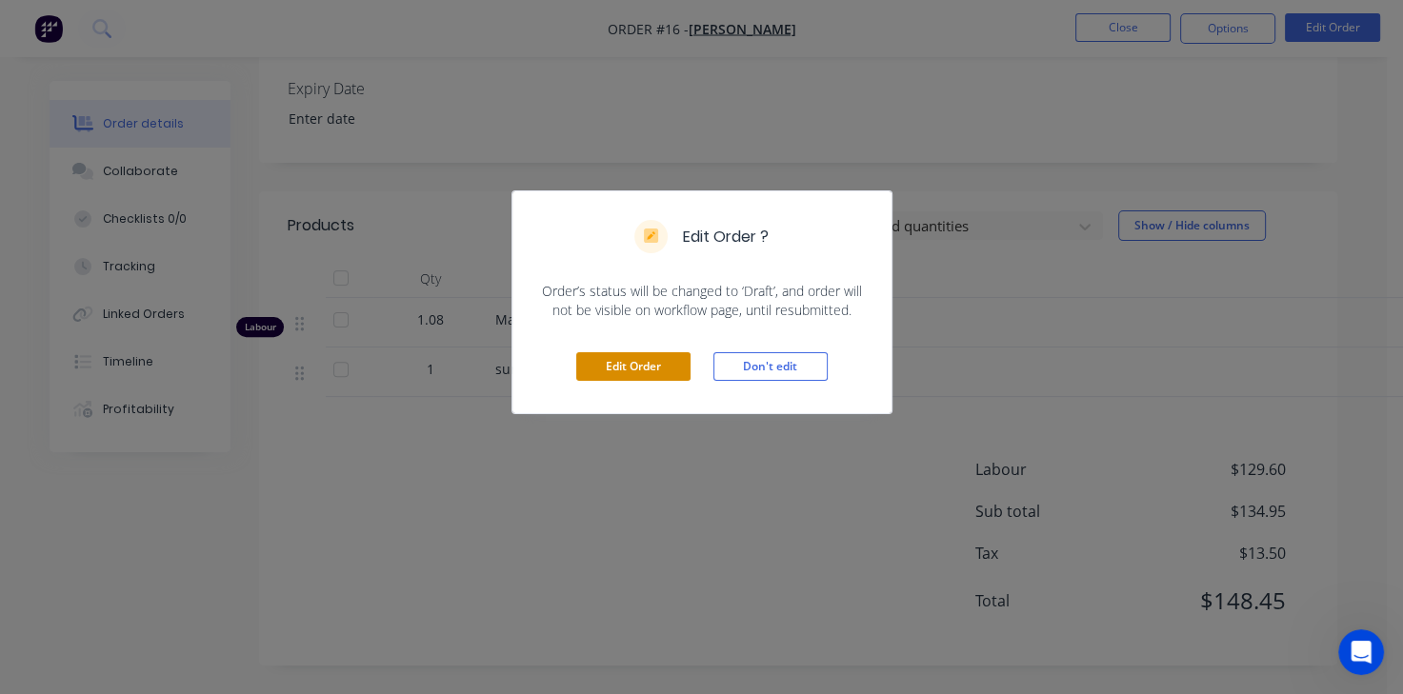
click at [662, 374] on button "Edit Order" at bounding box center [633, 366] width 114 height 29
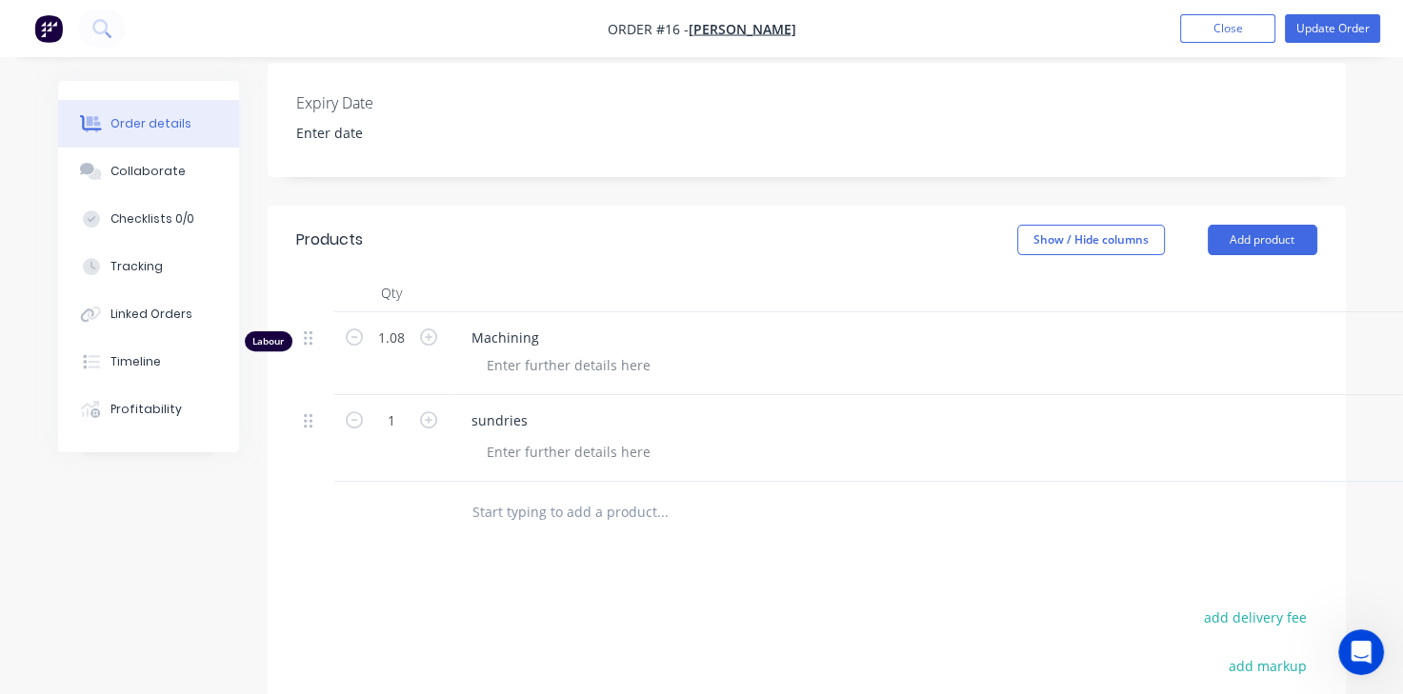
scroll to position [560, 0]
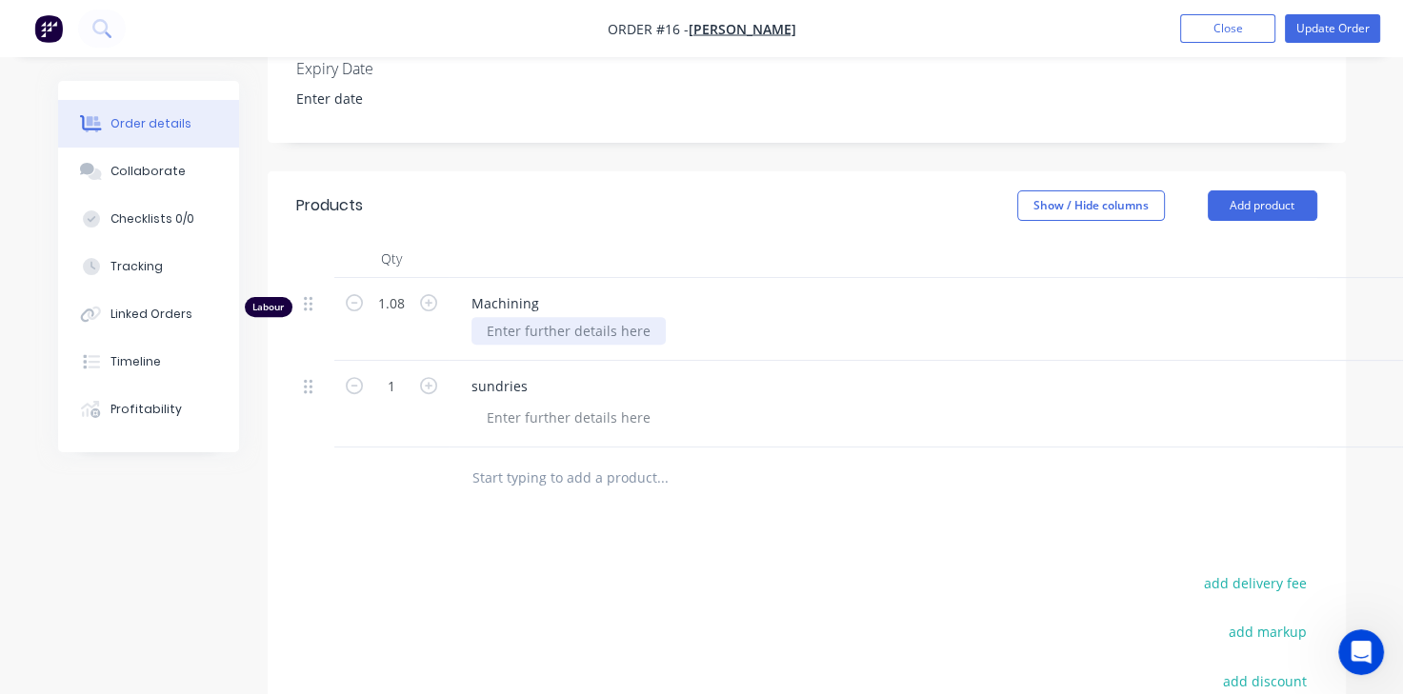
click at [573, 344] on div at bounding box center [568, 331] width 194 height 28
click at [1328, 31] on button "Update Order" at bounding box center [1331, 28] width 95 height 29
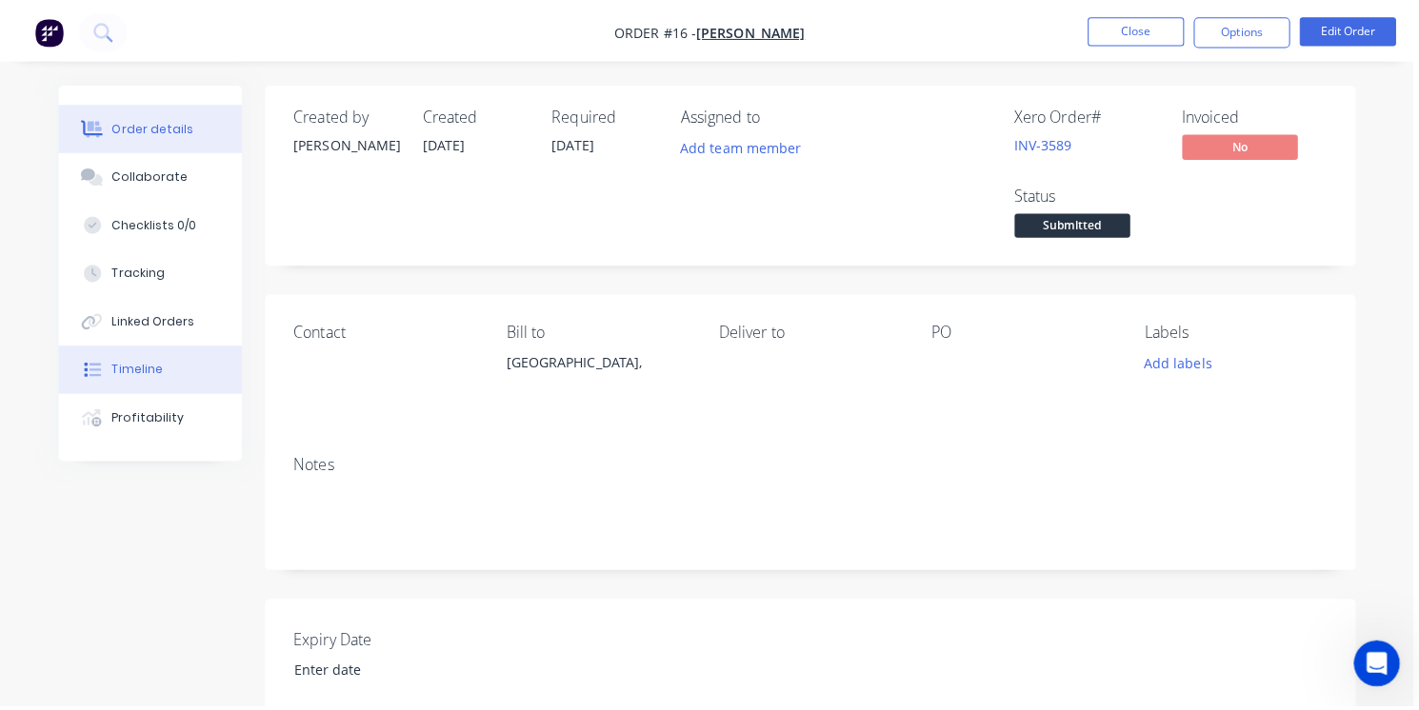
scroll to position [0, 0]
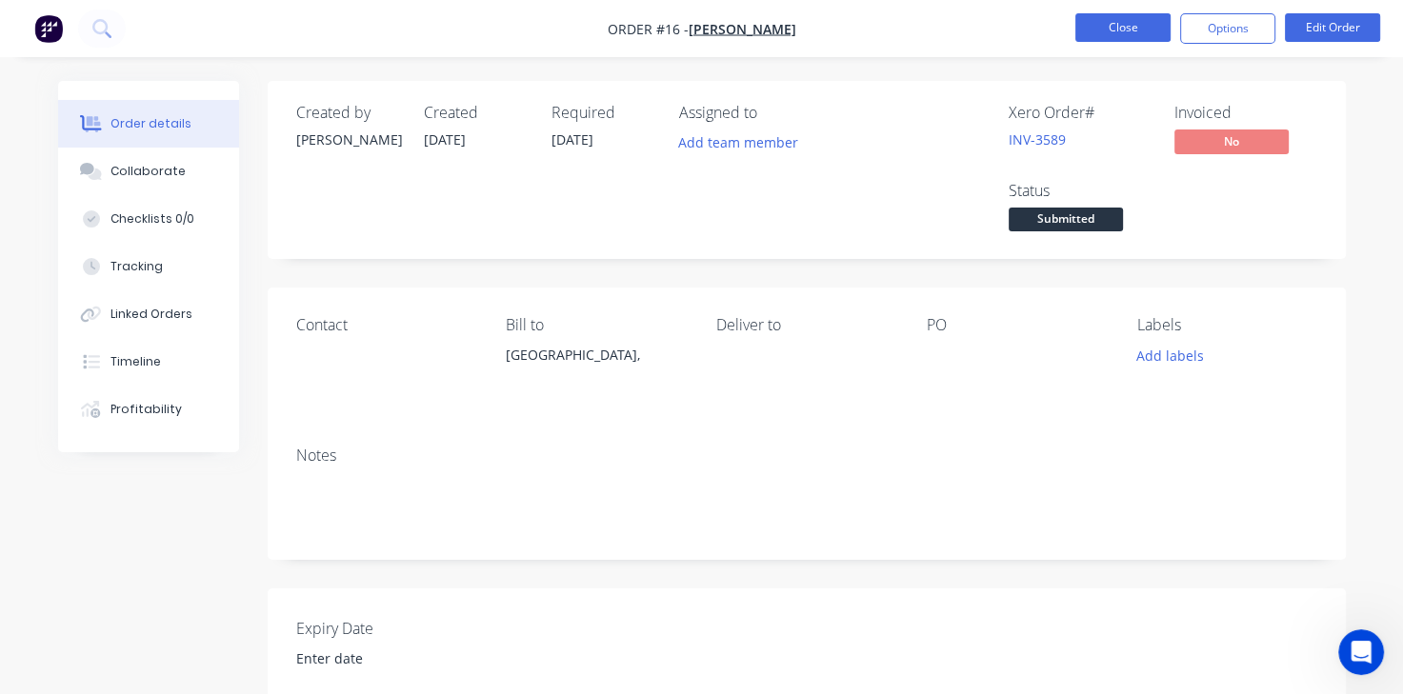
click at [1146, 31] on button "Close" at bounding box center [1122, 27] width 95 height 29
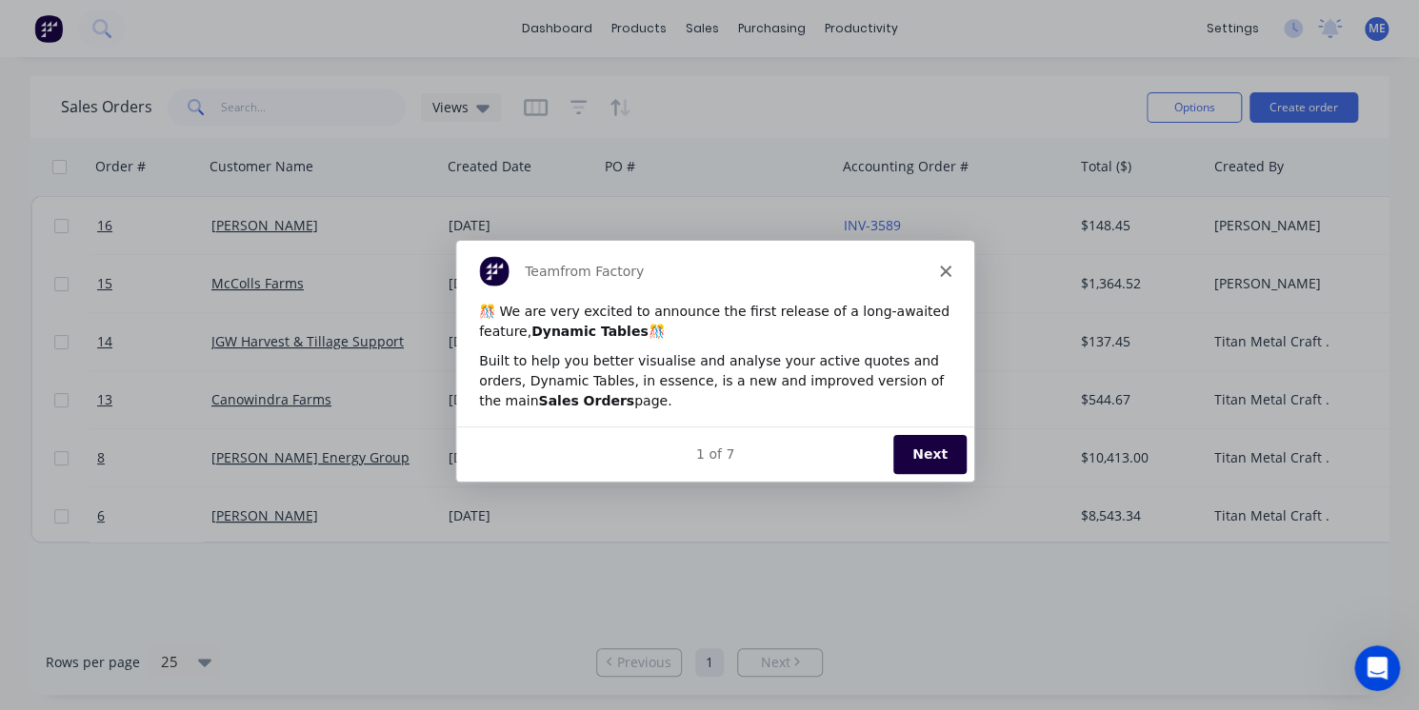
click at [943, 265] on icon "Close" at bounding box center [944, 269] width 11 height 11
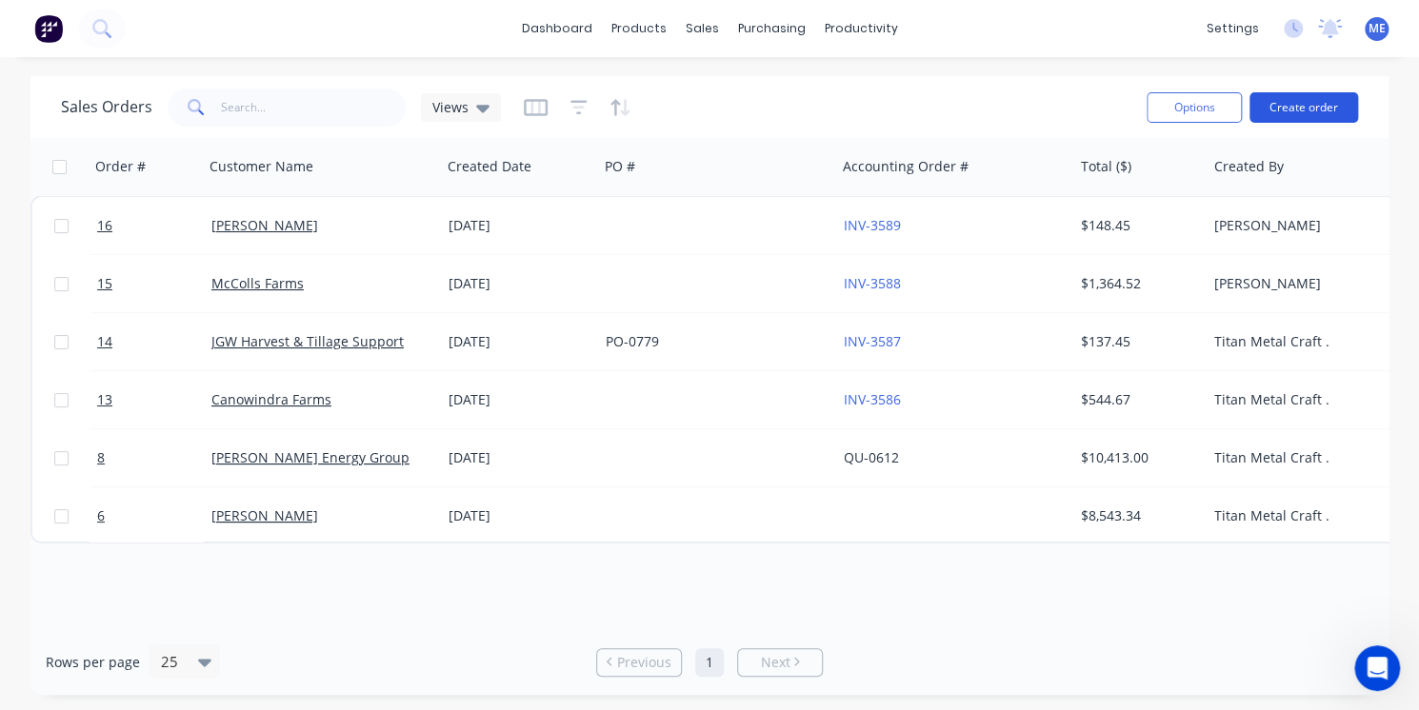
click at [1315, 116] on button "Create order" at bounding box center [1303, 107] width 109 height 30
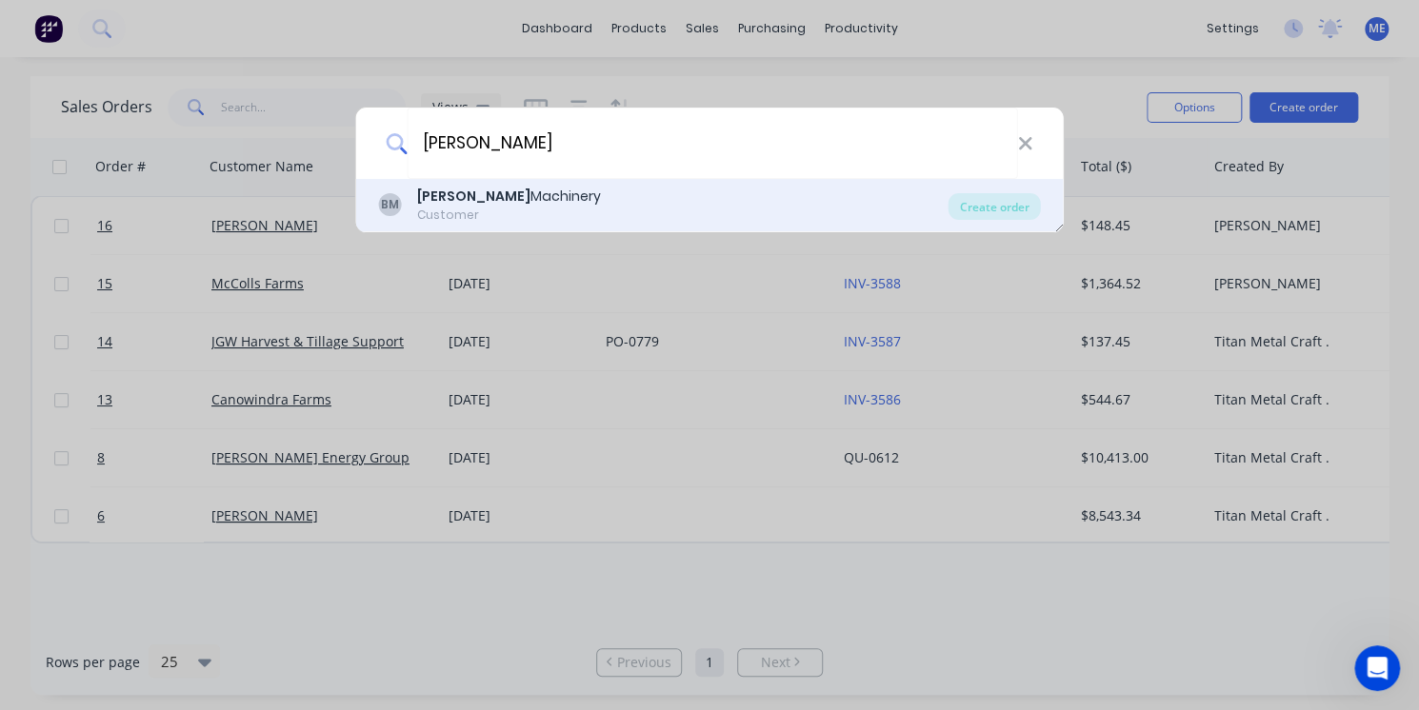
type input "[PERSON_NAME]"
click at [529, 204] on div "[PERSON_NAME] Machinery" at bounding box center [509, 197] width 184 height 20
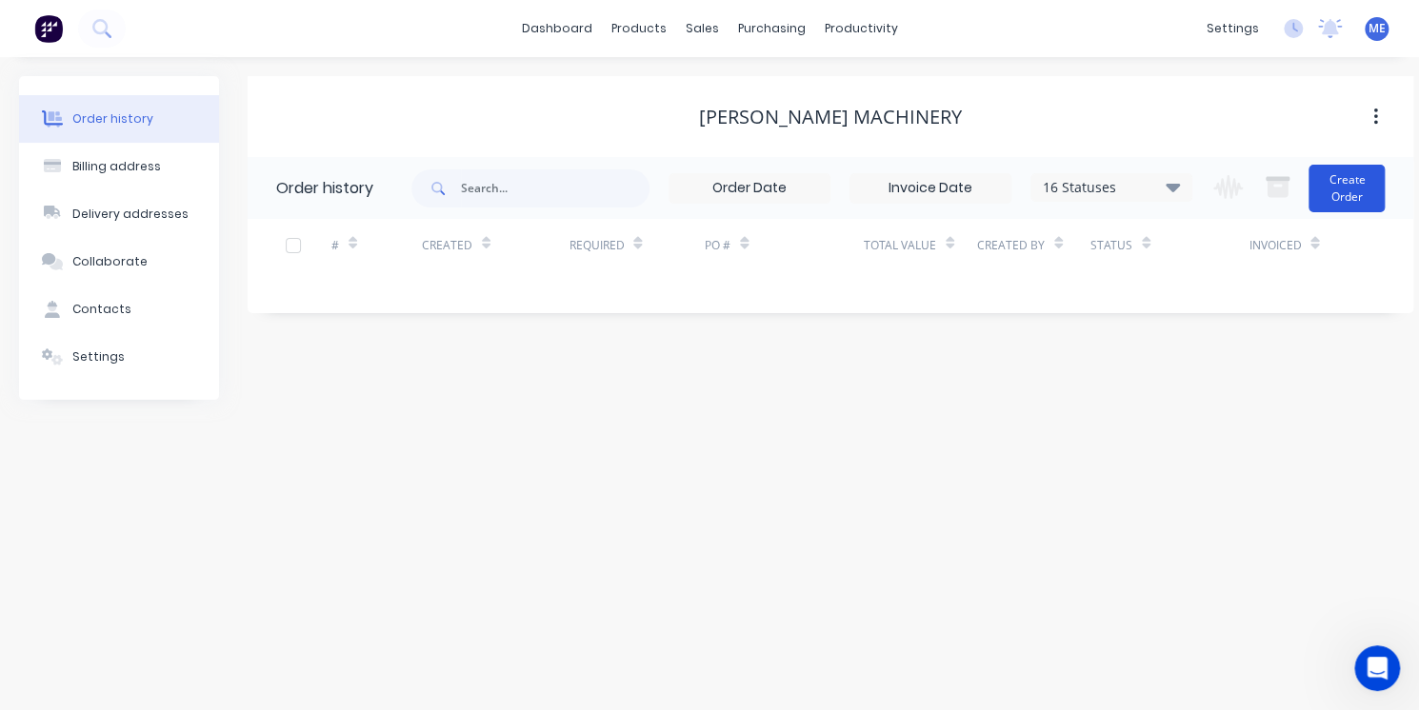
click at [1356, 188] on button "Create Order" at bounding box center [1346, 189] width 76 height 48
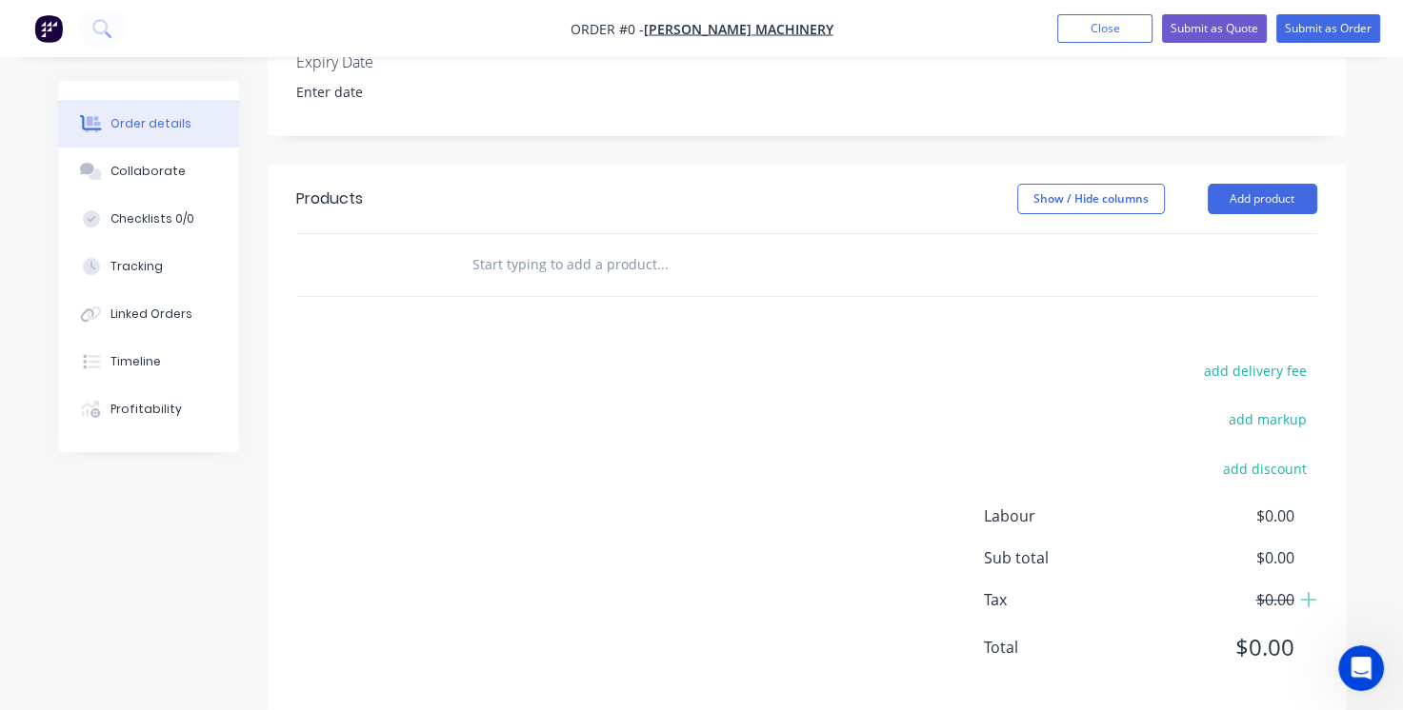
scroll to position [491, 0]
click at [655, 268] on input "text" at bounding box center [661, 264] width 381 height 38
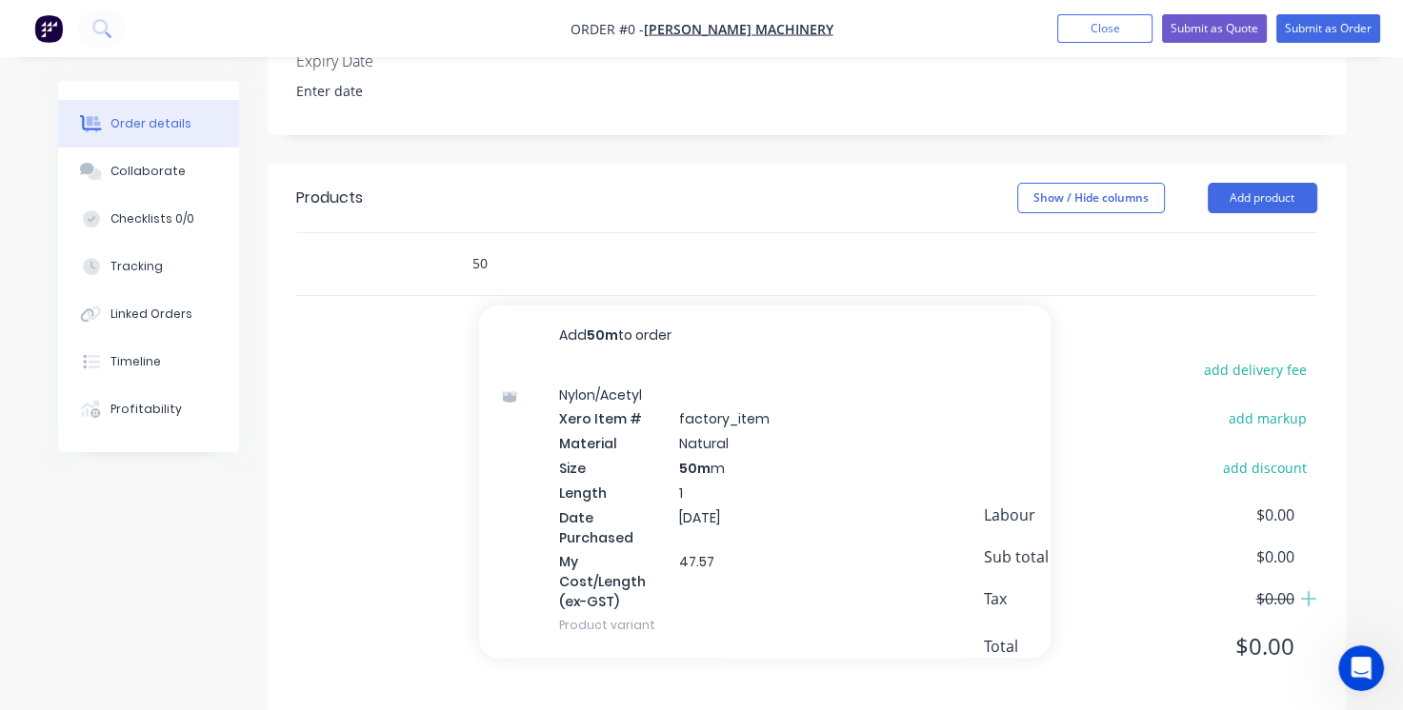
type input "5"
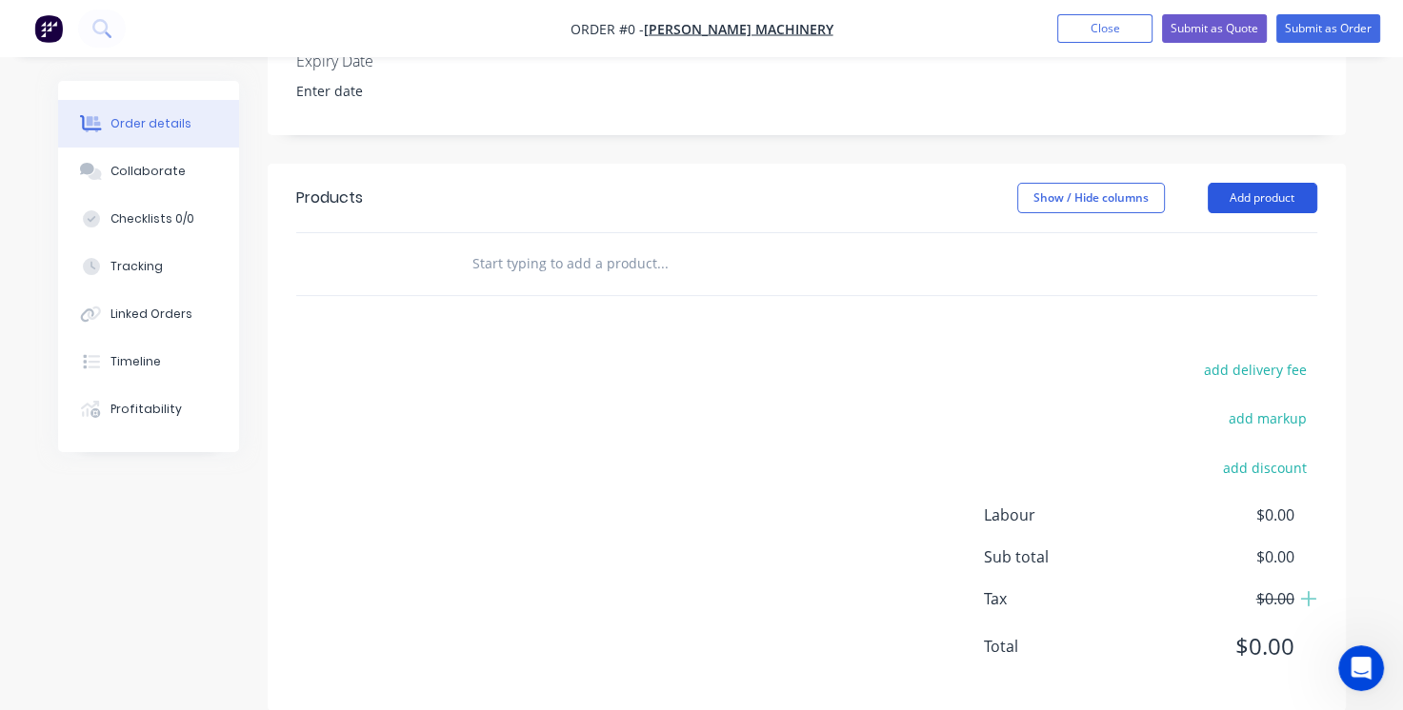
click at [1284, 207] on button "Add product" at bounding box center [1261, 198] width 109 height 30
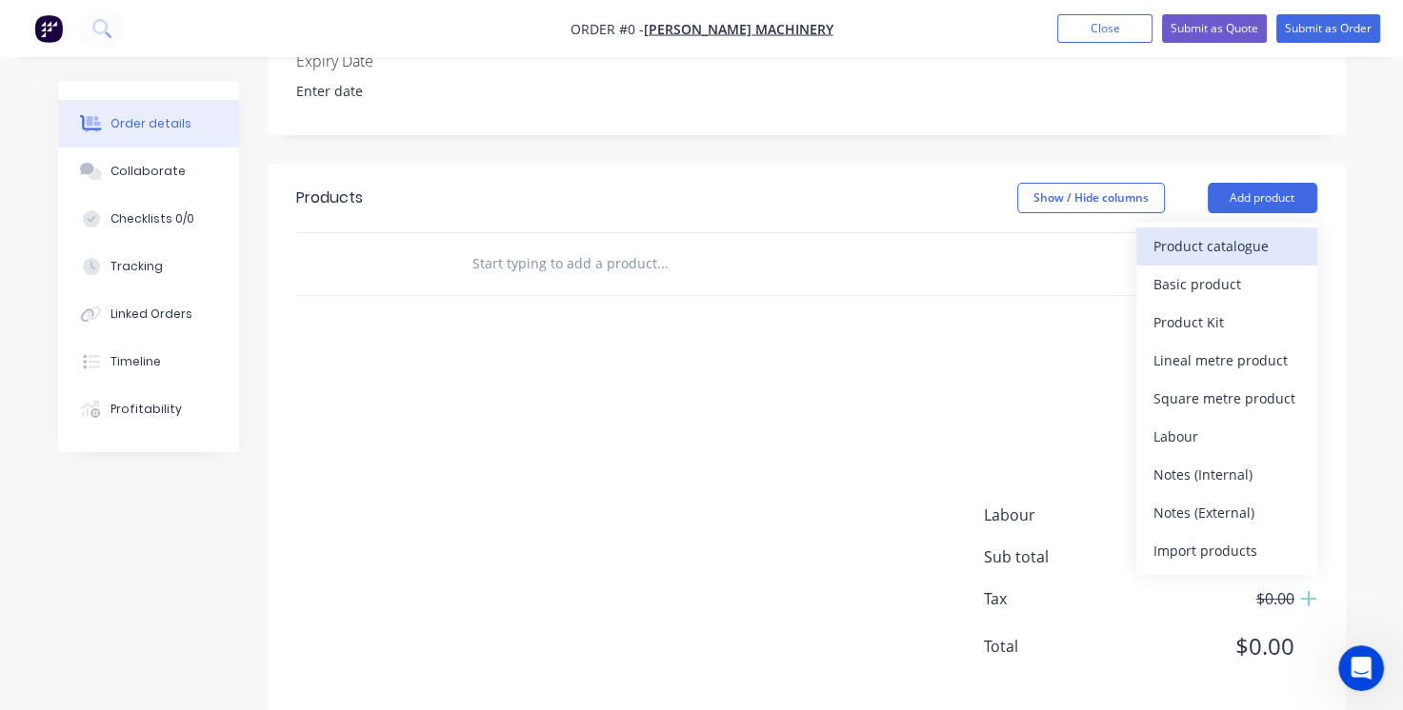
click at [1221, 258] on div "Product catalogue" at bounding box center [1226, 246] width 147 height 28
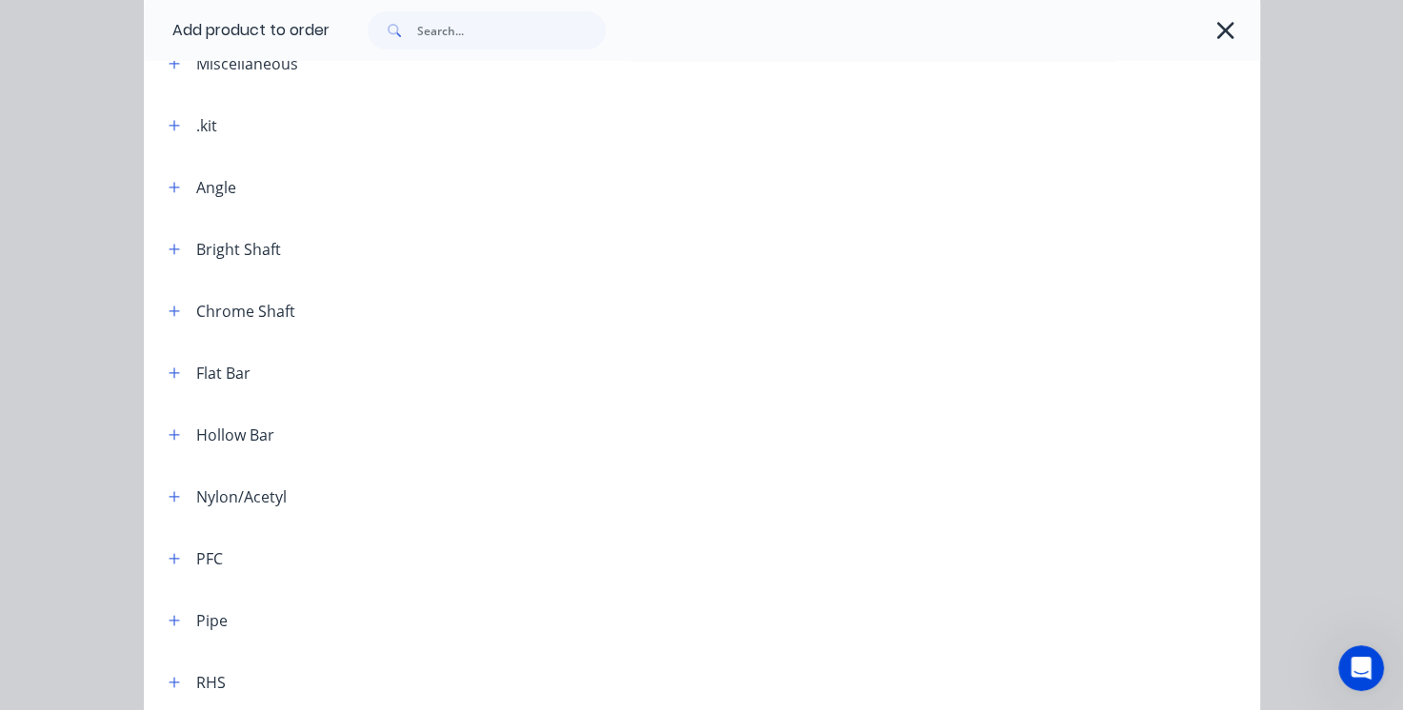
scroll to position [137, 0]
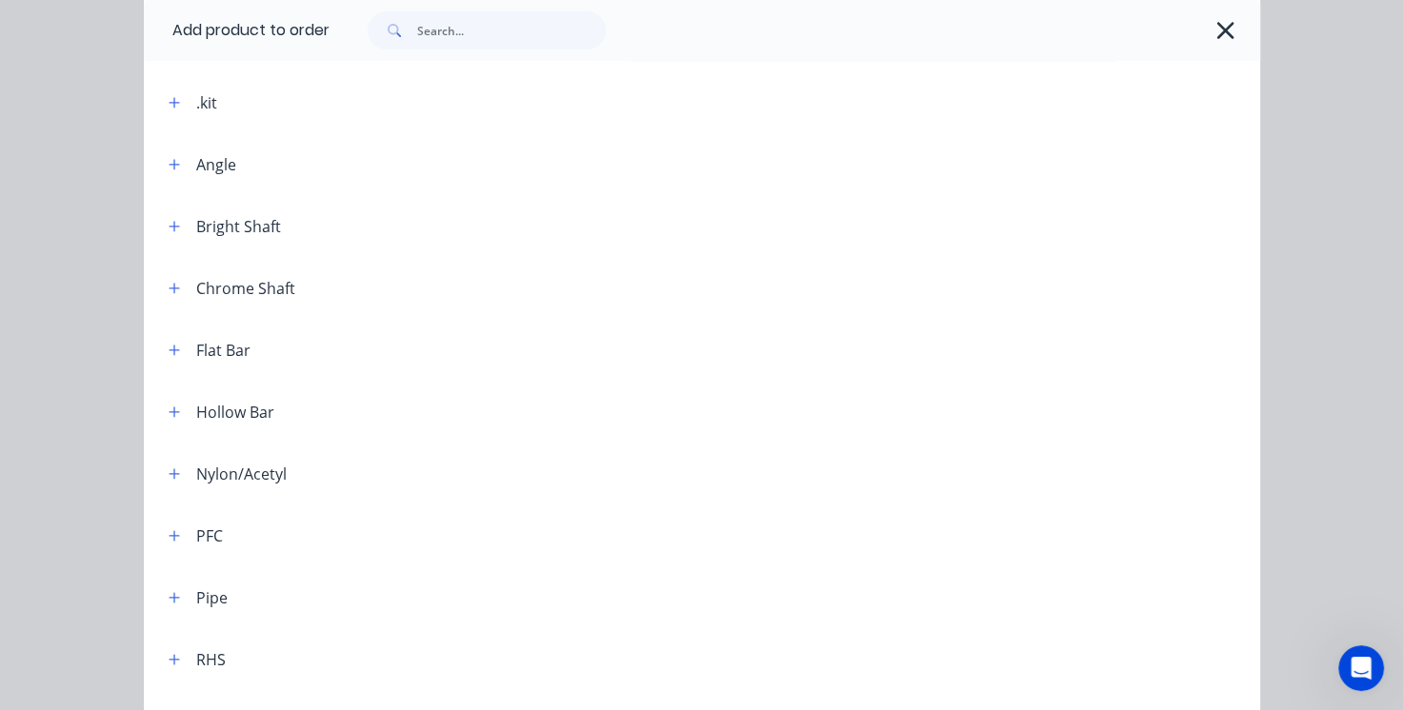
click at [526, 210] on header "Bright Shaft" at bounding box center [702, 226] width 1116 height 62
click at [253, 229] on div "Bright Shaft" at bounding box center [238, 226] width 85 height 23
click at [169, 228] on icon "button" at bounding box center [174, 226] width 11 height 13
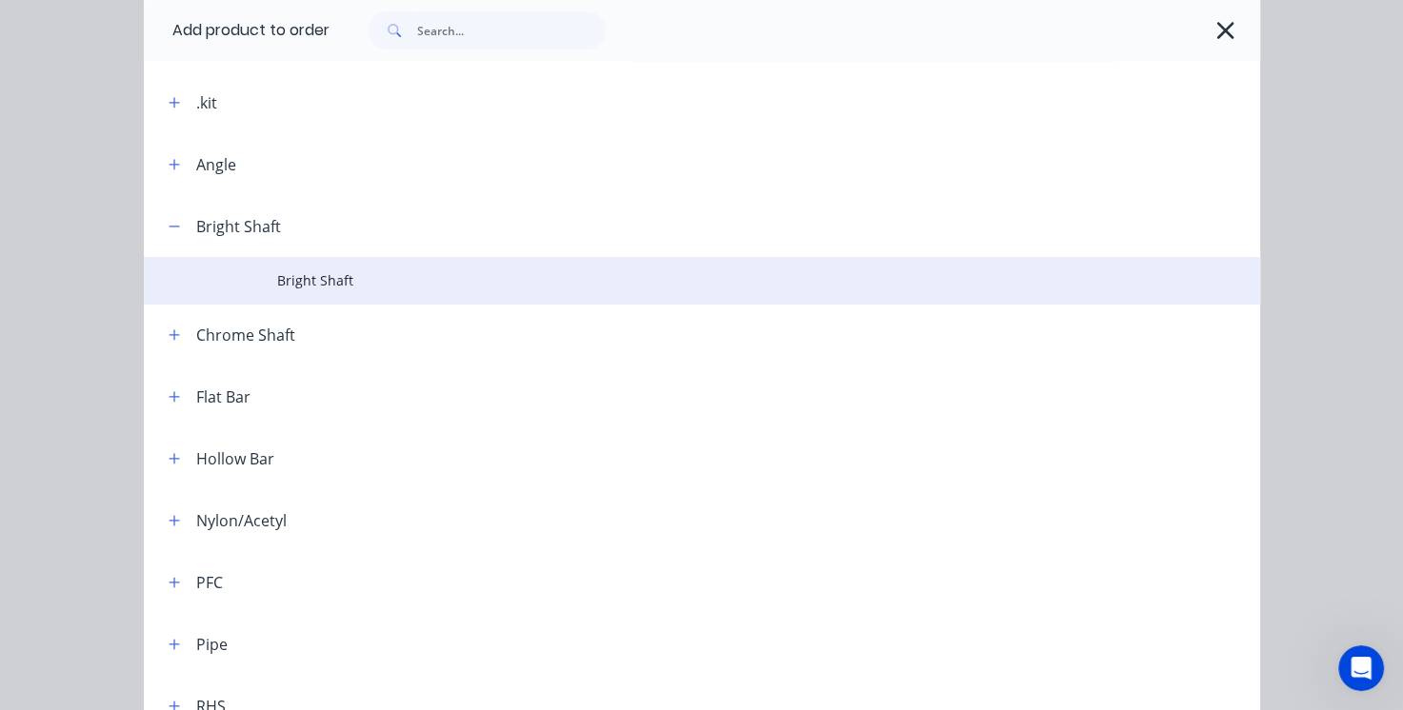
click at [319, 270] on span "Bright Shaft" at bounding box center [670, 280] width 786 height 20
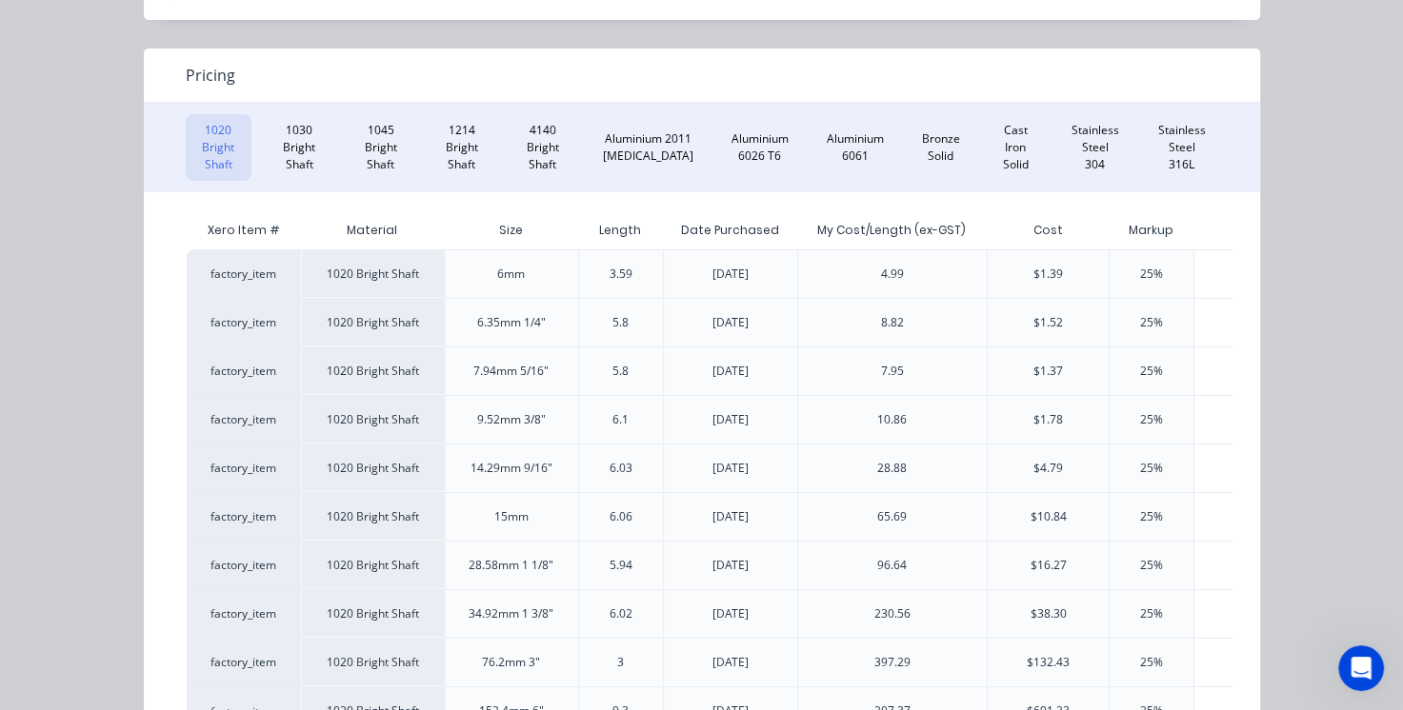
scroll to position [125, 0]
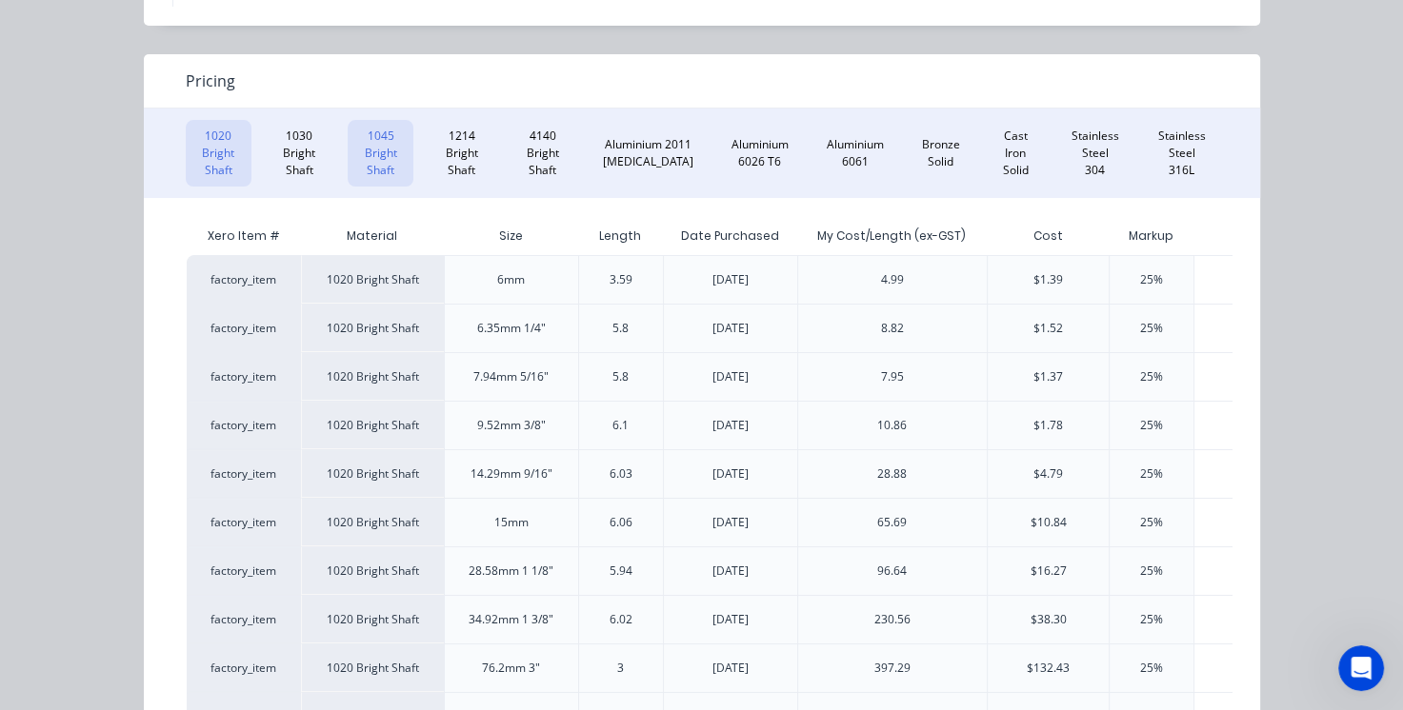
click at [381, 147] on button "1045 Bright Shaft" at bounding box center [381, 153] width 66 height 67
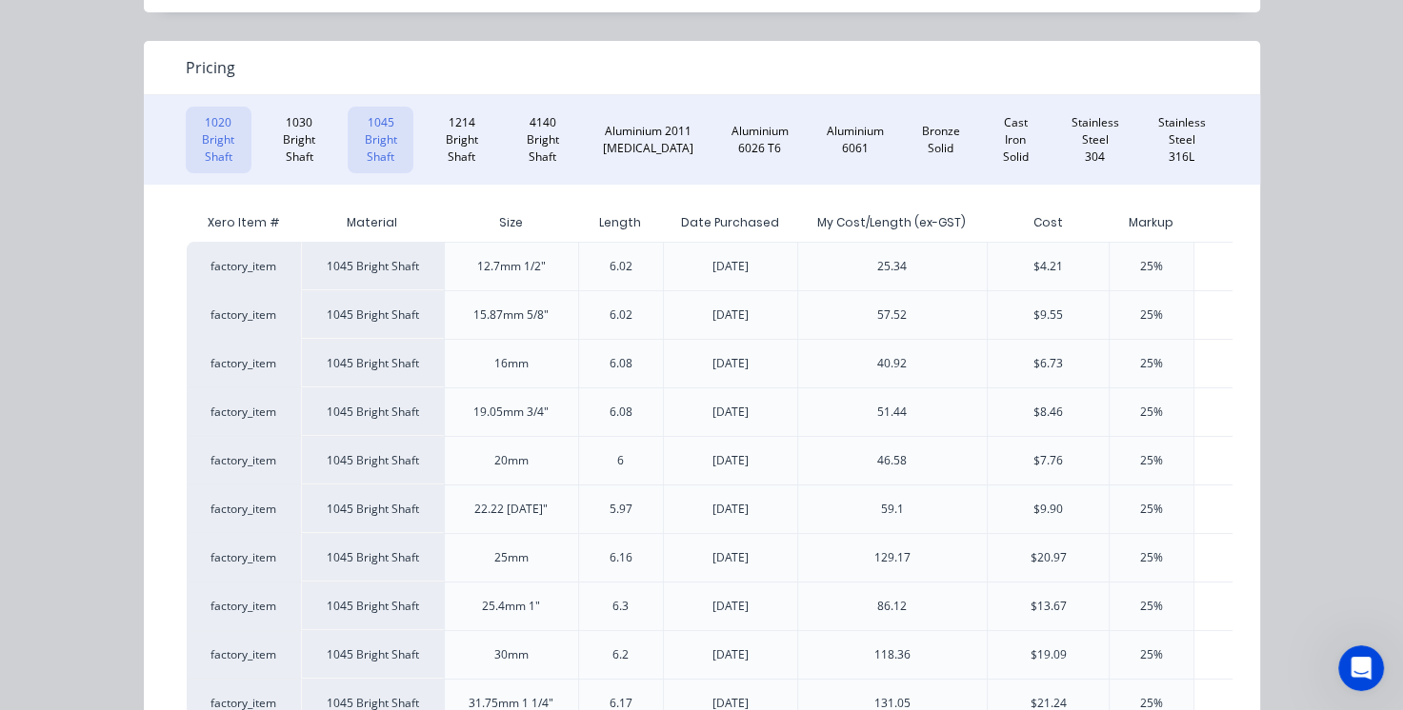
scroll to position [0, 0]
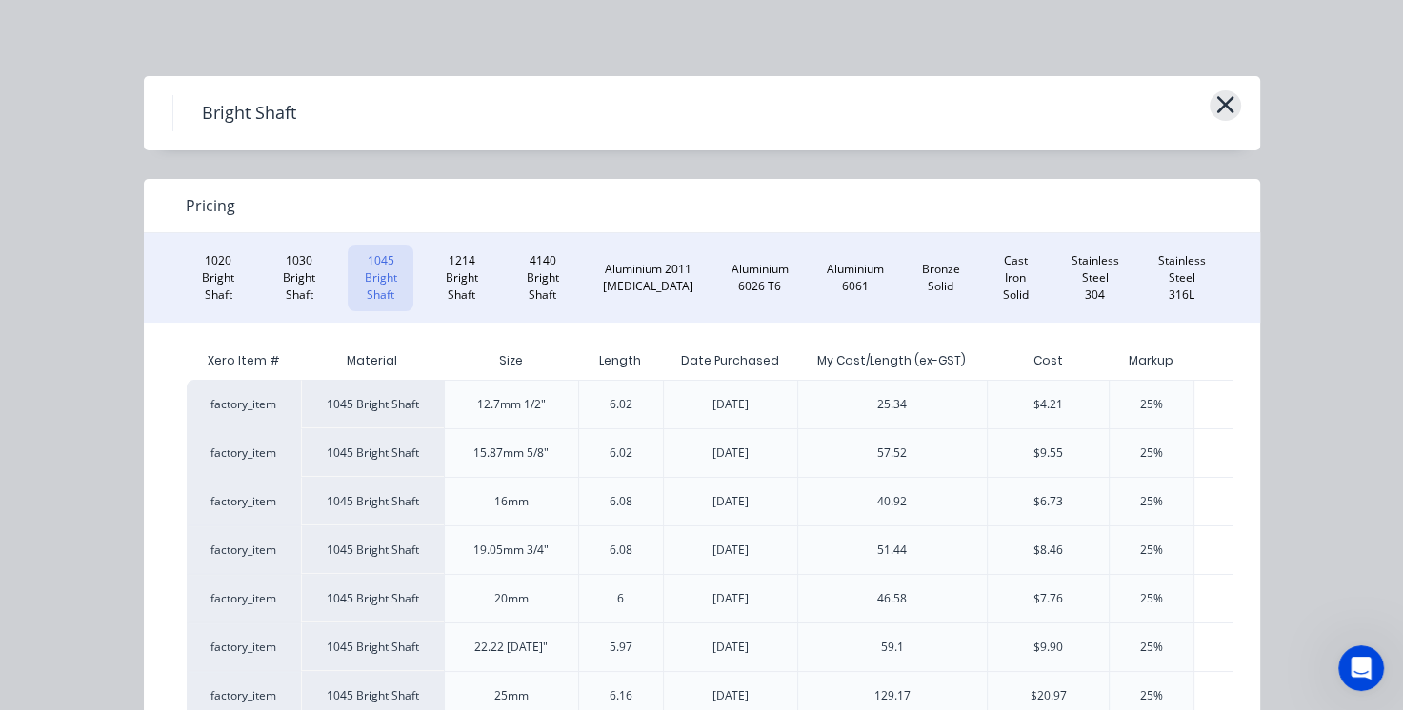
click at [1215, 104] on icon "button" at bounding box center [1225, 104] width 20 height 27
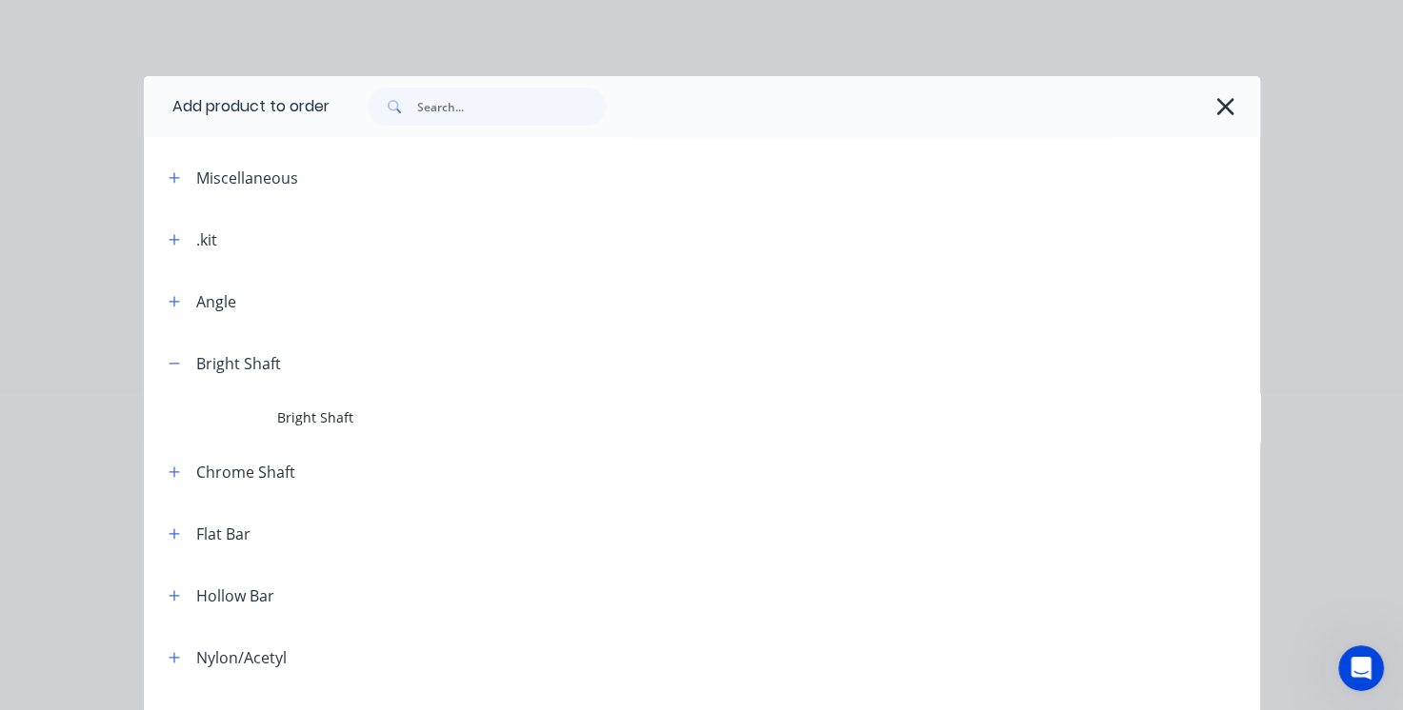
scroll to position [331, 0]
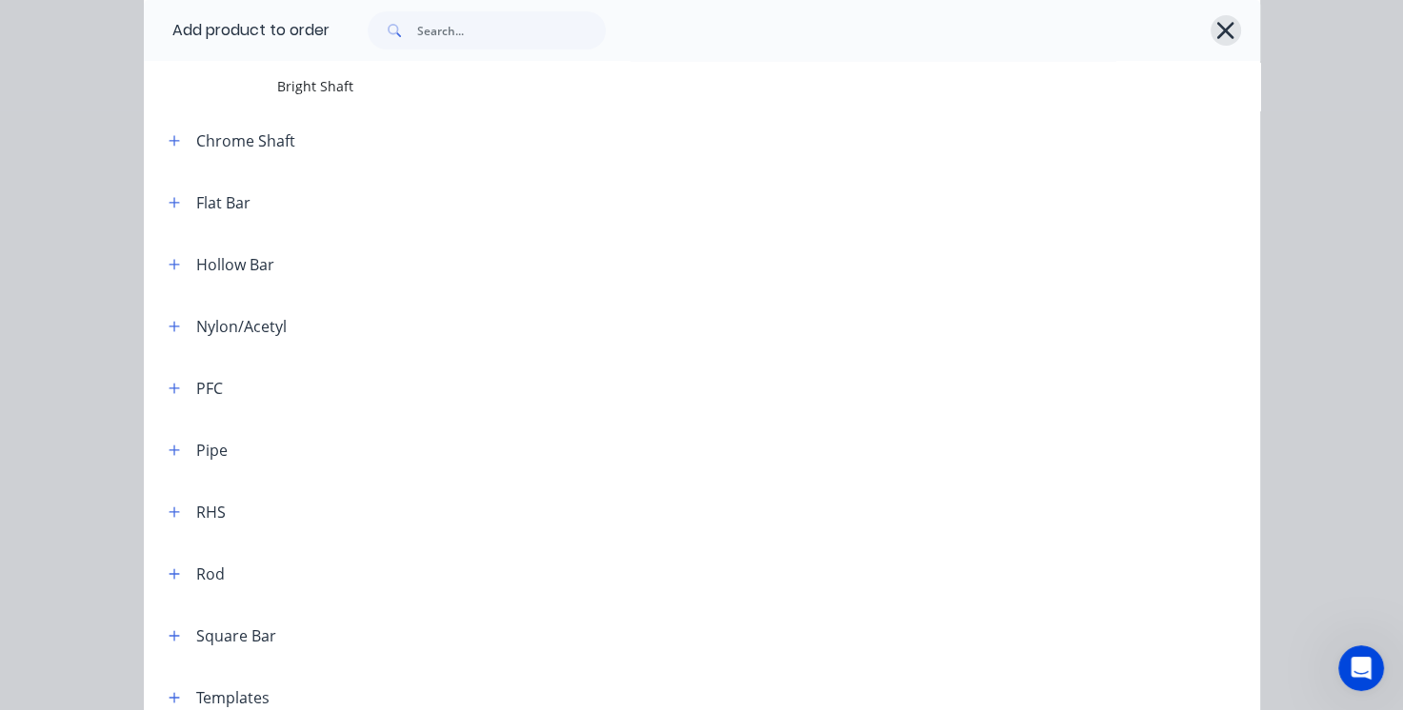
click at [1217, 26] on icon "button" at bounding box center [1225, 30] width 17 height 17
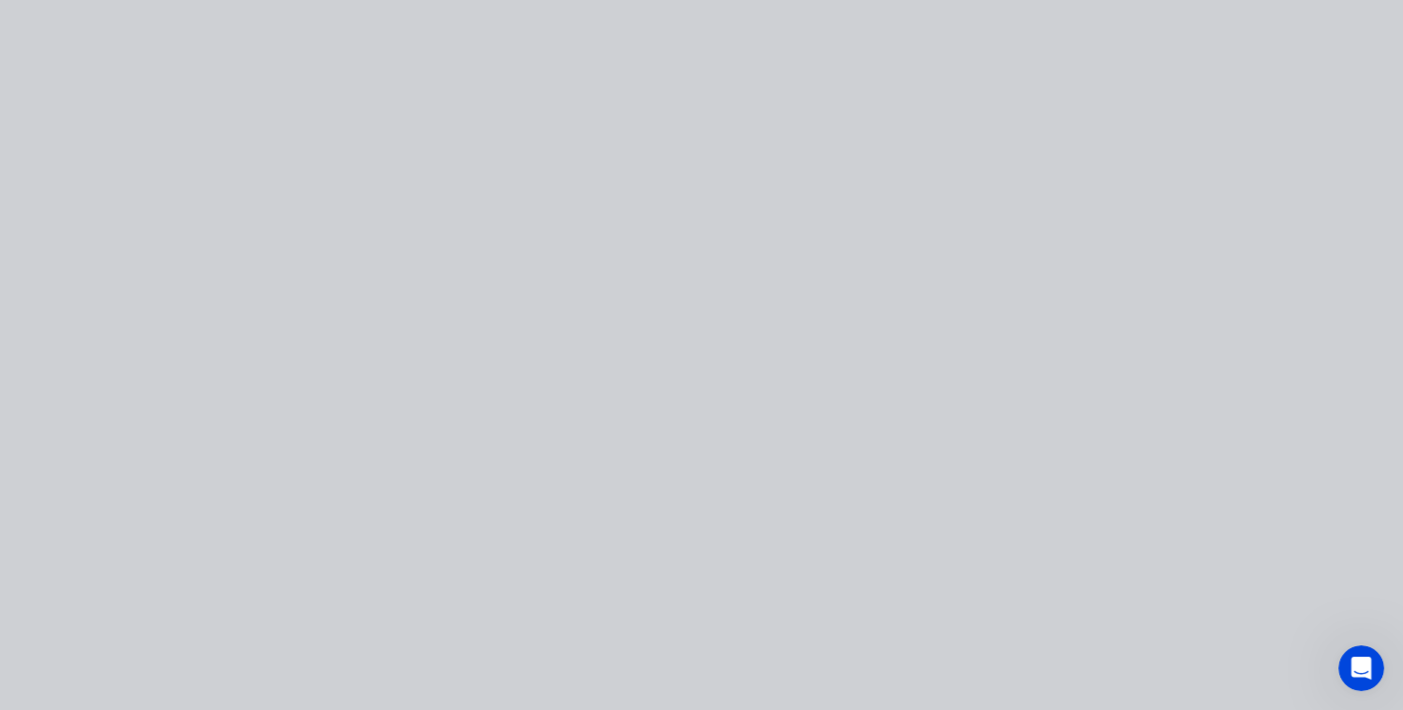
scroll to position [0, 0]
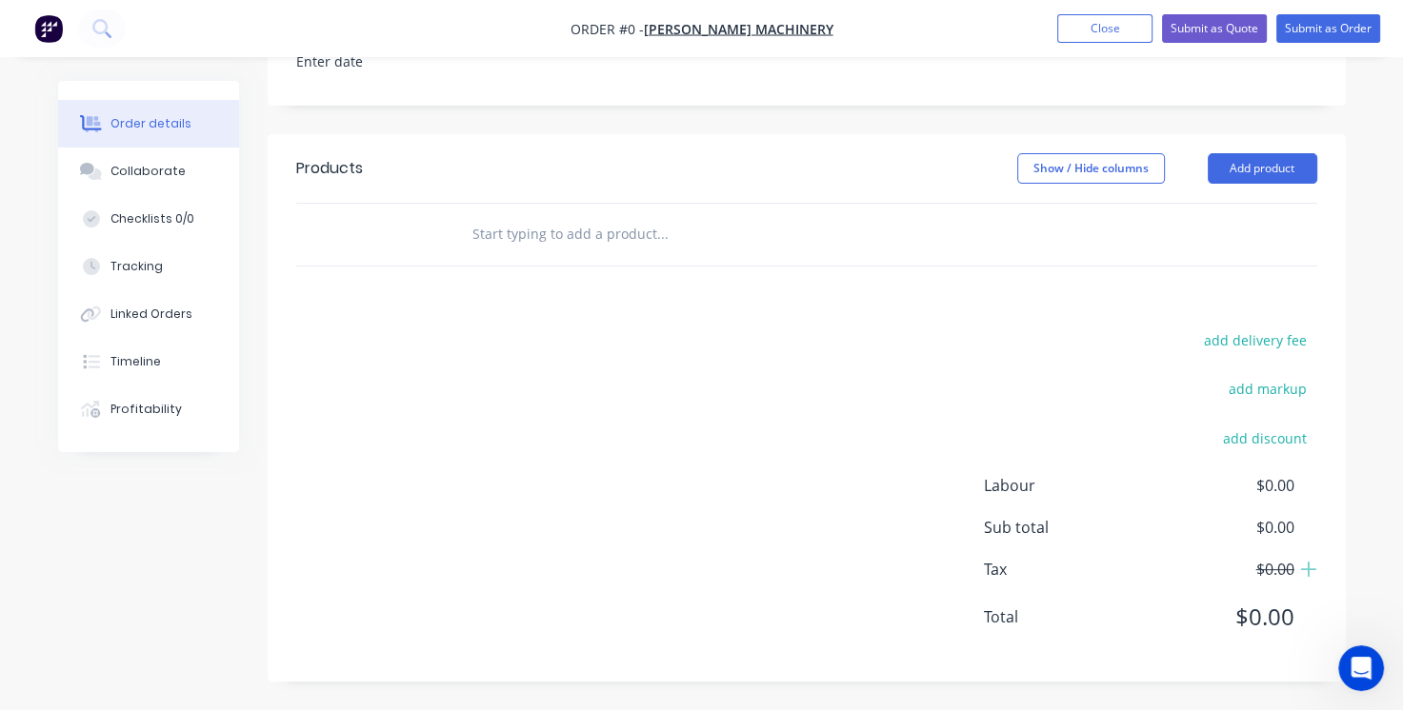
click at [729, 221] on input "text" at bounding box center [661, 234] width 381 height 38
click at [1350, 32] on button "Submit as Order" at bounding box center [1328, 28] width 104 height 29
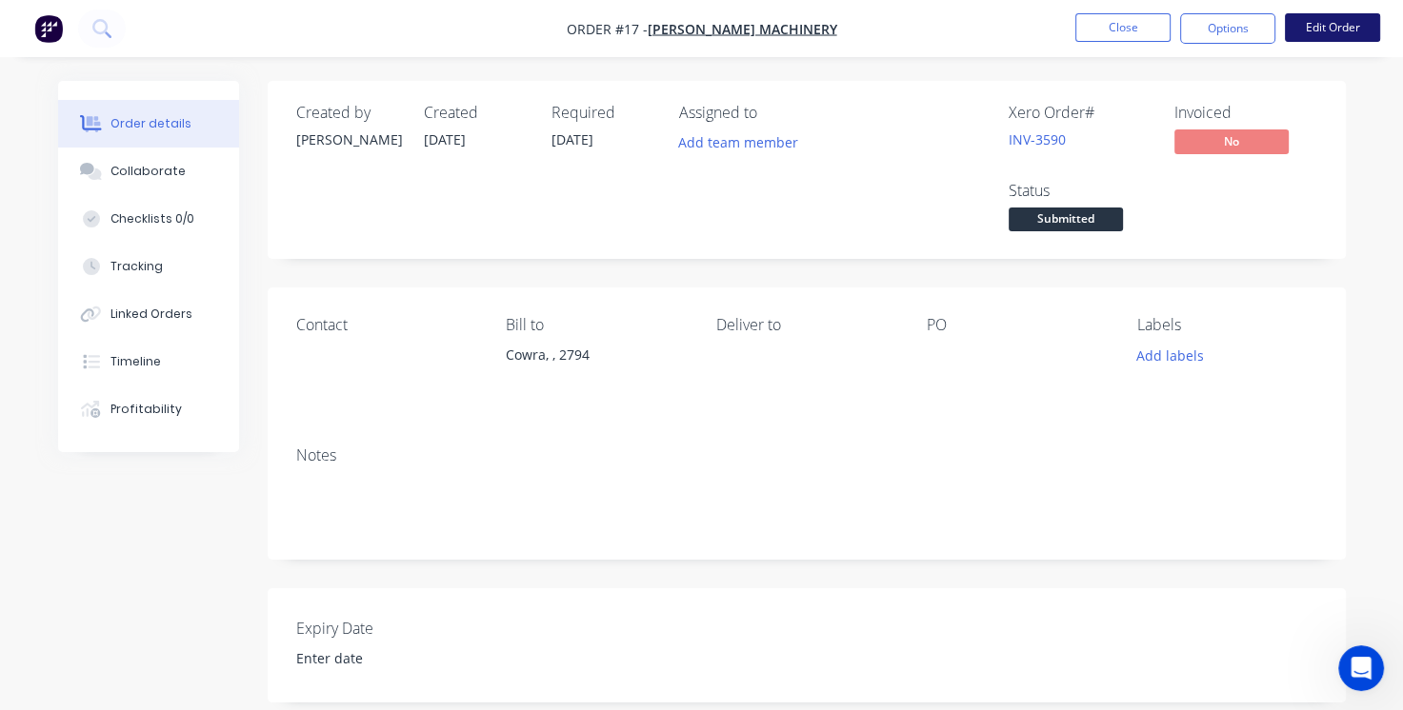
click at [1340, 25] on button "Edit Order" at bounding box center [1331, 27] width 95 height 29
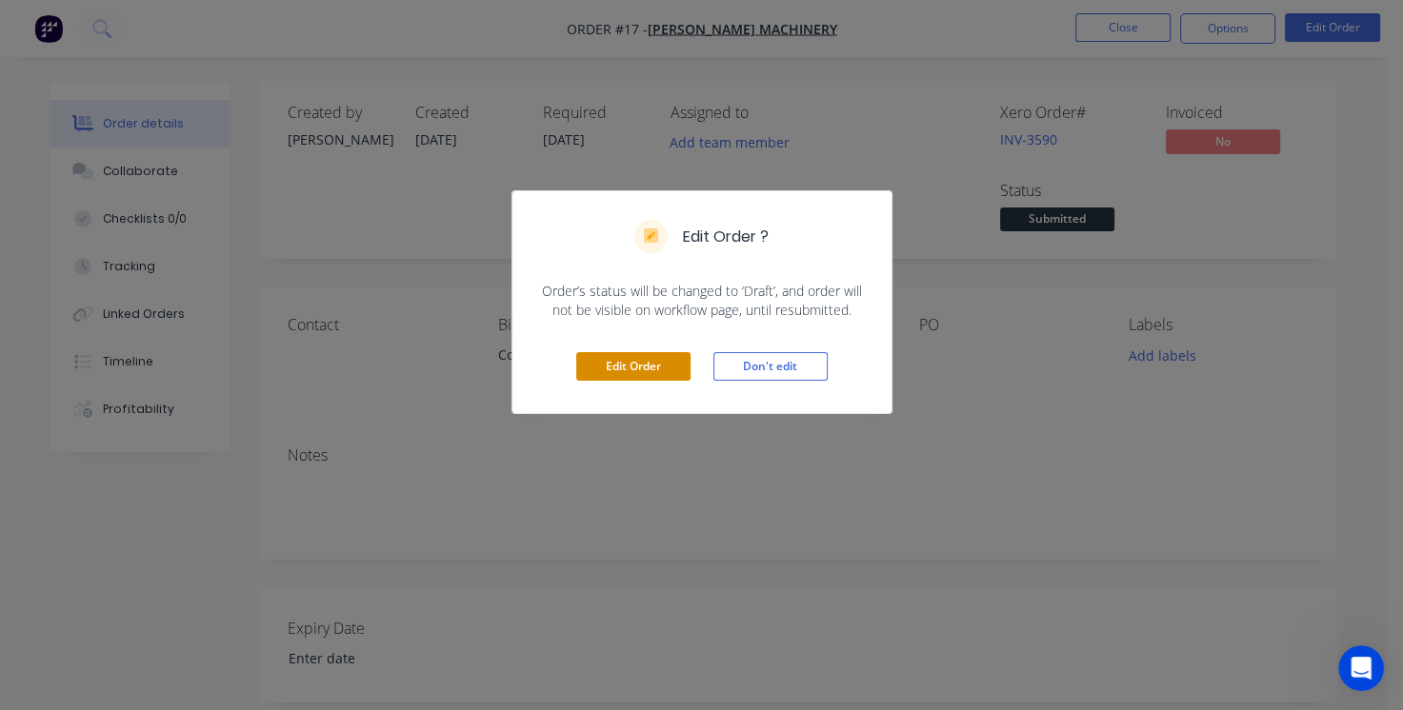
click at [639, 370] on button "Edit Order" at bounding box center [633, 366] width 114 height 29
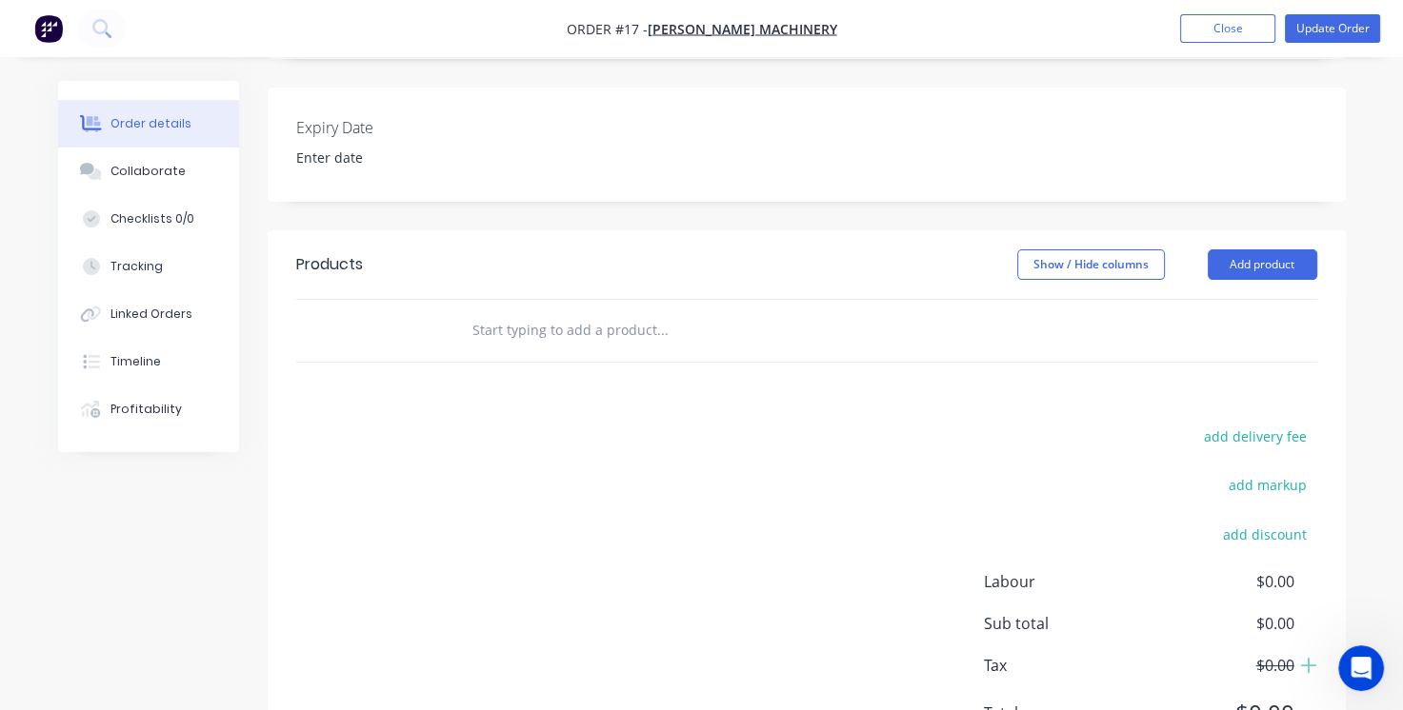
scroll to position [597, 0]
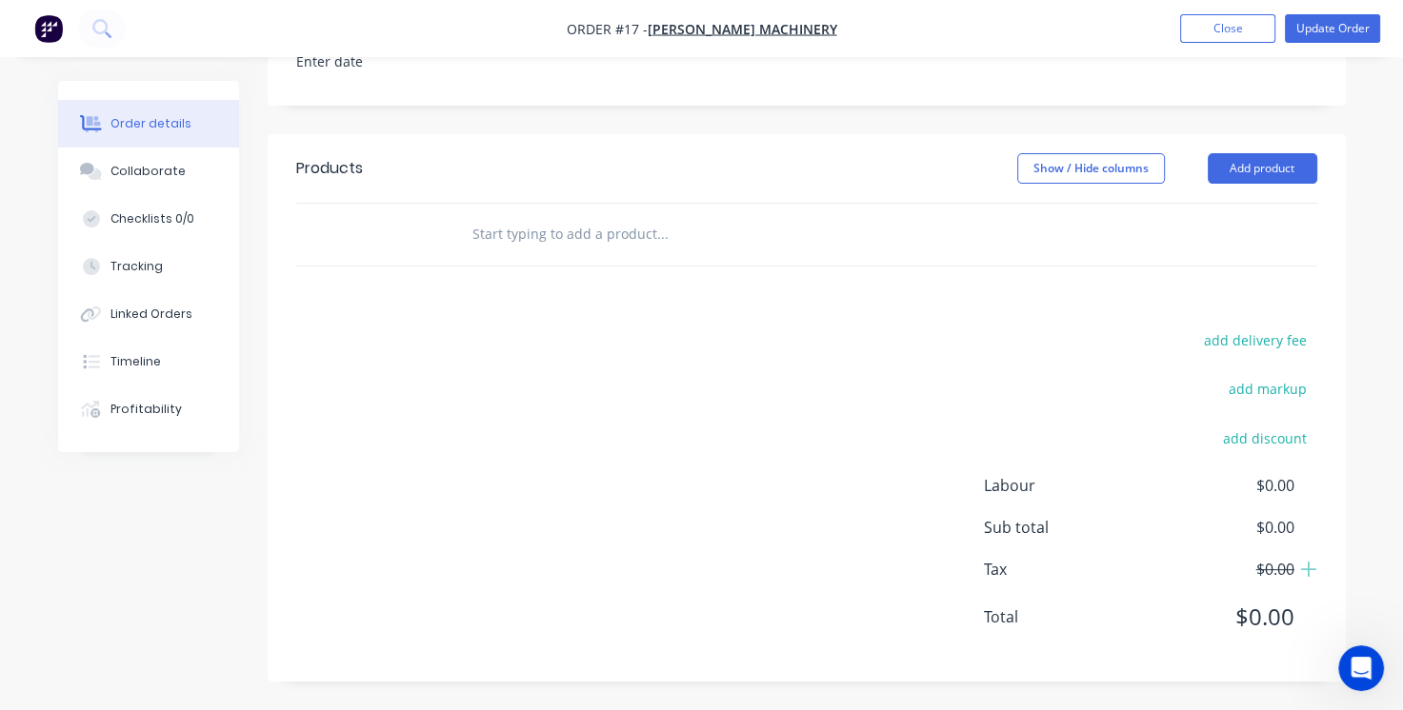
click at [566, 230] on input "text" at bounding box center [661, 234] width 381 height 38
type input "5"
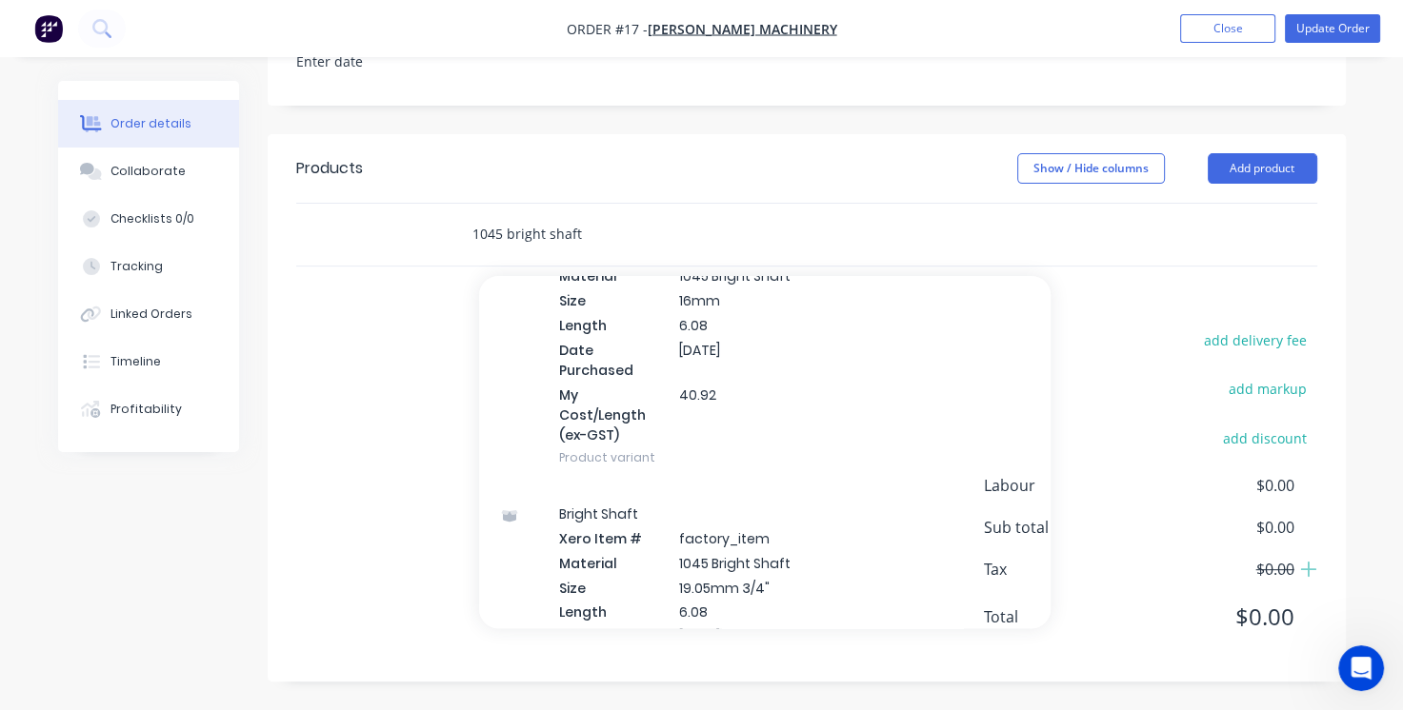
scroll to position [788, 0]
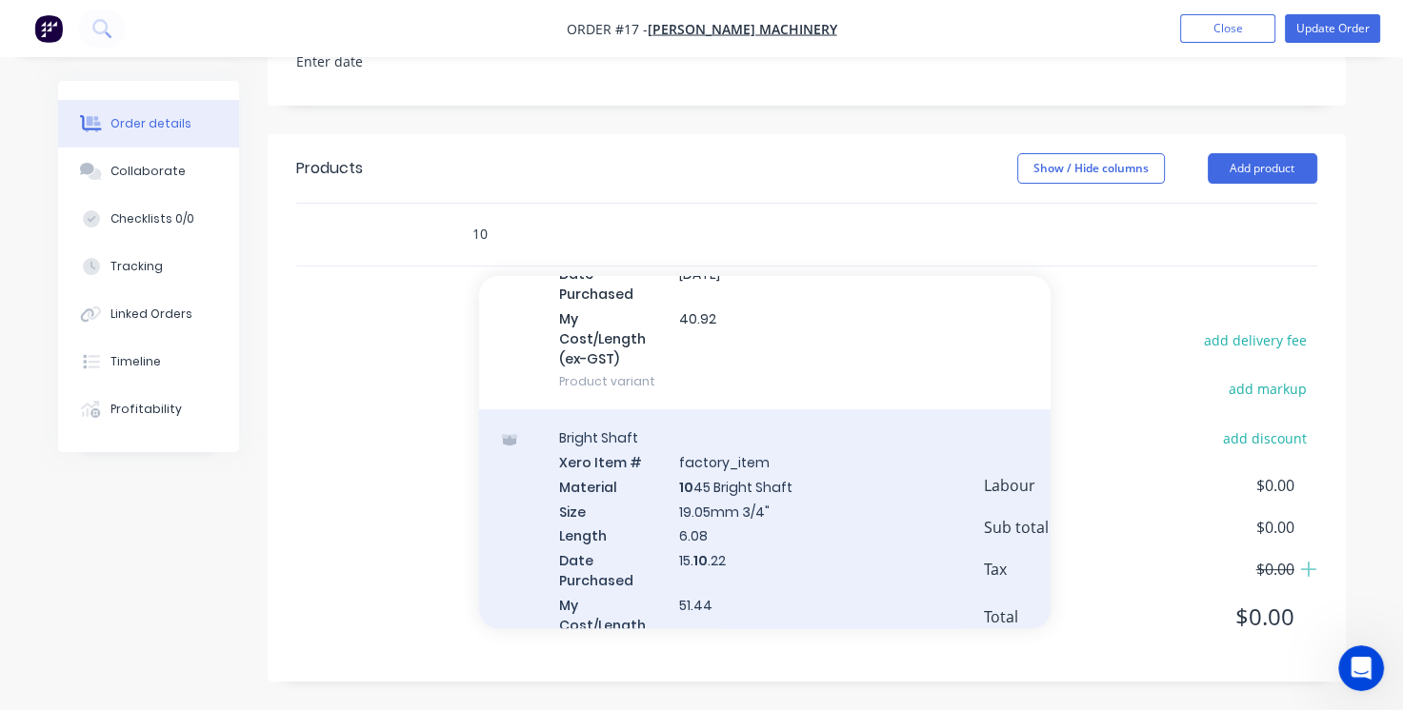
type input "1"
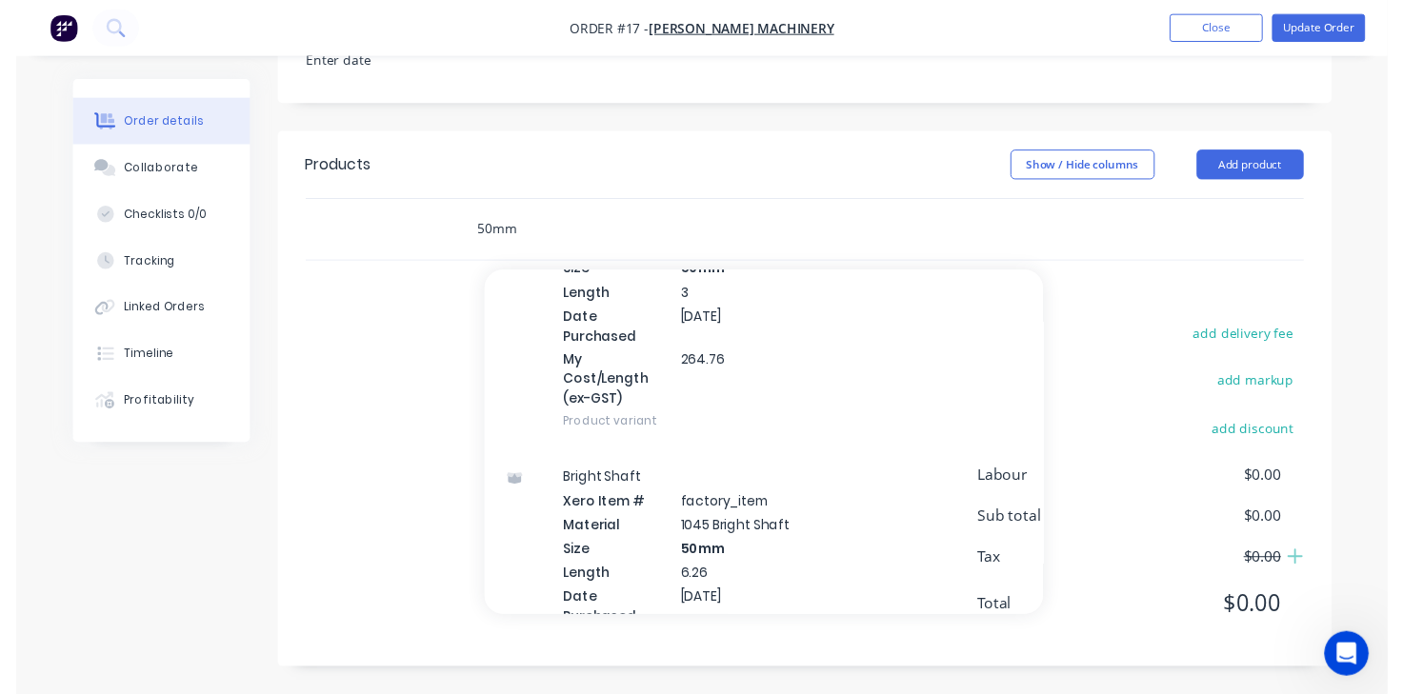
scroll to position [2177, 0]
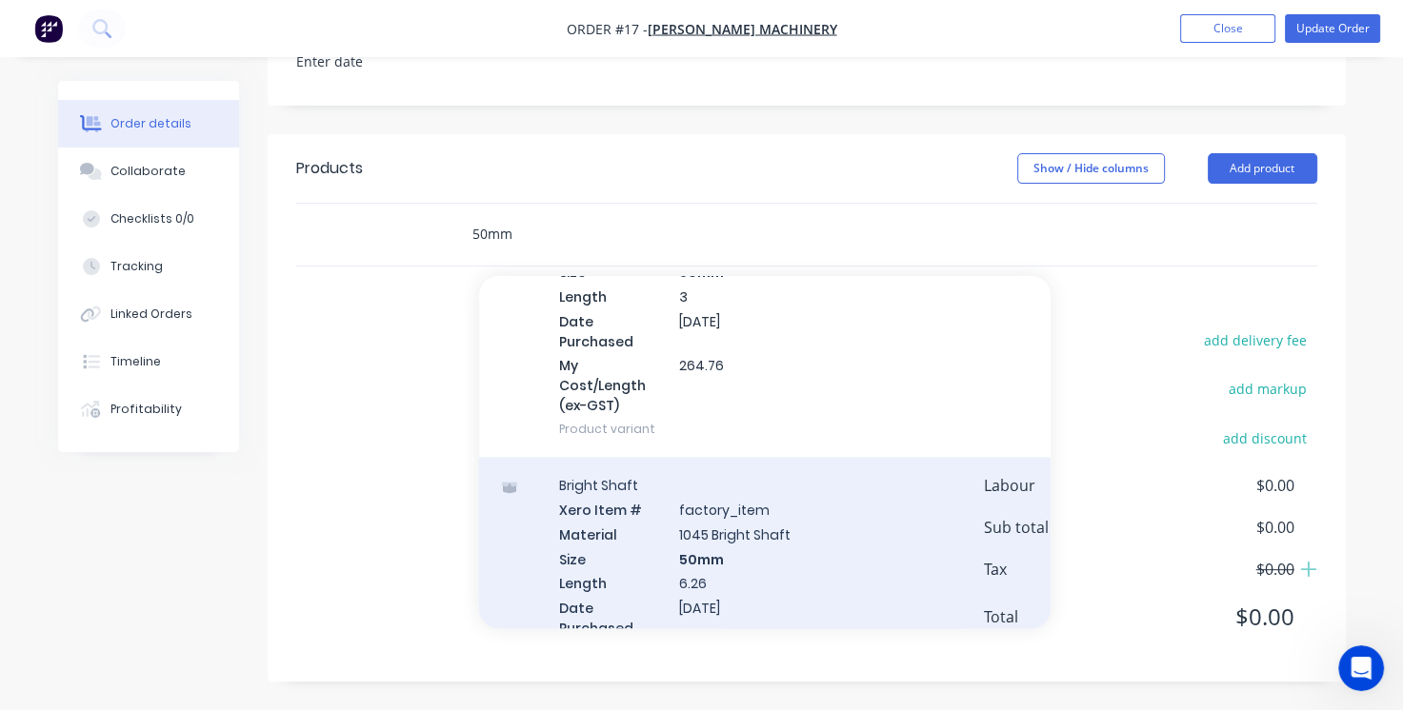
type input "50mm"
click at [669, 457] on div "Bright Shaft Xero Item # factory_item Material 1045 Bright Shaft Size 50mm Leng…" at bounding box center [764, 601] width 571 height 288
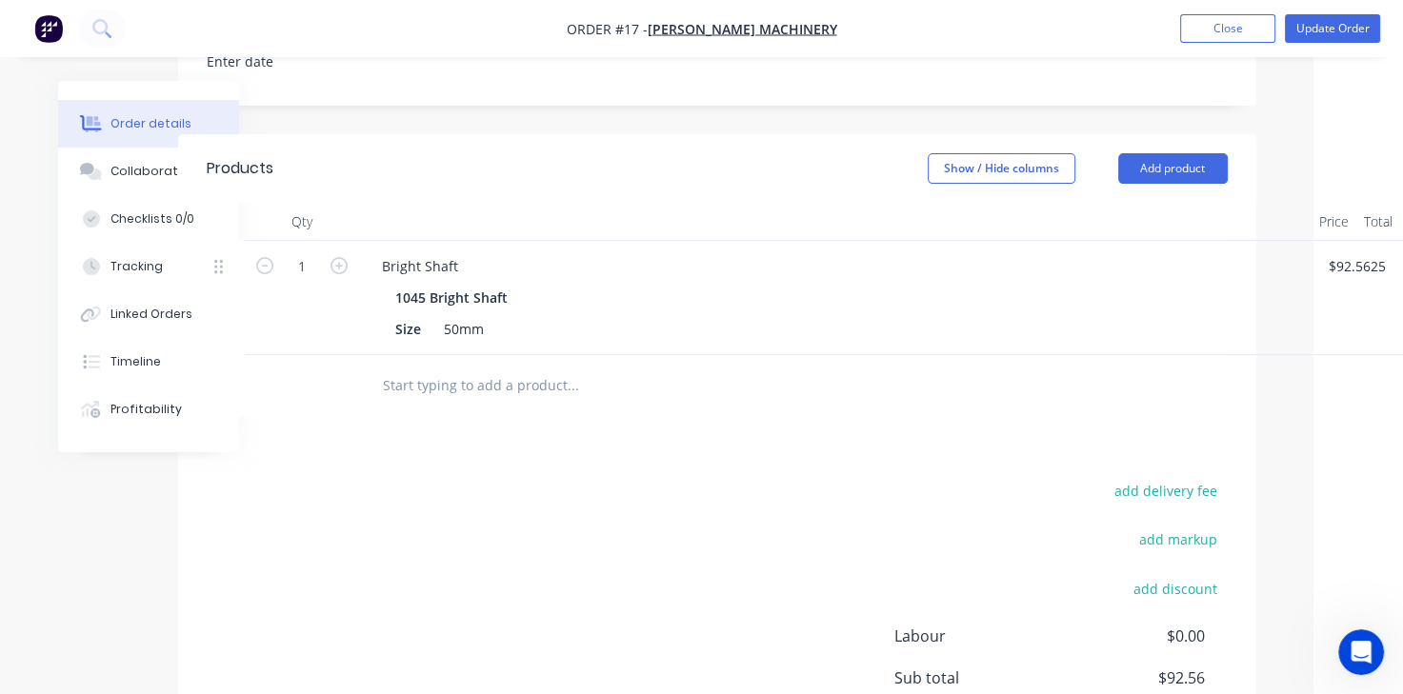
scroll to position [597, 90]
click at [481, 329] on div "50mm" at bounding box center [462, 329] width 55 height 28
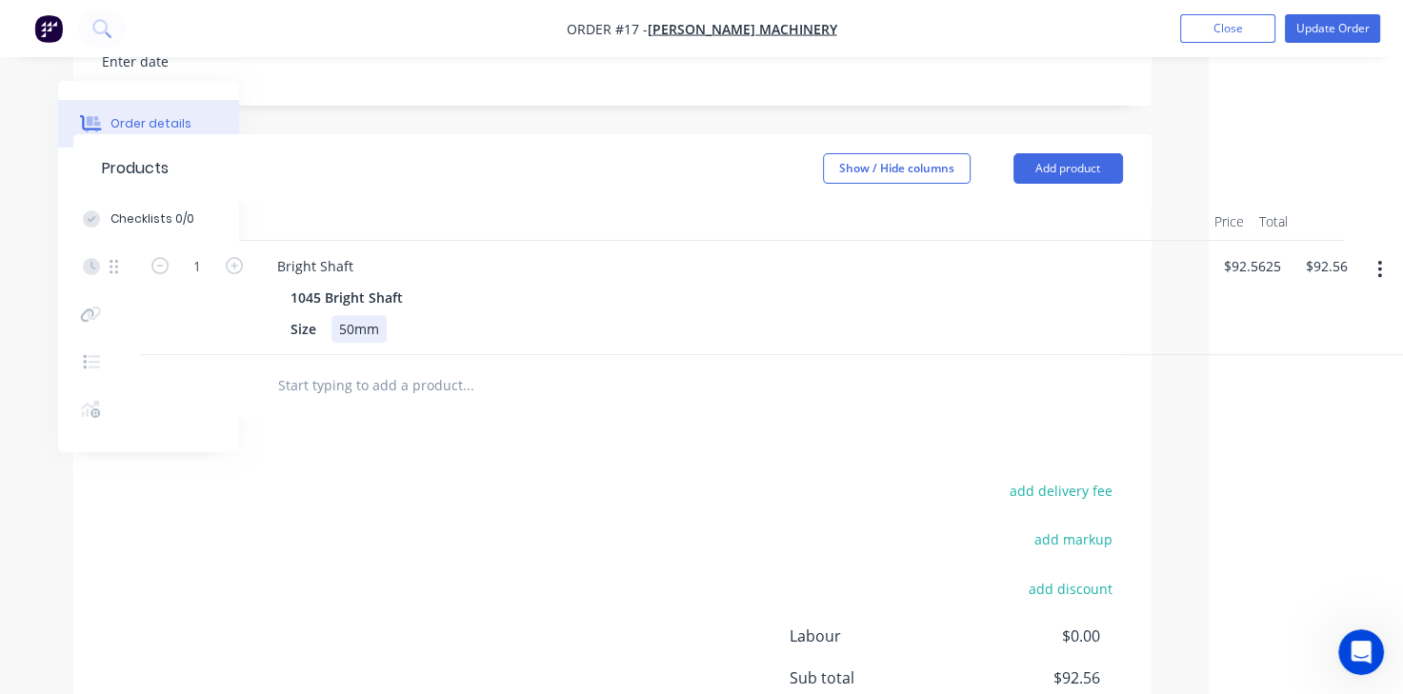
scroll to position [597, 0]
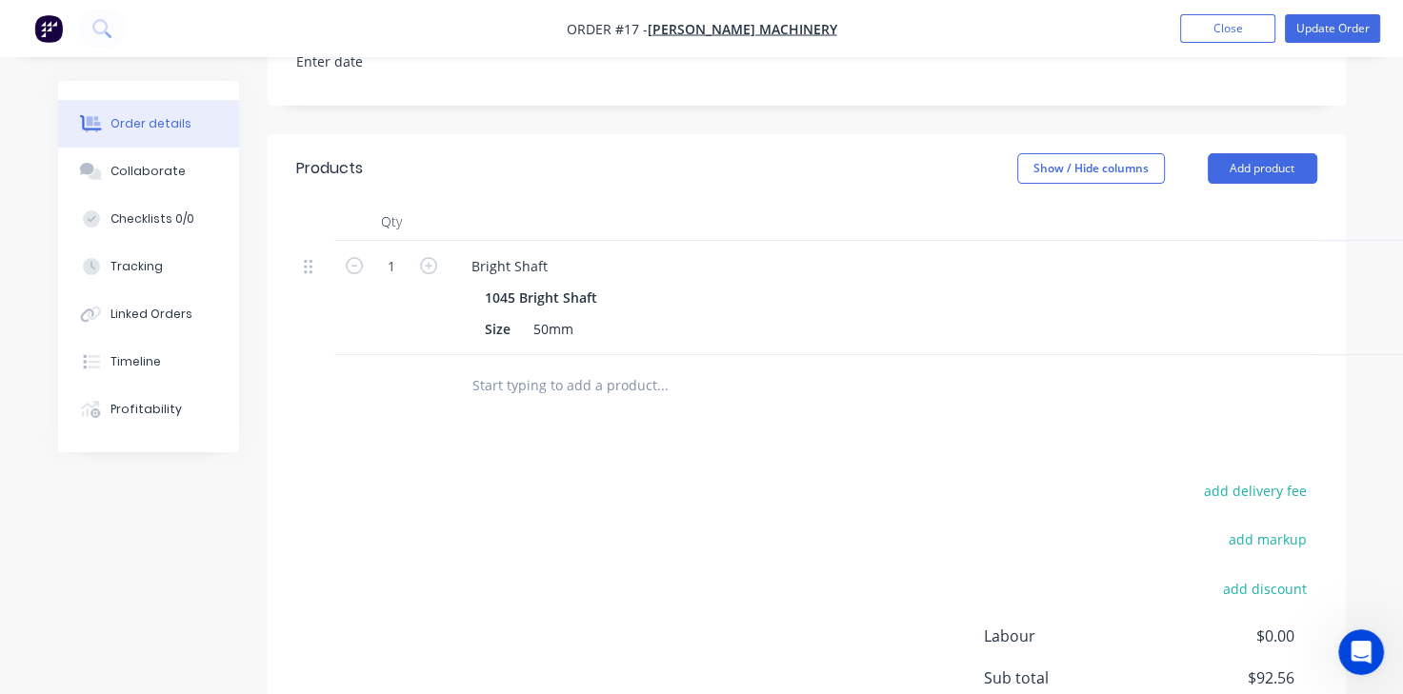
click at [520, 383] on input "text" at bounding box center [661, 386] width 381 height 38
type input "b"
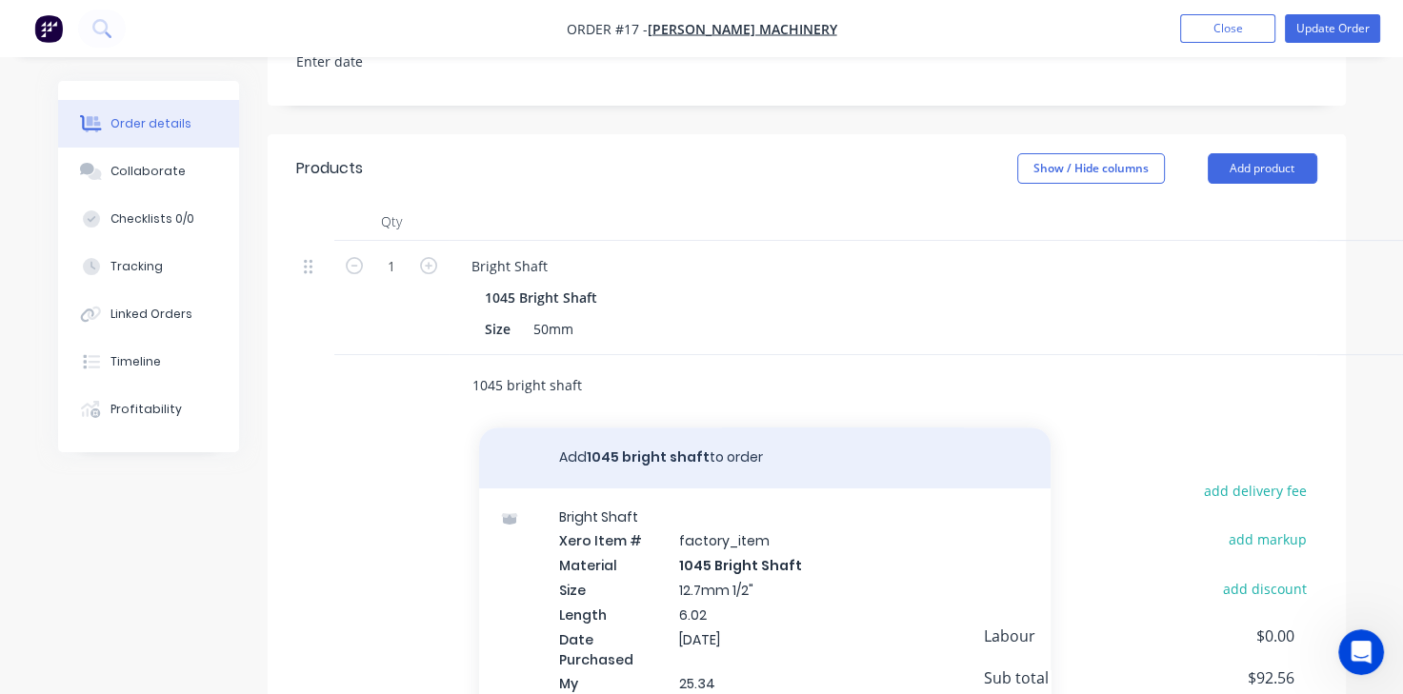
type input "1045 bright shaft"
click at [634, 443] on button "Add 1045 bright shaft to order" at bounding box center [764, 458] width 571 height 61
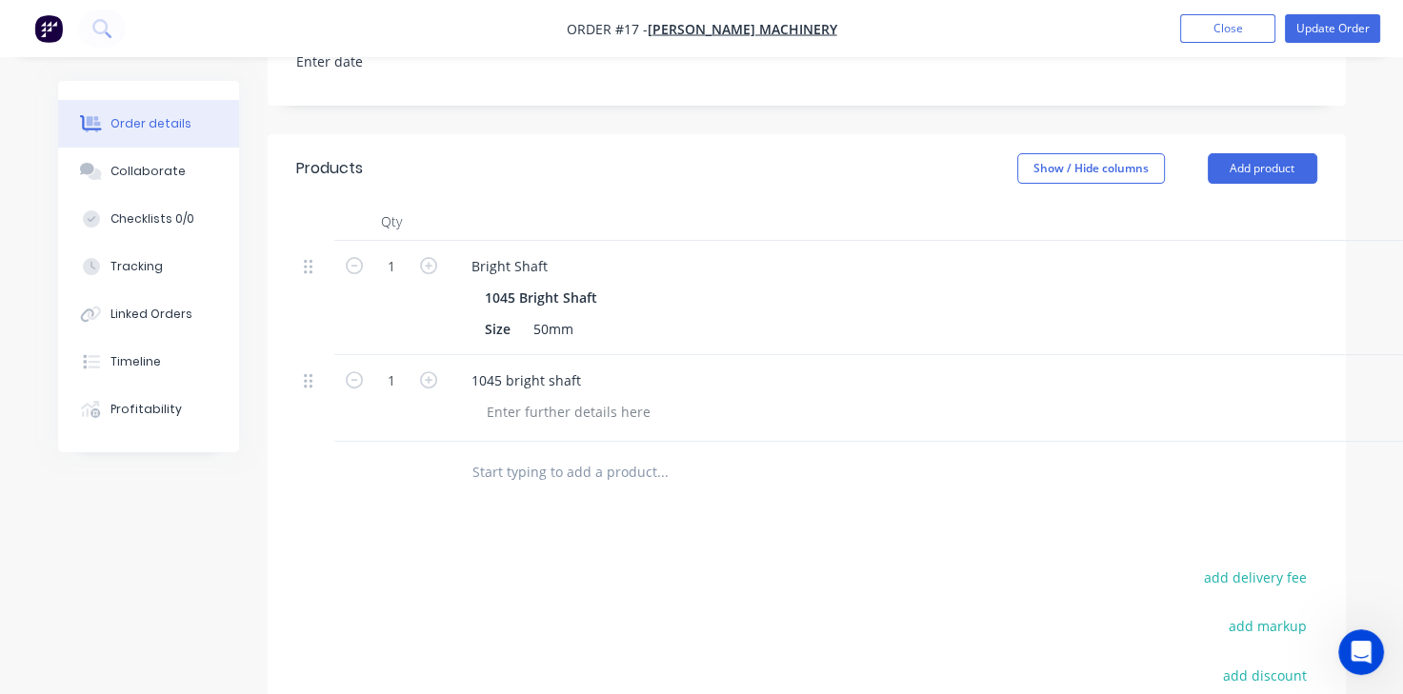
click at [312, 385] on div at bounding box center [315, 380] width 23 height 26
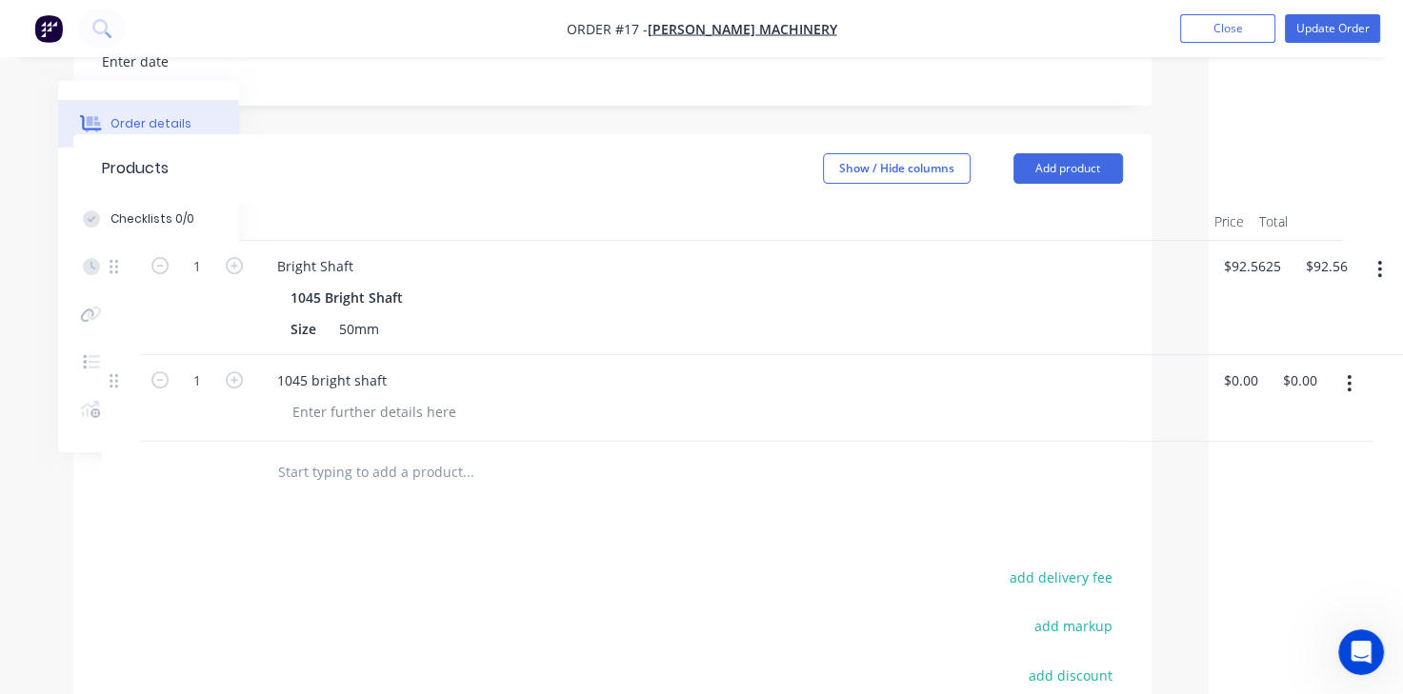
click at [1346, 376] on icon "button" at bounding box center [1348, 383] width 5 height 21
click at [658, 389] on div "1045 bright shaft" at bounding box center [730, 381] width 937 height 28
click at [1360, 397] on button "button" at bounding box center [1348, 384] width 45 height 34
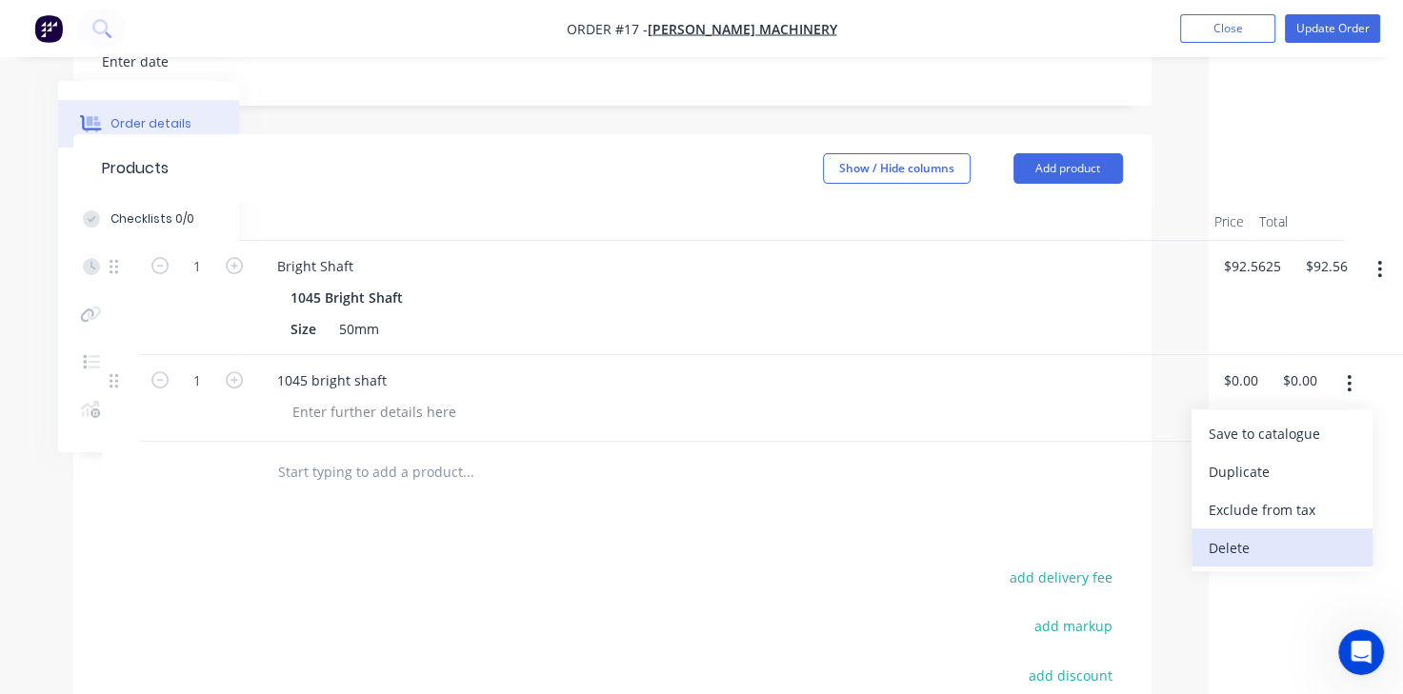
click at [1268, 546] on div "Delete" at bounding box center [1281, 548] width 147 height 28
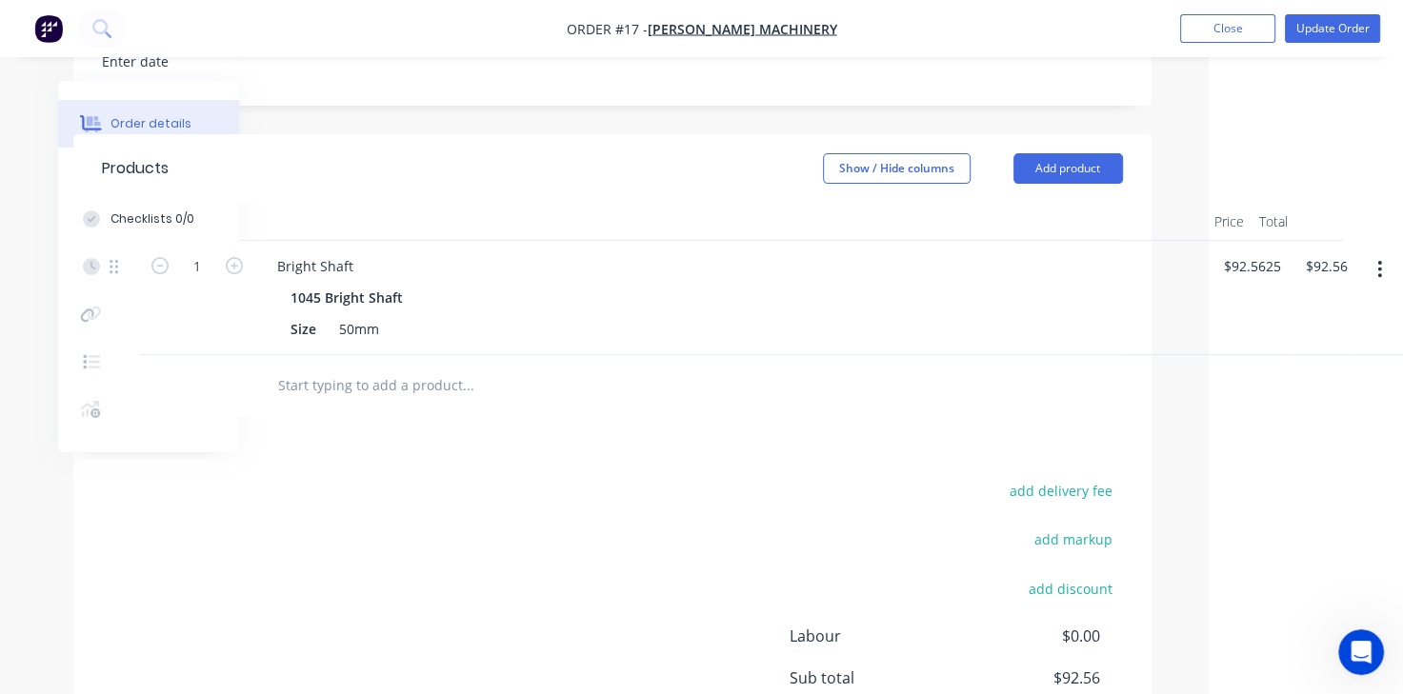
click at [400, 401] on input "text" at bounding box center [467, 386] width 381 height 38
type input "b"
click at [359, 294] on div "1045 Bright Shaft" at bounding box center [350, 298] width 120 height 28
click at [347, 399] on input "b" at bounding box center [467, 386] width 381 height 38
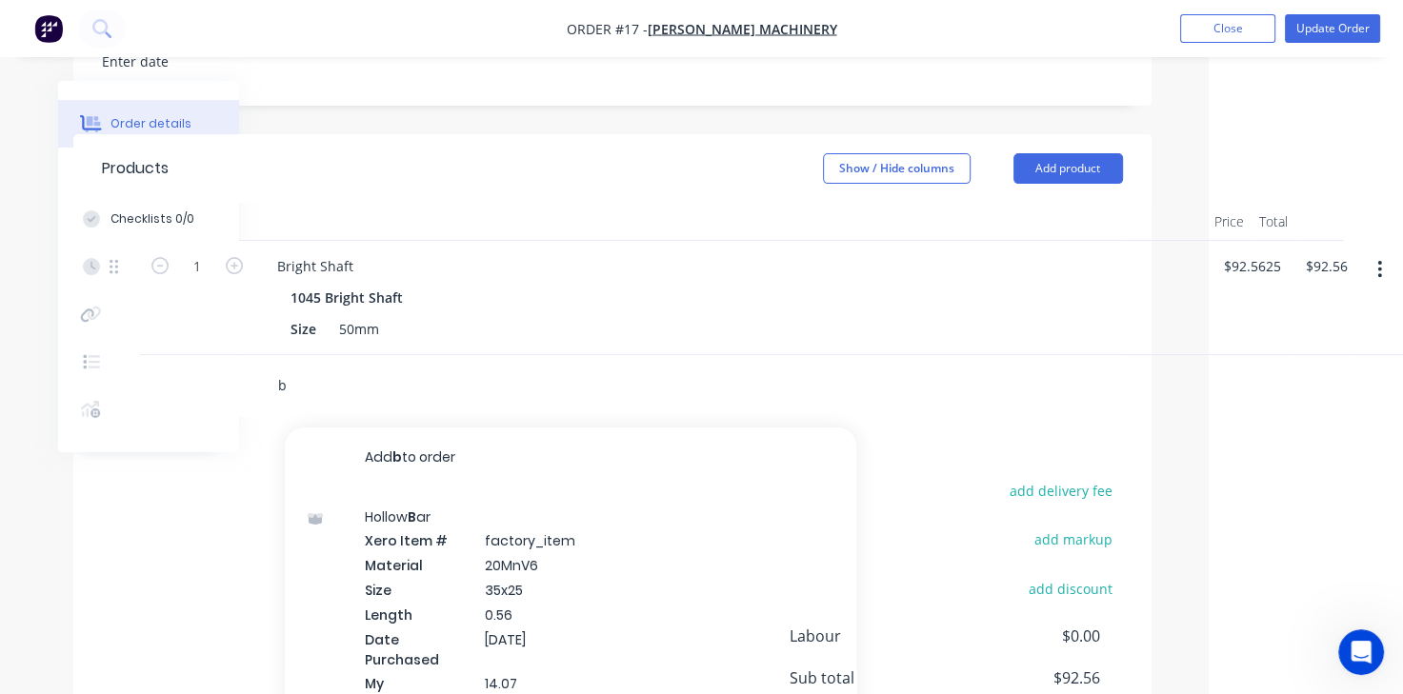
click at [281, 394] on input "b" at bounding box center [467, 386] width 381 height 38
click at [300, 386] on input "b" at bounding box center [467, 386] width 381 height 38
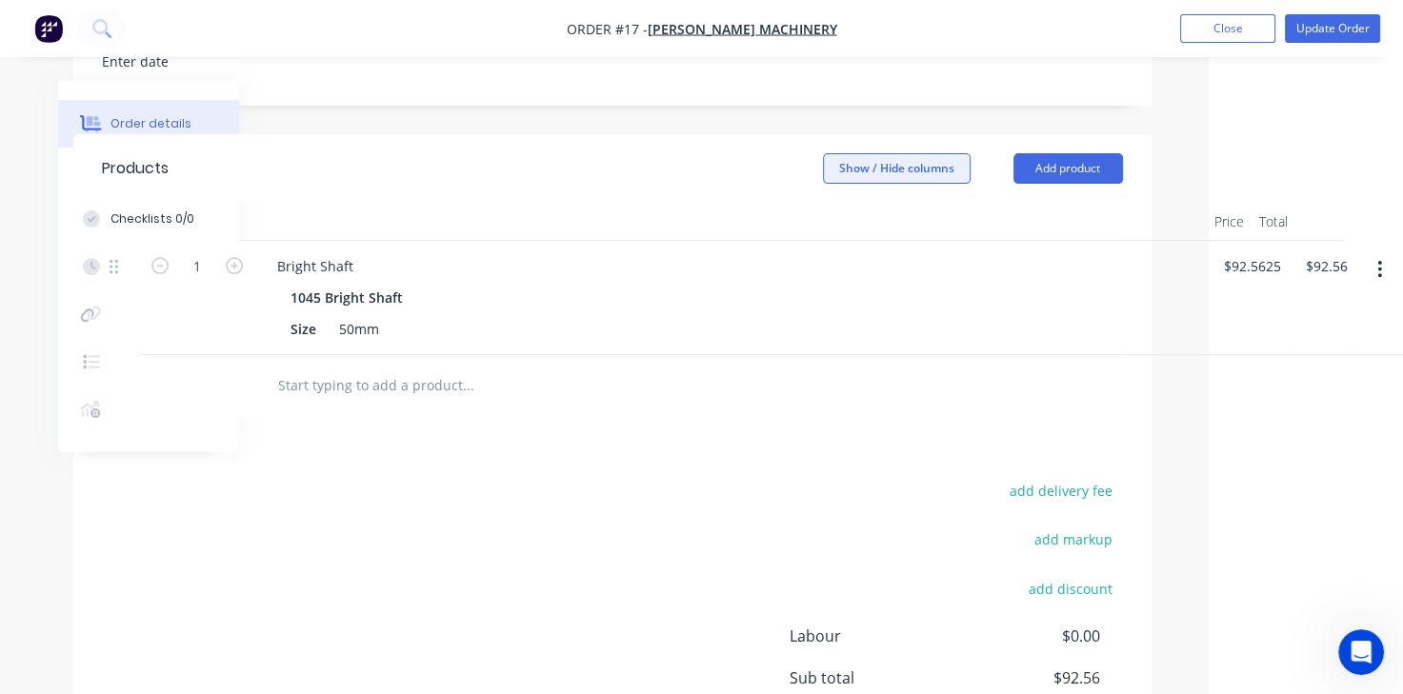
click at [892, 182] on button "Show / Hide columns" at bounding box center [897, 168] width 148 height 30
click at [842, 257] on span at bounding box center [837, 257] width 16 height 16
click at [829, 249] on input "Markup" at bounding box center [829, 249] width 0 height 0
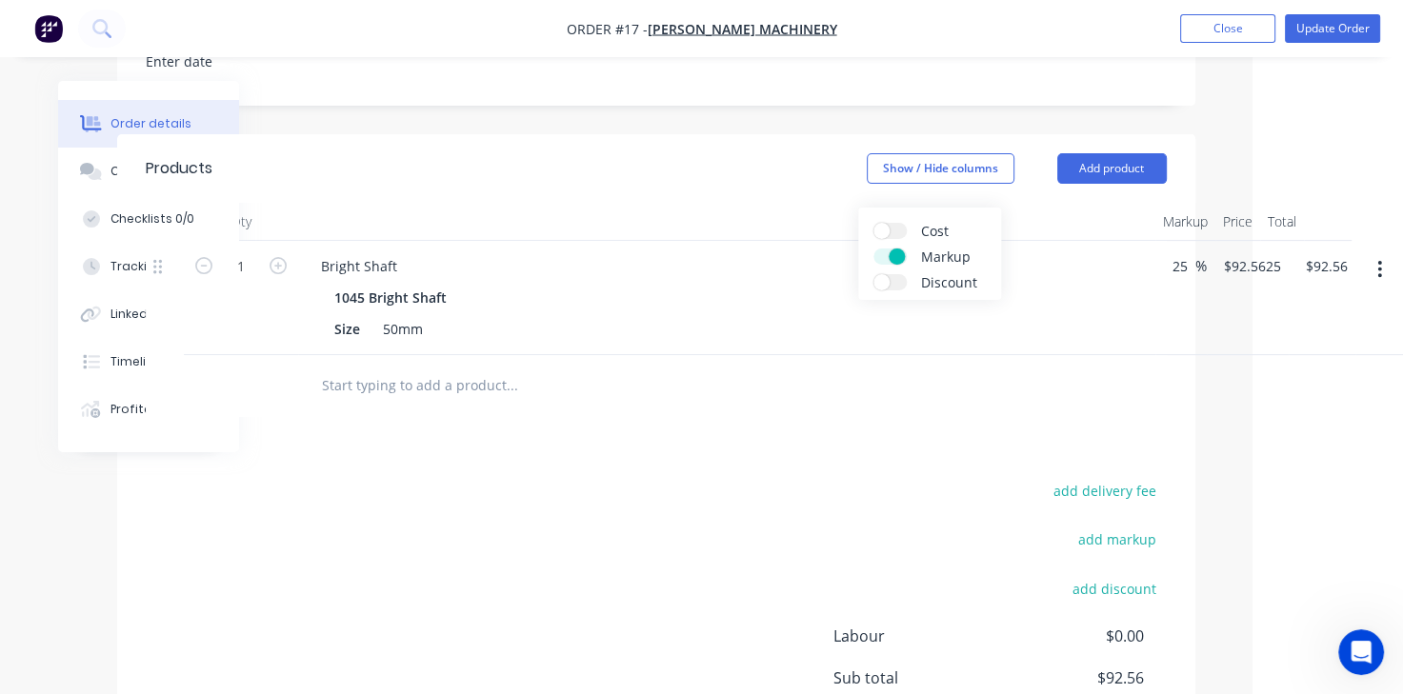
scroll to position [597, 148]
click at [1184, 266] on input "25" at bounding box center [1185, 266] width 25 height 28
type input "2"
type input "70"
type input "$125.885"
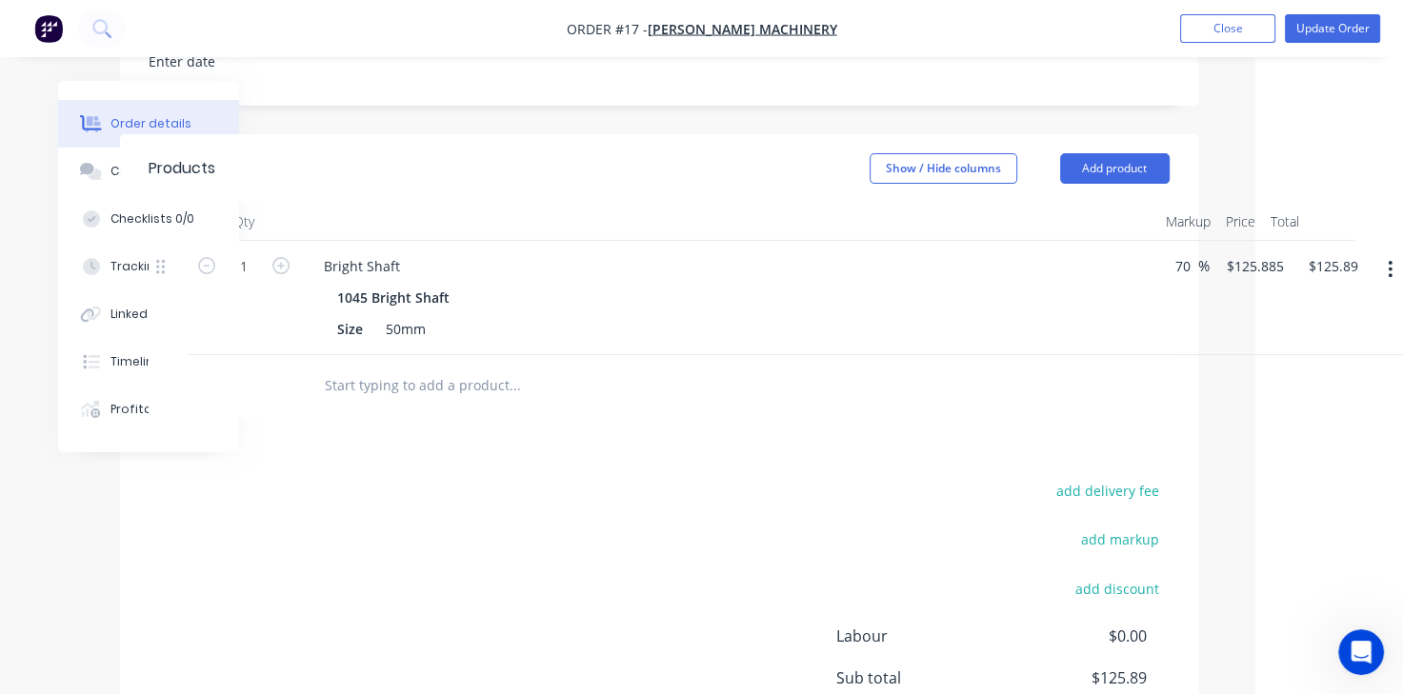
type input "$125.89"
click at [1159, 329] on div "70 70 %" at bounding box center [1183, 298] width 51 height 114
click at [1181, 269] on input "70" at bounding box center [1185, 266] width 25 height 28
type input "40"
type input "$103.67"
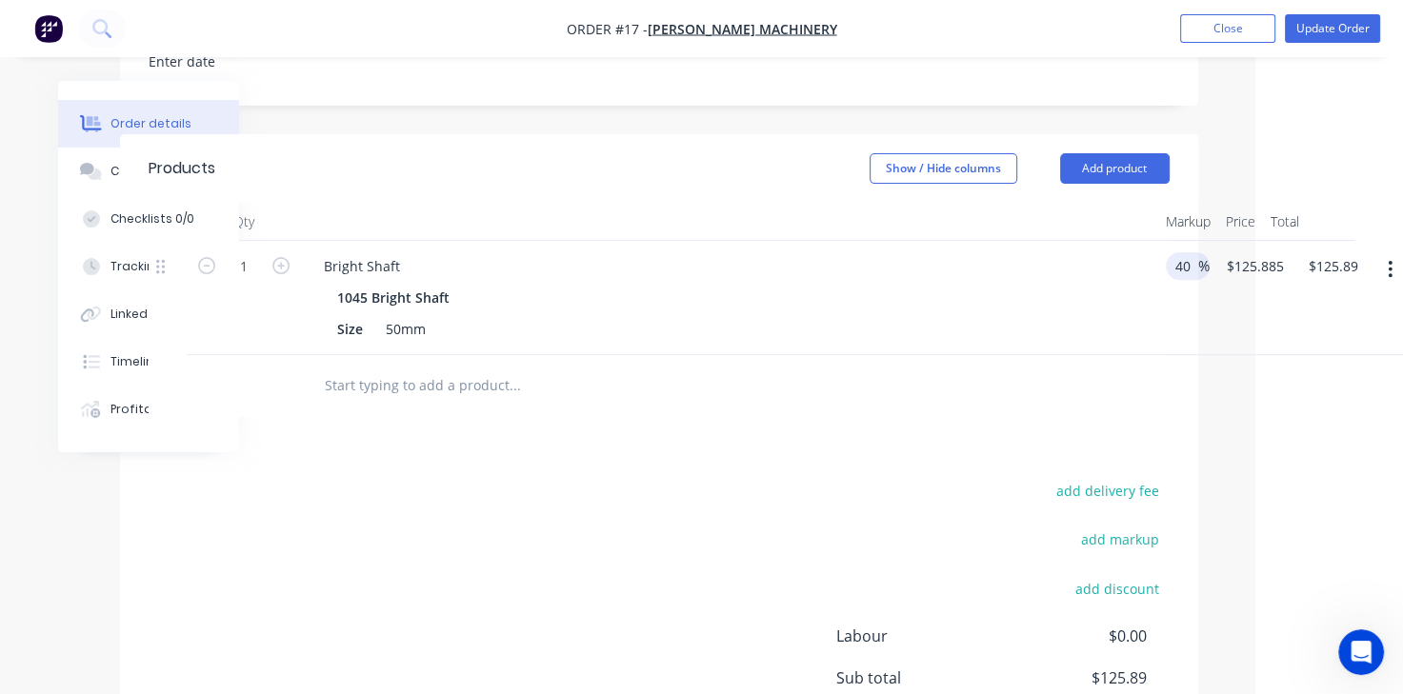
type input "$103.67"
click at [1174, 340] on div "40 40 %" at bounding box center [1183, 298] width 51 height 114
click at [410, 333] on div "50mm" at bounding box center [405, 329] width 55 height 28
click at [967, 179] on button "Show / Hide columns" at bounding box center [941, 168] width 148 height 30
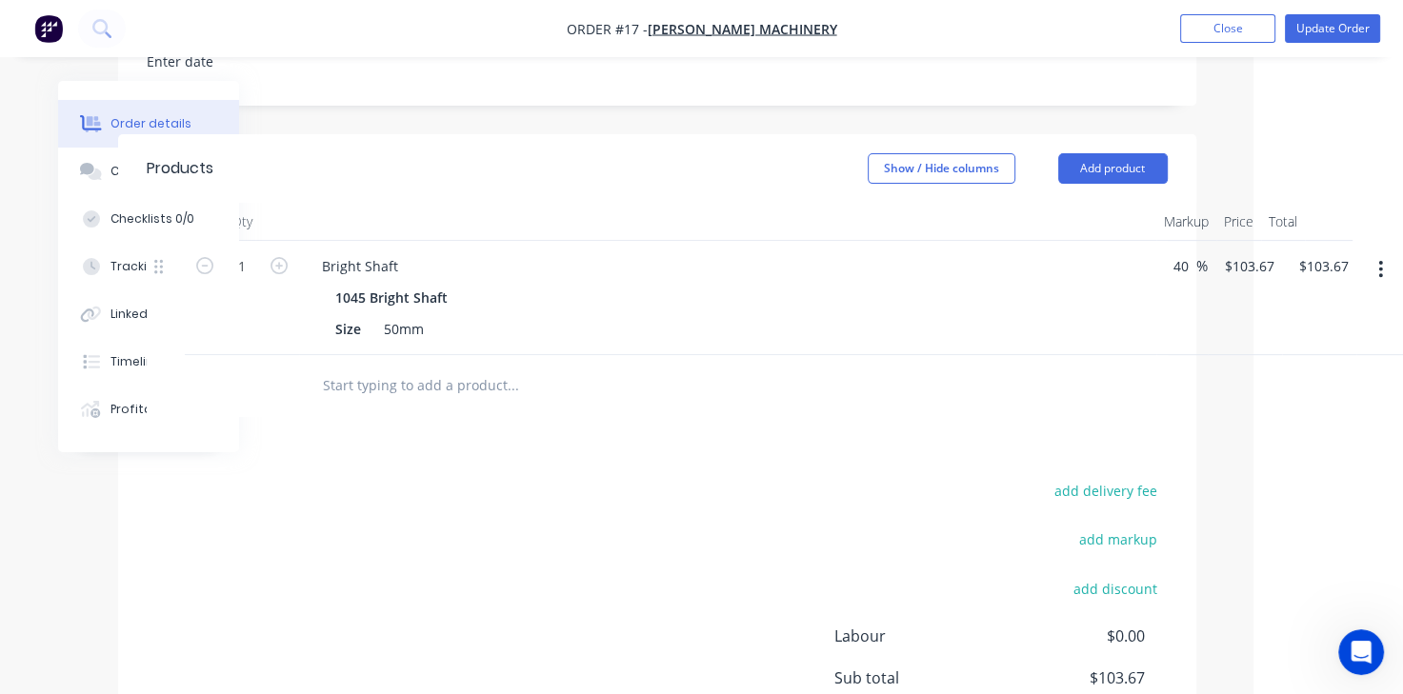
click at [1072, 386] on div at bounding box center [657, 386] width 1021 height 62
click at [408, 327] on div "50mm" at bounding box center [403, 329] width 55 height 28
click at [440, 462] on div "Products Show / Hide columns Add product Qty Markup Price Total 1 Bright Shaft …" at bounding box center [657, 504] width 1078 height 740
click at [283, 267] on icon "button" at bounding box center [278, 265] width 17 height 17
type input "2"
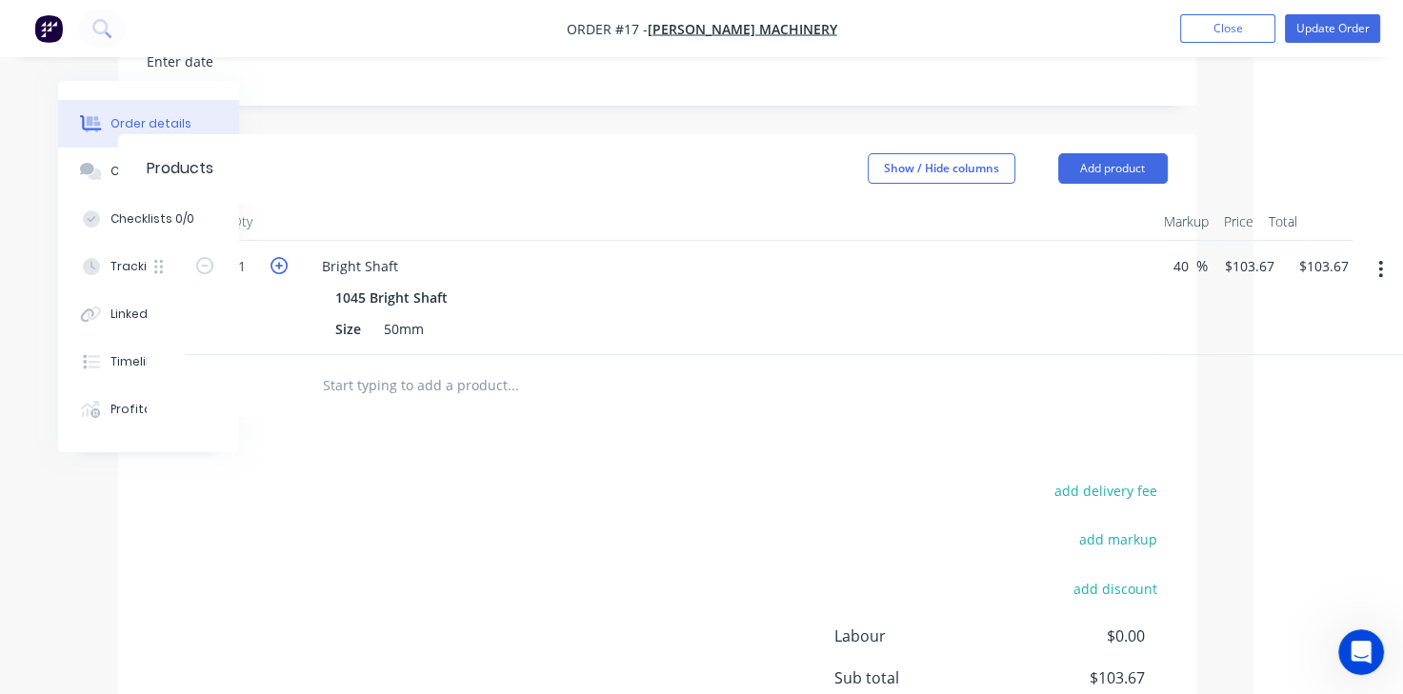
type input "$207.34"
click at [202, 265] on icon "button" at bounding box center [204, 265] width 17 height 17
type input "1"
type input "$103.67"
click at [423, 332] on div "50mm" at bounding box center [403, 329] width 55 height 28
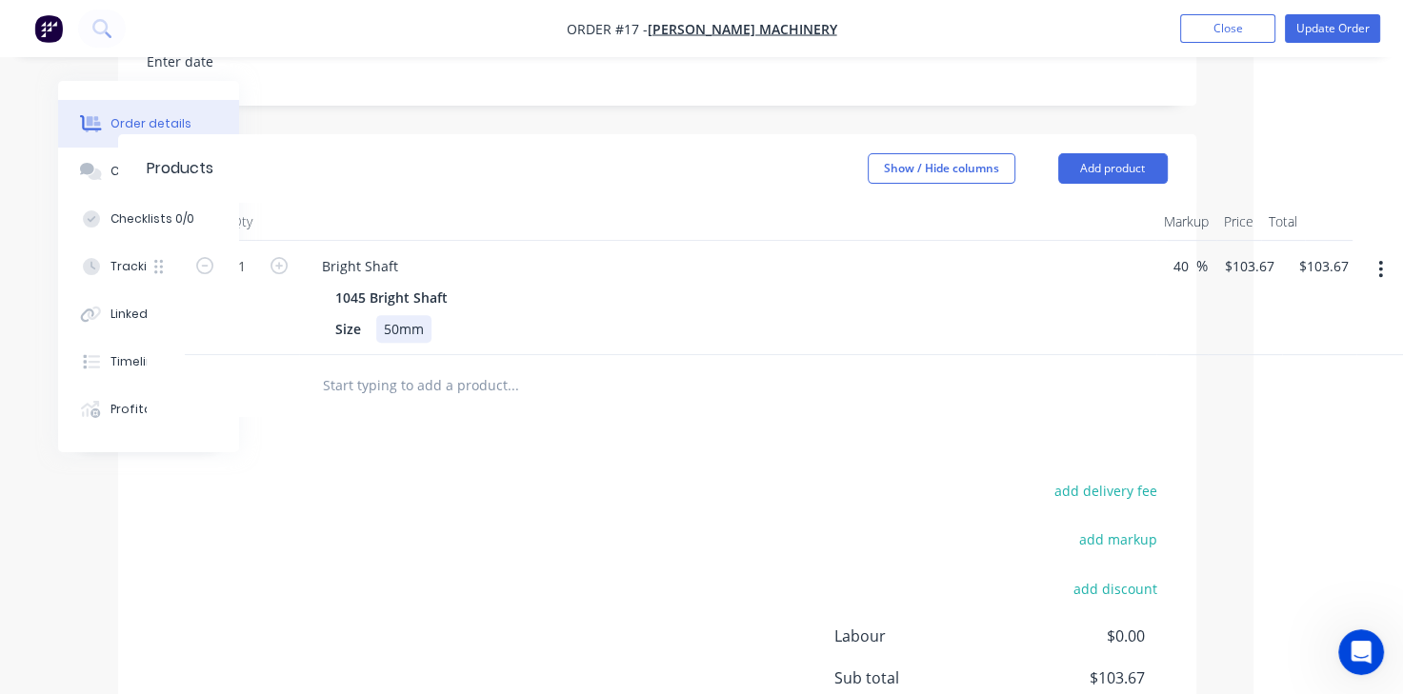
click at [423, 332] on div "50mm" at bounding box center [403, 329] width 55 height 28
click at [242, 268] on input "1" at bounding box center [242, 266] width 50 height 29
type input "0.3"
type input "$31.10"
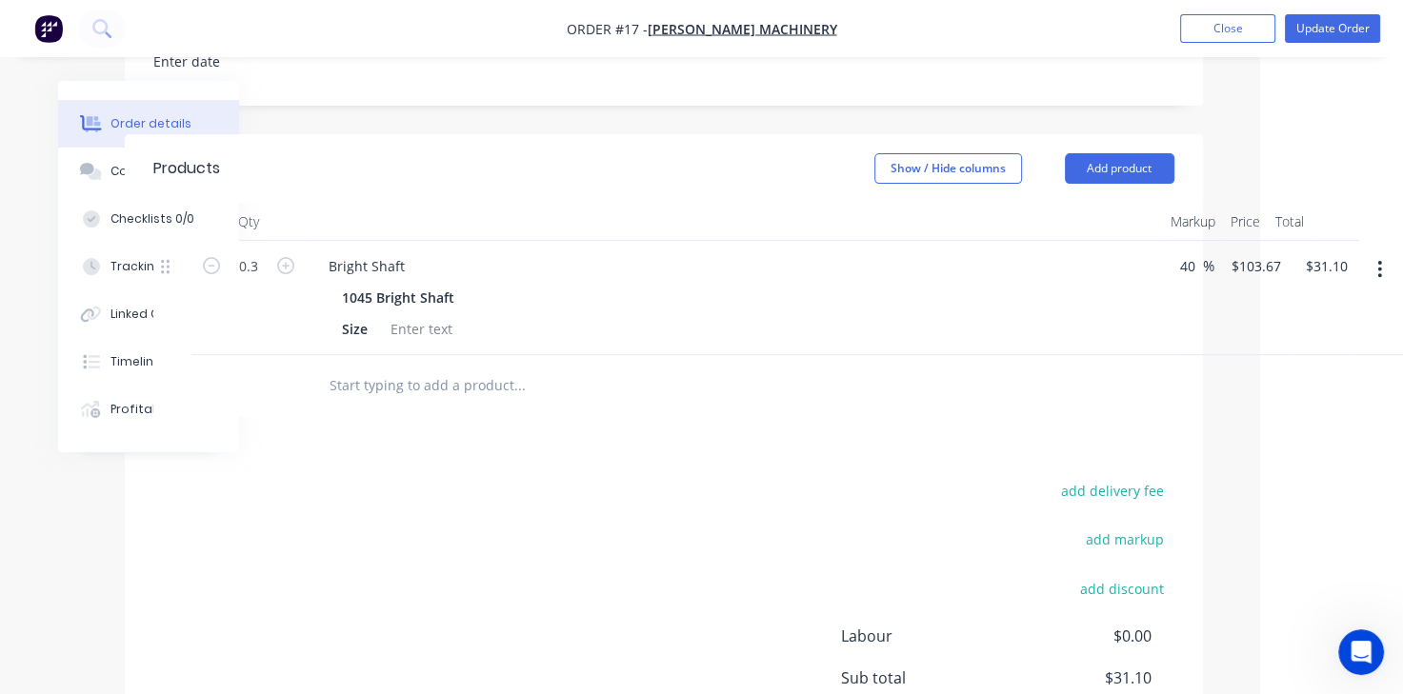
scroll to position [597, 142]
click at [434, 503] on div "add delivery fee add markup add discount Labour $0.00 Sub total $31.10 Margin $…" at bounding box center [664, 662] width 1021 height 368
click at [436, 325] on div at bounding box center [422, 329] width 77 height 28
click at [542, 537] on div "add delivery fee add markup add discount Labour $0.00 Sub total $31.10 Margin $…" at bounding box center [664, 662] width 1021 height 368
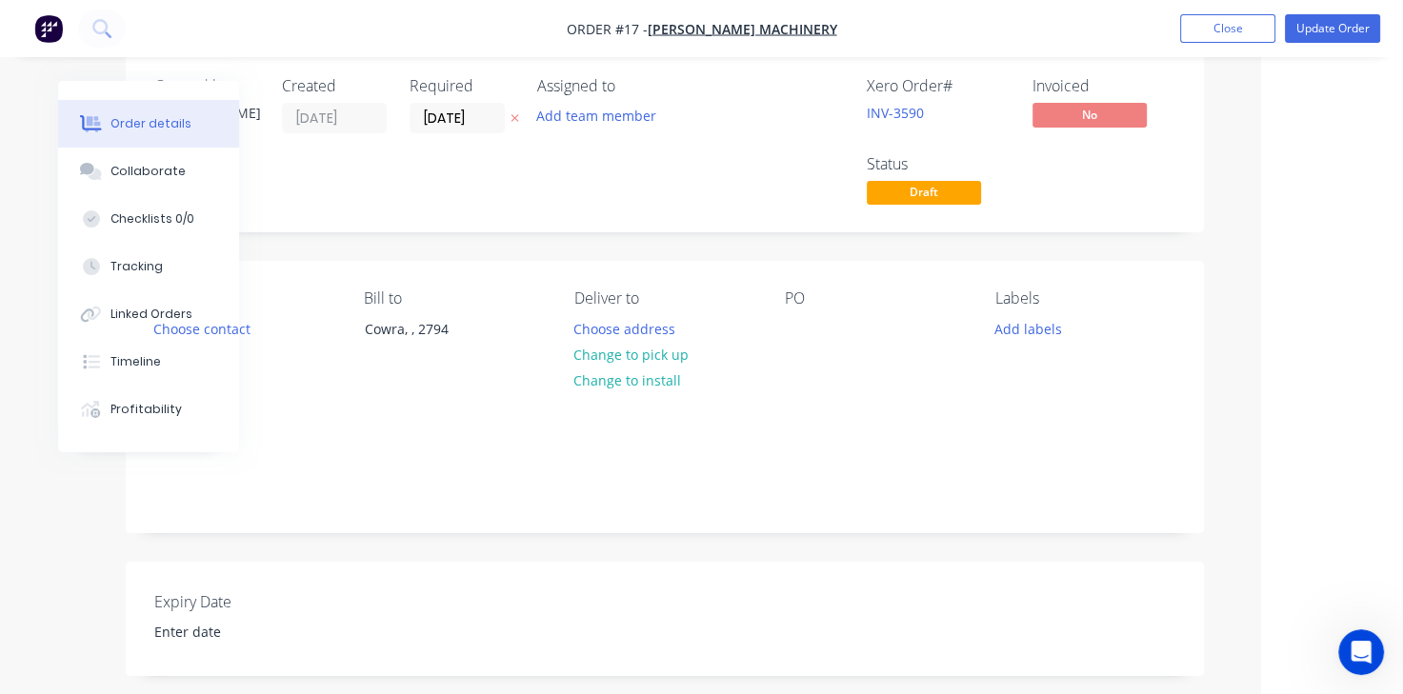
scroll to position [0, 142]
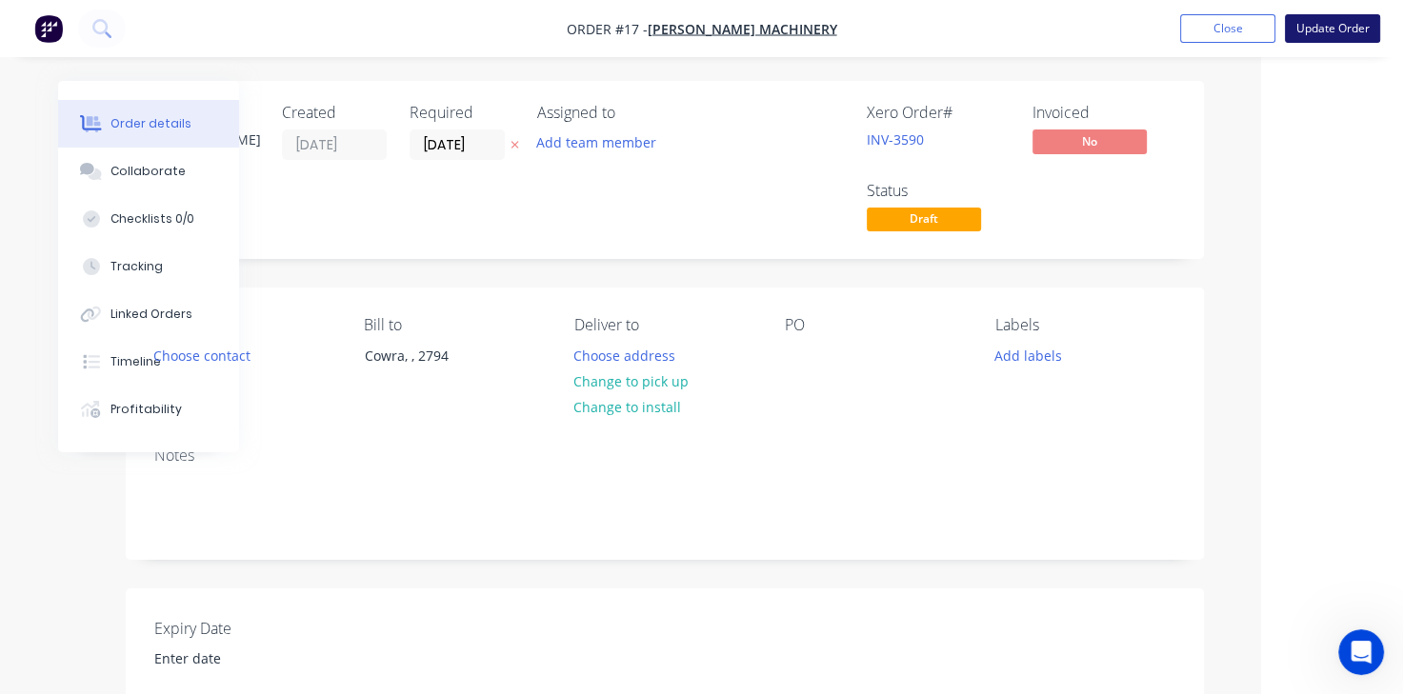
click at [1335, 41] on button "Update Order" at bounding box center [1331, 28] width 95 height 29
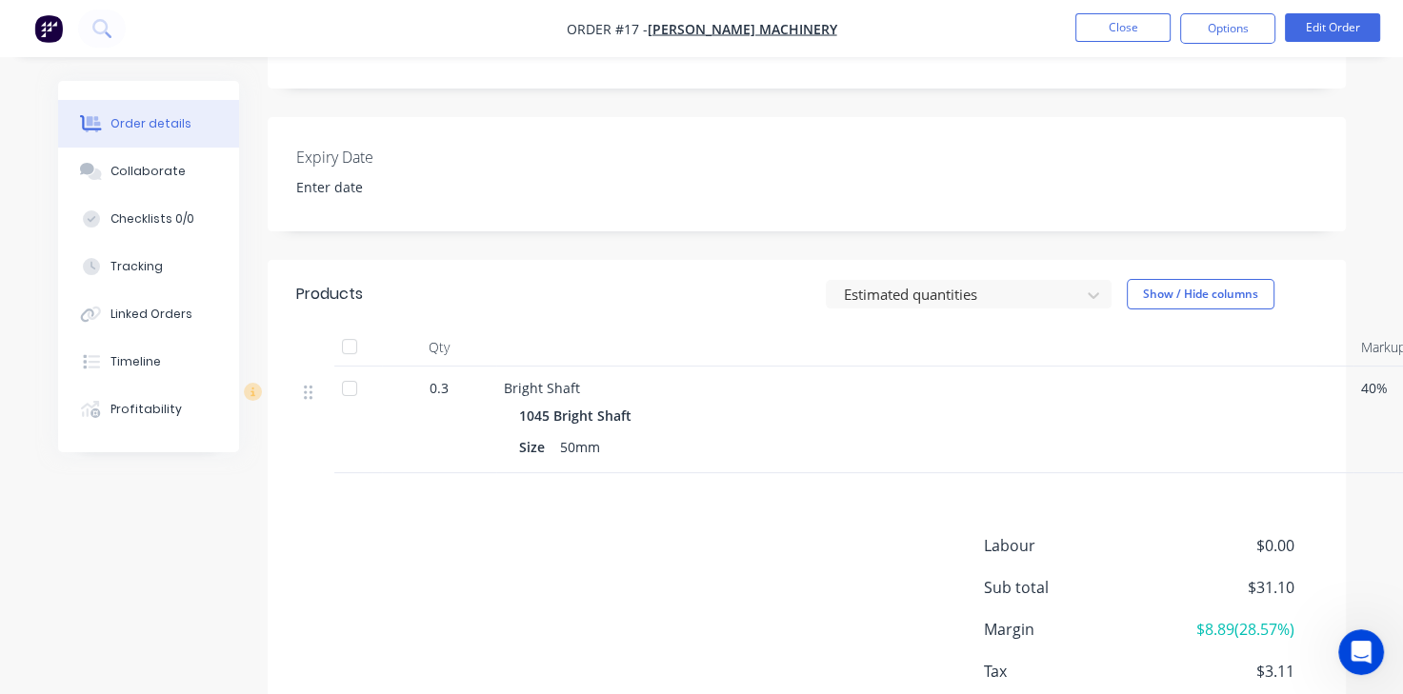
scroll to position [589, 0]
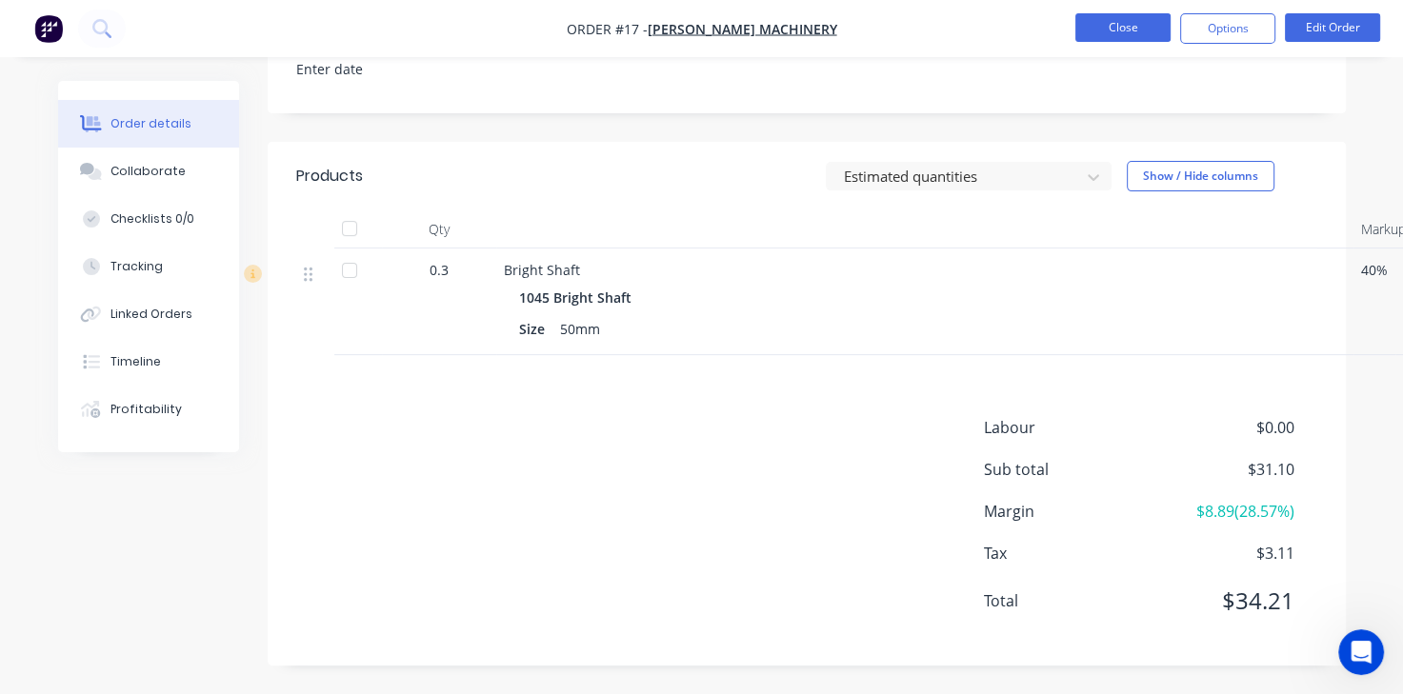
click at [1144, 33] on button "Close" at bounding box center [1122, 27] width 95 height 29
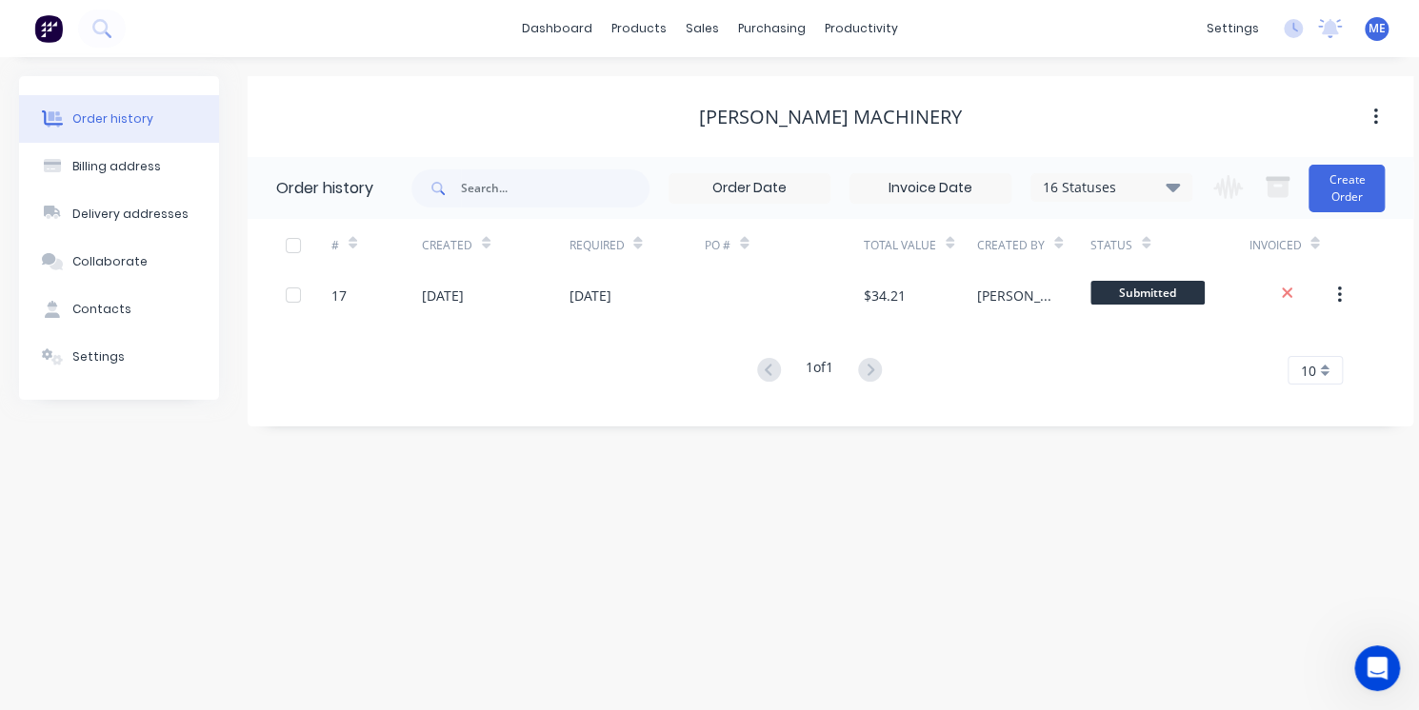
click at [777, 545] on div "Order history Billing address Delivery addresses Collaborate Contacts Settings …" at bounding box center [709, 383] width 1419 height 653
click at [1337, 208] on button "Create Order" at bounding box center [1346, 189] width 76 height 48
click at [393, 583] on div "Order history Billing address Delivery addresses Collaborate Contacts Settings …" at bounding box center [709, 383] width 1419 height 653
click at [291, 26] on div "dashboard products sales purchasing productivity dashboard products Product Cat…" at bounding box center [709, 28] width 1419 height 57
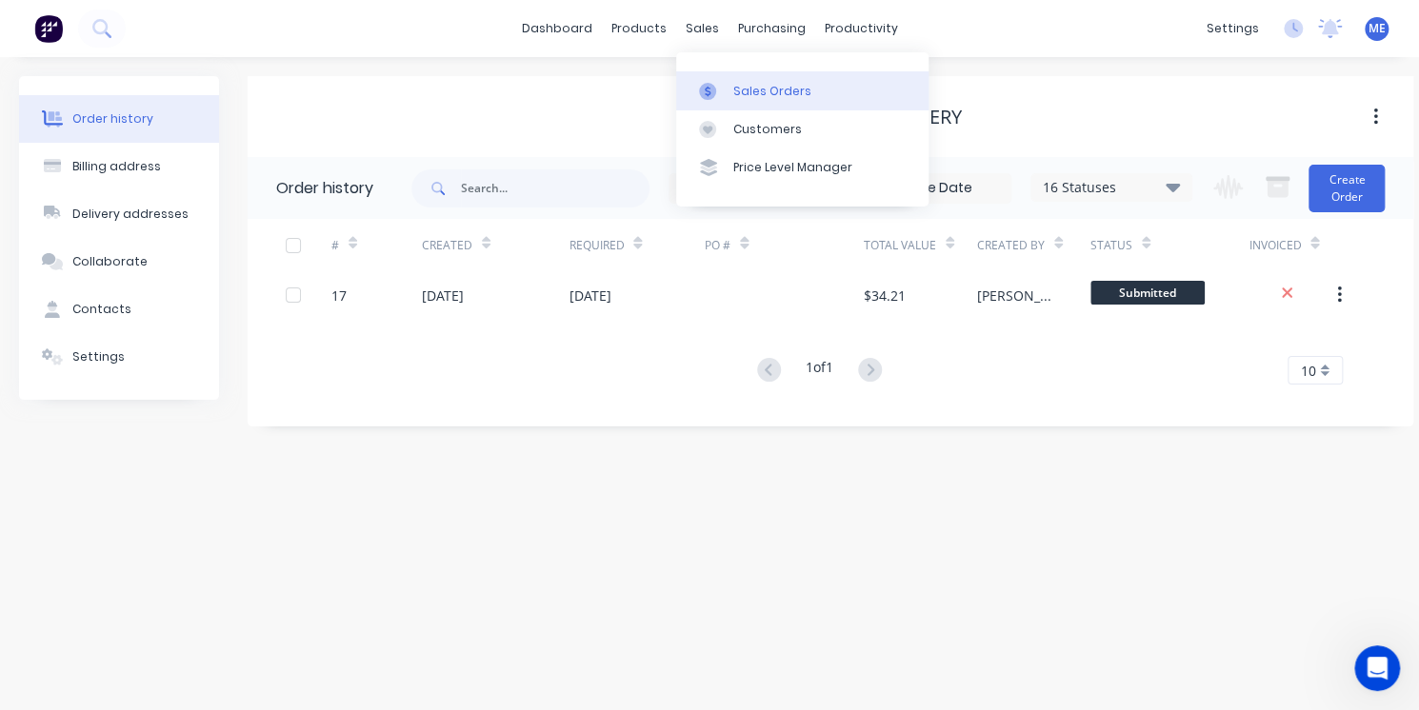
click at [757, 92] on div "Sales Orders" at bounding box center [772, 91] width 78 height 17
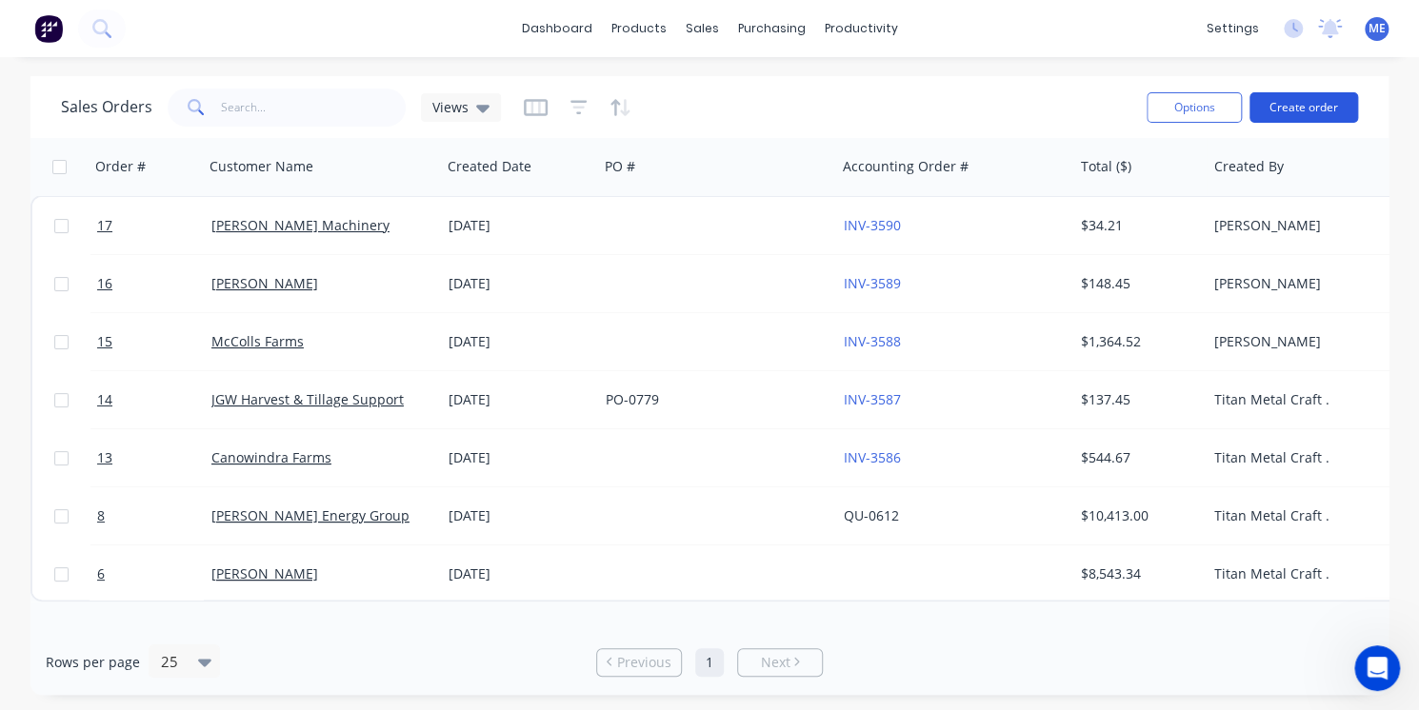
click at [1323, 119] on button "Create order" at bounding box center [1303, 107] width 109 height 30
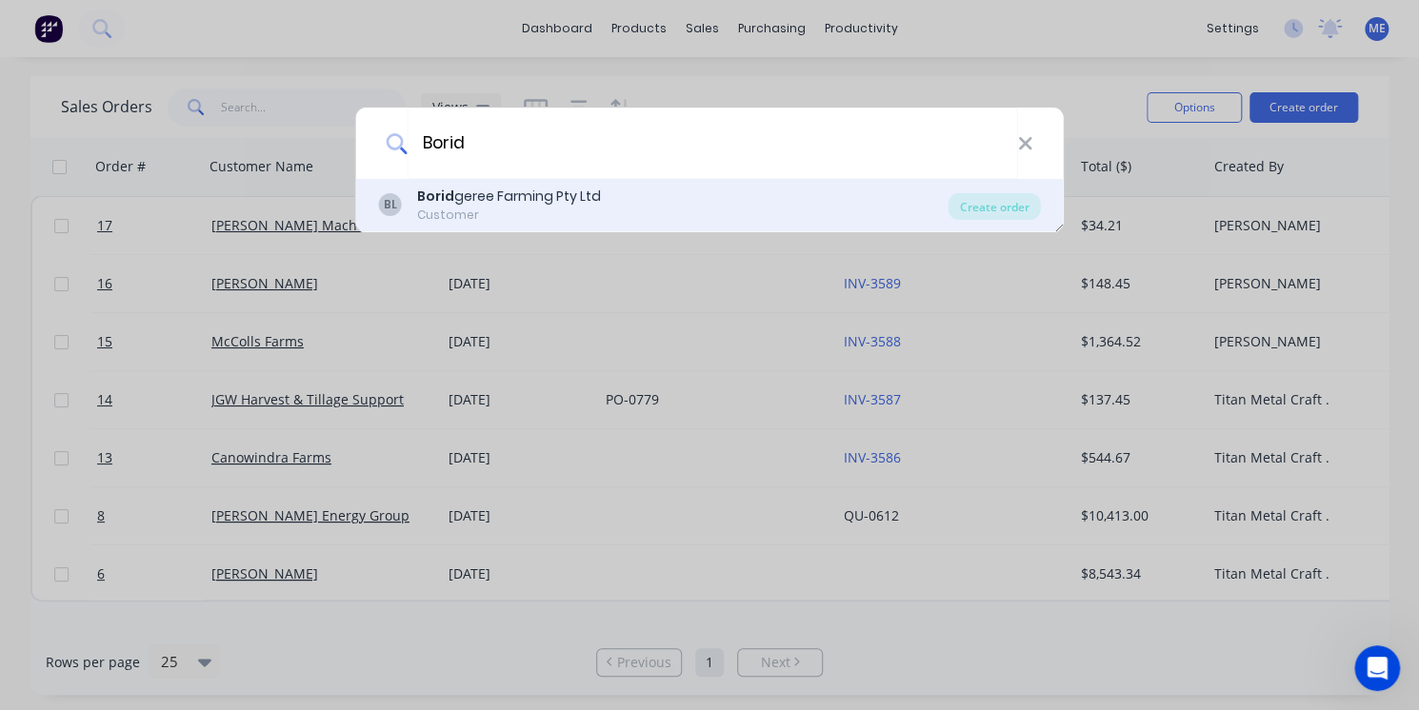
type input "Borid"
click at [896, 195] on div "BL Borid geree Farming Pty Ltd Customer" at bounding box center [663, 205] width 569 height 37
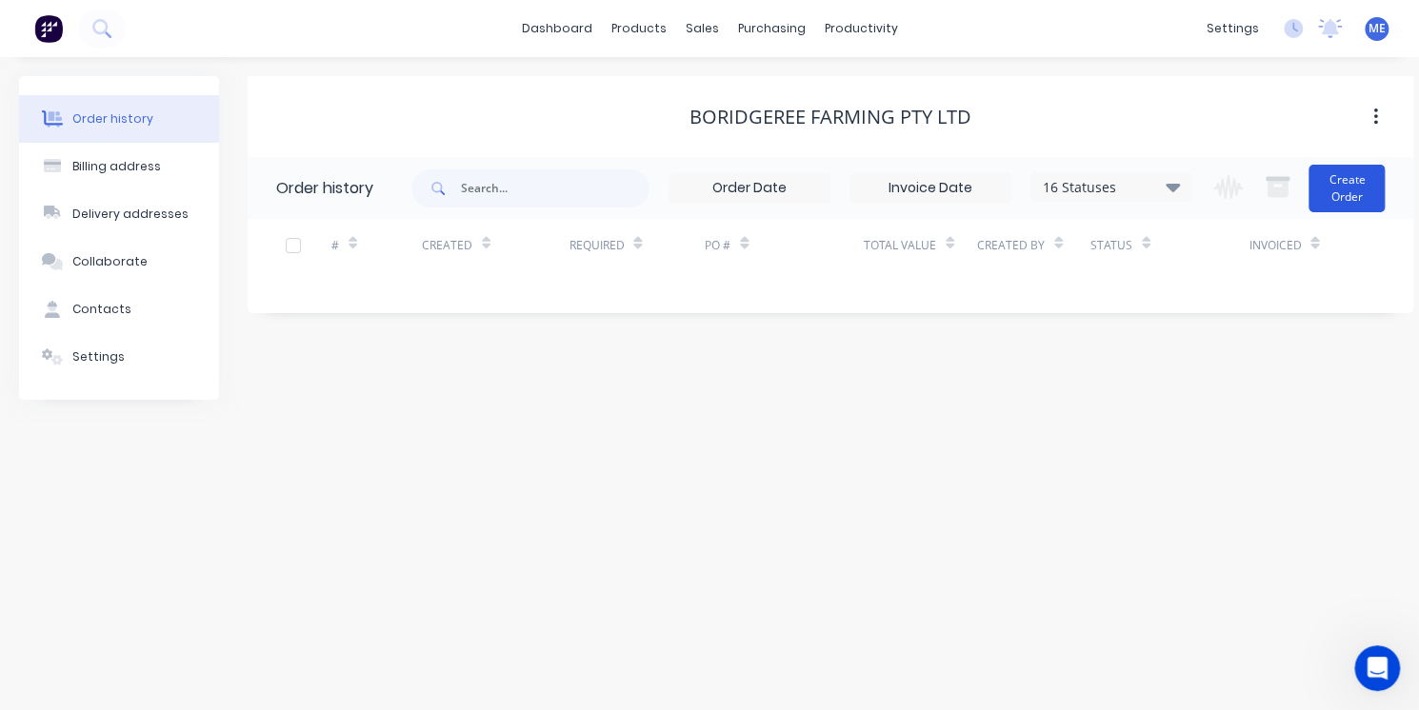
click at [1351, 200] on button "Create Order" at bounding box center [1346, 189] width 76 height 48
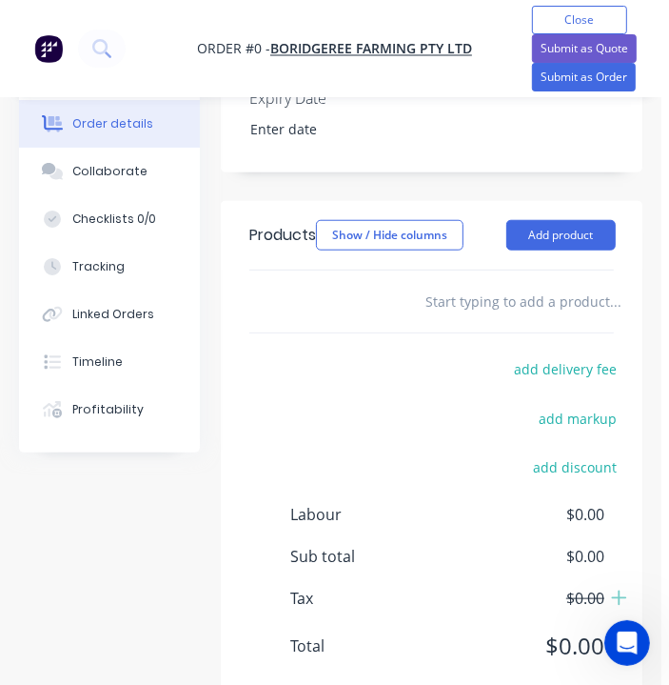
scroll to position [759, 8]
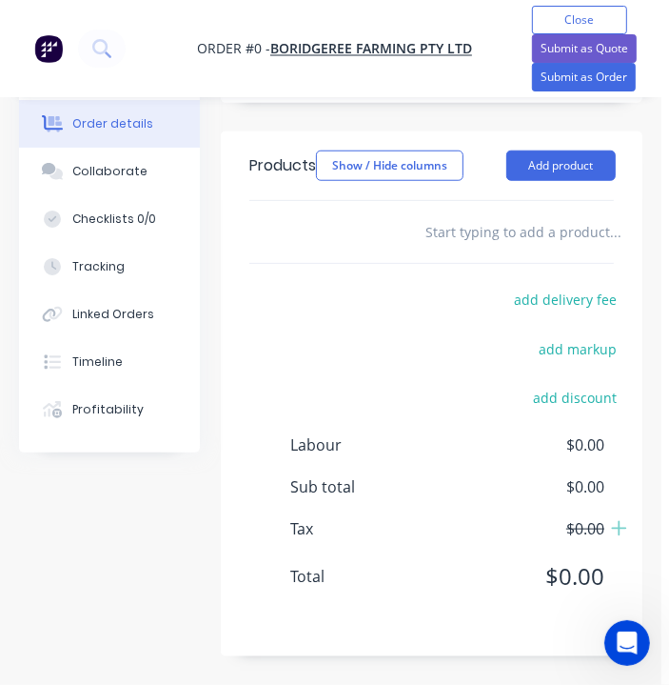
click at [503, 227] on input "text" at bounding box center [615, 231] width 381 height 38
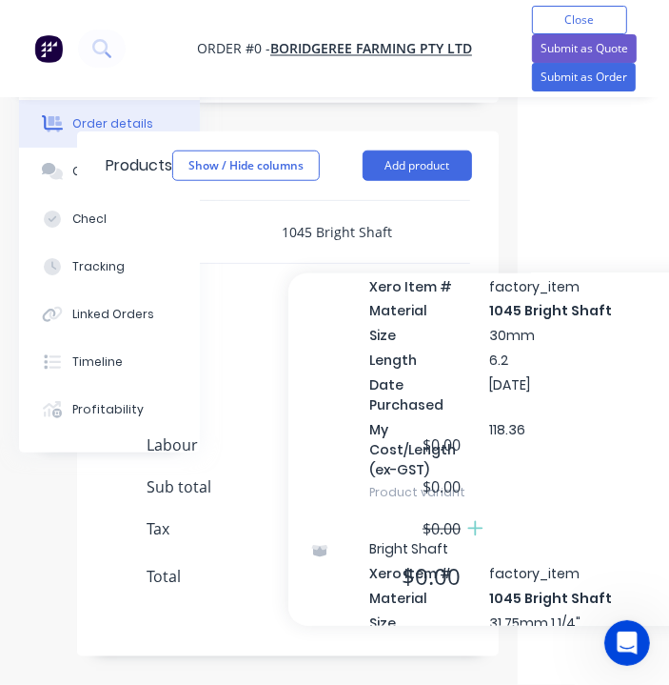
scroll to position [2398, 0]
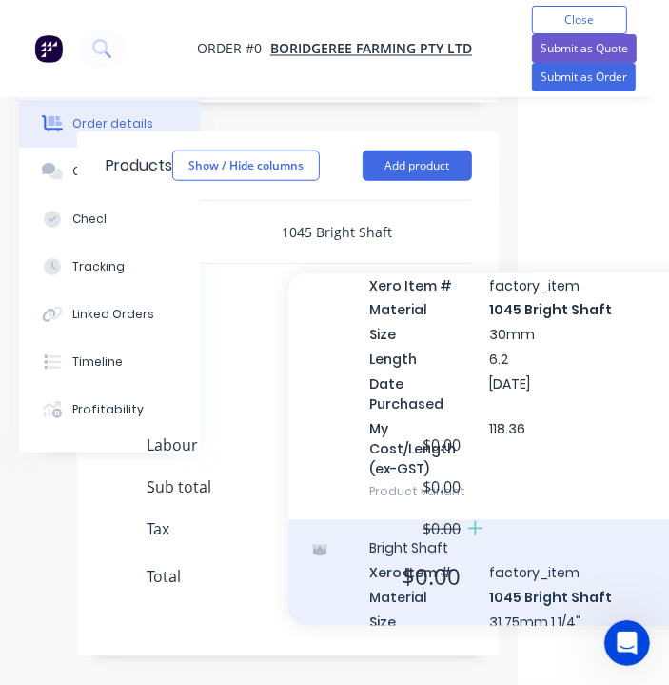
type input "1045 Bright Shaft"
click at [553, 520] on div "Bright Shaft Xero Item # factory_item Material 1045 Bright Shaft Size 31.75mm 1…" at bounding box center [573, 664] width 571 height 288
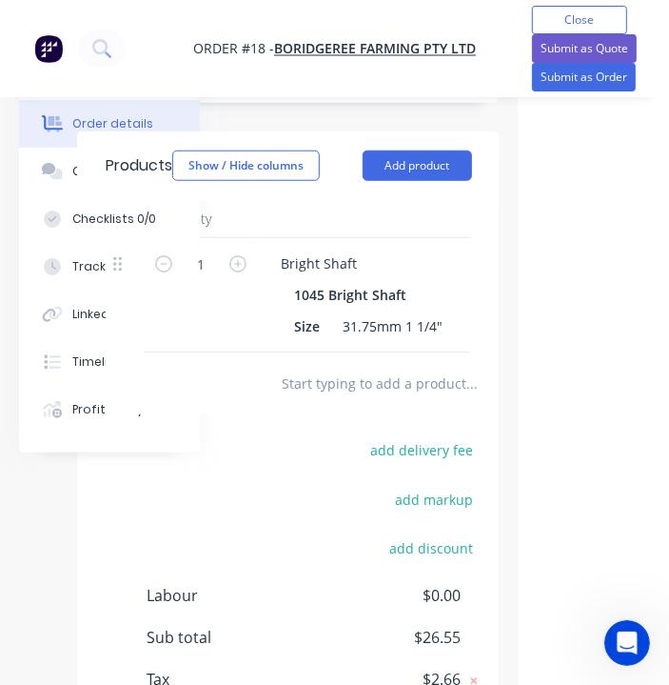
scroll to position [759, 0]
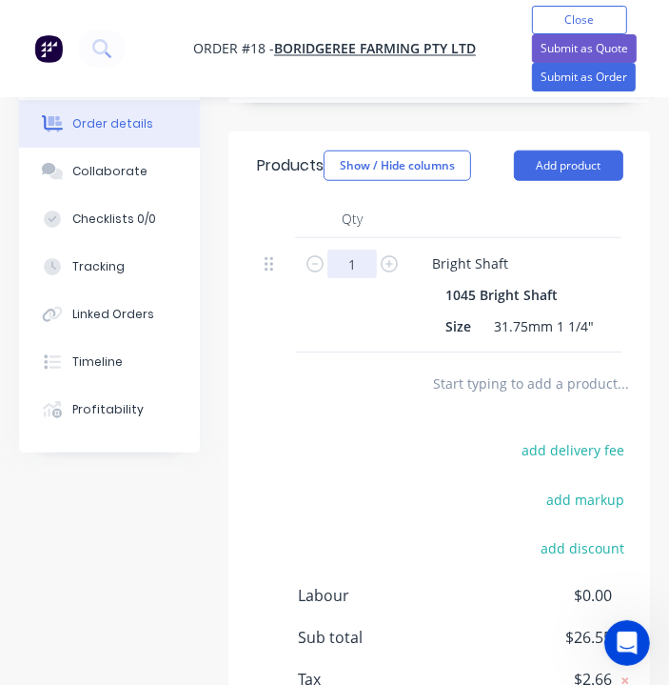
click at [346, 265] on input "1" at bounding box center [353, 263] width 50 height 29
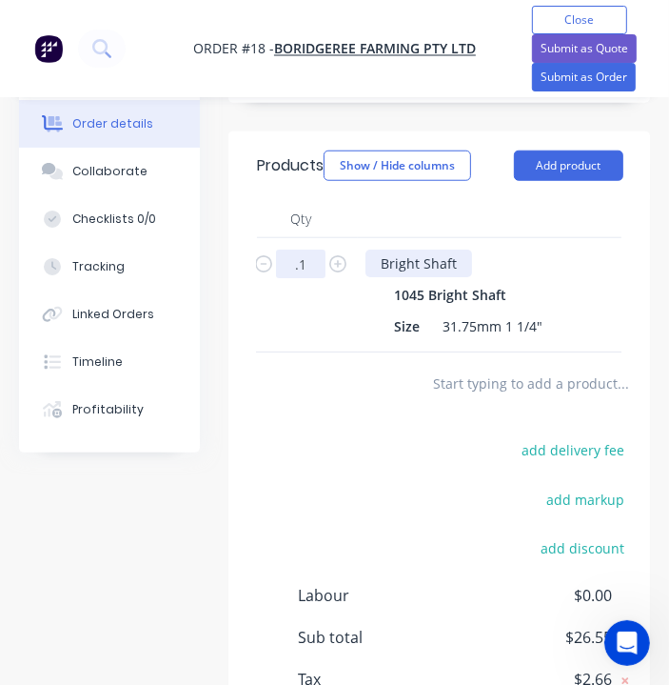
scroll to position [0, 61]
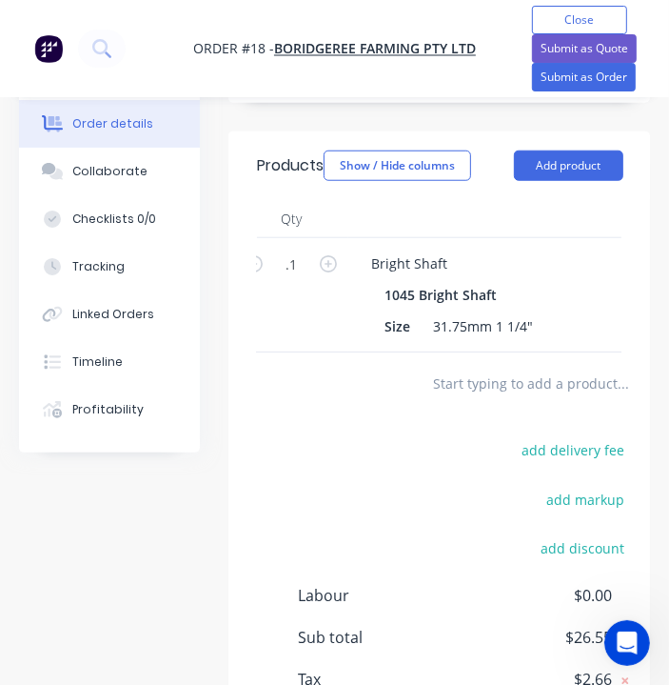
type input "0.1"
type input "$2.66"
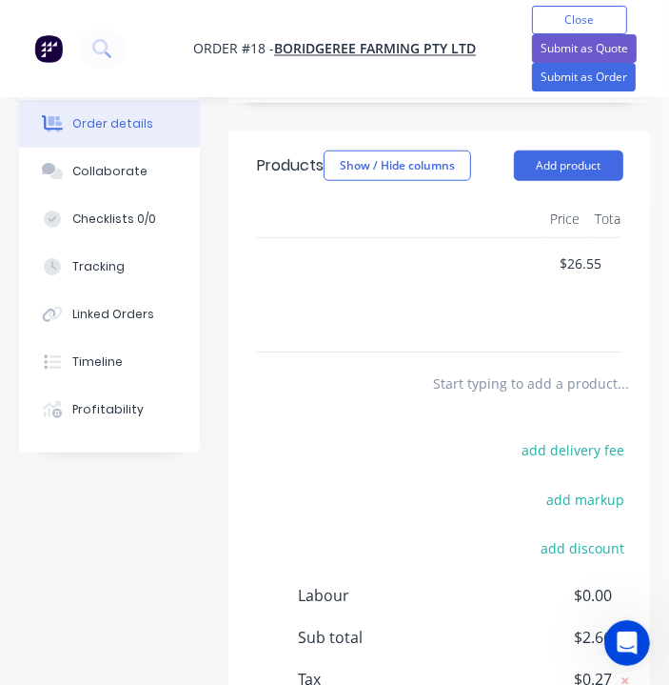
scroll to position [0, 912]
click at [393, 182] on header "Products Show / Hide columns Add product" at bounding box center [440, 165] width 422 height 69
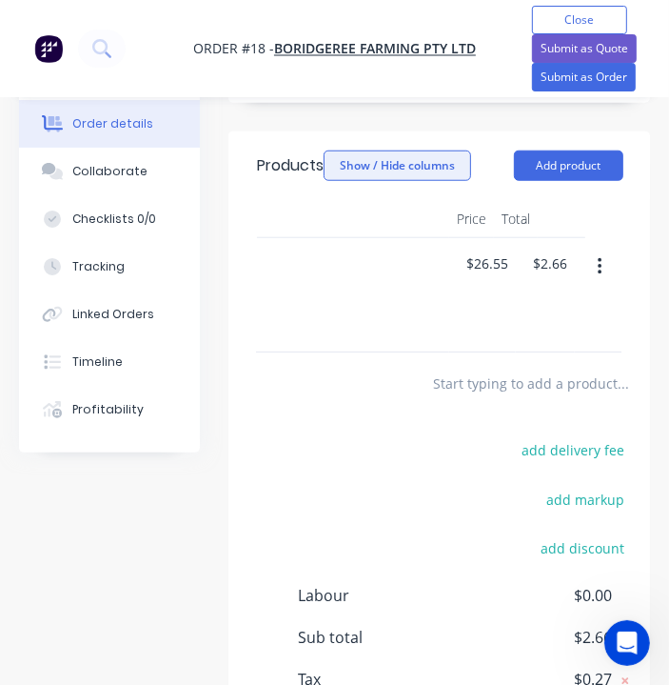
click at [385, 169] on button "Show / Hide columns" at bounding box center [398, 165] width 148 height 30
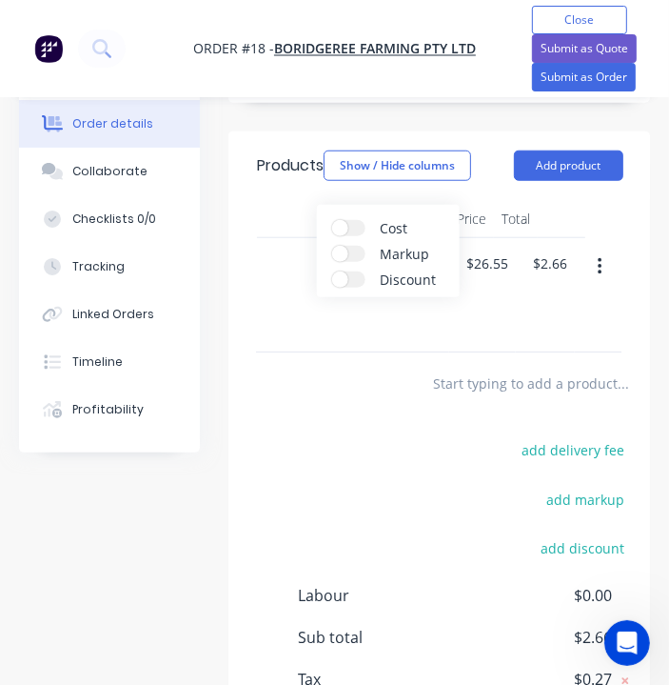
click at [335, 256] on span at bounding box center [340, 254] width 16 height 16
click at [332, 246] on input "Markup" at bounding box center [332, 246] width 0 height 0
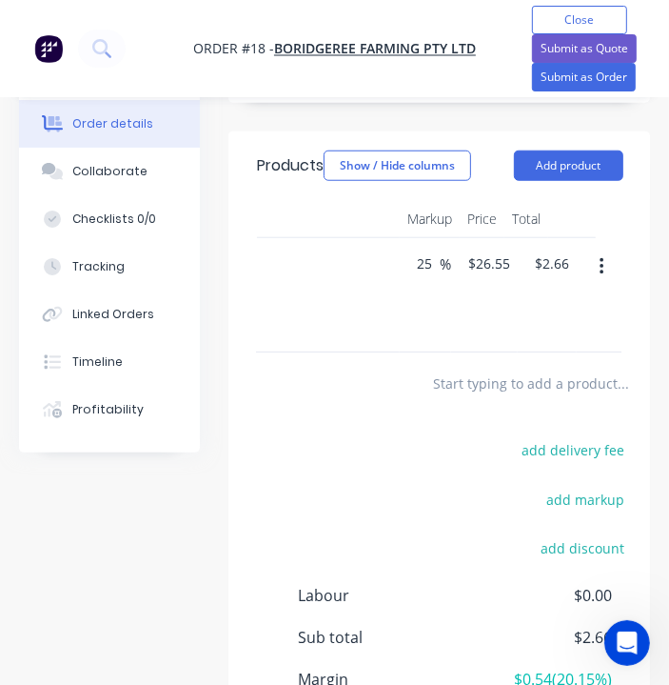
click at [526, 325] on div "$2.66 $2.66" at bounding box center [547, 295] width 59 height 114
click at [427, 257] on input "25" at bounding box center [427, 263] width 25 height 28
type input "2"
type input "70"
type input "$36.108"
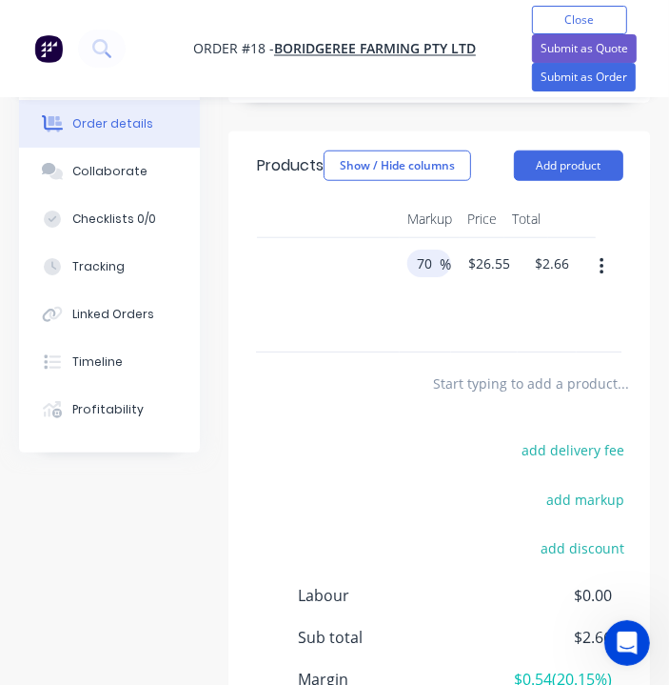
type input "$3.61"
click at [438, 328] on div "70 70 %" at bounding box center [425, 295] width 51 height 114
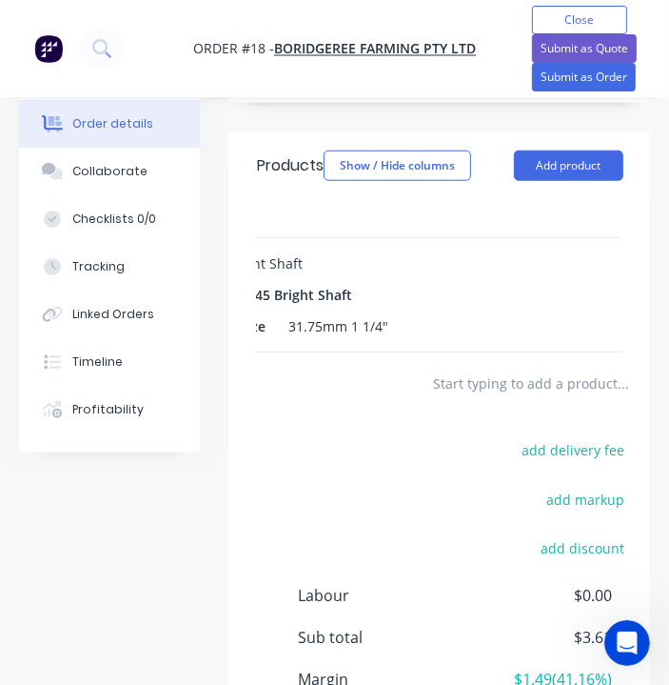
scroll to position [0, 0]
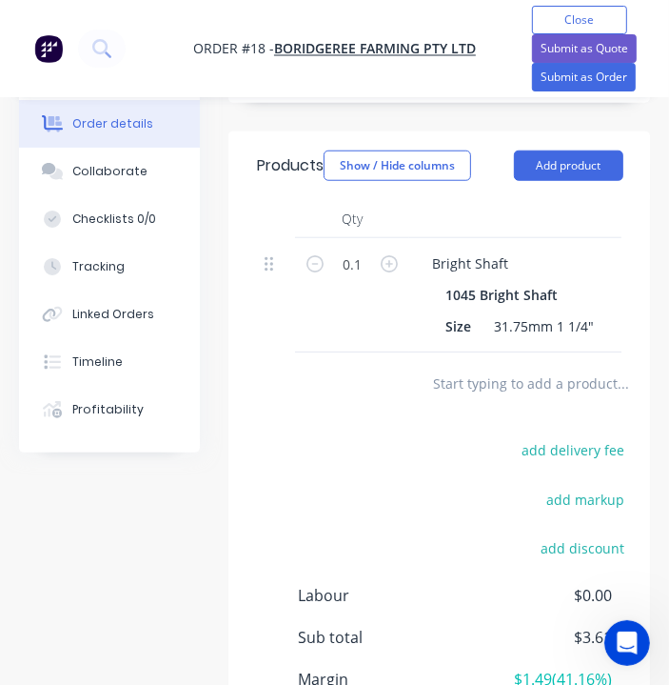
click at [467, 392] on input "text" at bounding box center [622, 383] width 381 height 38
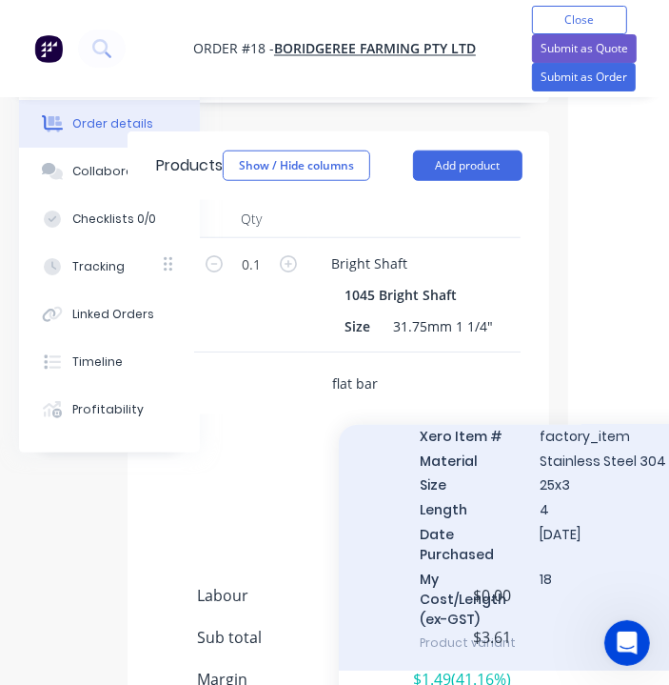
scroll to position [759, 102]
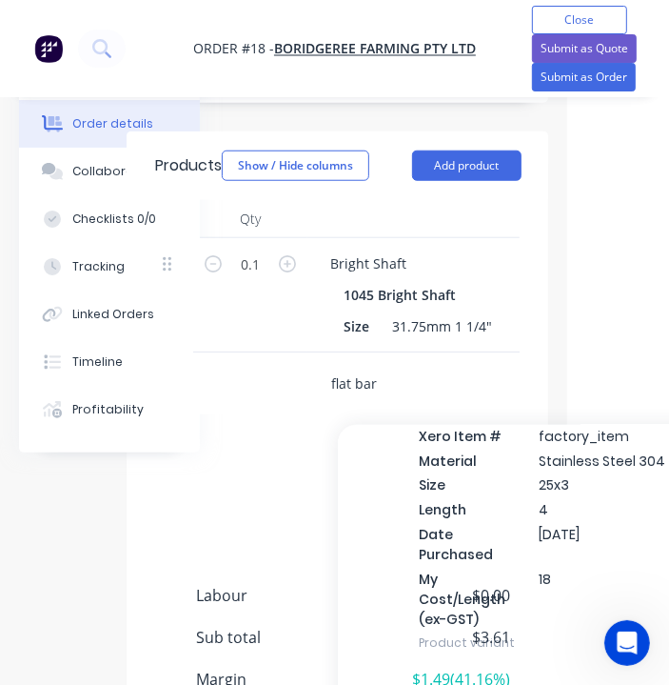
click at [411, 402] on input "flat bar" at bounding box center [520, 383] width 381 height 38
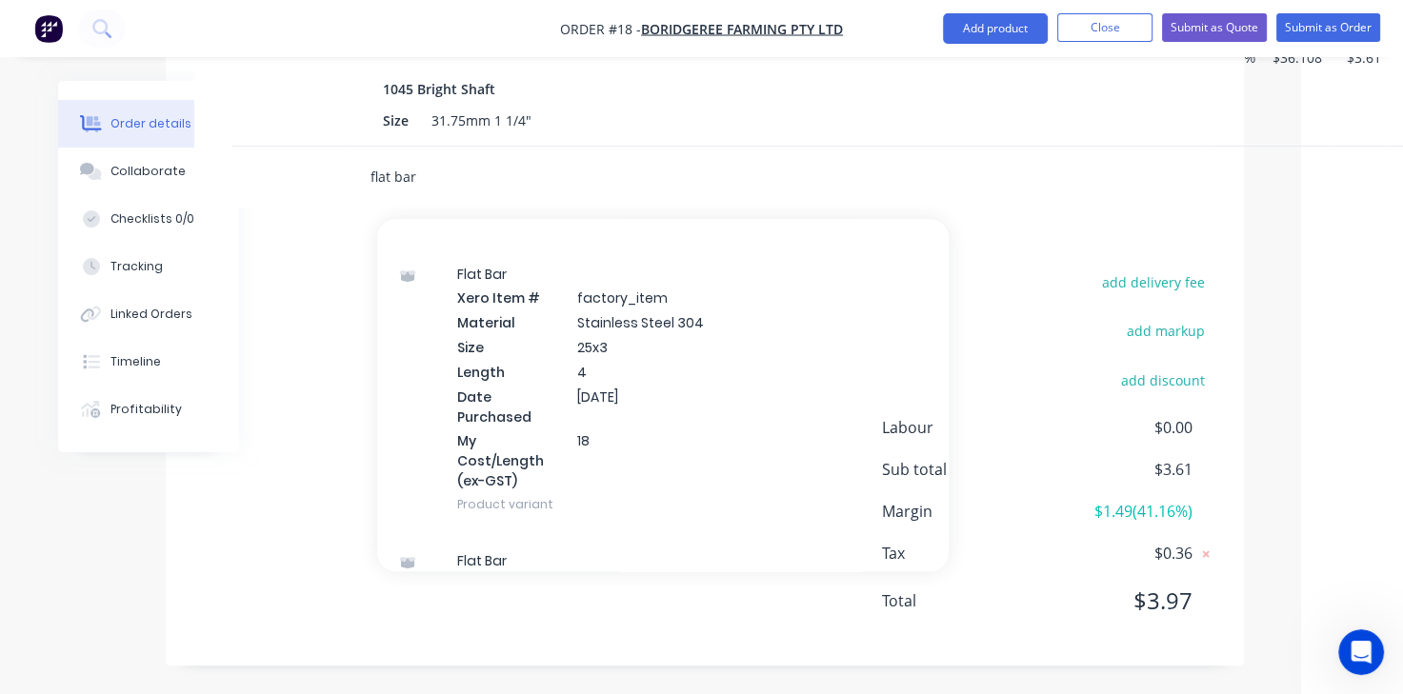
scroll to position [0, 0]
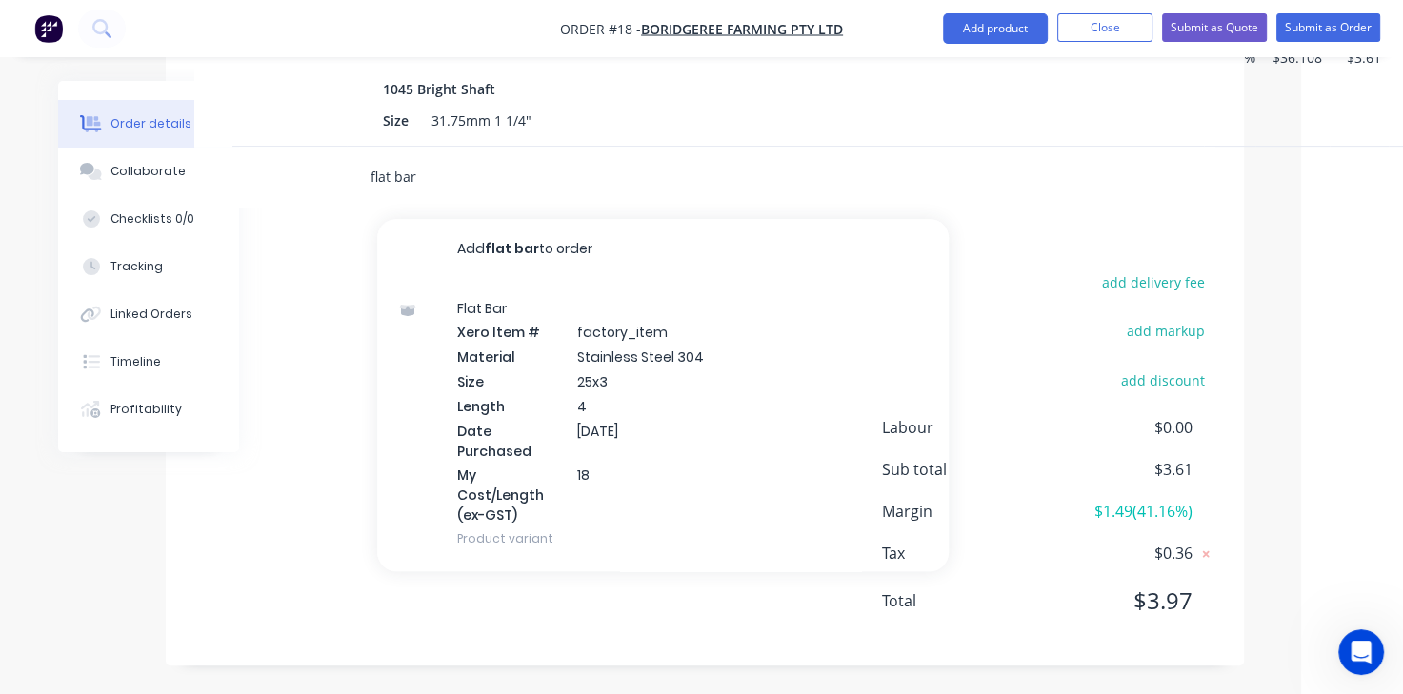
click at [579, 184] on input "flat bar" at bounding box center [559, 177] width 381 height 38
type input "flat bar"
click at [781, 184] on div "flat bar Add flat bar to order Flat Bar Xero Item # factory_item Material Stain…" at bounding box center [639, 177] width 571 height 38
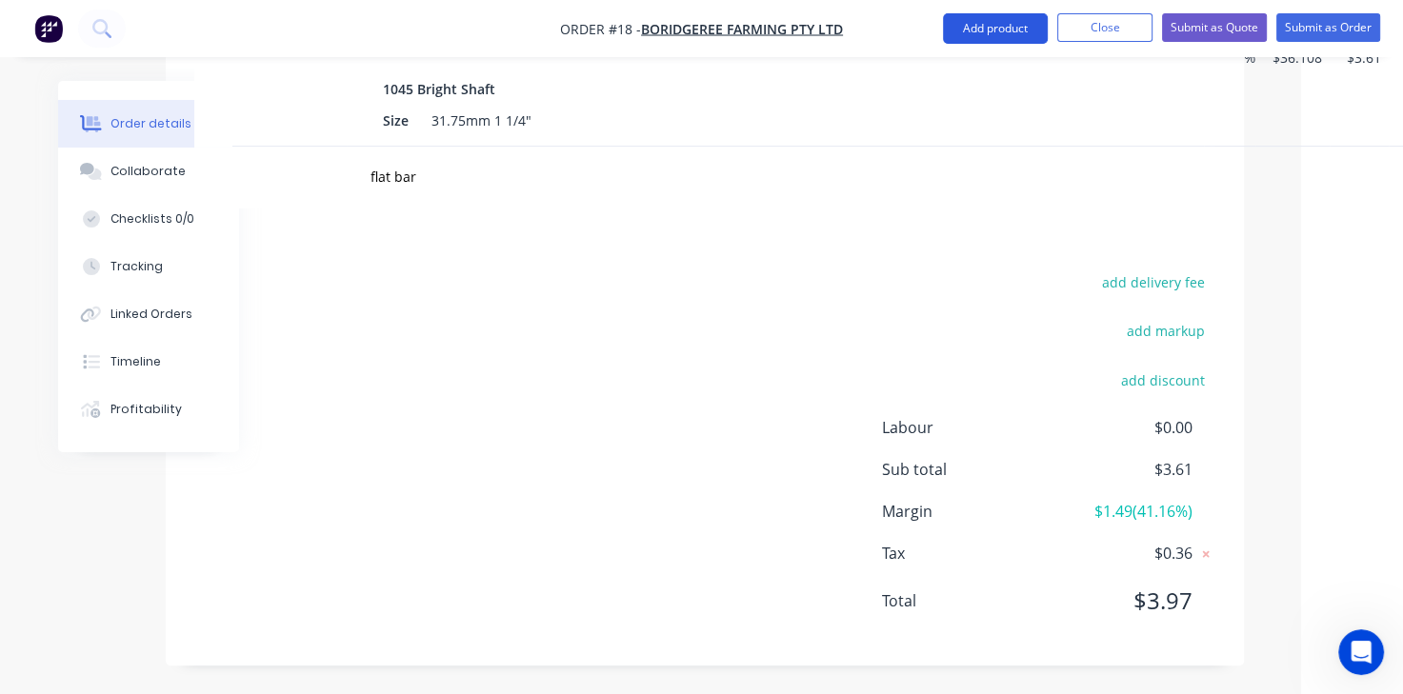
click at [994, 35] on button "Add product" at bounding box center [995, 28] width 105 height 30
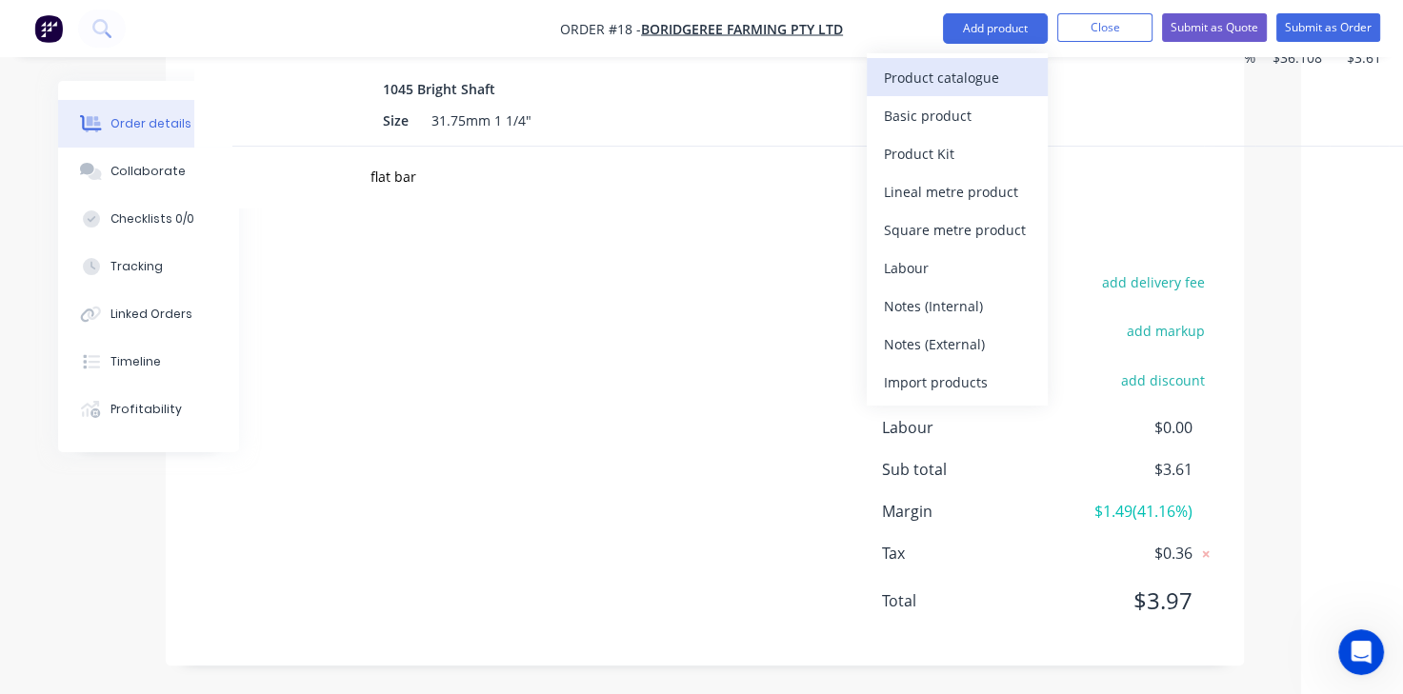
click at [949, 81] on div "Product catalogue" at bounding box center [957, 78] width 147 height 28
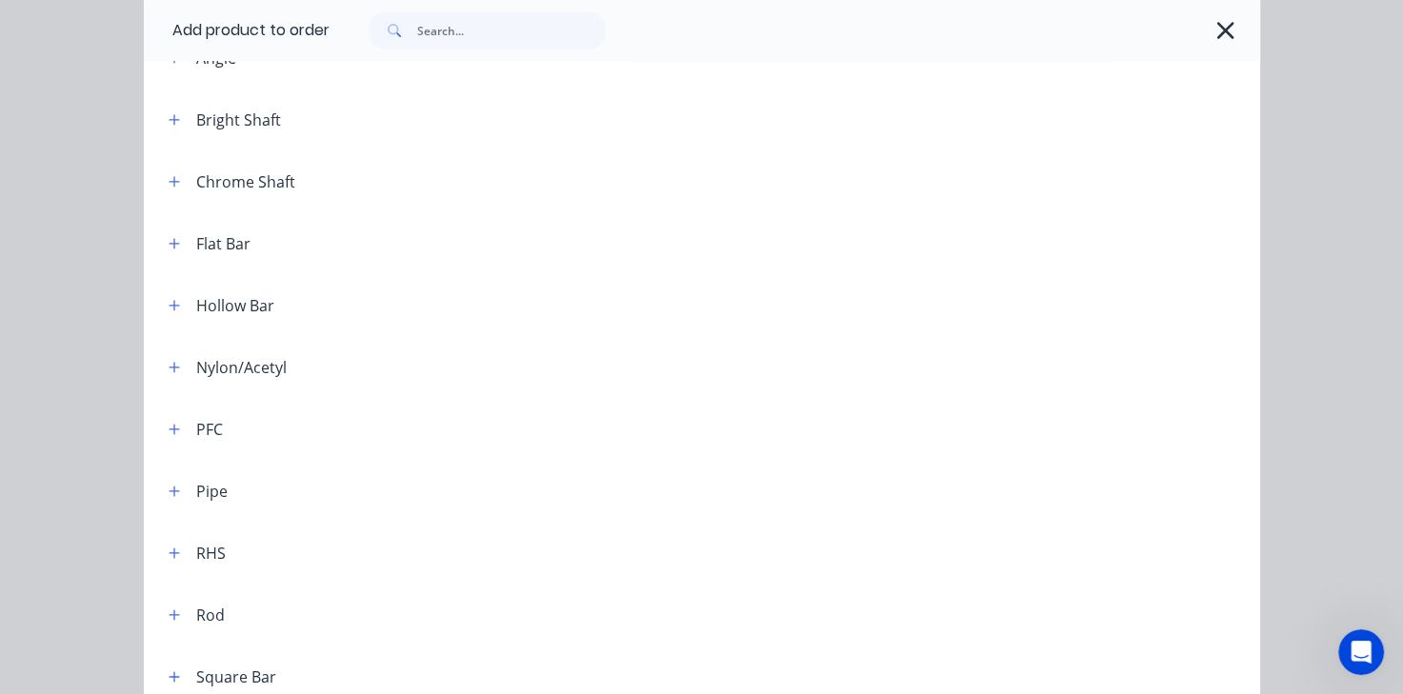
scroll to position [237, 0]
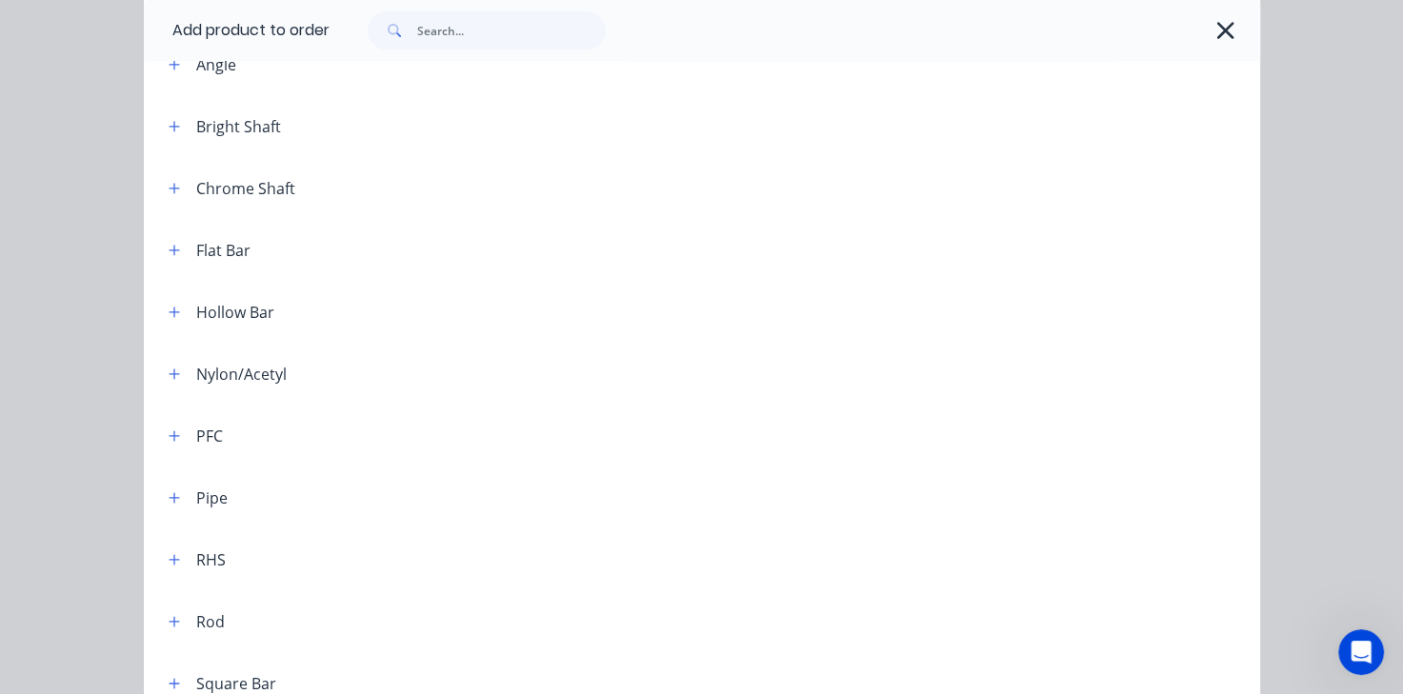
click at [526, 259] on div at bounding box center [754, 250] width 1009 height 24
click at [167, 260] on button "button" at bounding box center [175, 250] width 24 height 24
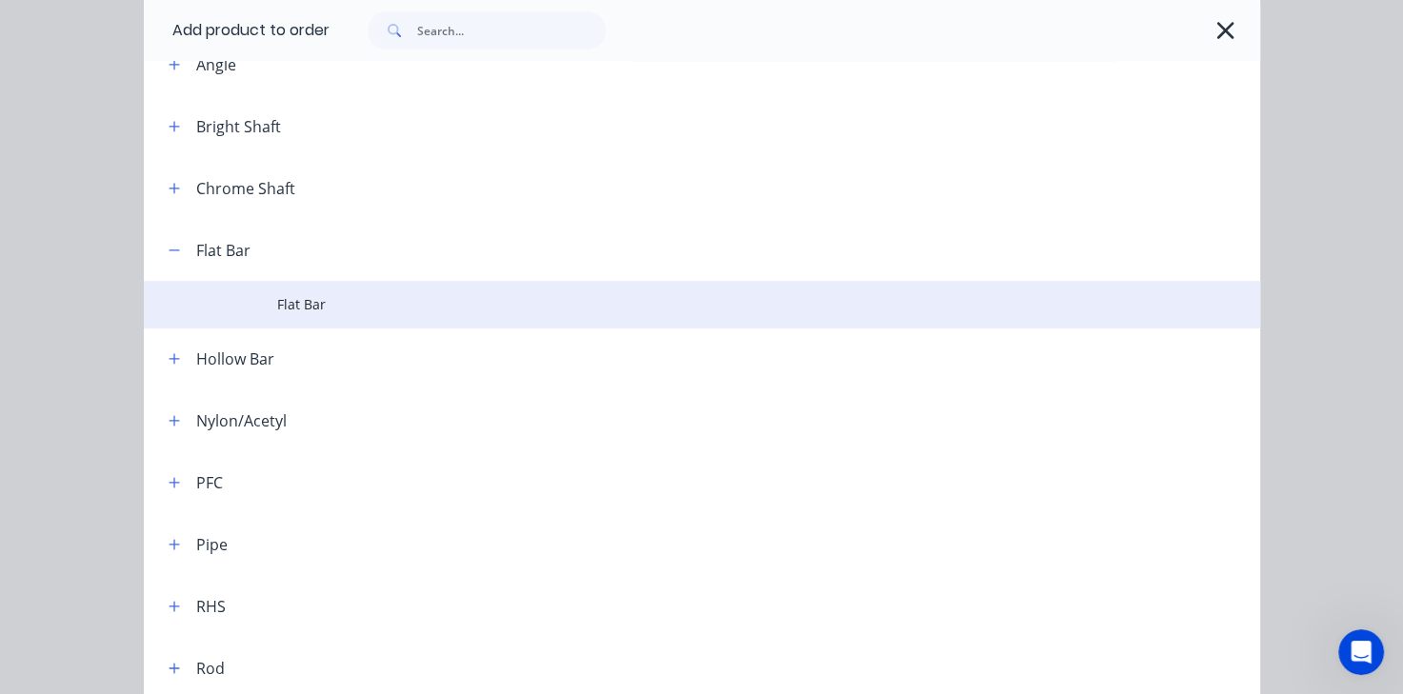
click at [328, 310] on span "Flat Bar" at bounding box center [670, 304] width 786 height 20
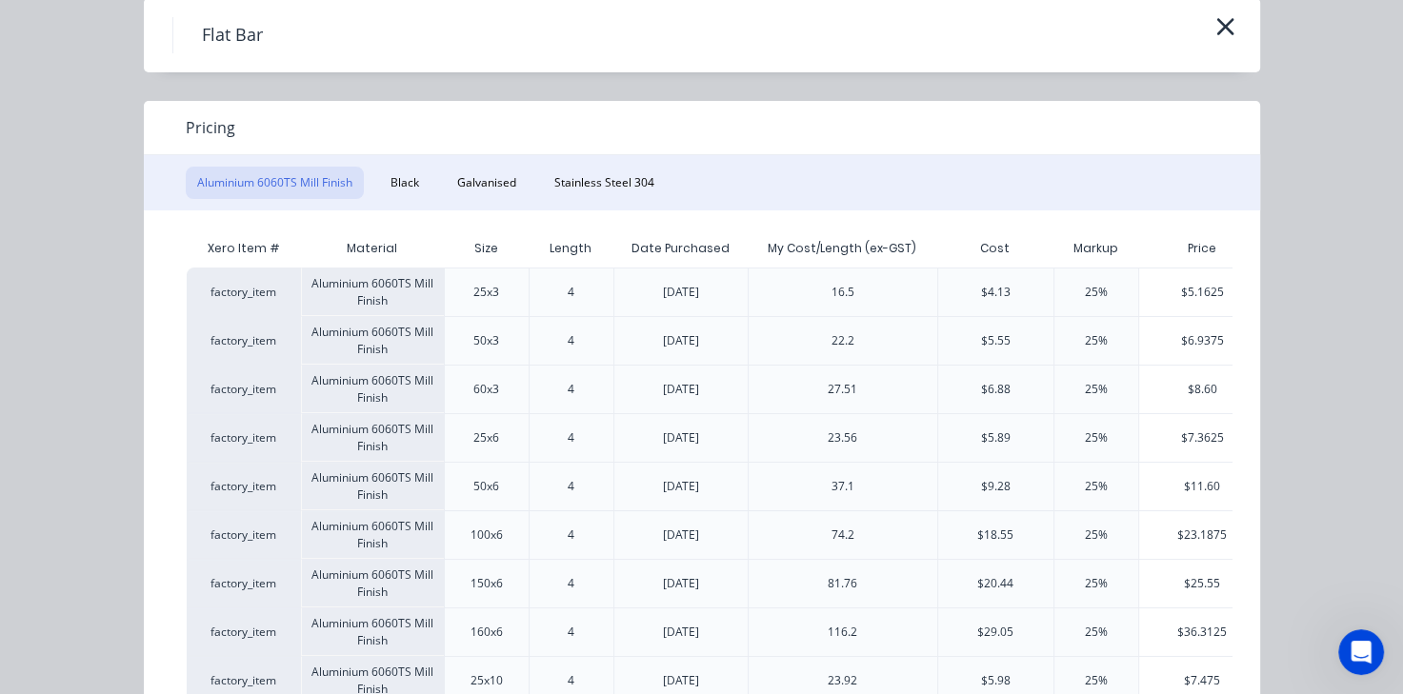
scroll to position [95, 0]
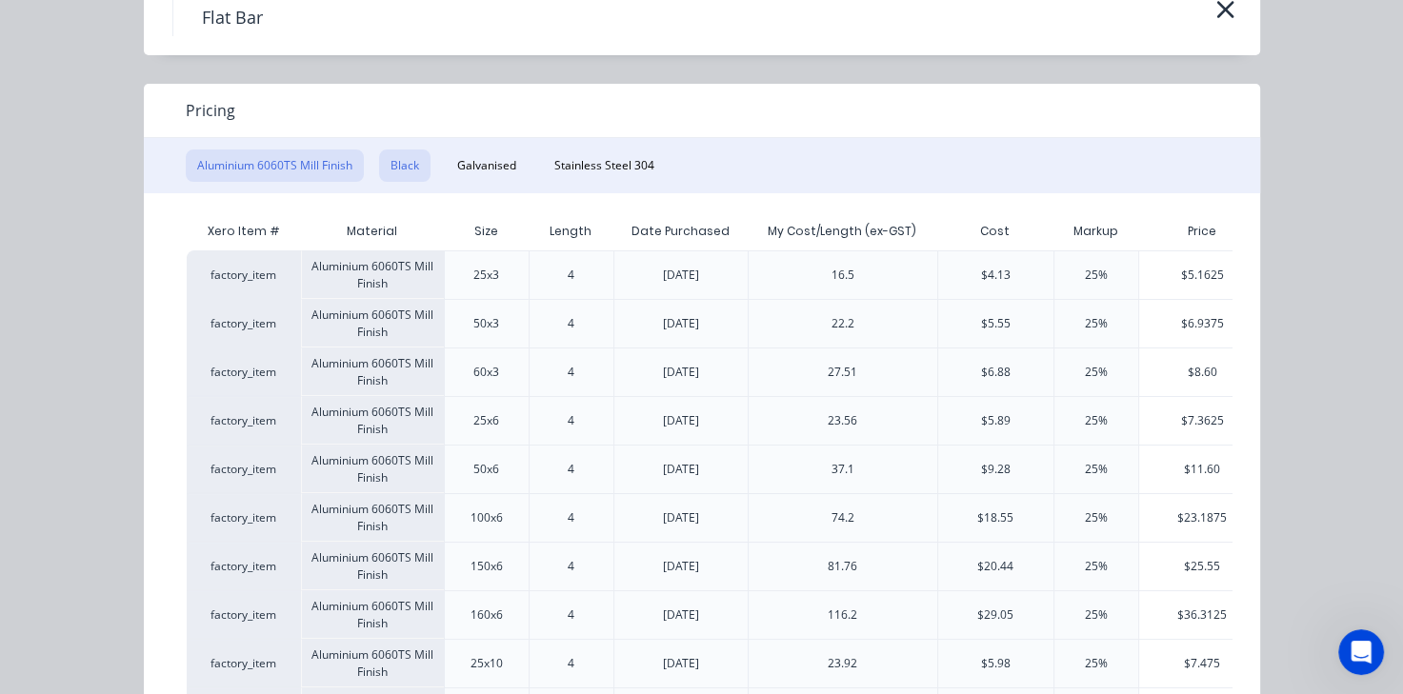
click at [396, 155] on button "Black" at bounding box center [404, 165] width 51 height 32
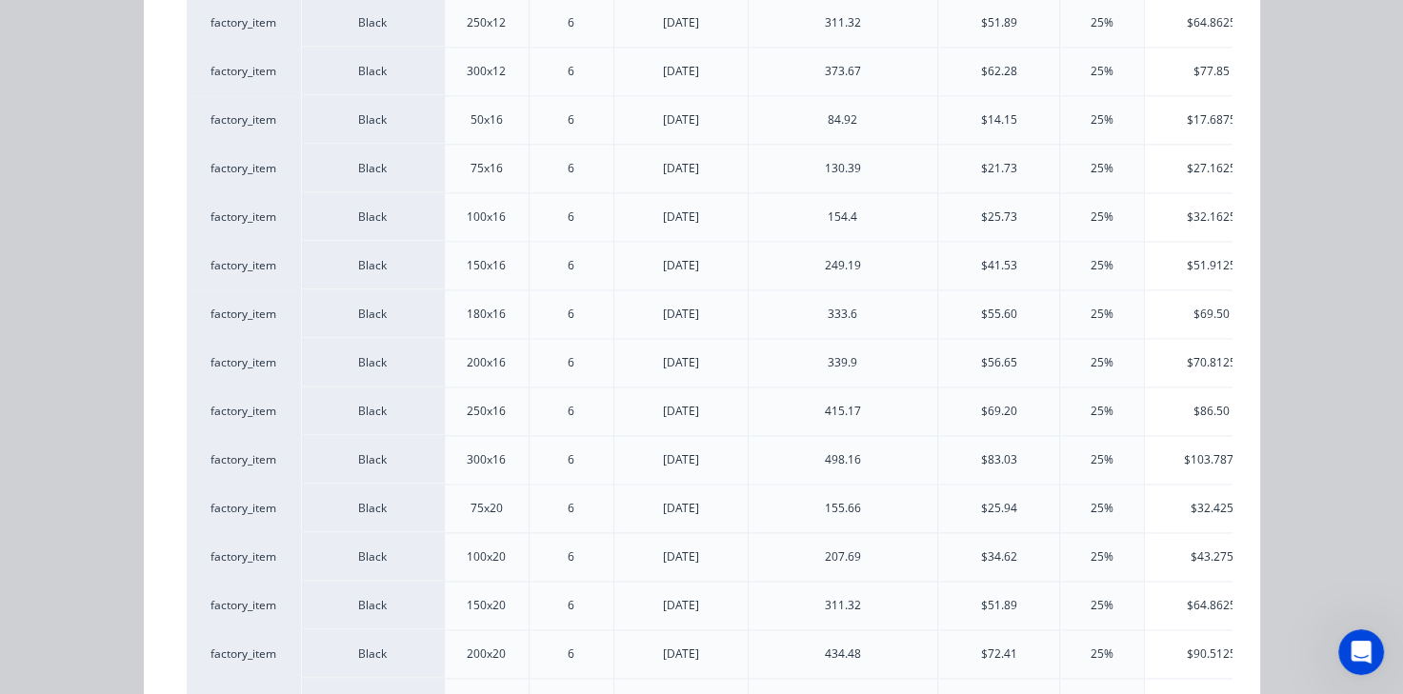
scroll to position [2726, 0]
click at [476, 167] on div "75x16" at bounding box center [486, 169] width 32 height 17
click at [1192, 158] on div "$27.1625" at bounding box center [1210, 170] width 133 height 48
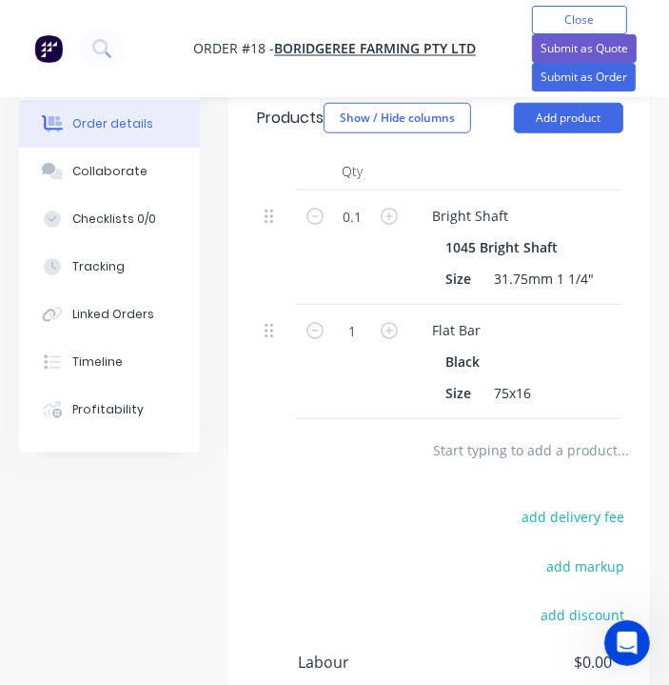
scroll to position [810, 0]
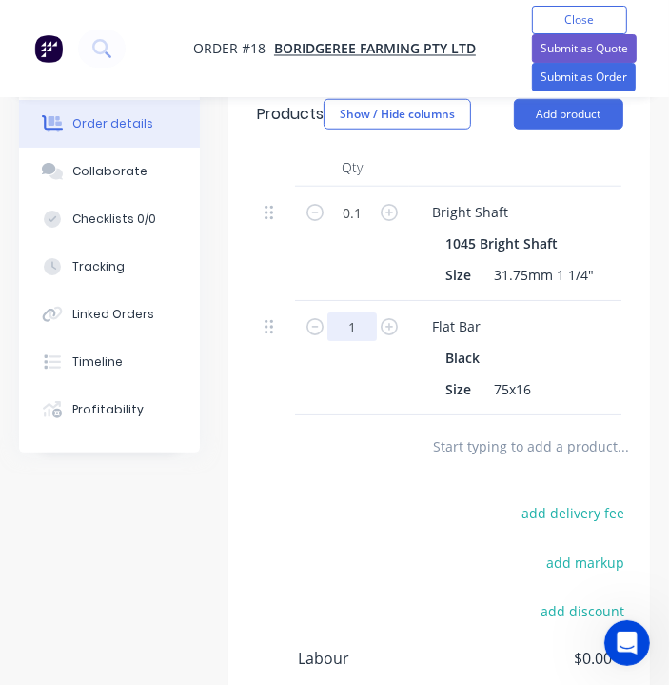
click at [355, 332] on input "1" at bounding box center [353, 326] width 50 height 29
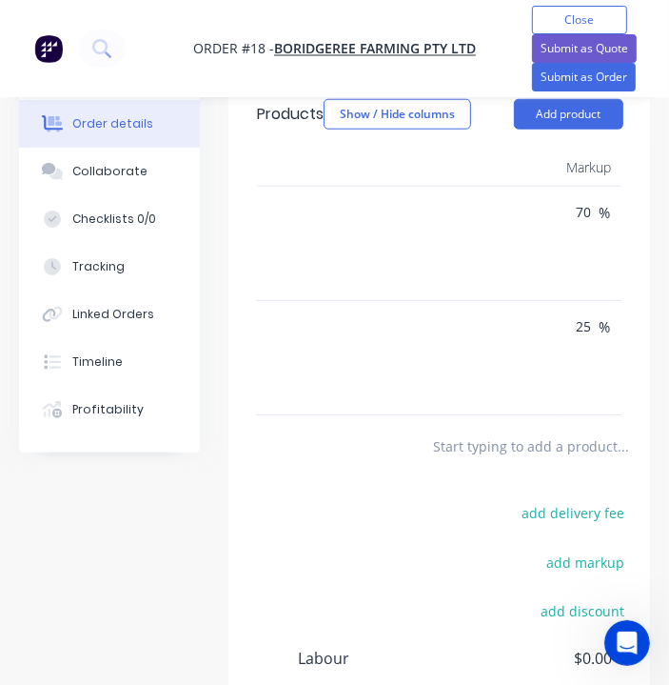
scroll to position [0, 891]
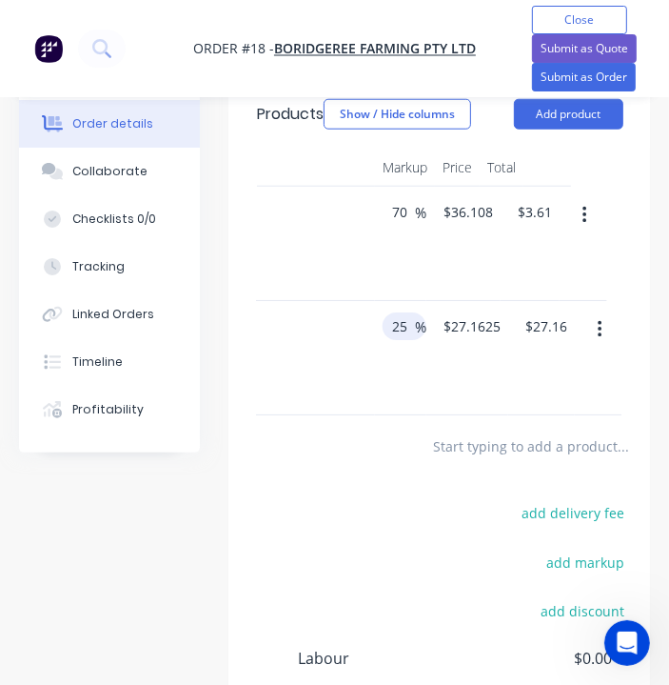
type input "0.175"
type input "$4.75"
click at [401, 331] on input "25" at bounding box center [410, 326] width 25 height 28
type input "2"
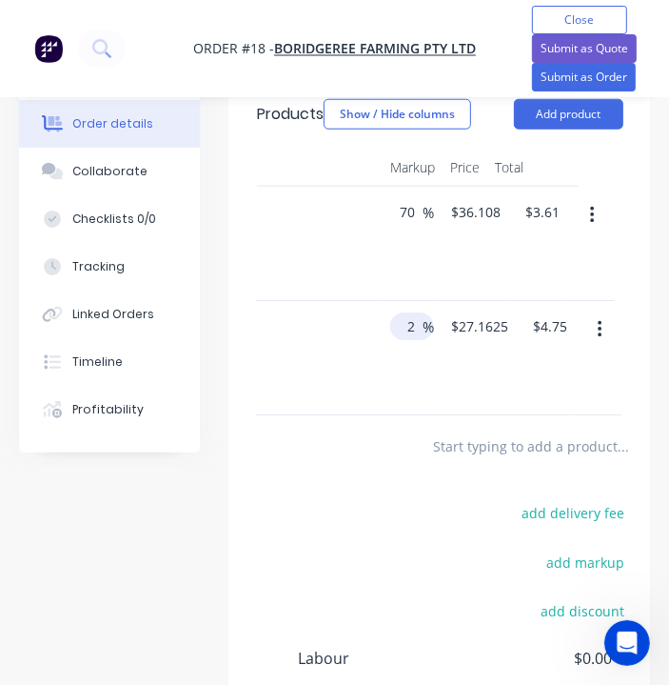
scroll to position [0, 882]
type input "70"
type input "$36.941"
type input "$6.46"
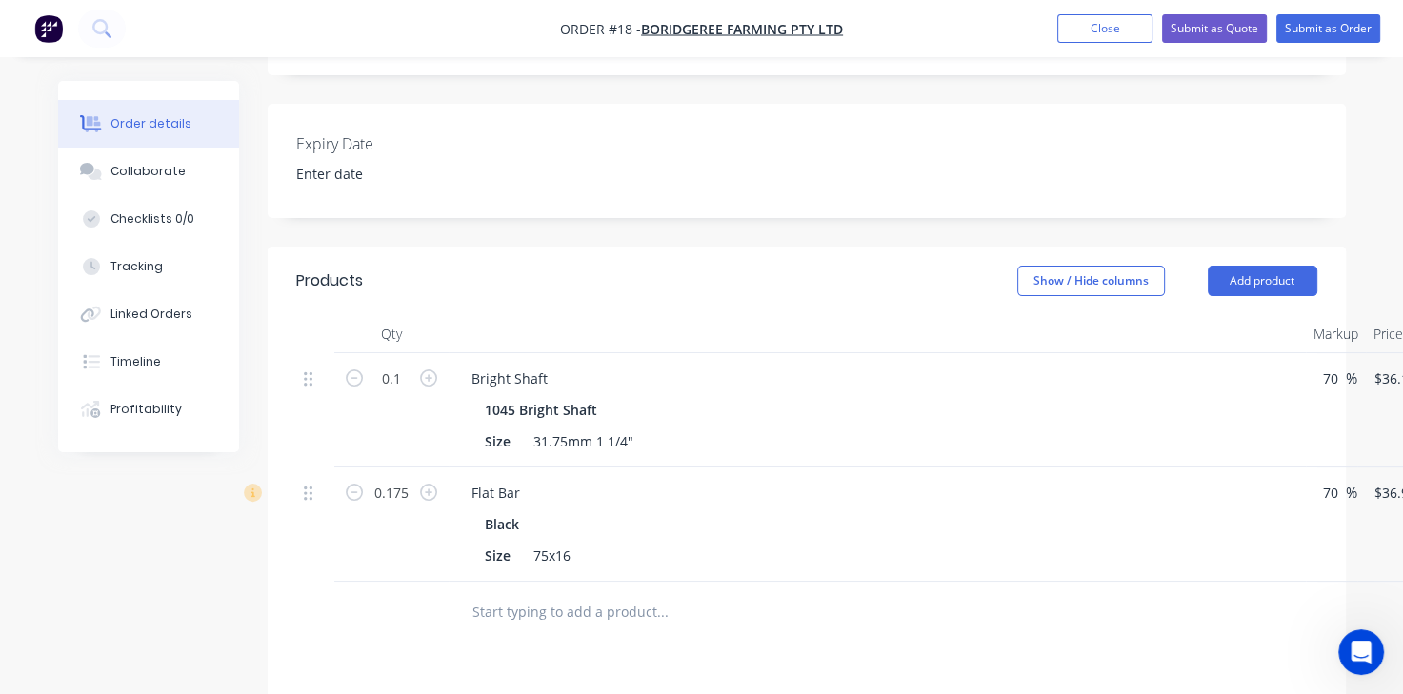
scroll to position [380, 0]
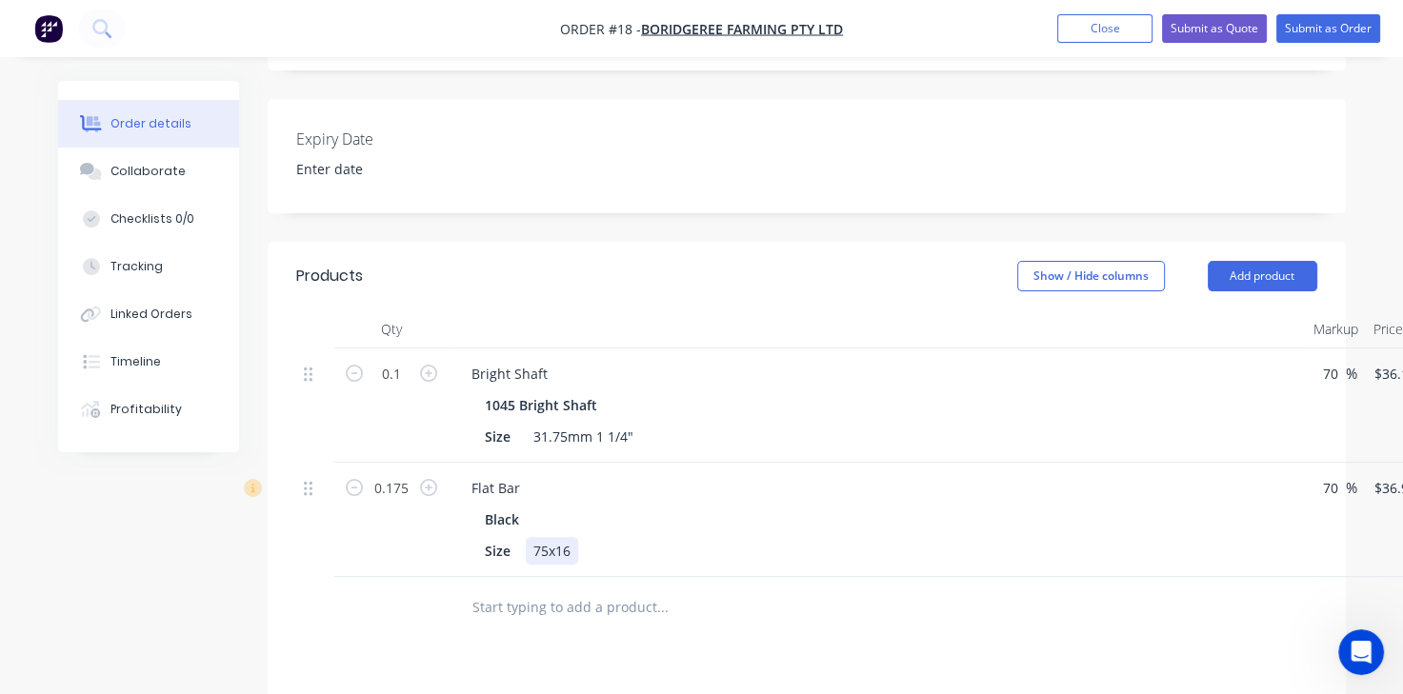
click at [567, 555] on div "75x16" at bounding box center [552, 551] width 52 height 28
click at [1318, 10] on nav "Order #18 - Boridgeree Farming Pty Ltd Add product Close Submit as Quote Submit…" at bounding box center [701, 28] width 1403 height 57
click at [1310, 30] on button "Submit as Order" at bounding box center [1328, 28] width 104 height 29
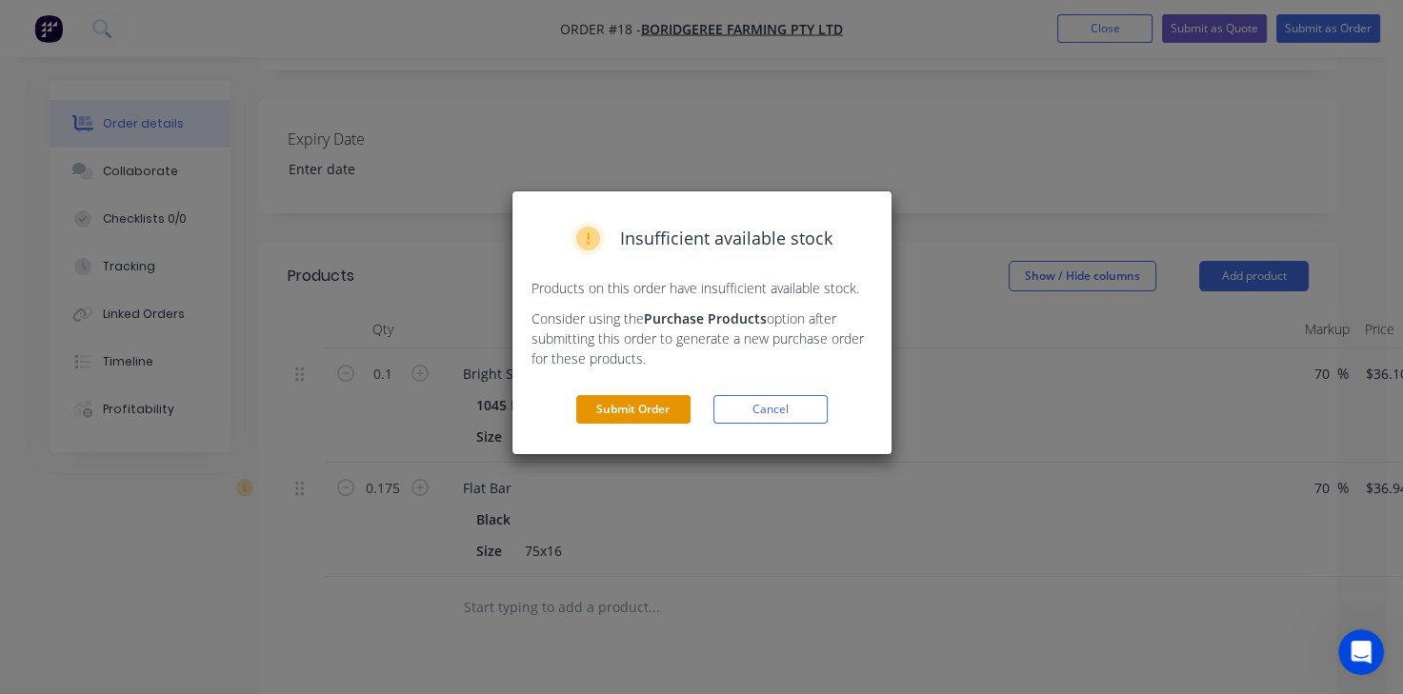
click at [625, 415] on button "Submit Order" at bounding box center [633, 409] width 114 height 29
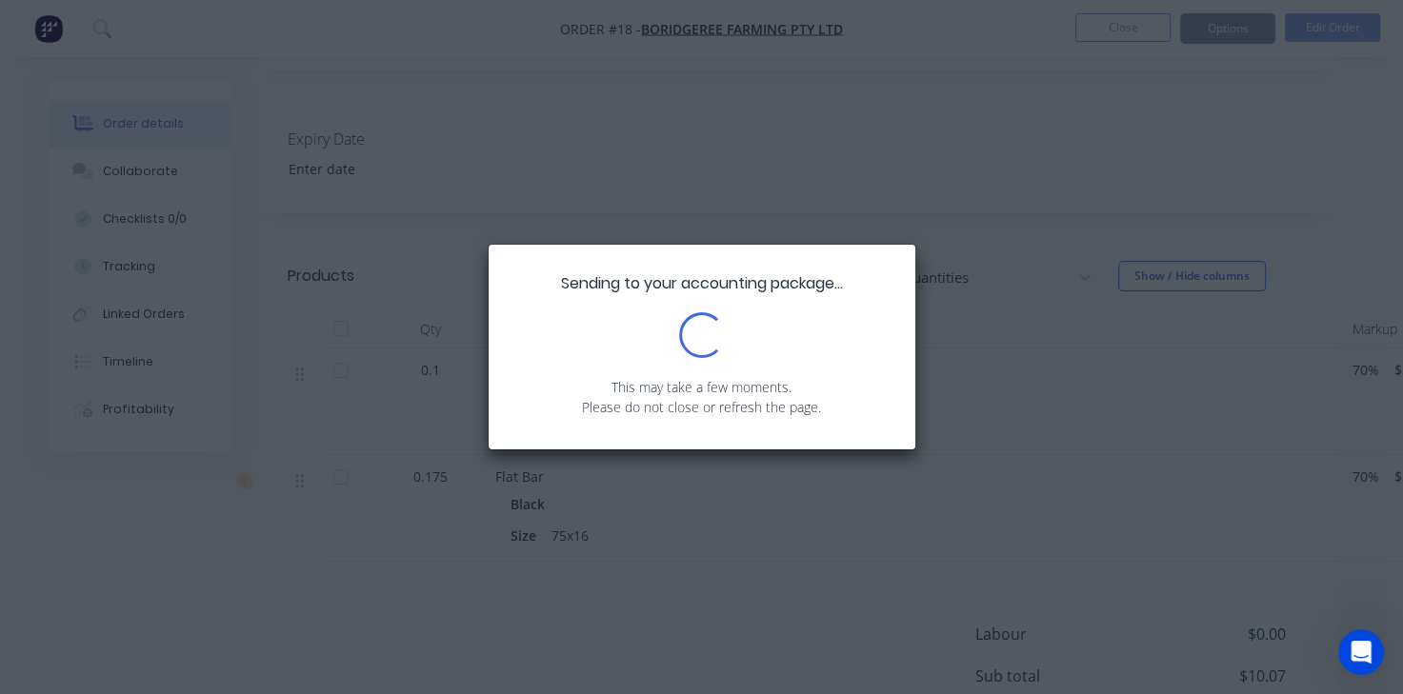
scroll to position [455, 0]
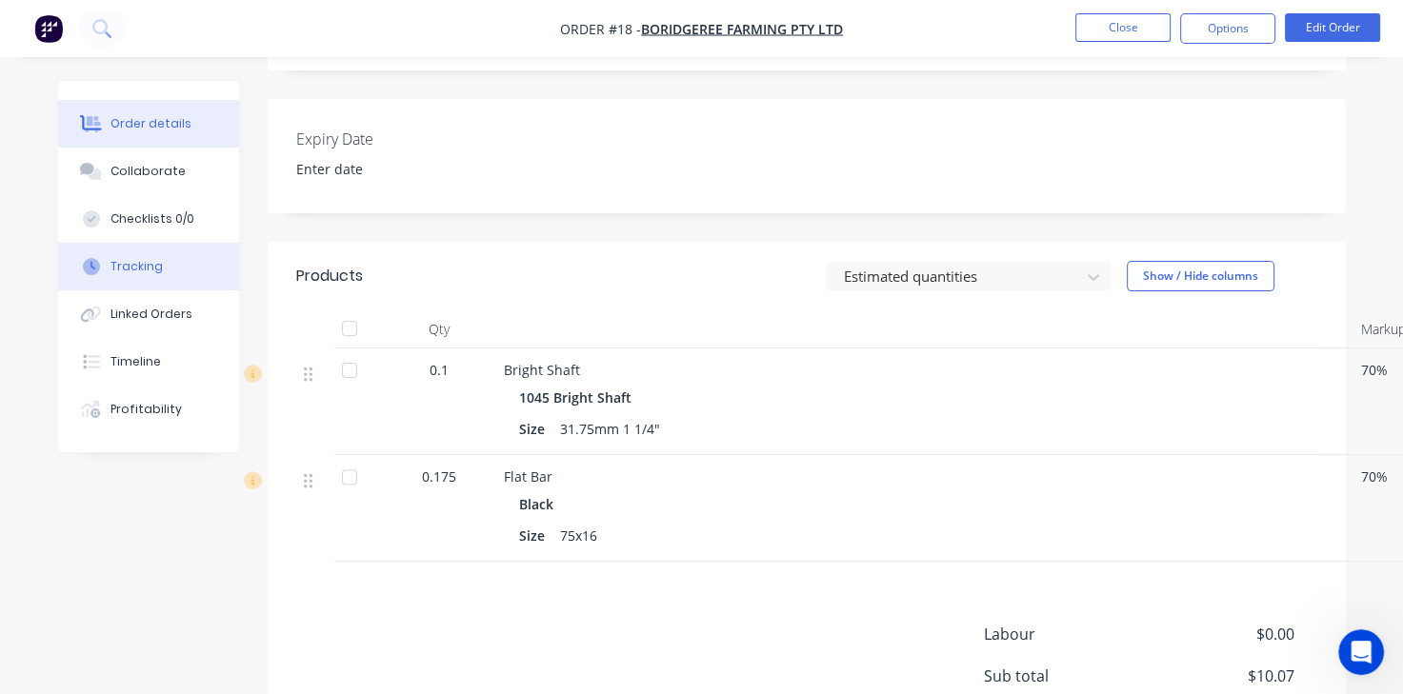
click at [151, 282] on button "Tracking" at bounding box center [148, 267] width 181 height 48
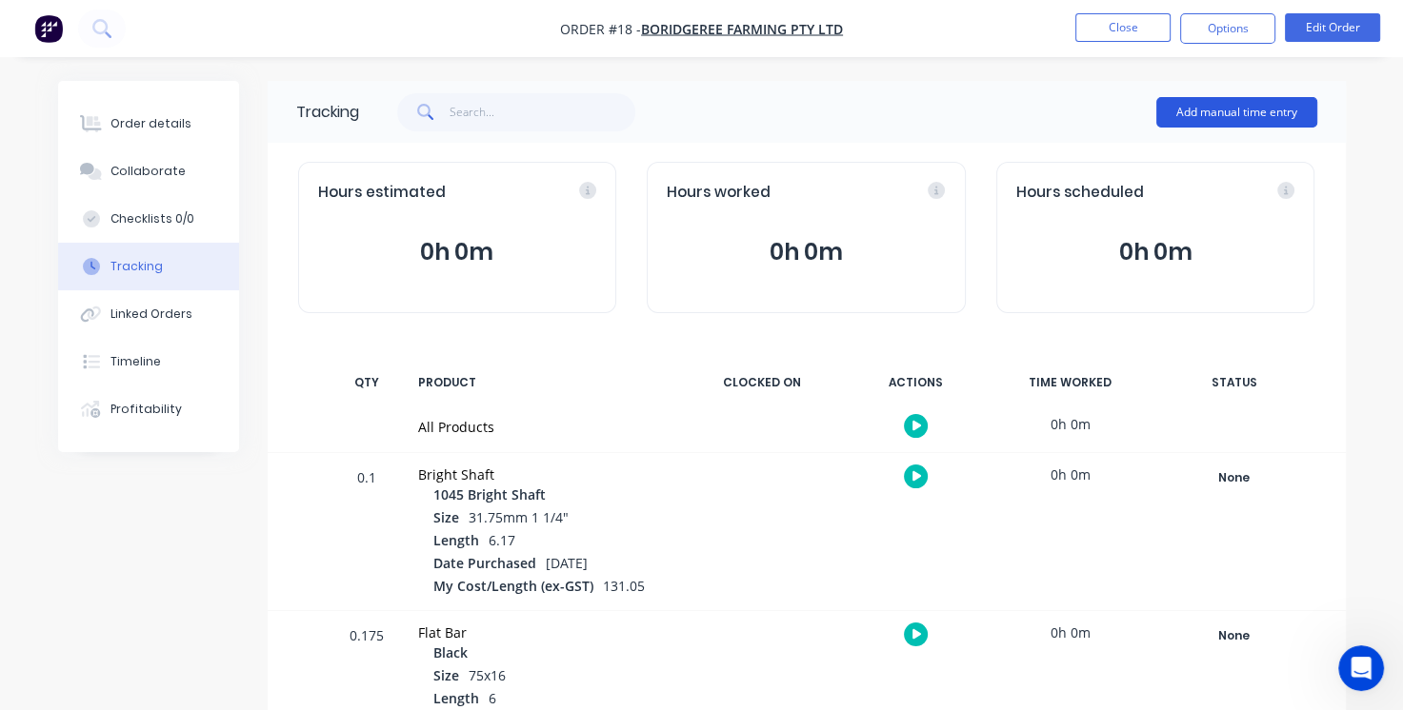
click at [1217, 116] on button "Add manual time entry" at bounding box center [1236, 112] width 161 height 30
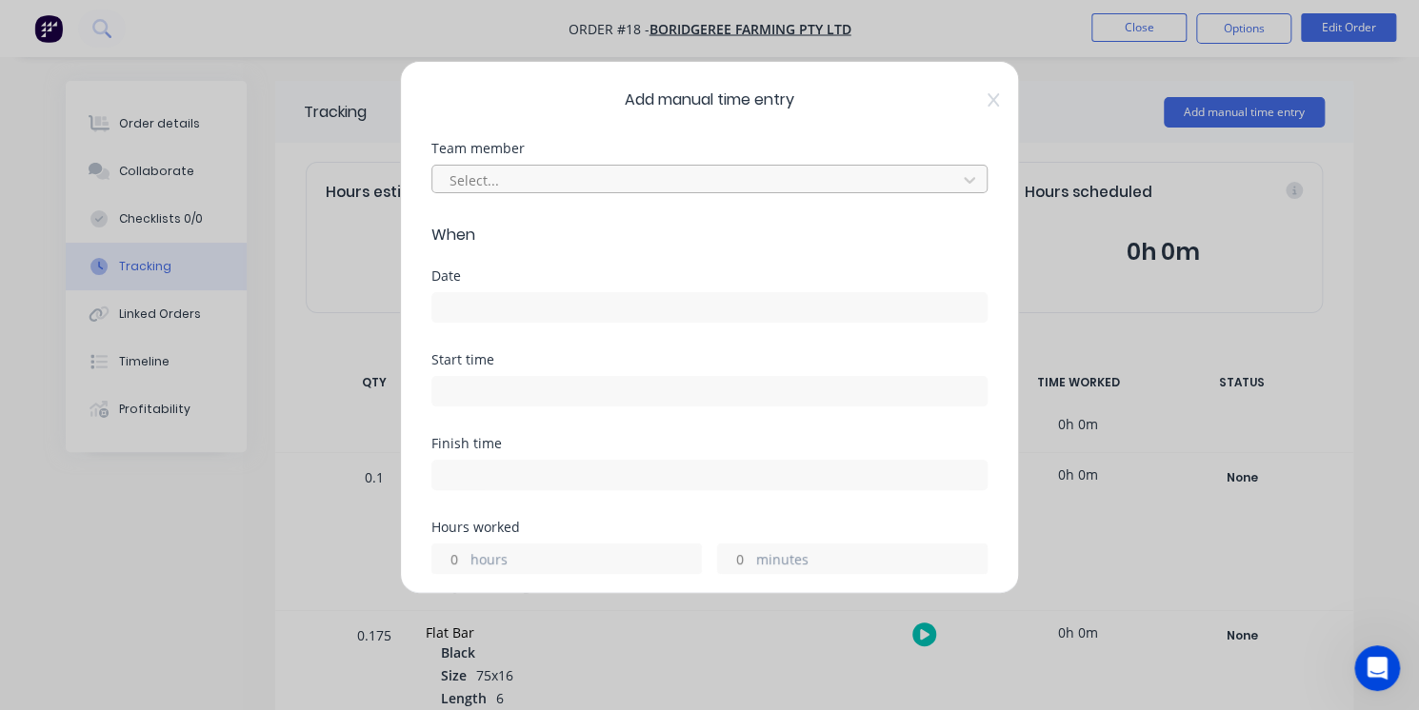
click at [545, 173] on div at bounding box center [697, 181] width 499 height 24
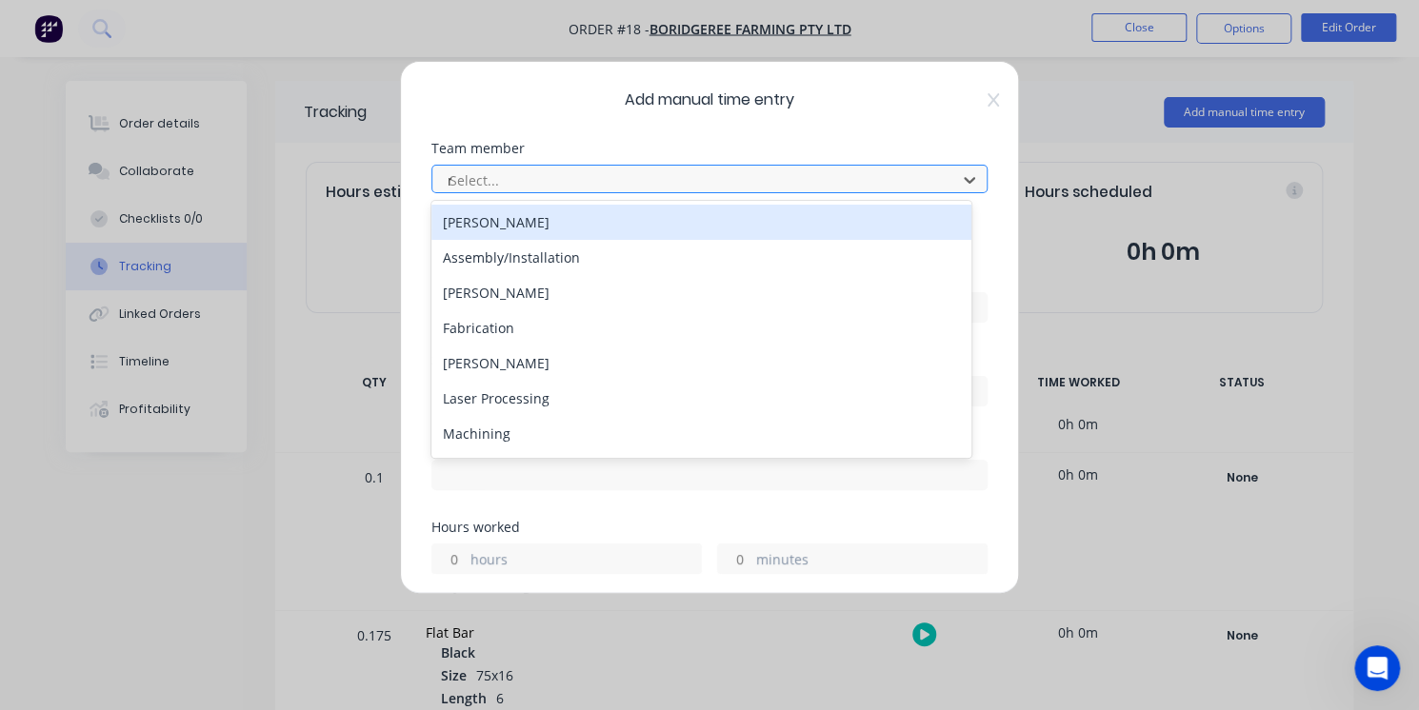
type input "ma"
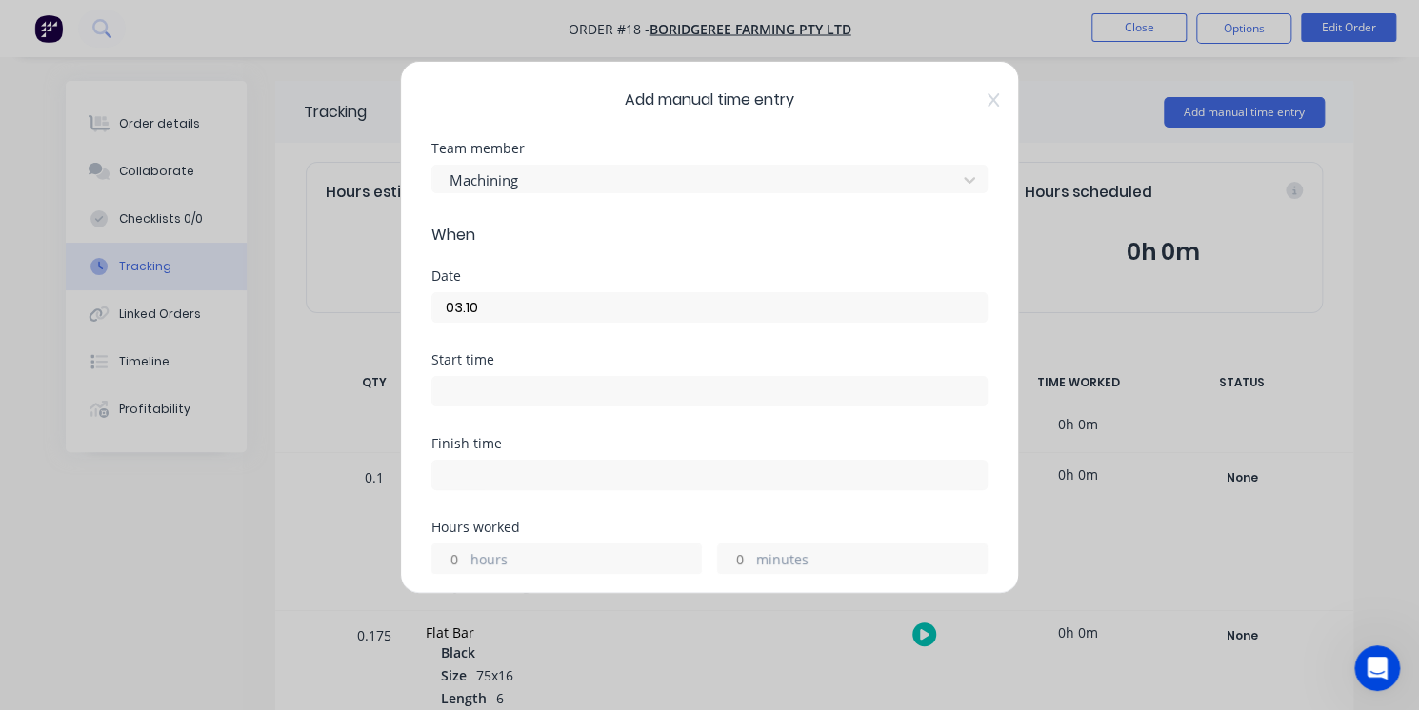
click at [594, 306] on input "03.10" at bounding box center [709, 307] width 554 height 29
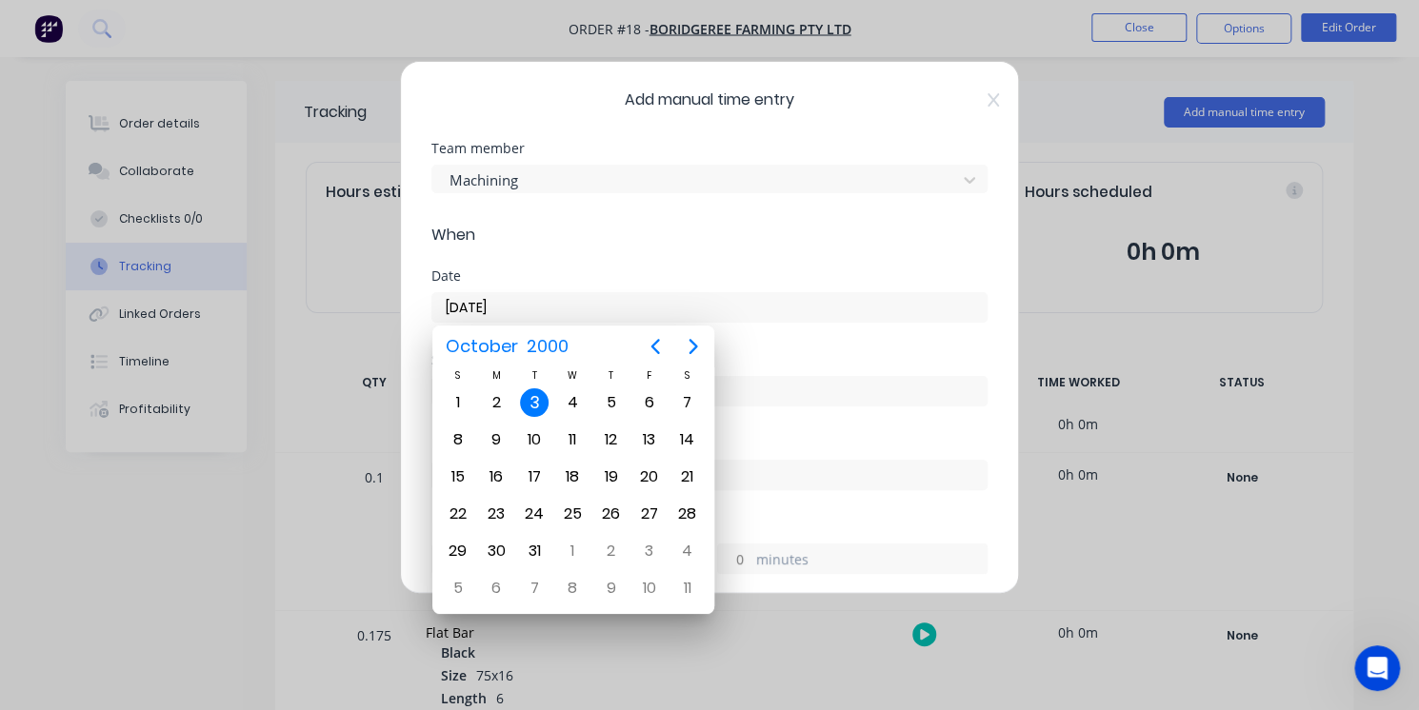
type input "[DATE]"
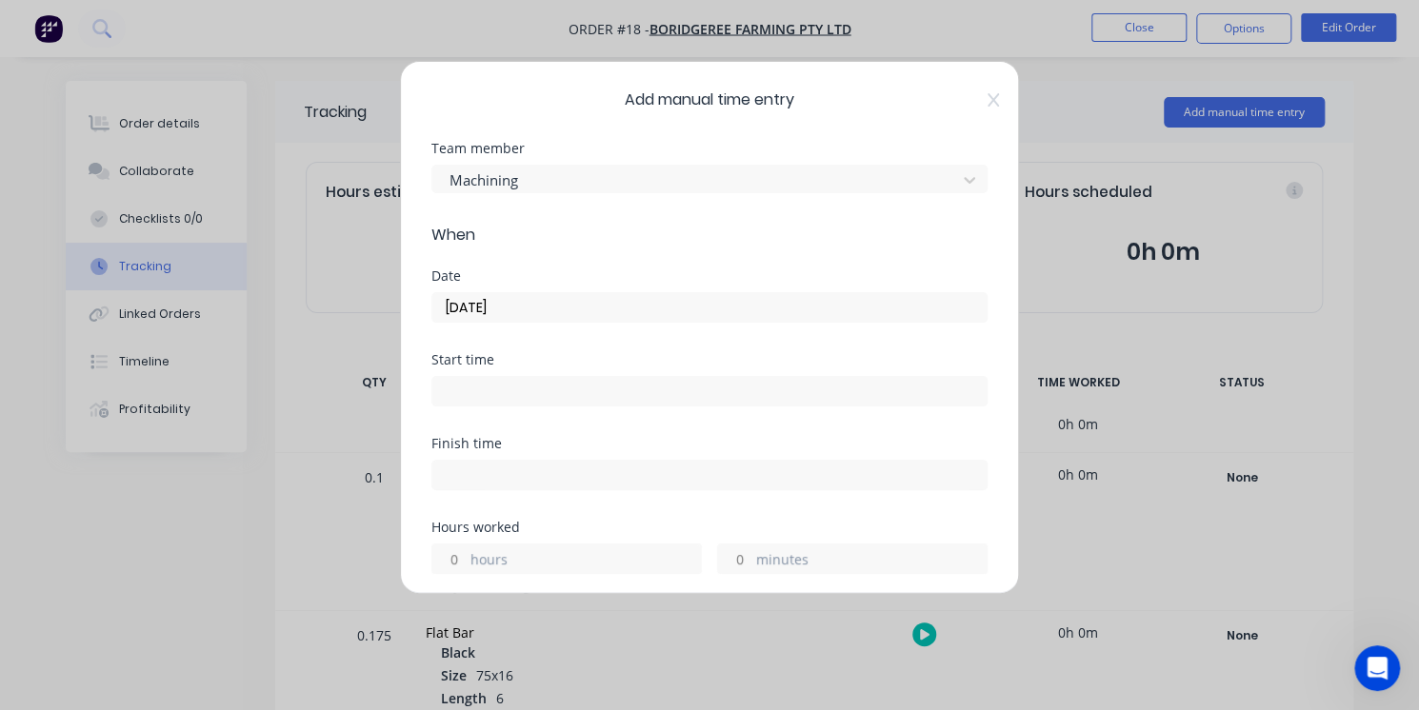
type input "3"
type input "15"
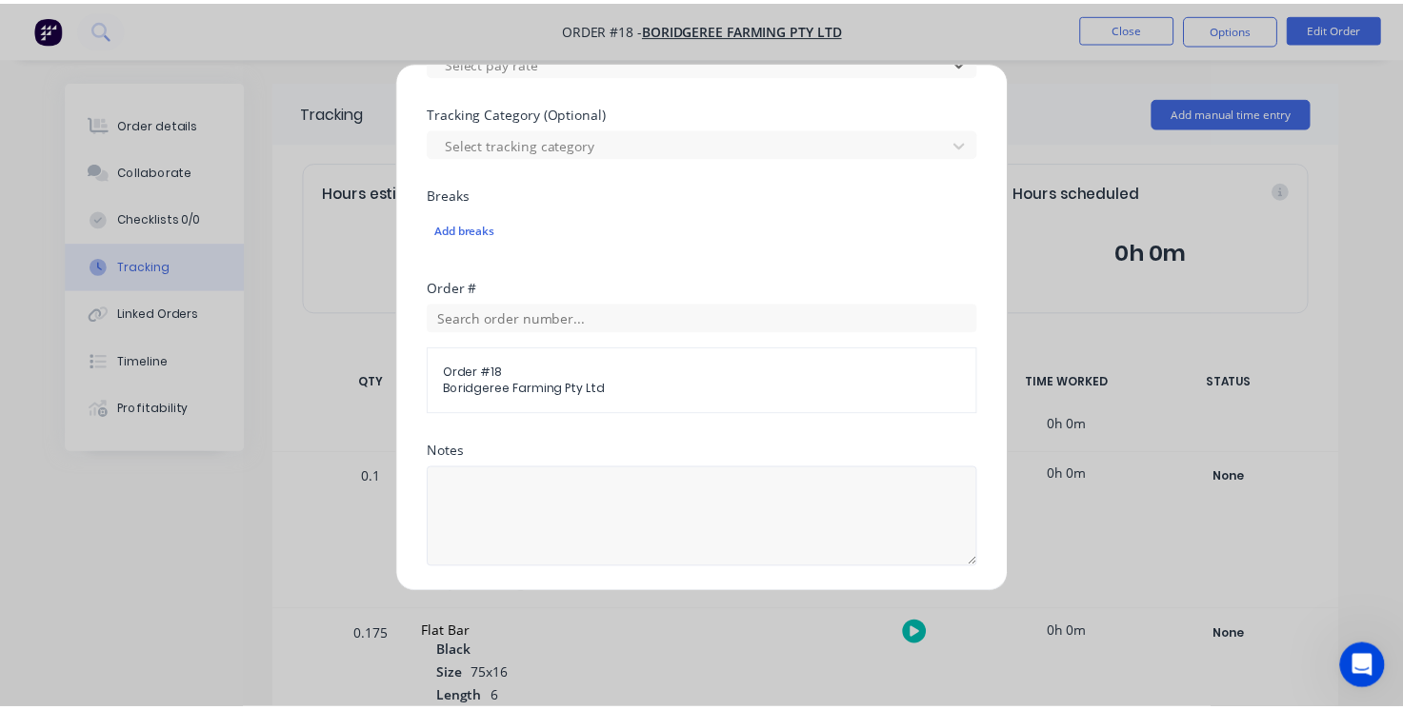
scroll to position [836, 0]
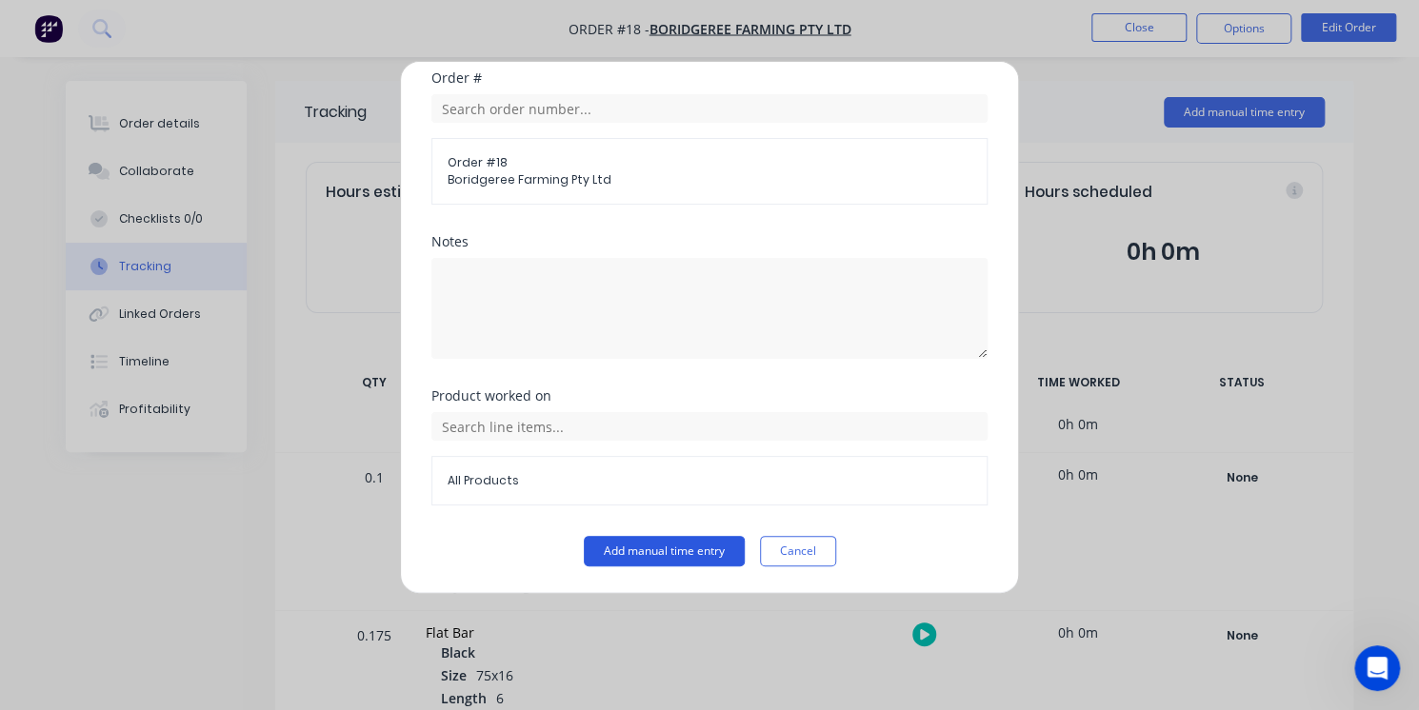
click at [627, 540] on button "Add manual time entry" at bounding box center [664, 551] width 161 height 30
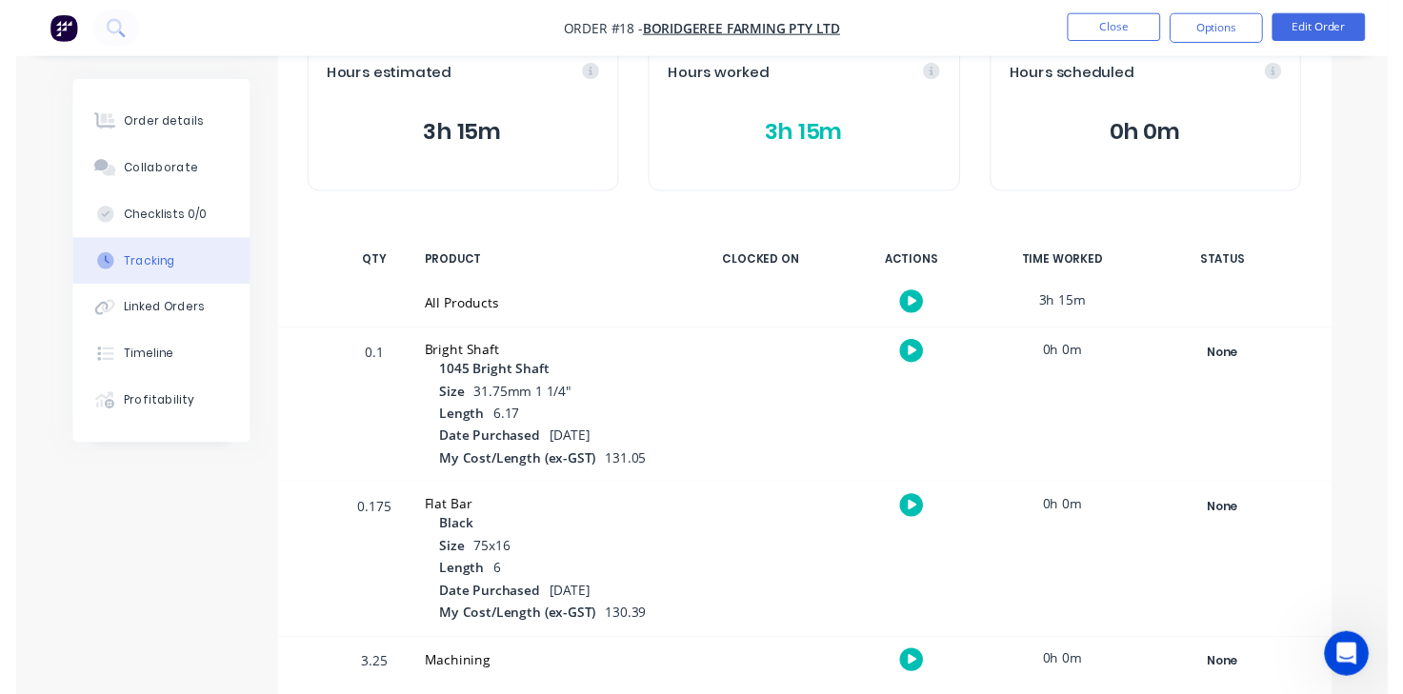
scroll to position [129, 0]
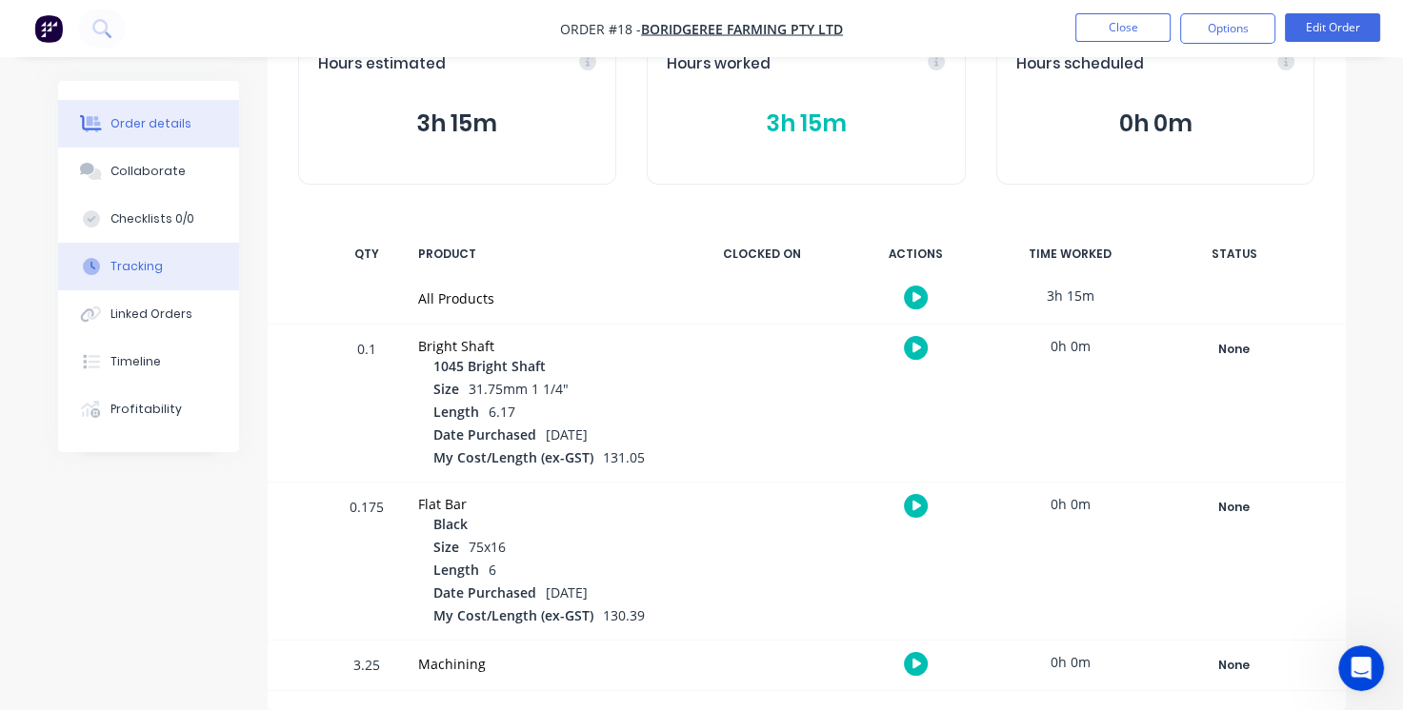
click at [166, 126] on div "Order details" at bounding box center [150, 123] width 81 height 17
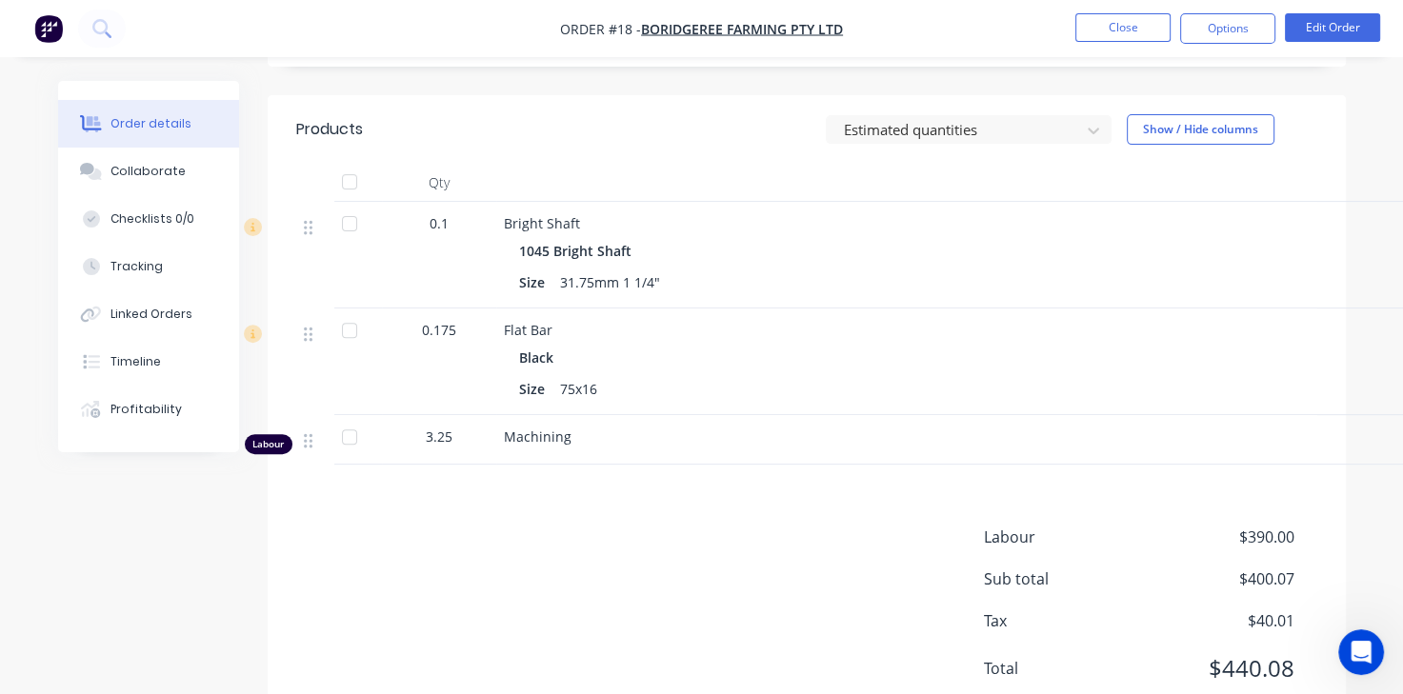
scroll to position [602, 0]
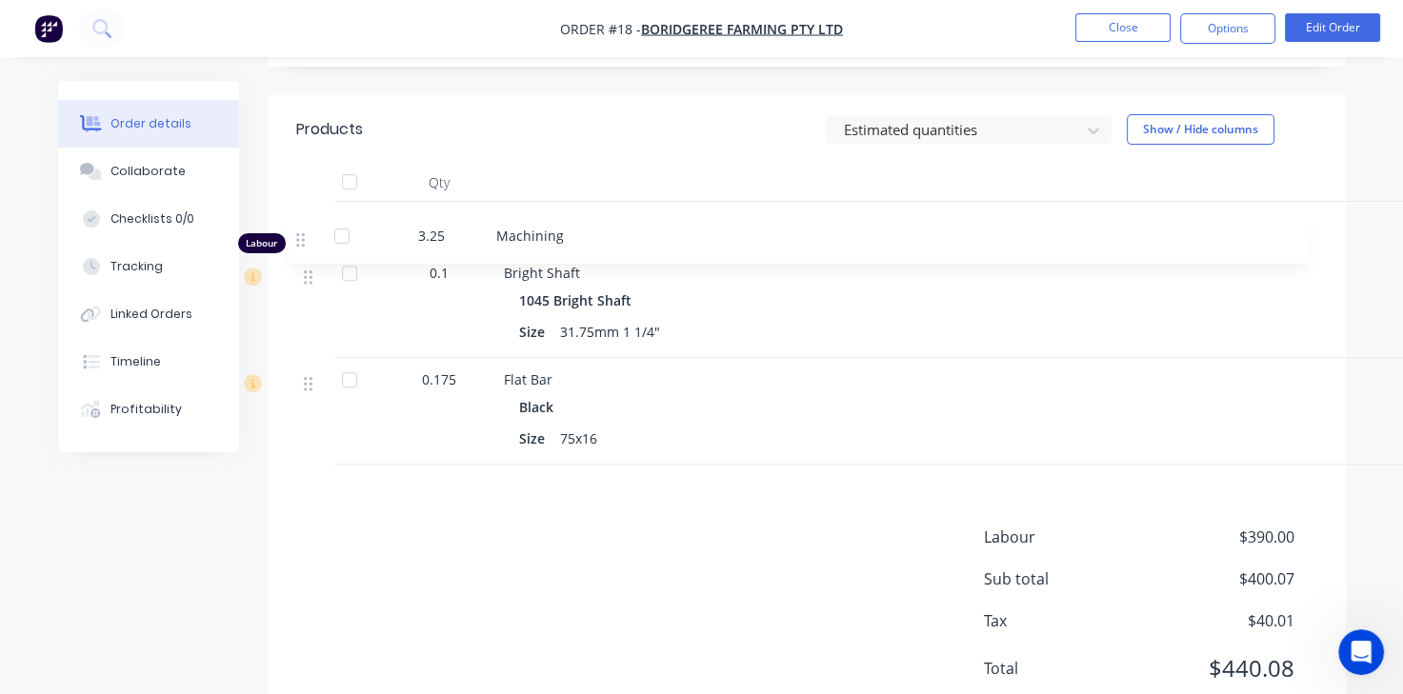
drag, startPoint x: 306, startPoint y: 447, endPoint x: 299, endPoint y: 240, distance: 206.7
click at [299, 240] on div "0.1 Bright Shaft 1045 Bright Shaft Size 31.75mm 1 1/4" $36.108 $3.61 0.175 Flat…" at bounding box center [806, 333] width 1021 height 263
click at [1342, 13] on button "Edit Order" at bounding box center [1331, 27] width 95 height 29
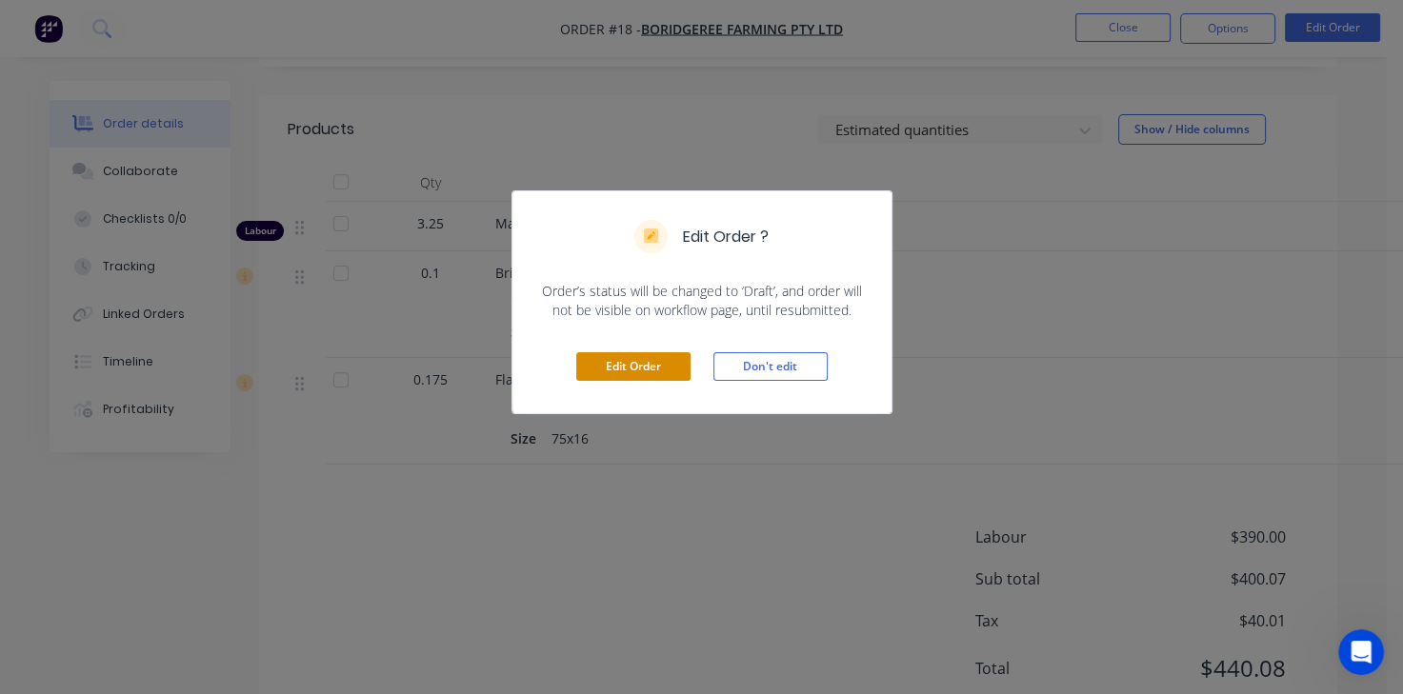
click at [640, 373] on button "Edit Order" at bounding box center [633, 366] width 114 height 29
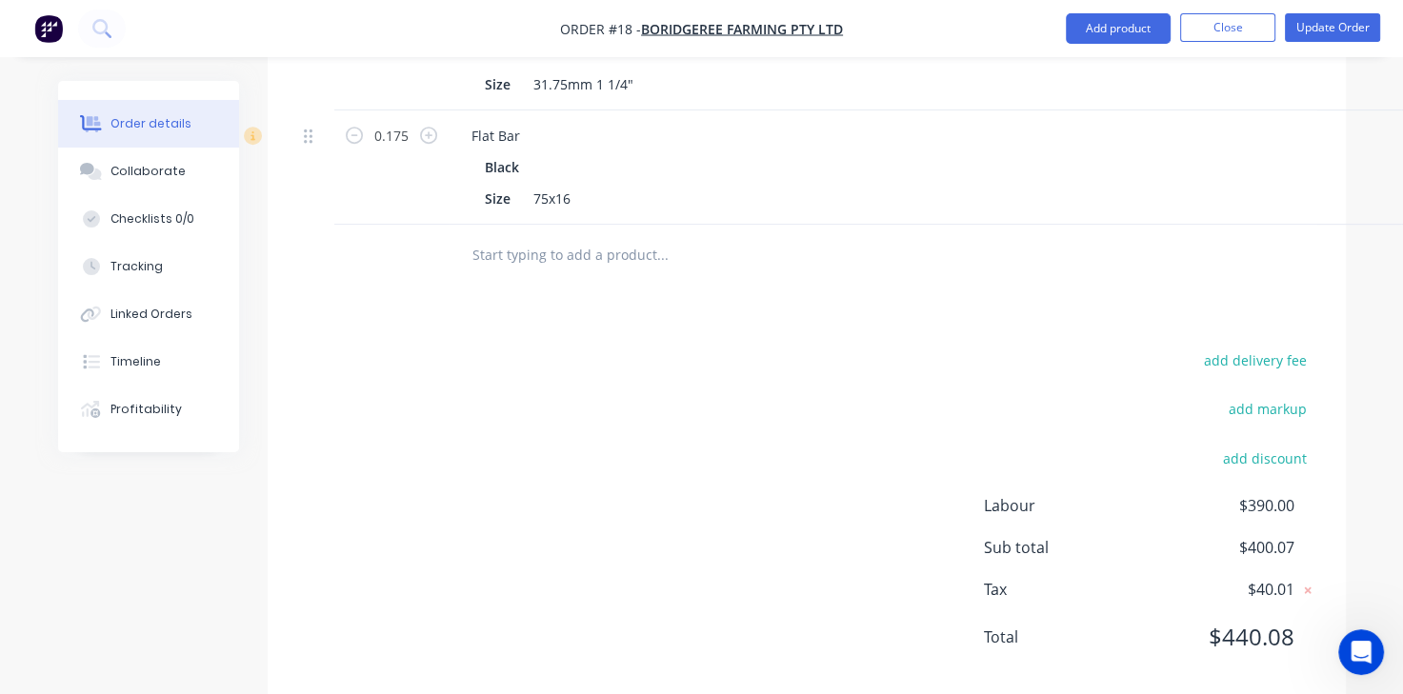
scroll to position [891, 0]
click at [552, 256] on input "text" at bounding box center [661, 255] width 381 height 38
type input "sundries"
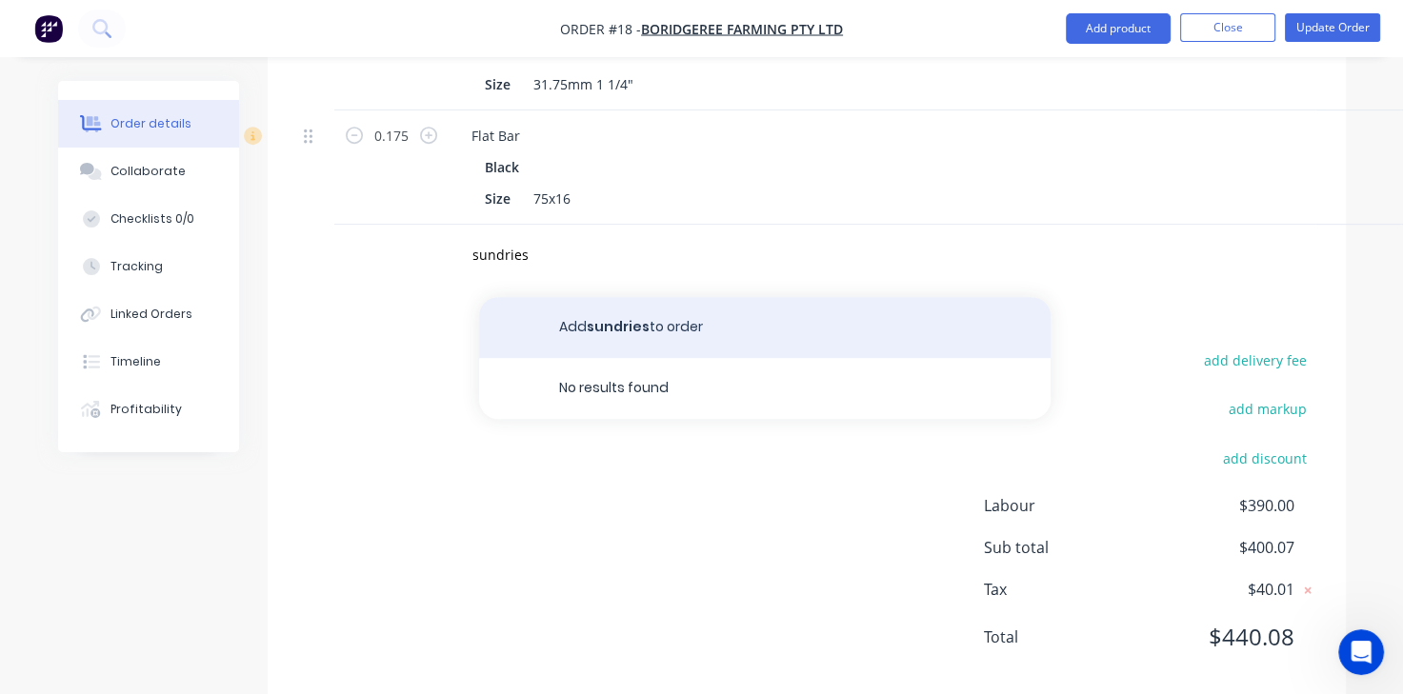
click at [612, 330] on button "Add sundries to order" at bounding box center [764, 327] width 571 height 61
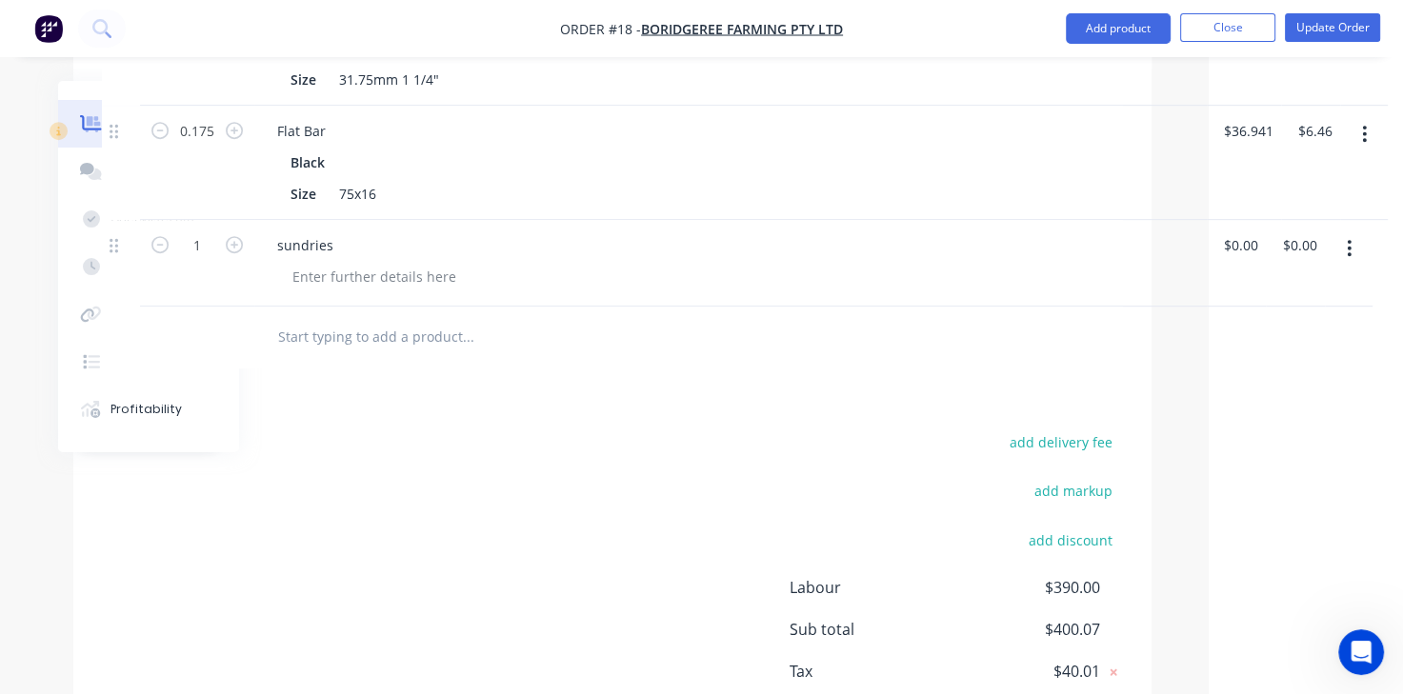
scroll to position [897, 194]
click at [1299, 247] on input "0.00" at bounding box center [1299, 244] width 36 height 28
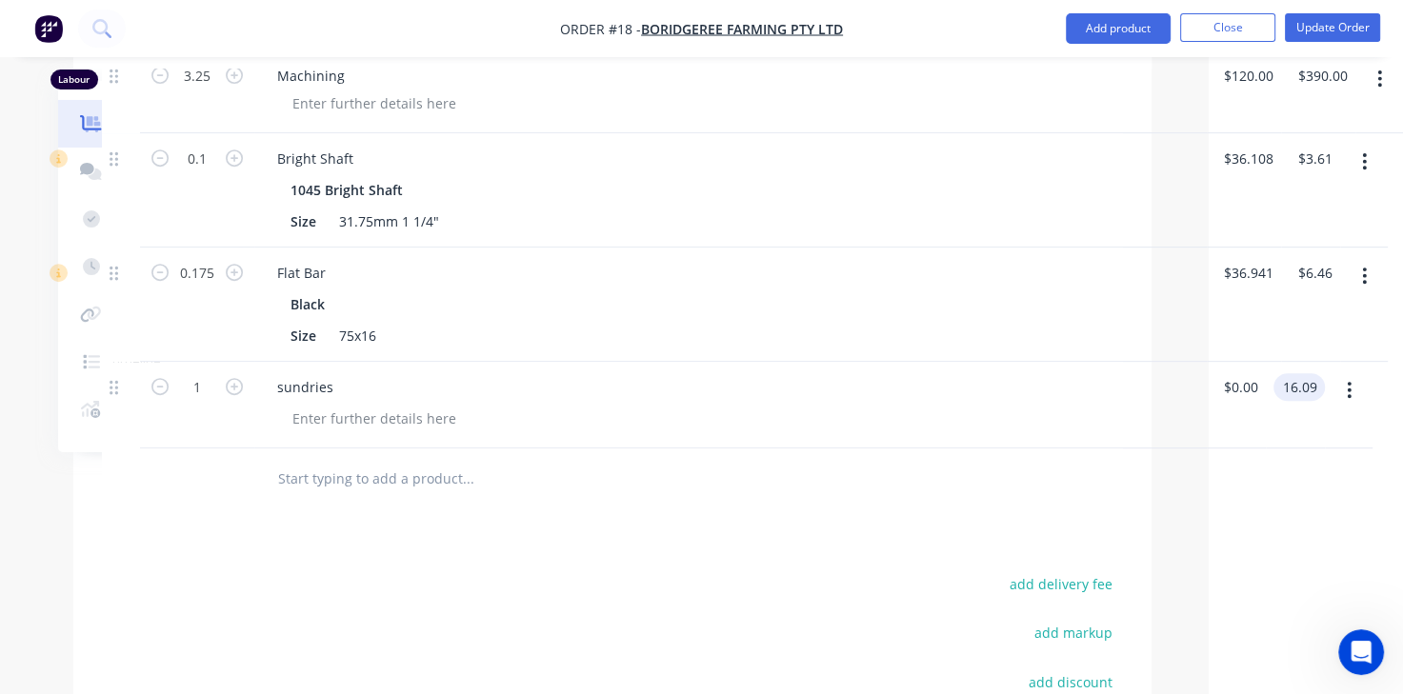
scroll to position [752, 194]
type input "16.09"
type input "$16.09"
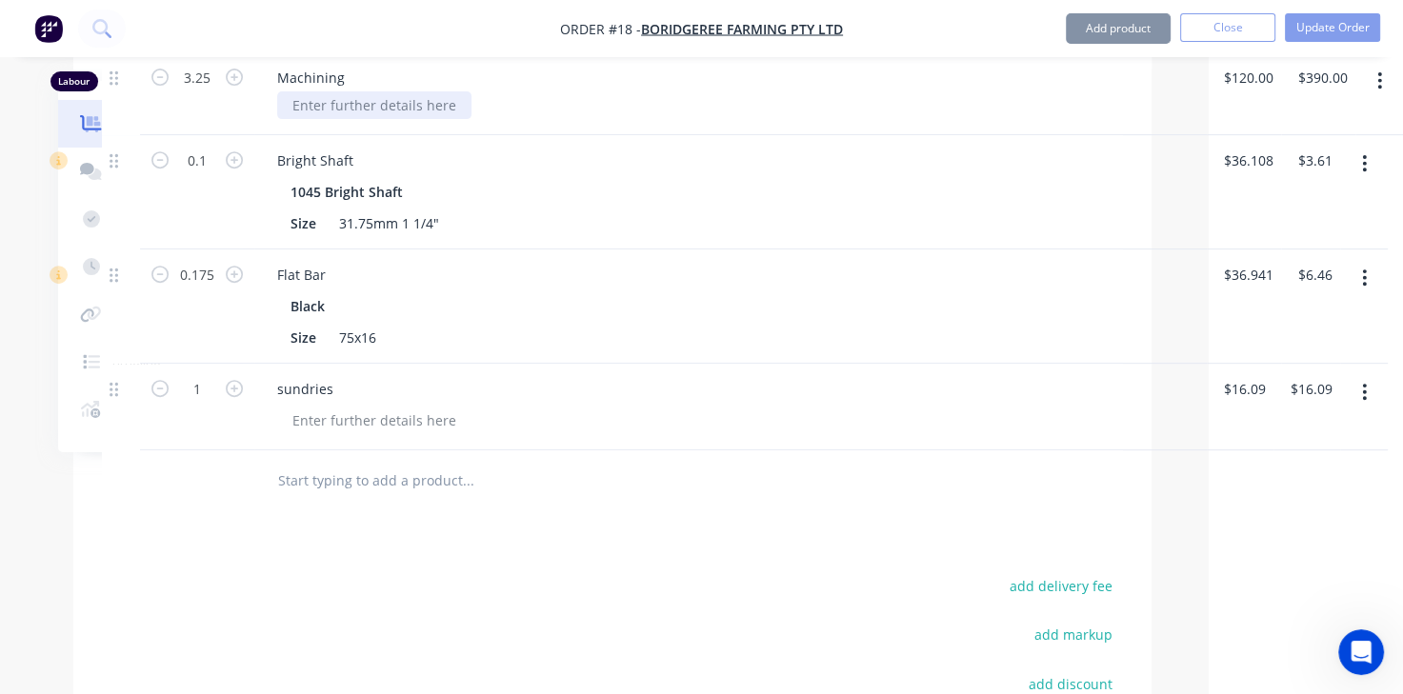
drag, startPoint x: 392, startPoint y: 118, endPoint x: 376, endPoint y: 101, distance: 23.6
click at [376, 101] on div "Machining" at bounding box center [730, 93] width 952 height 83
click at [376, 101] on div at bounding box center [374, 105] width 194 height 28
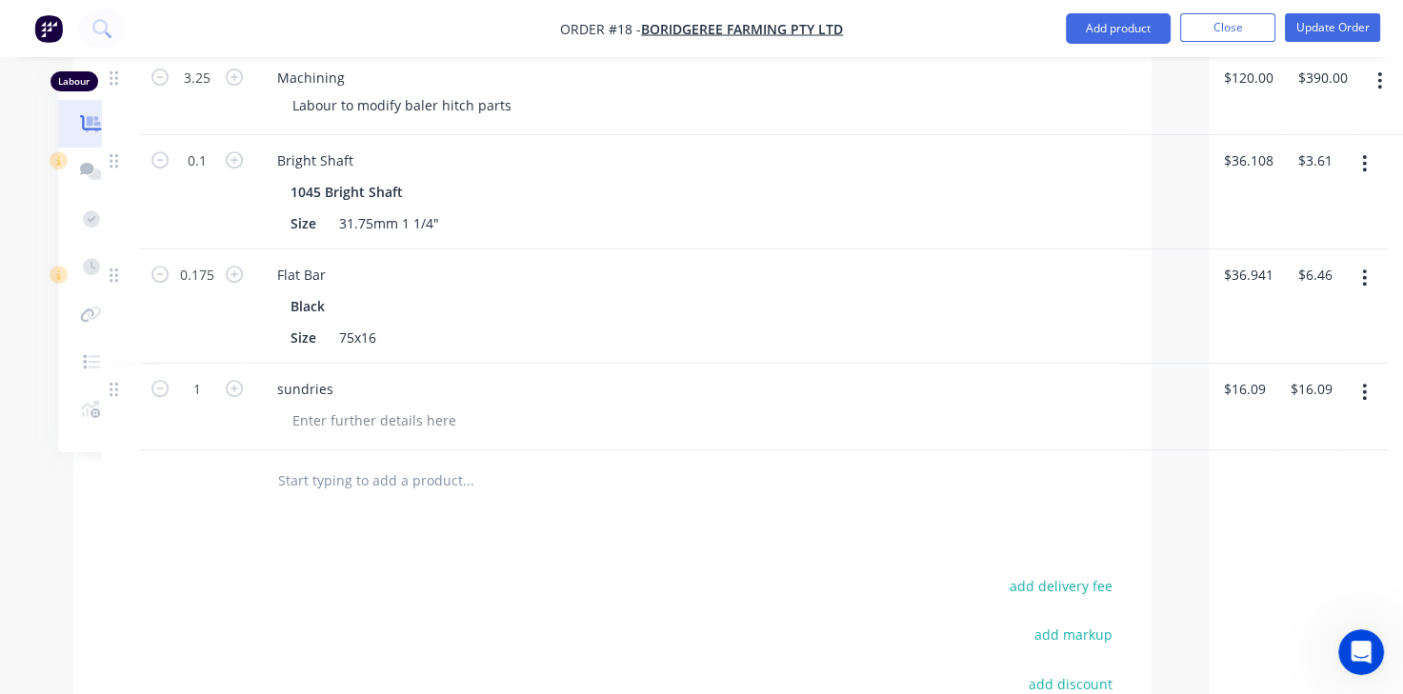
click at [1080, 485] on div at bounding box center [612, 481] width 1021 height 62
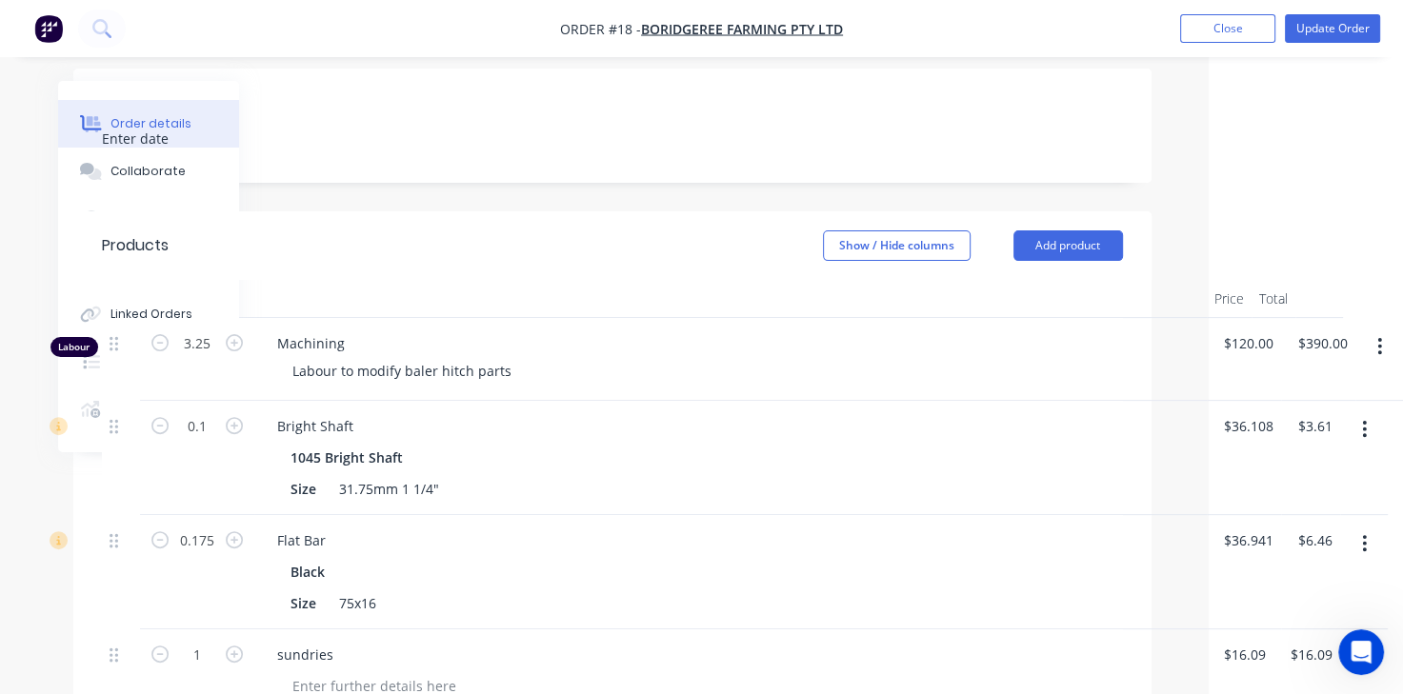
scroll to position [468, 194]
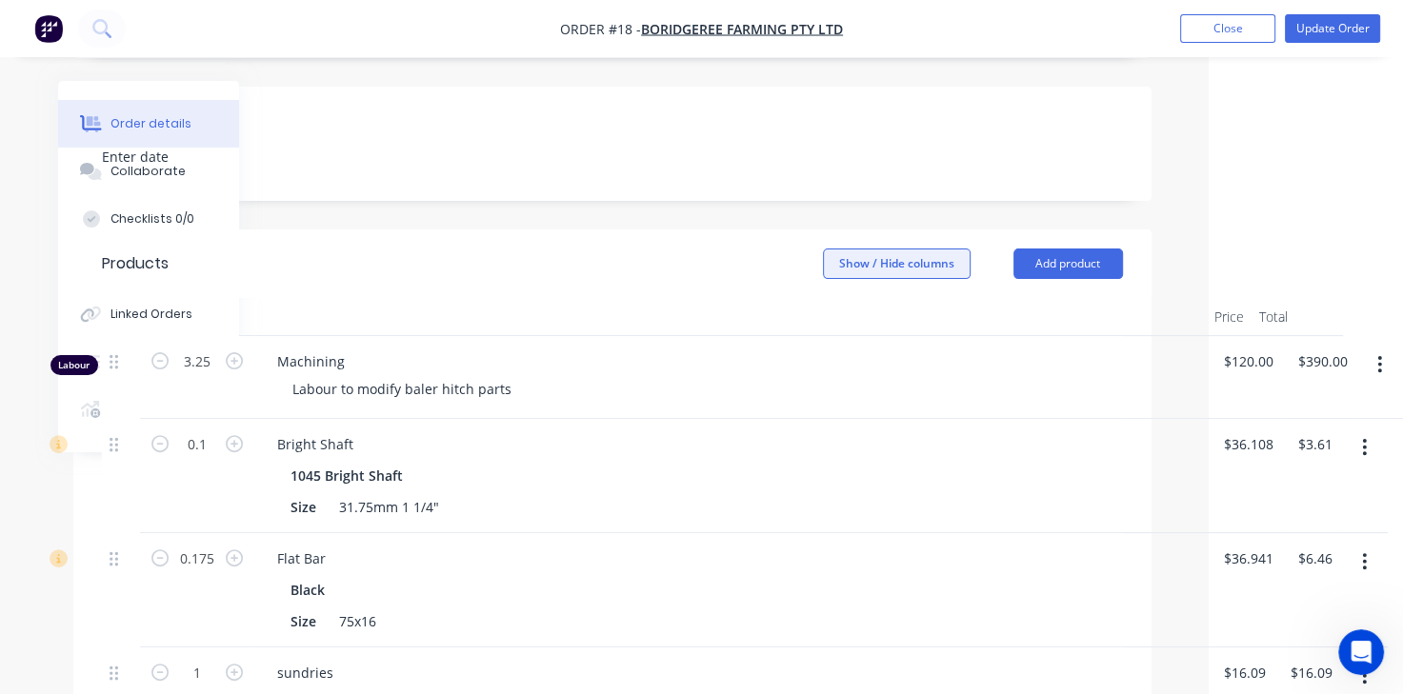
click at [894, 260] on button "Show / Hide columns" at bounding box center [897, 264] width 148 height 30
click at [898, 349] on span "Markup" at bounding box center [948, 352] width 143 height 20
click at [829, 344] on input "Markup" at bounding box center [829, 344] width 0 height 0
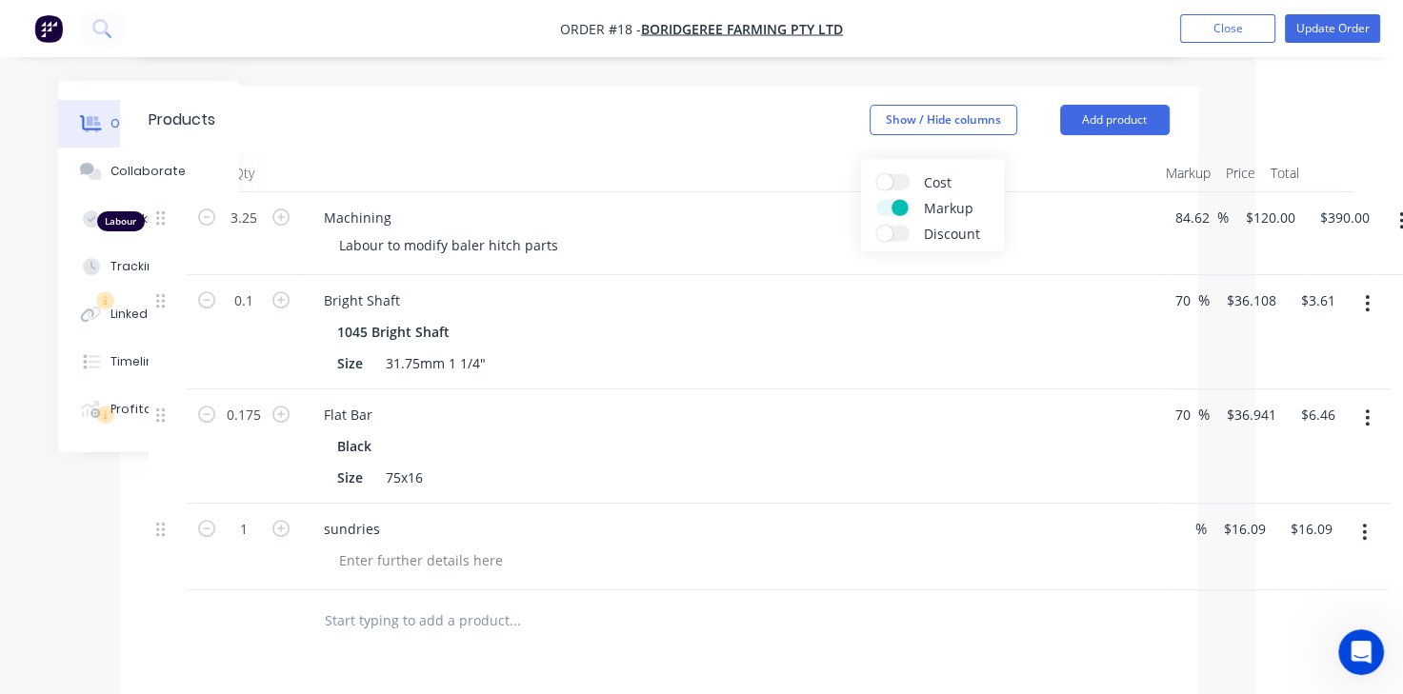
scroll to position [613, 148]
click at [1331, 41] on button "Update Order" at bounding box center [1331, 28] width 95 height 29
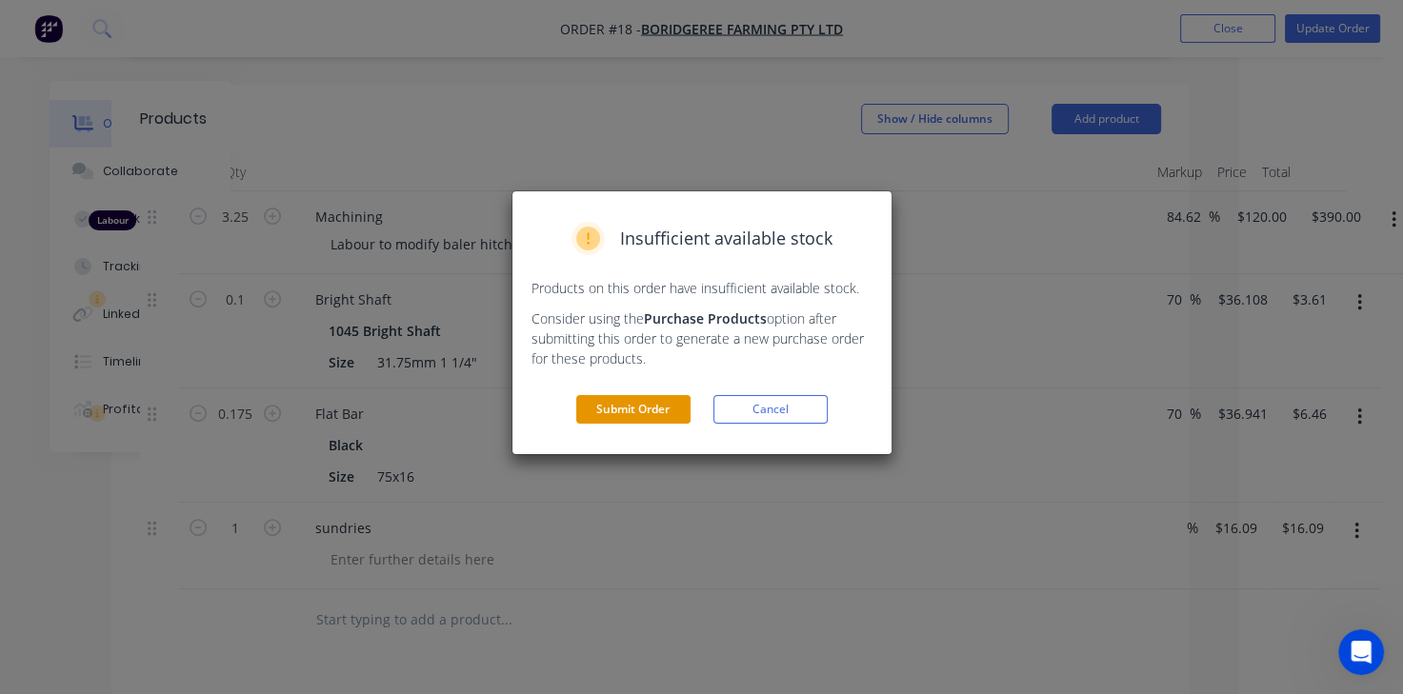
click at [620, 420] on button "Submit Order" at bounding box center [633, 409] width 114 height 29
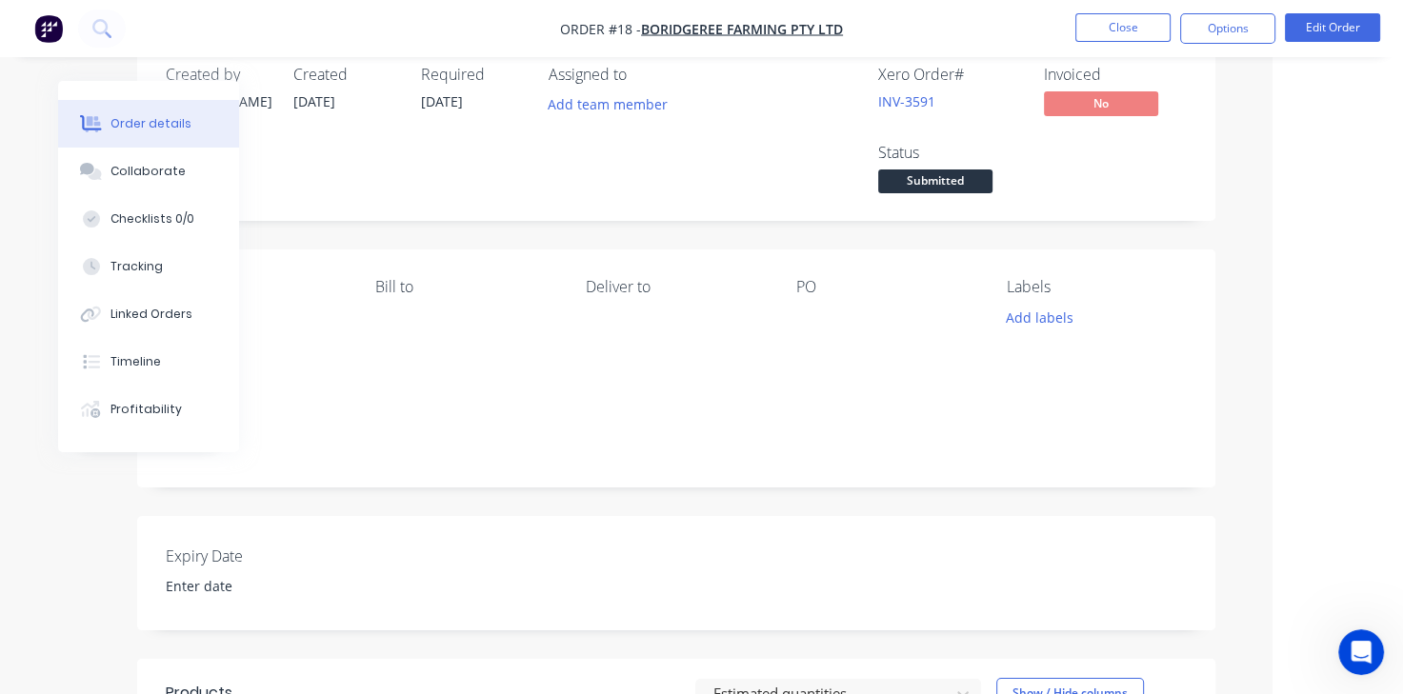
scroll to position [27, 130]
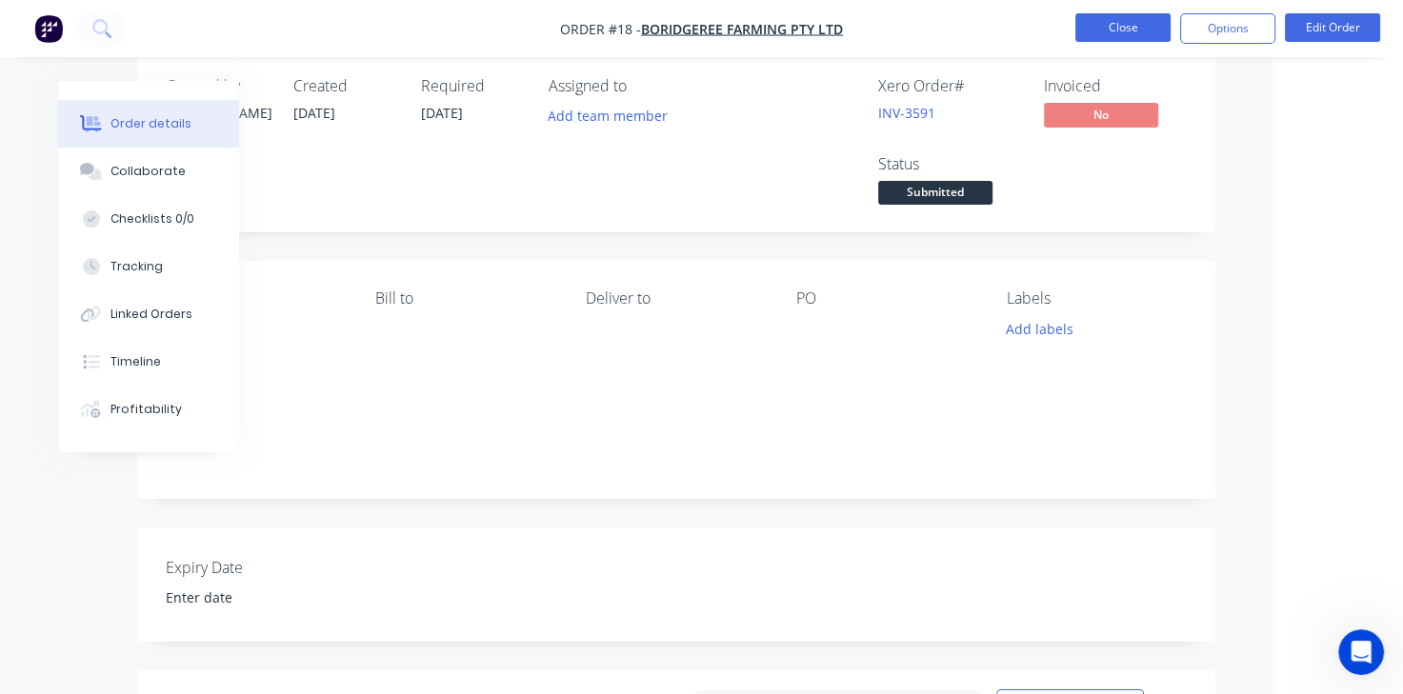
click at [1094, 37] on button "Close" at bounding box center [1122, 27] width 95 height 29
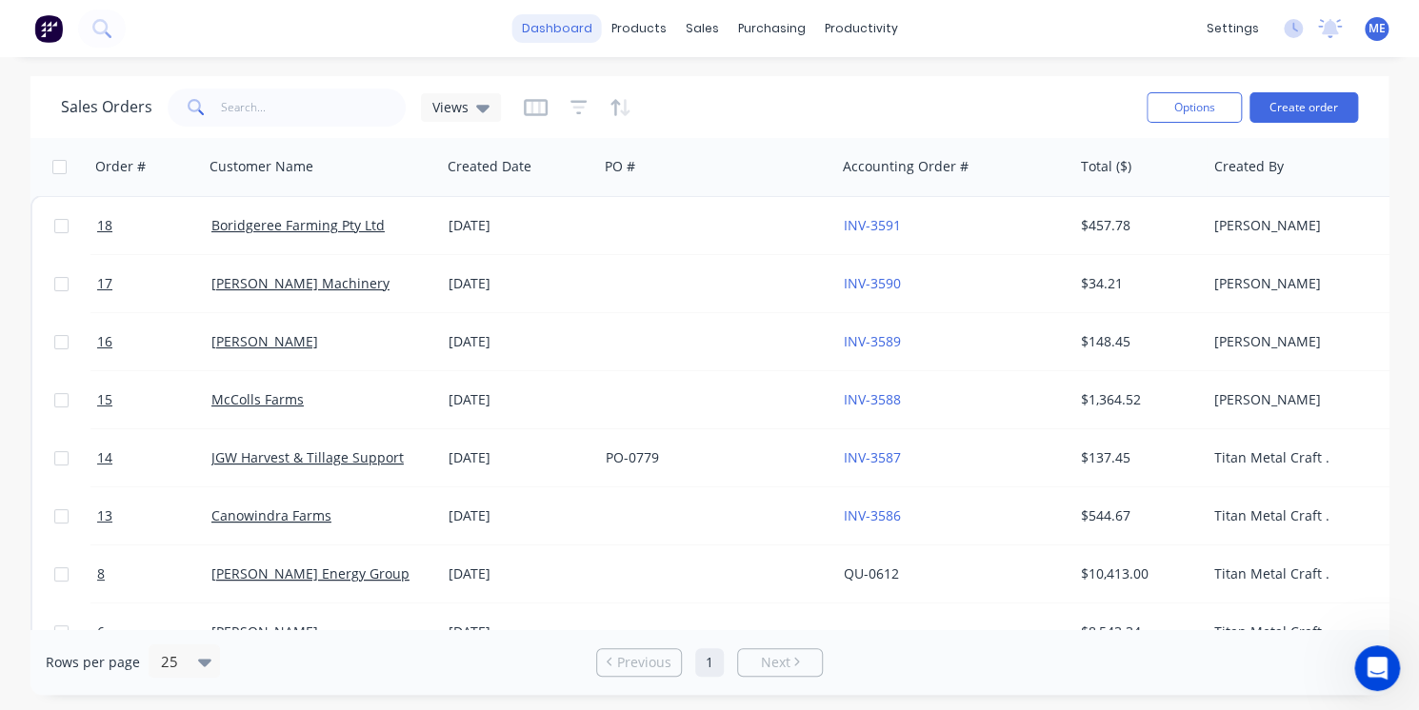
click at [546, 43] on link "dashboard" at bounding box center [557, 28] width 90 height 29
